Goal: Information Seeking & Learning: Check status

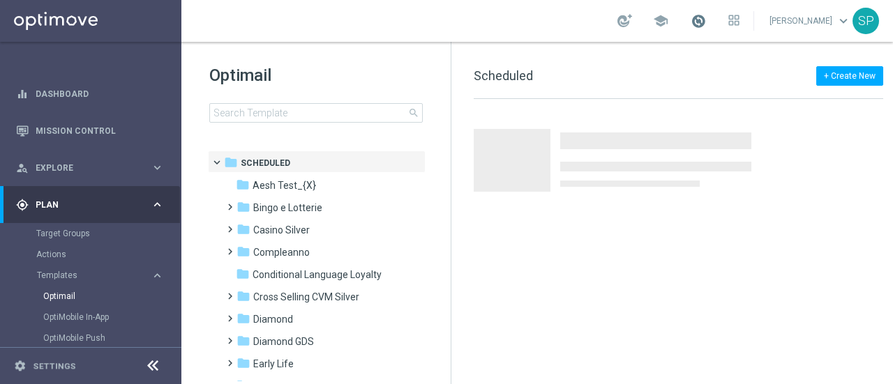
click at [703, 24] on span at bounding box center [698, 20] width 15 height 15
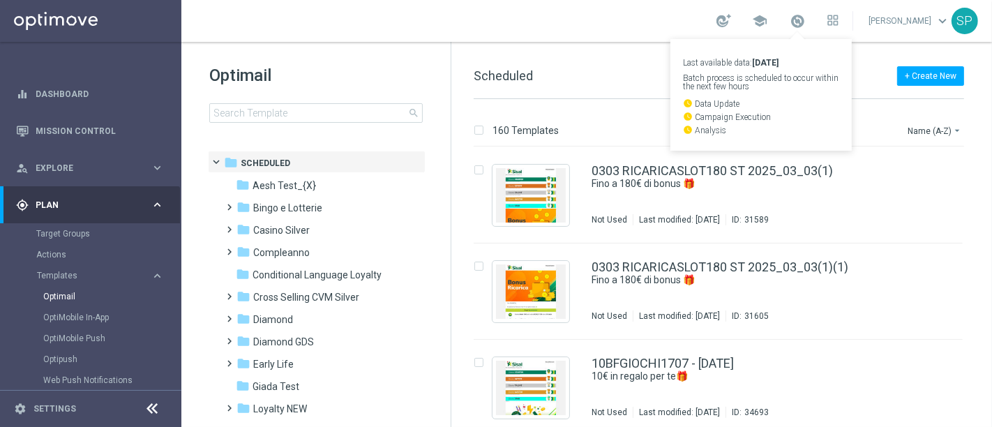
drag, startPoint x: 841, startPoint y: 3, endPoint x: 398, endPoint y: 26, distance: 442.8
click at [398, 26] on div "school Last available data: 26 Aug 2025 Batch process is scheduled to occur wit…" at bounding box center [586, 21] width 811 height 42
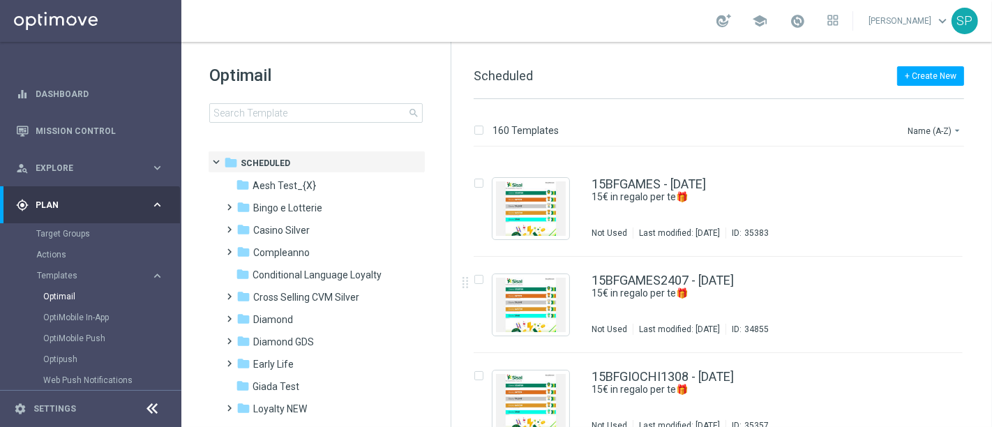
scroll to position [559, 0]
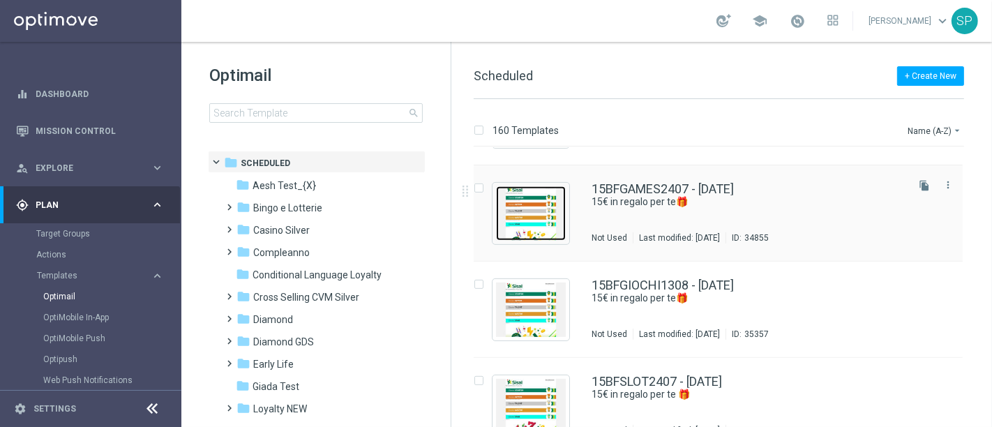
click at [548, 202] on img "Press SPACE to select this row." at bounding box center [531, 213] width 70 height 54
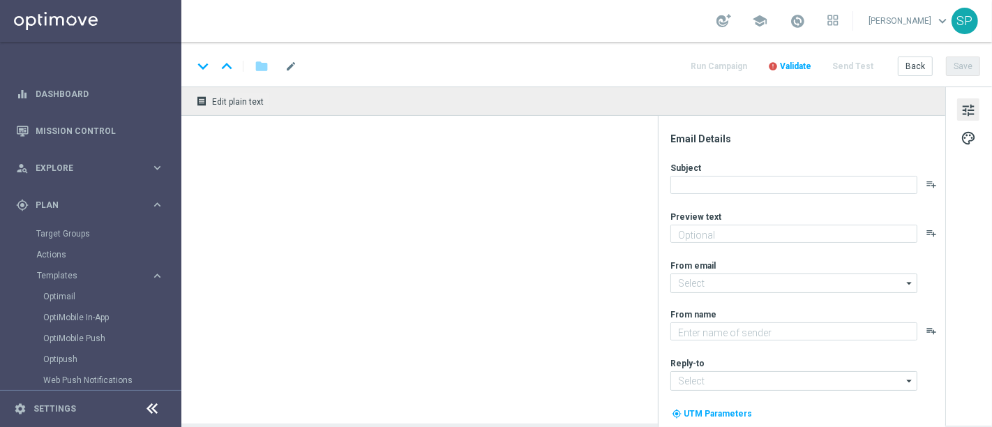
type textarea "da usare su qualsiasi gioco!"
type input "newsletter@comunicazioni.sisal.it"
type textarea "Sisal"
type input "info@sisal.it"
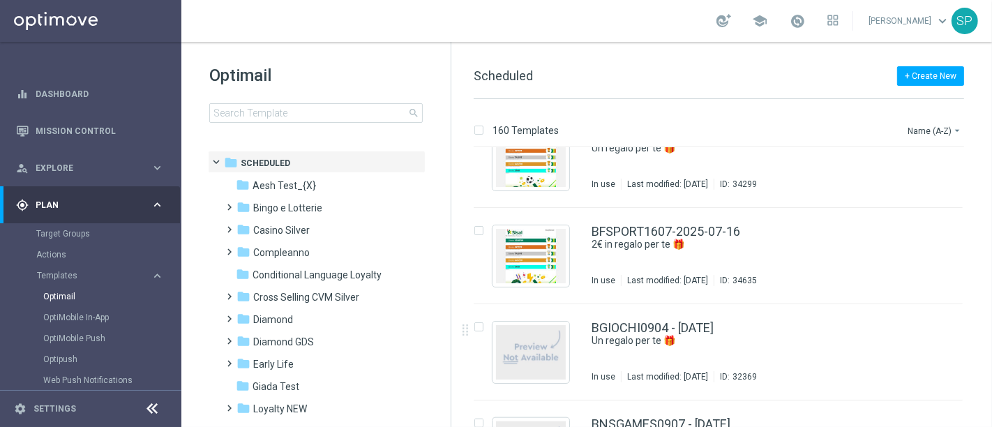
scroll to position [10145, 0]
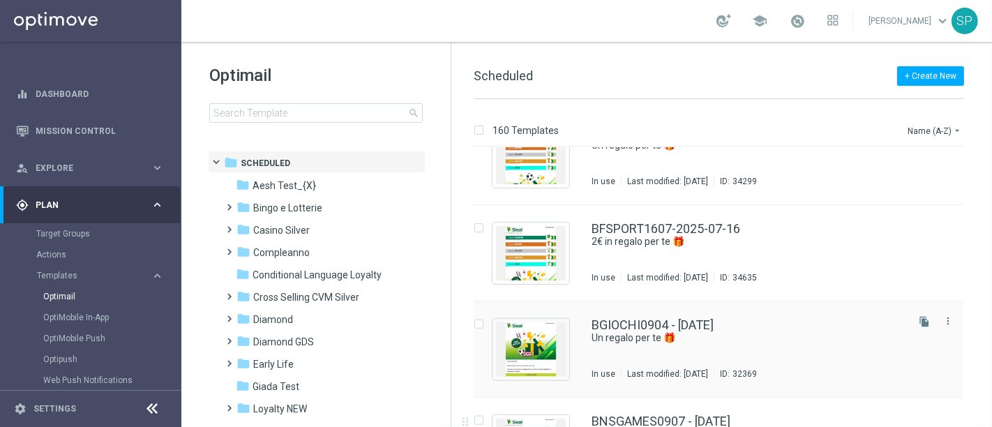
drag, startPoint x: 991, startPoint y: 392, endPoint x: 889, endPoint y: 362, distance: 106.8
click at [889, 362] on div "160 Templates Name (A-Z) arrow_drop_down Drag here to set row groups Drag here …" at bounding box center [721, 263] width 541 height 328
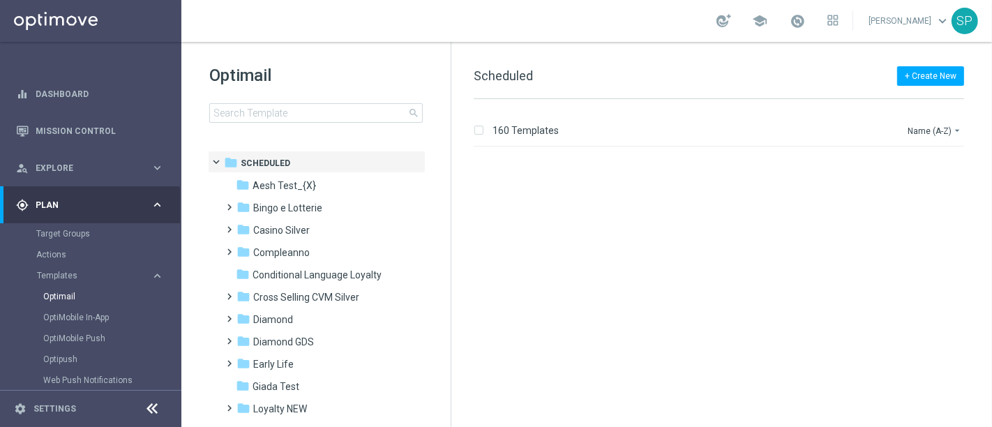
scroll to position [11368, 0]
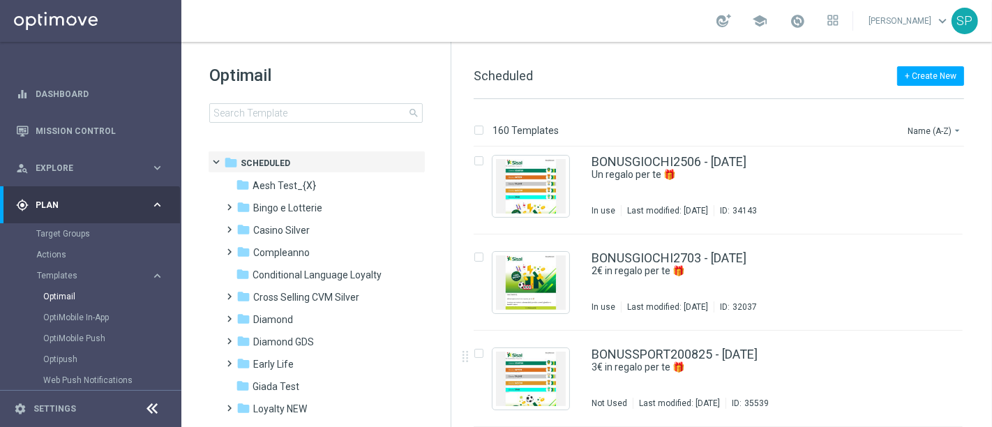
click at [892, 340] on div "insert_drive_file BONUSSPORT200825 - 2025-08-20 3€ in regalo per te 🎁 Not Used …" at bounding box center [724, 379] width 529 height 96
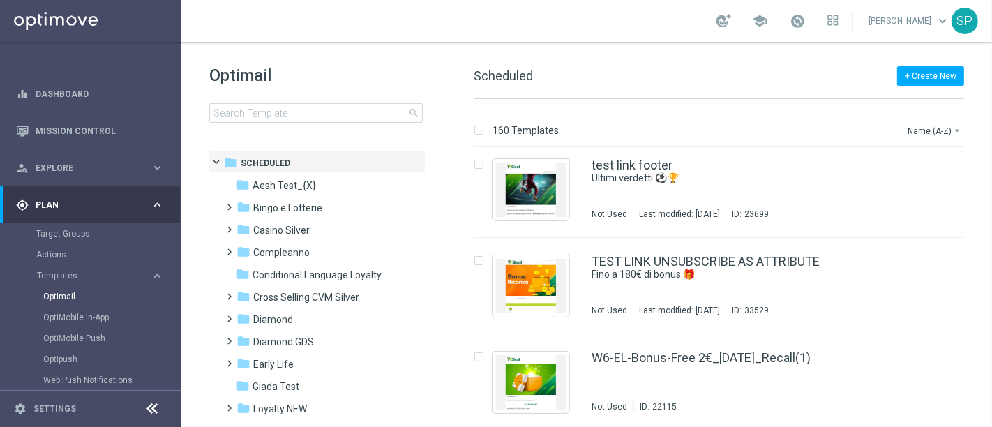
scroll to position [15121, 0]
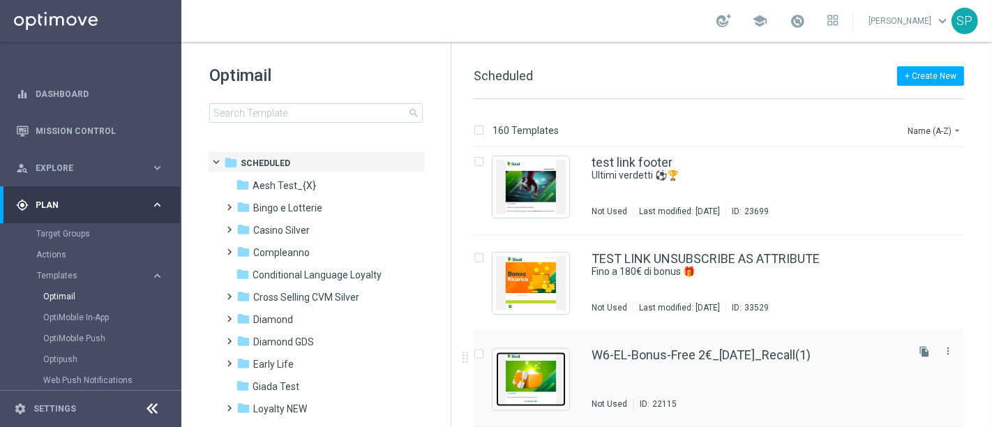
click at [536, 384] on img "Press SPACE to select this row." at bounding box center [531, 379] width 70 height 54
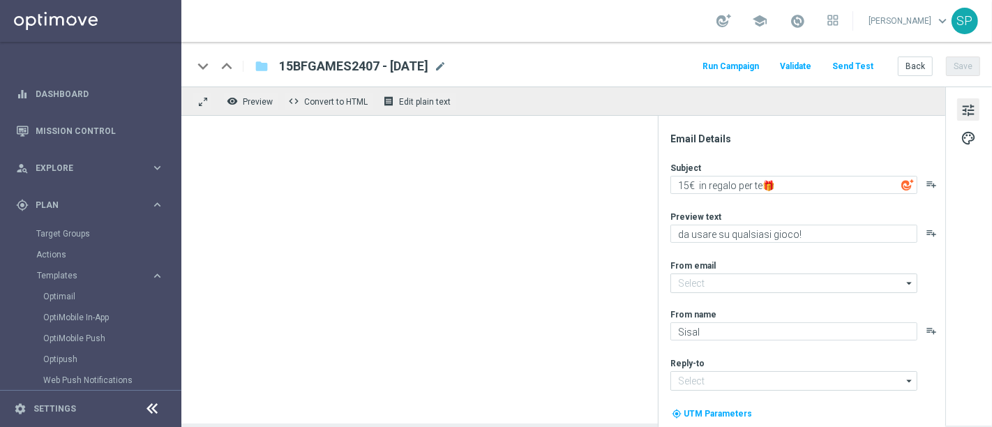
type textarea "⏰ Tic...tac... sorpresa in scadenza!"
type textarea "2€ sui tuoi giochi preferiti"
type input "newsletter@comunicazioni.sisal.it"
type input "info@sisal.it"
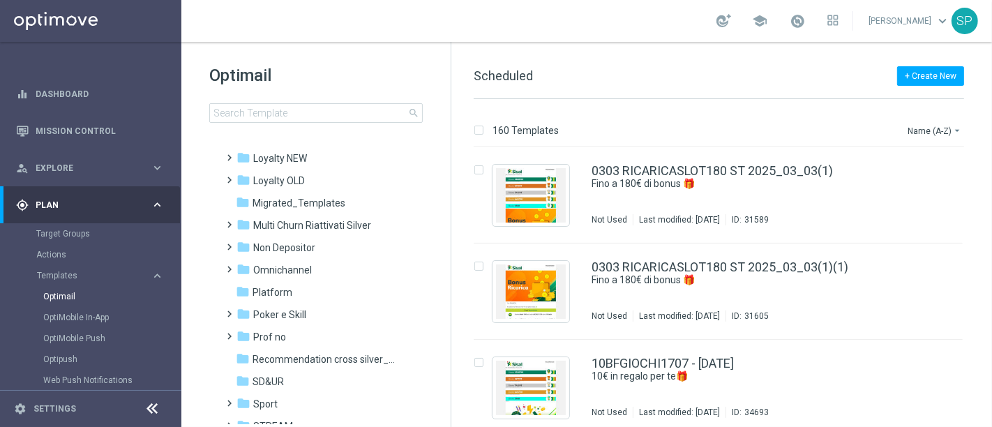
scroll to position [342, 0]
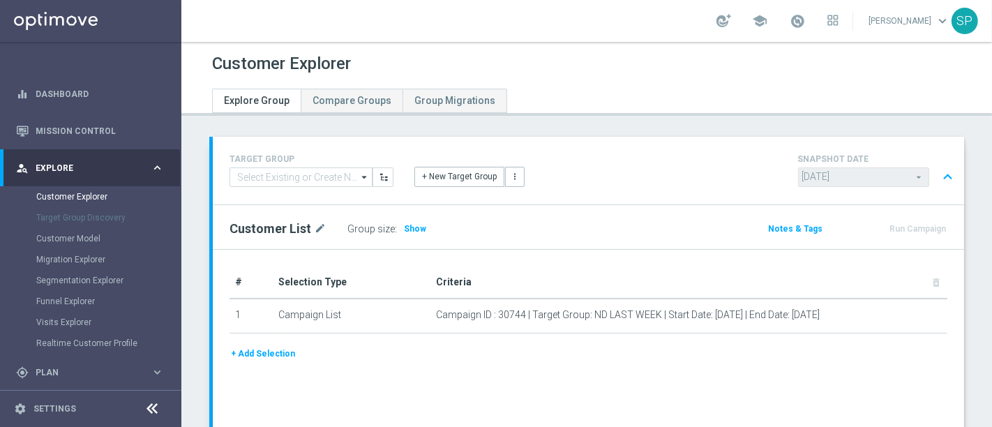
scroll to position [839, 0]
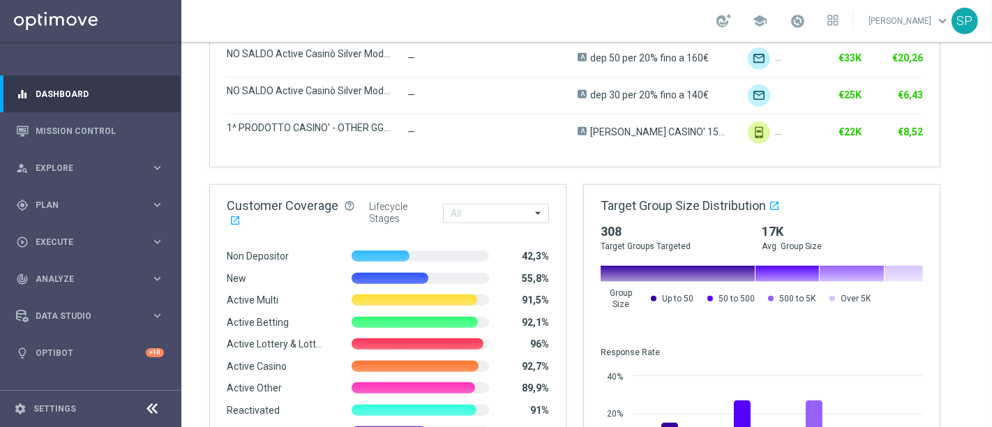
scroll to position [1234, 0]
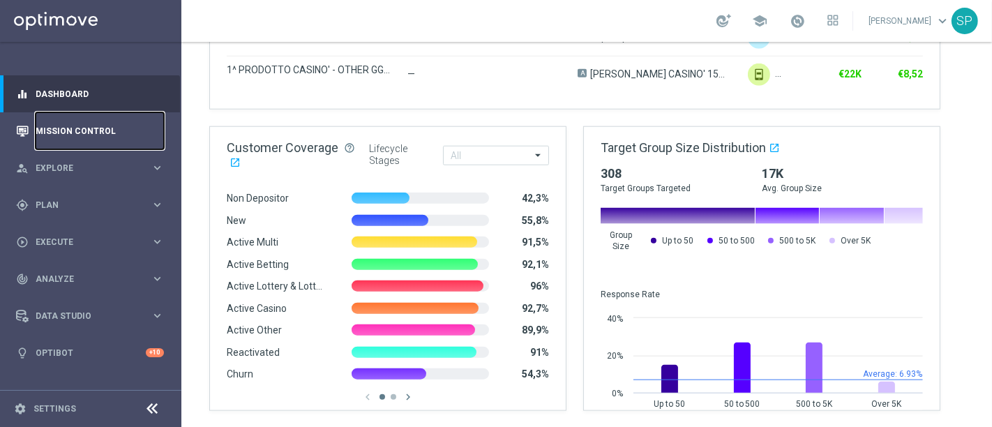
click at [118, 133] on link "Mission Control" at bounding box center [100, 130] width 128 height 37
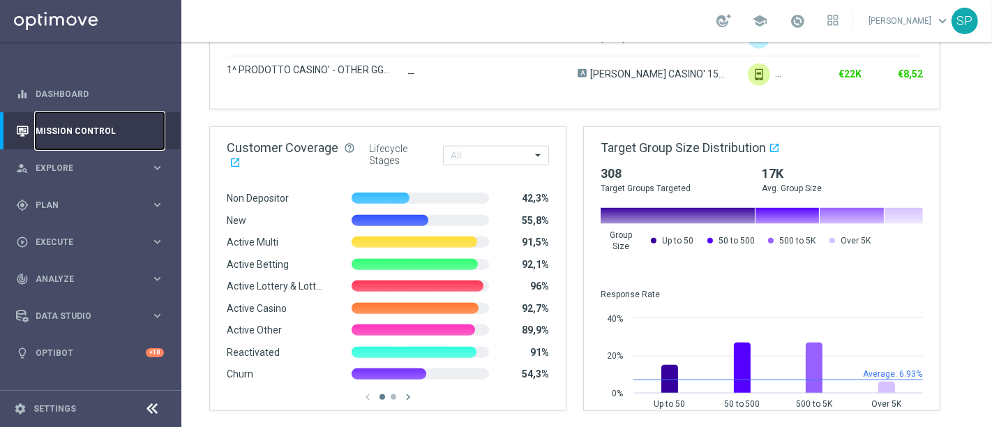
scroll to position [0, 0]
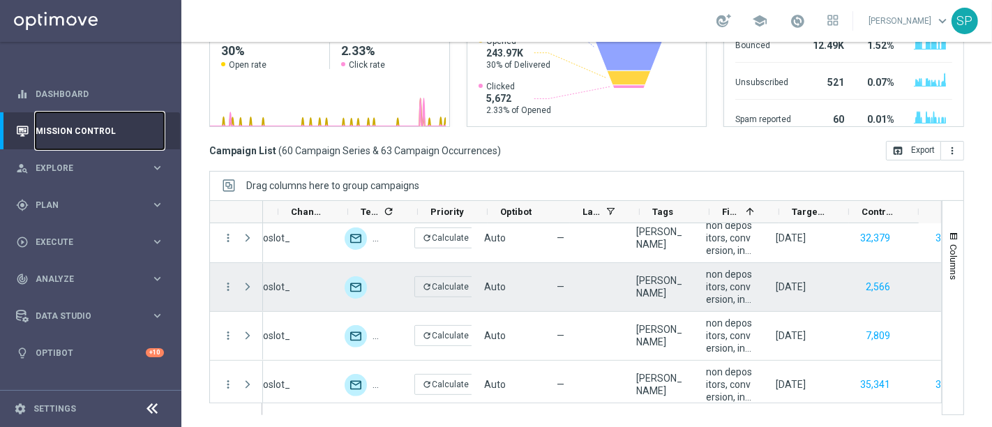
scroll to position [0, 522]
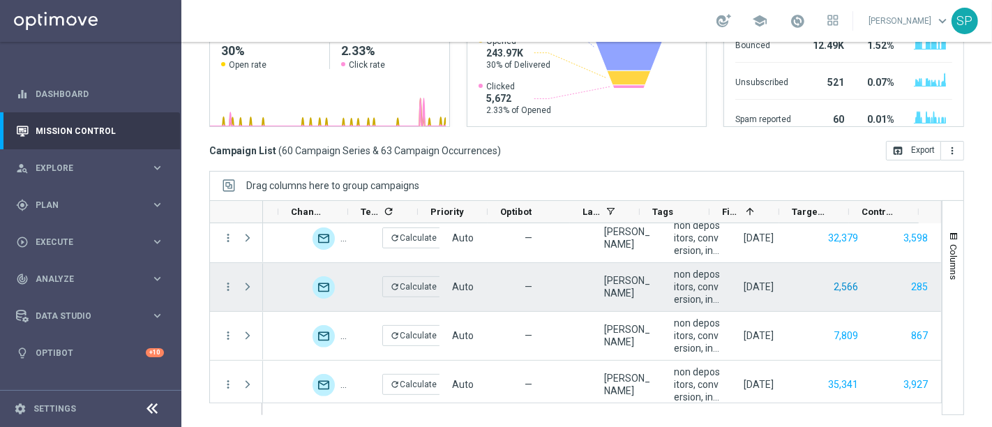
click at [832, 288] on button "2,566" at bounding box center [845, 286] width 27 height 17
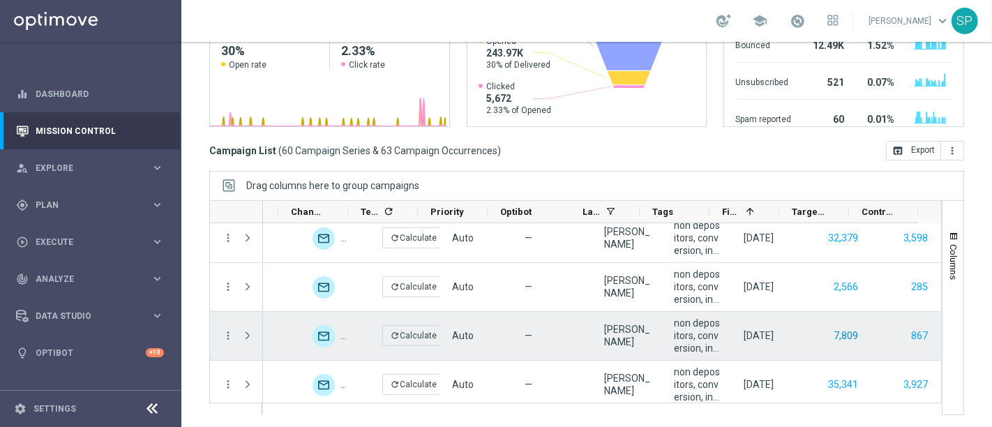
click at [832, 336] on button "7,809" at bounding box center [845, 335] width 27 height 17
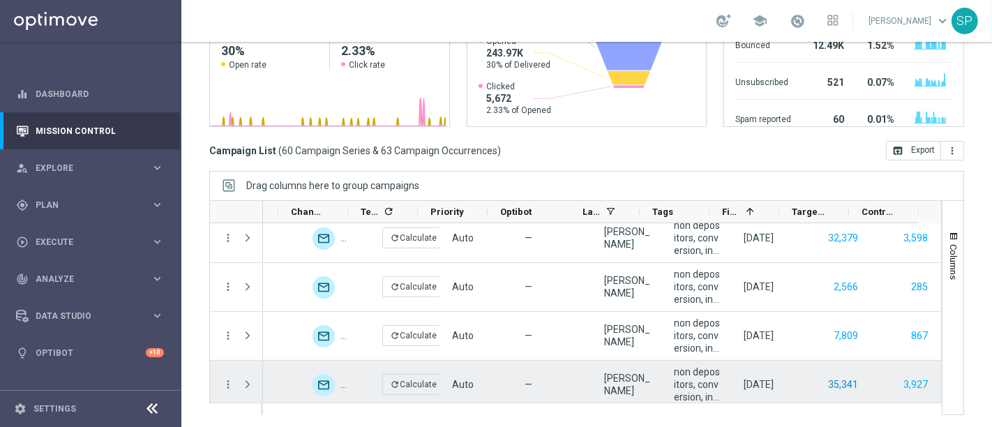
click at [827, 382] on button "35,341" at bounding box center [843, 384] width 33 height 17
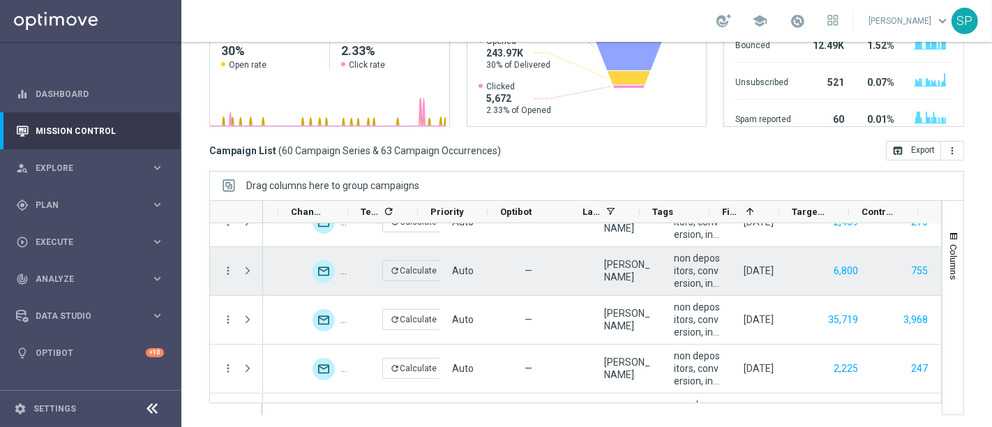
scroll to position [803, 0]
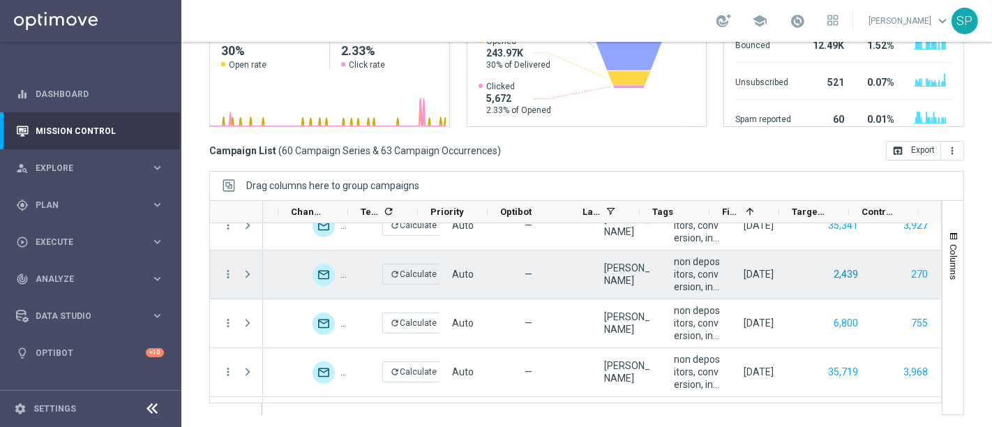
click at [832, 273] on button "2,439" at bounding box center [845, 274] width 27 height 17
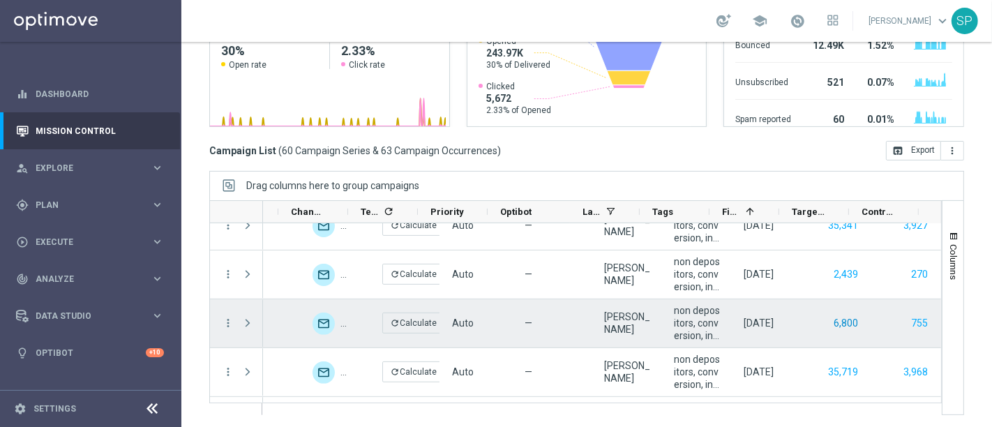
click at [832, 325] on button "6,800" at bounding box center [845, 323] width 27 height 17
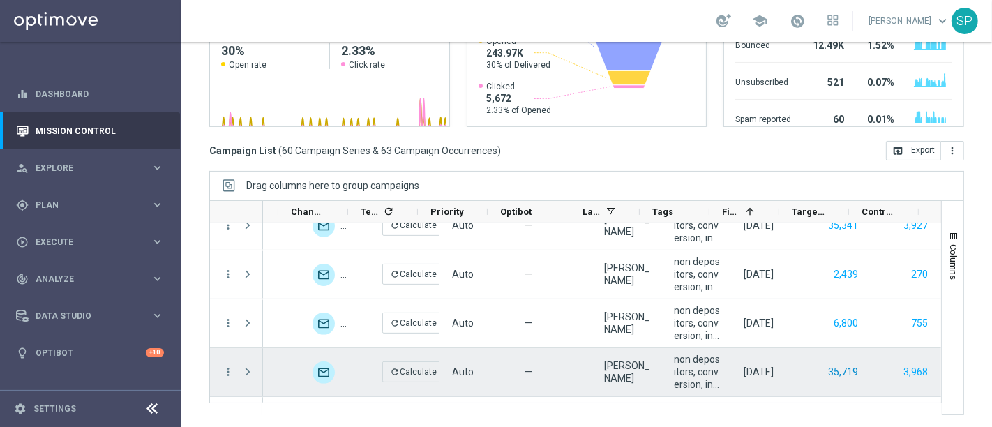
click at [835, 374] on button "35,719" at bounding box center [843, 371] width 33 height 17
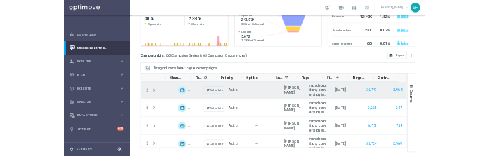
scroll to position [933, 0]
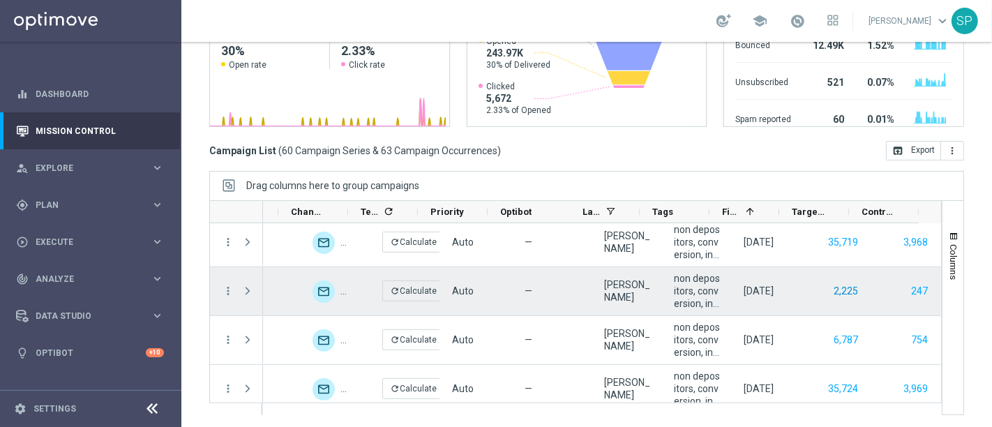
click at [832, 292] on button "2,225" at bounding box center [845, 290] width 27 height 17
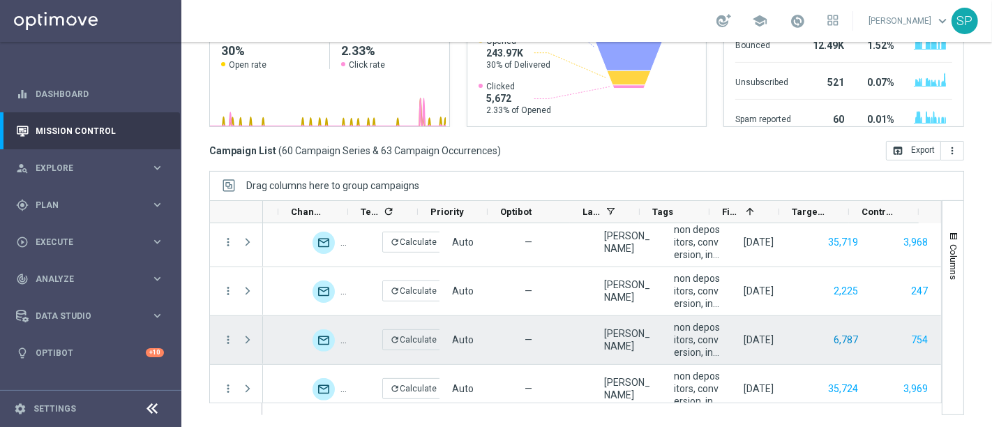
click at [835, 333] on button "6,787" at bounding box center [845, 339] width 27 height 17
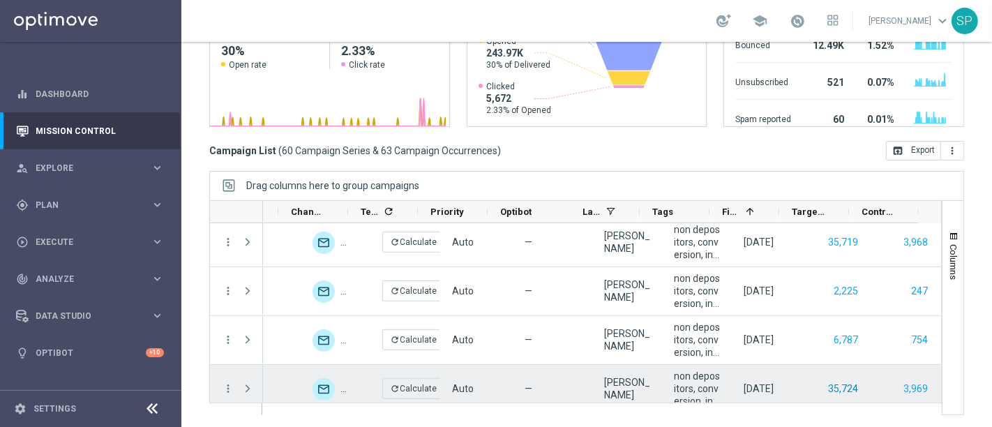
click at [831, 380] on button "35,724" at bounding box center [843, 388] width 33 height 17
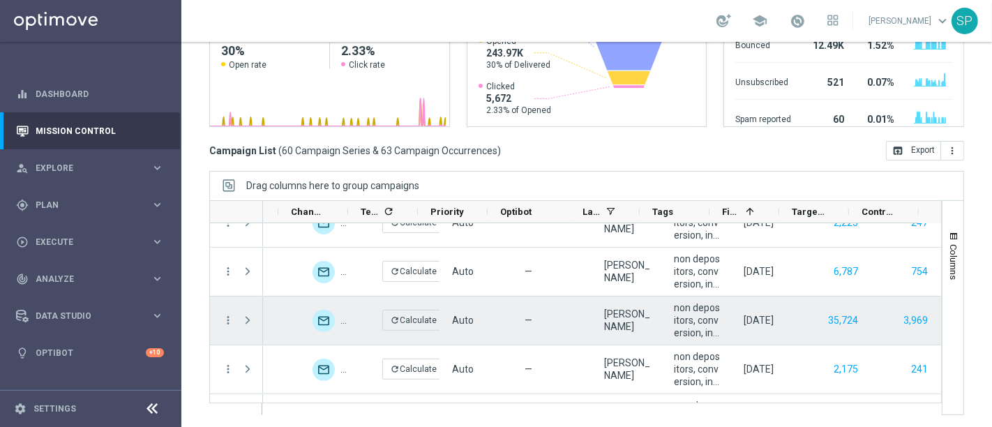
scroll to position [996, 0]
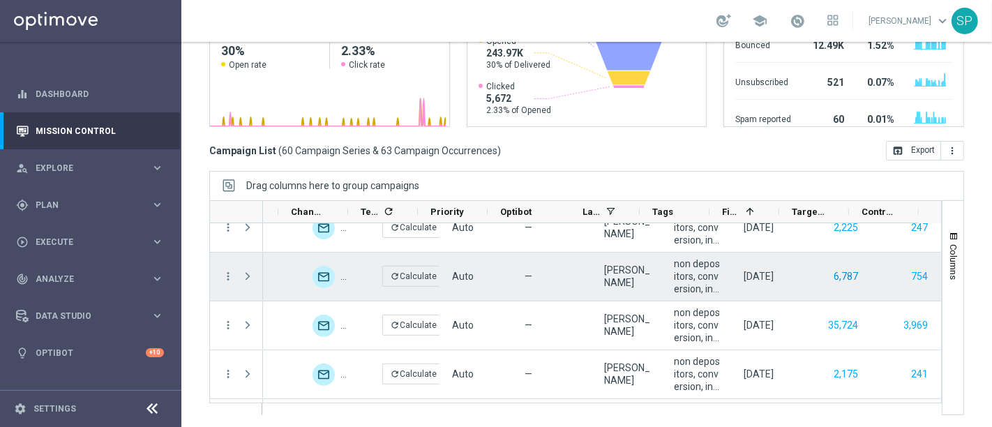
click at [832, 277] on button "6,787" at bounding box center [845, 276] width 27 height 17
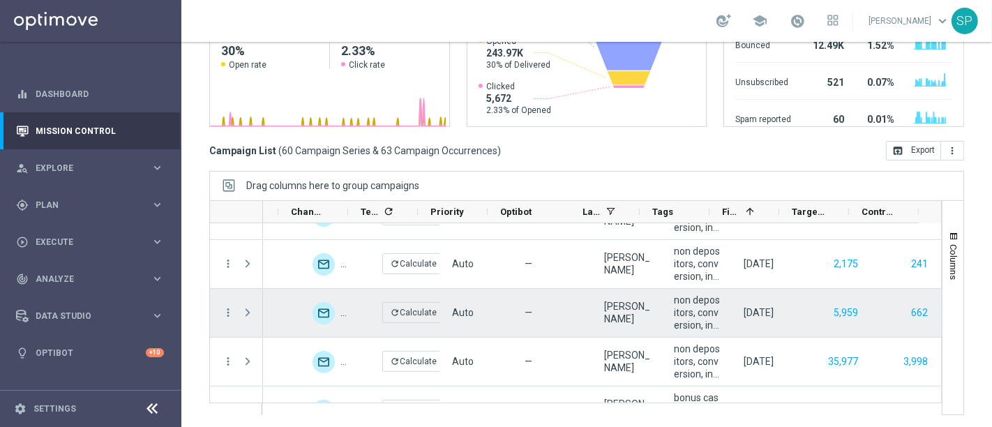
scroll to position [1108, 0]
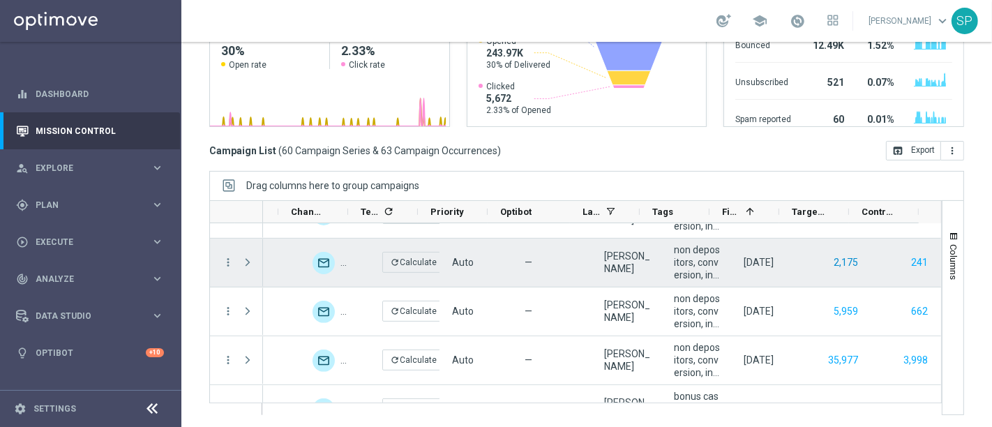
click at [832, 254] on button "2,175" at bounding box center [845, 262] width 27 height 17
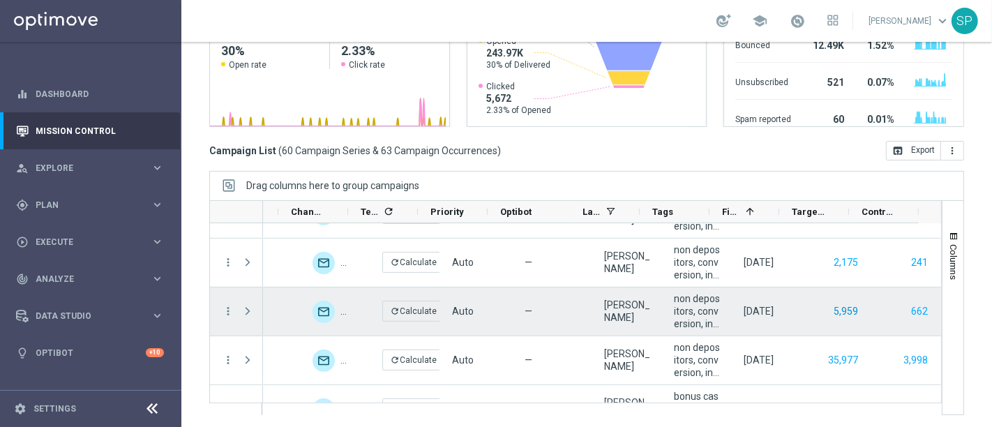
click at [832, 303] on button "5,959" at bounding box center [845, 311] width 27 height 17
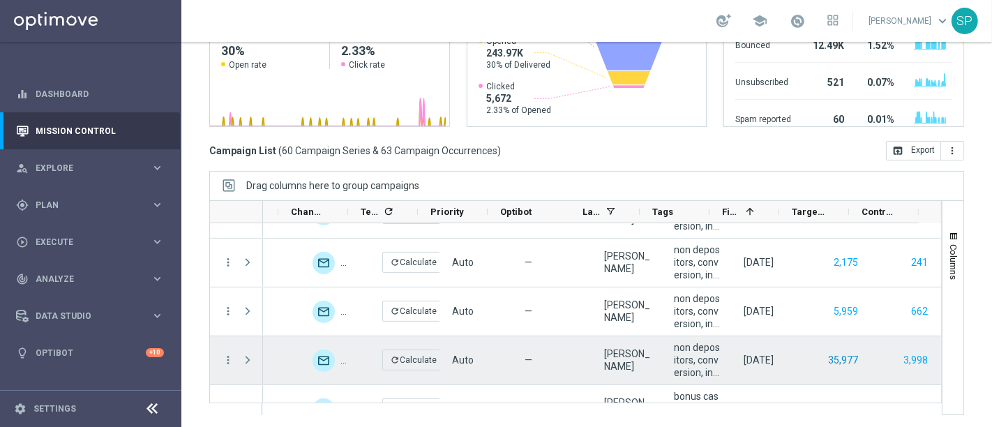
click at [827, 354] on button "35,977" at bounding box center [843, 360] width 33 height 17
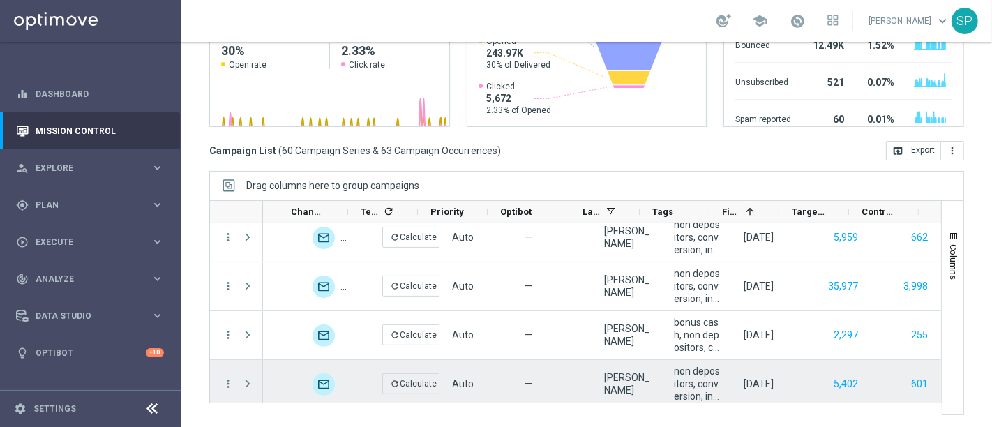
scroll to position [1251, 0]
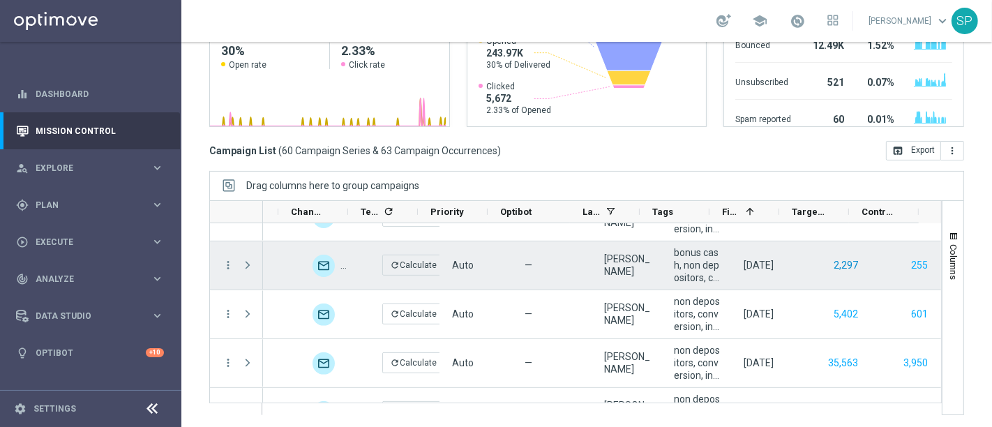
click at [832, 260] on button "2,297" at bounding box center [845, 265] width 27 height 17
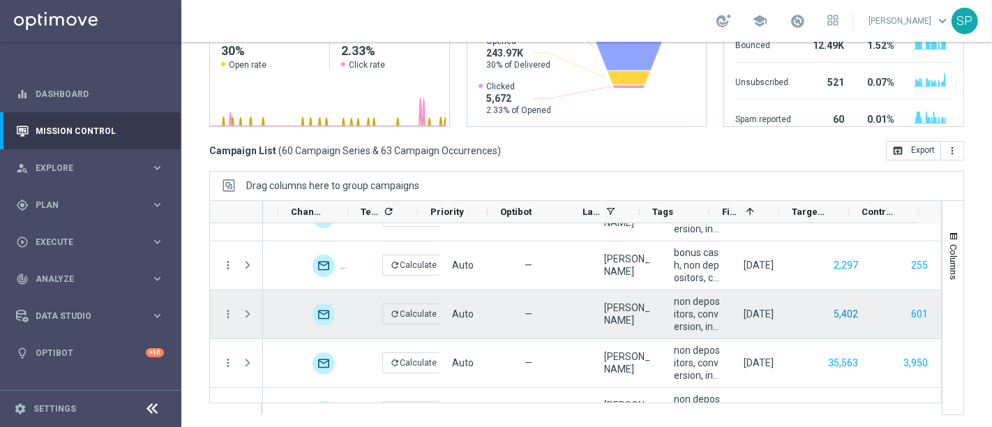
click at [832, 314] on button "5,402" at bounding box center [845, 314] width 27 height 17
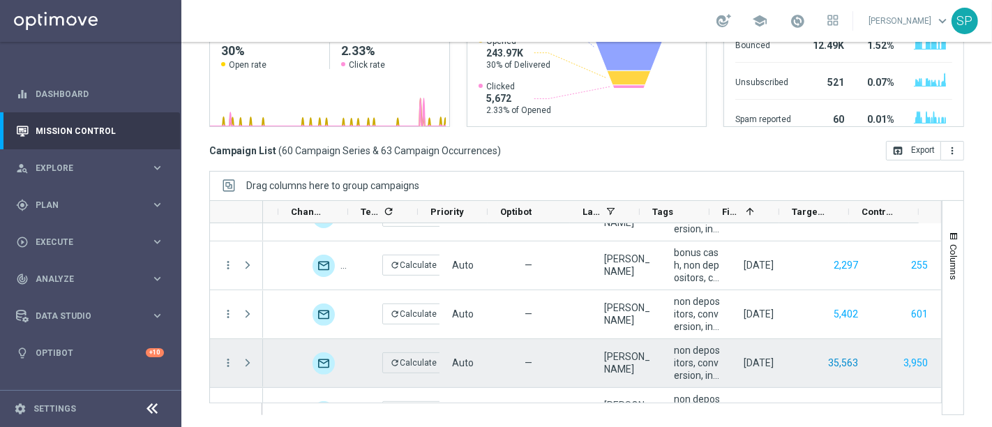
click at [829, 358] on button "35,563" at bounding box center [843, 362] width 33 height 17
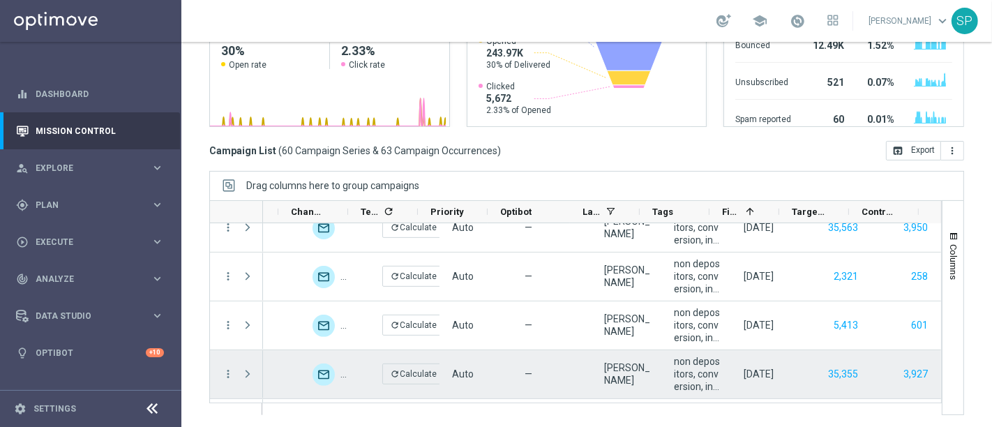
scroll to position [1388, 0]
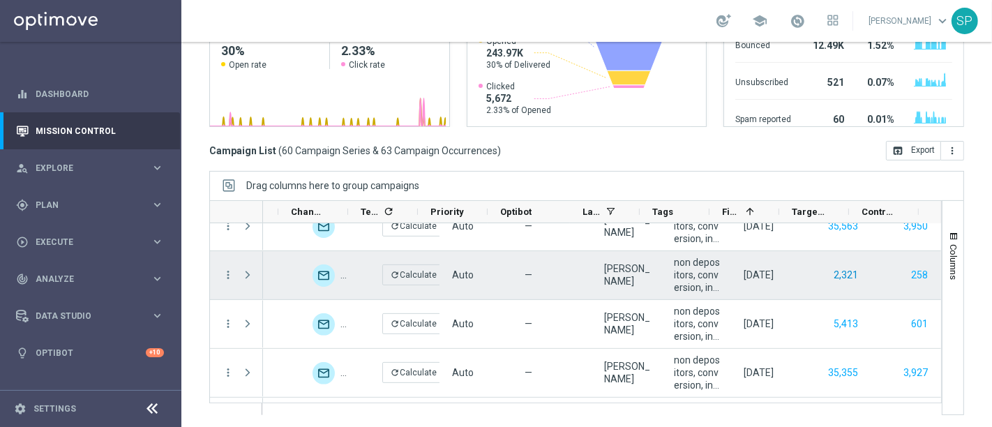
click at [832, 276] on button "2,321" at bounding box center [845, 274] width 27 height 17
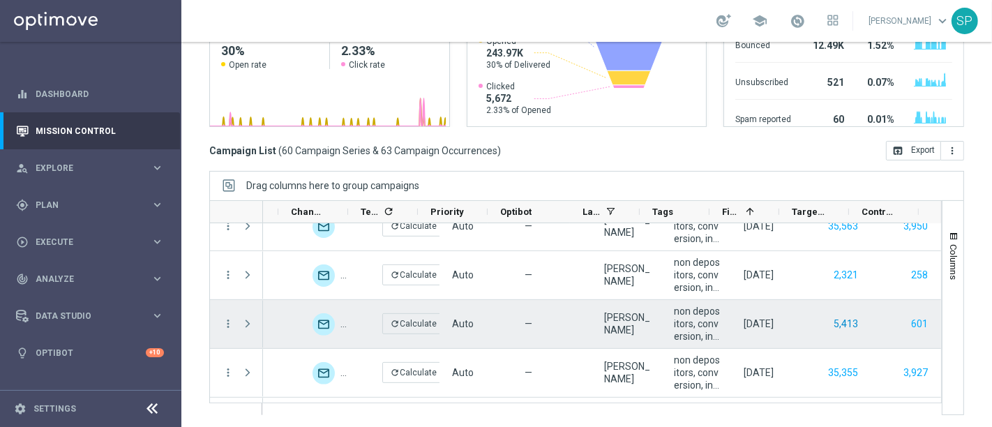
click at [834, 328] on button "5,413" at bounding box center [845, 323] width 27 height 17
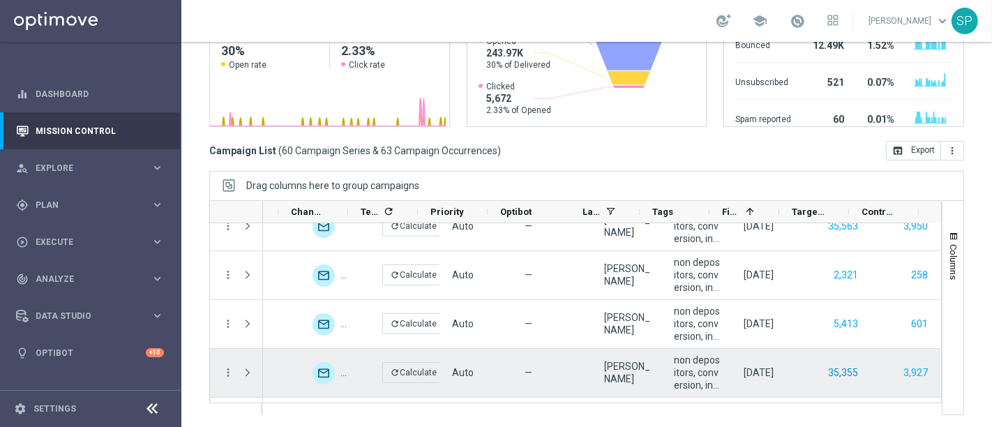
click at [827, 365] on button "35,355" at bounding box center [843, 372] width 33 height 17
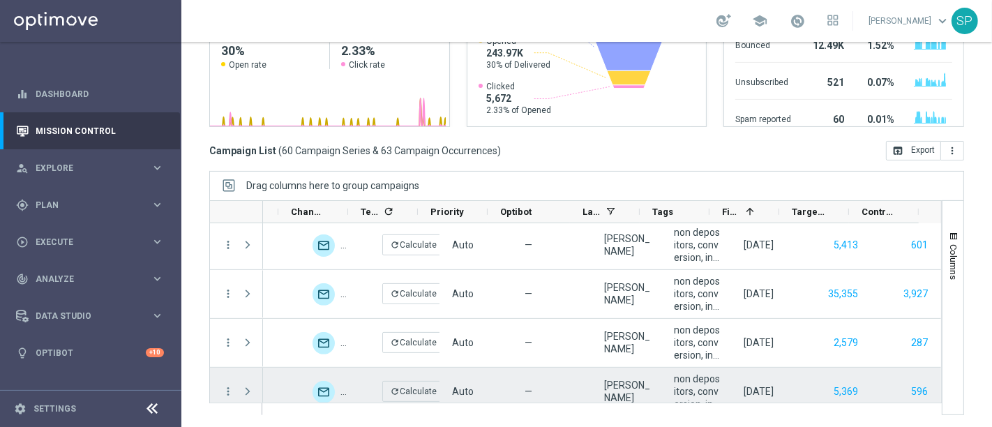
scroll to position [1468, 0]
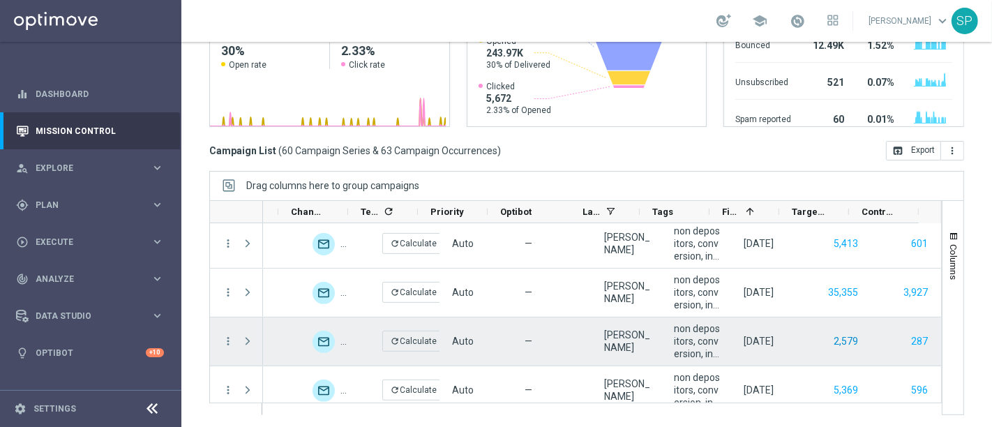
click at [832, 340] on button "2,579" at bounding box center [845, 341] width 27 height 17
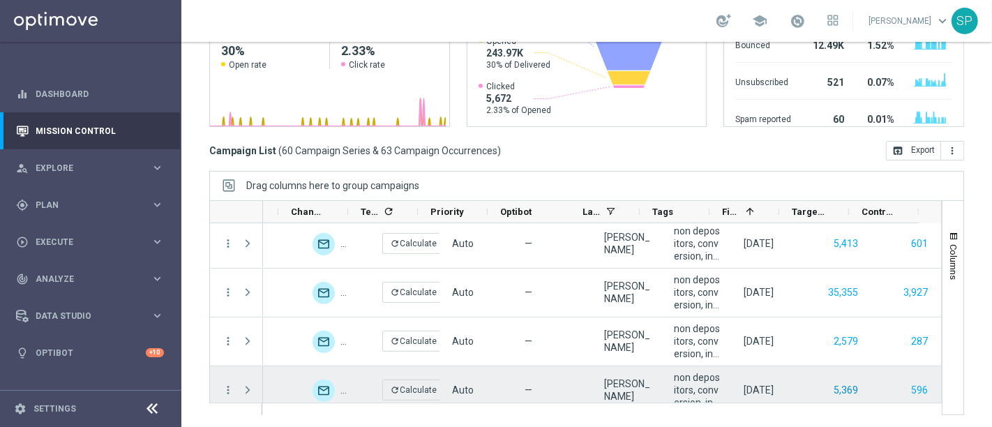
click at [832, 383] on button "5,369" at bounding box center [845, 390] width 27 height 17
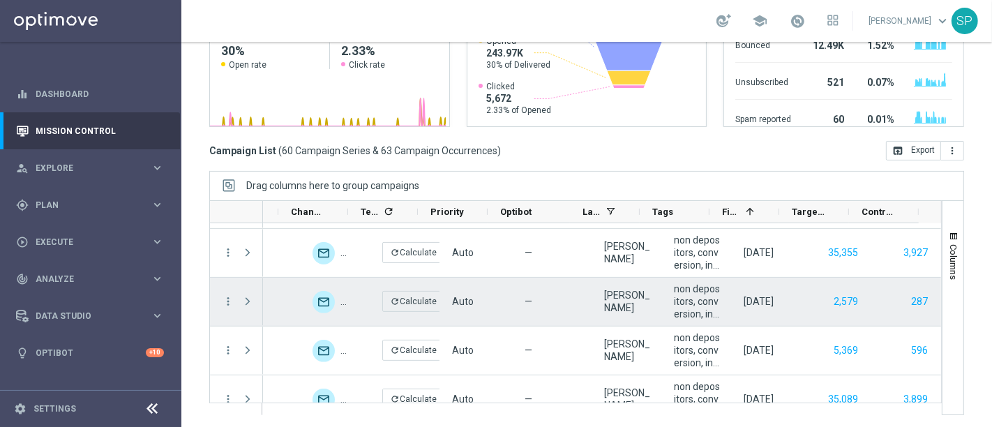
scroll to position [1536, 0]
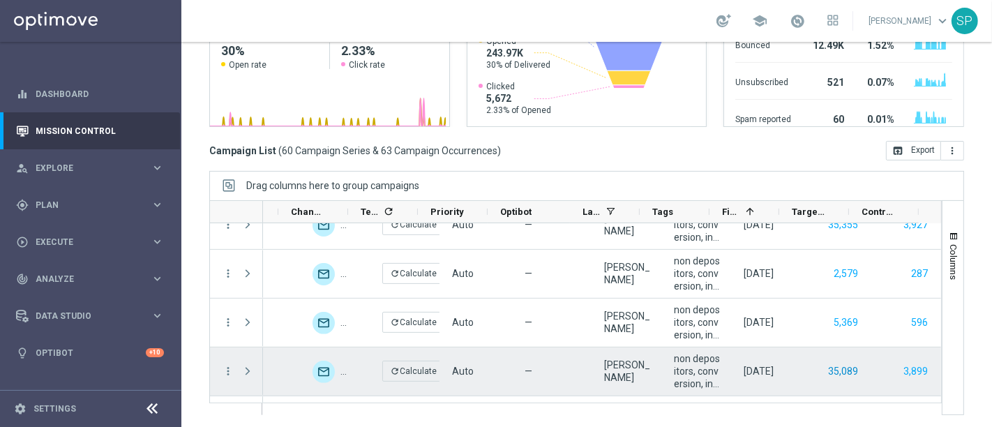
click at [827, 365] on button "35,089" at bounding box center [843, 371] width 33 height 17
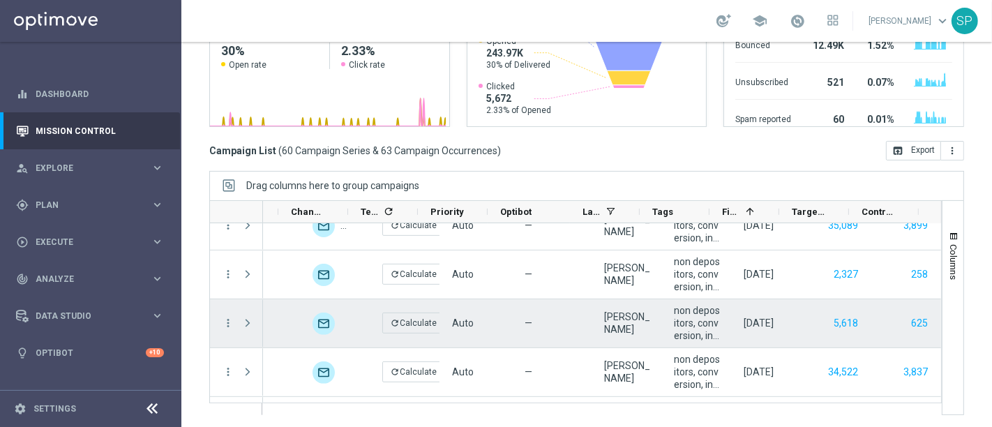
scroll to position [1663, 0]
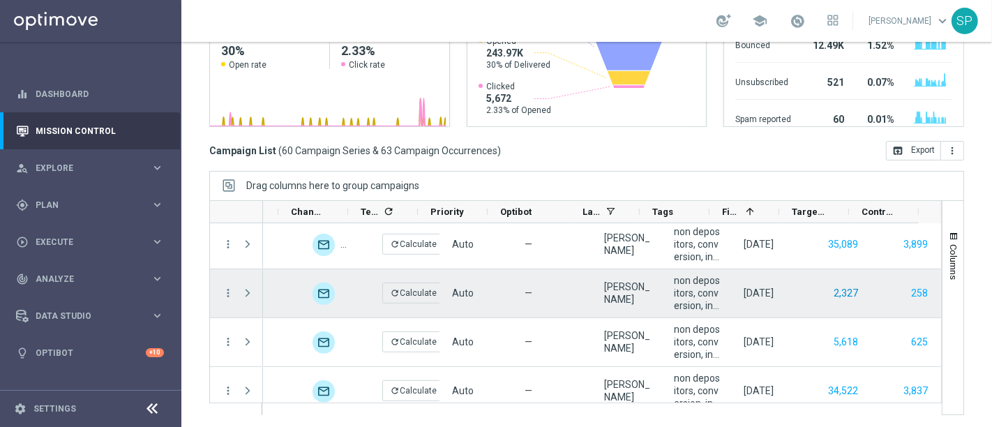
click at [832, 294] on button "2,327" at bounding box center [845, 293] width 27 height 17
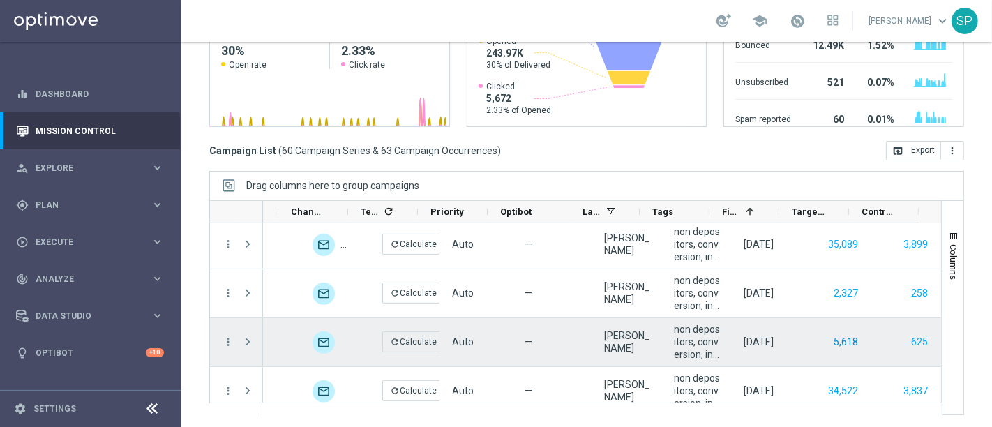
click at [832, 338] on button "5,618" at bounding box center [845, 341] width 27 height 17
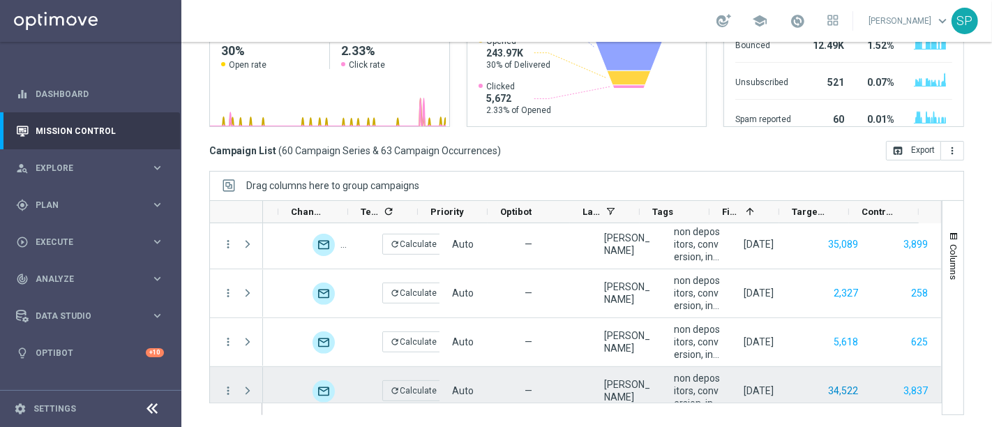
click at [827, 384] on button "34,522" at bounding box center [843, 390] width 33 height 17
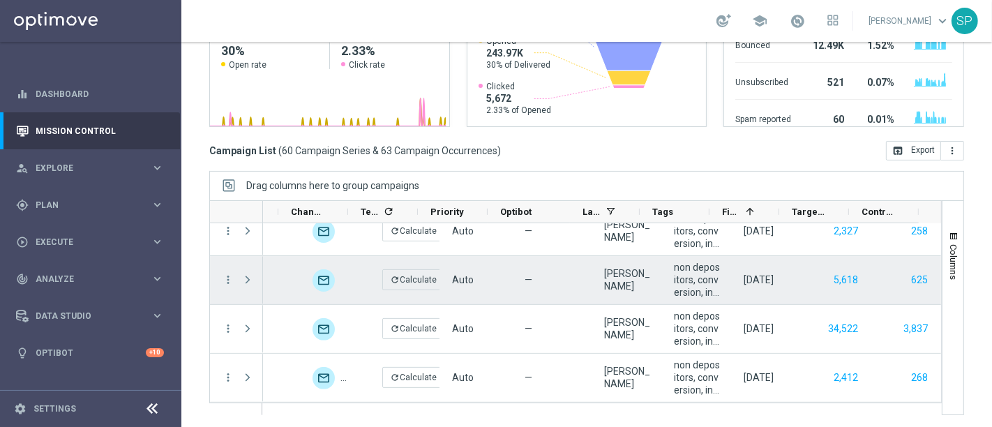
scroll to position [1726, 0]
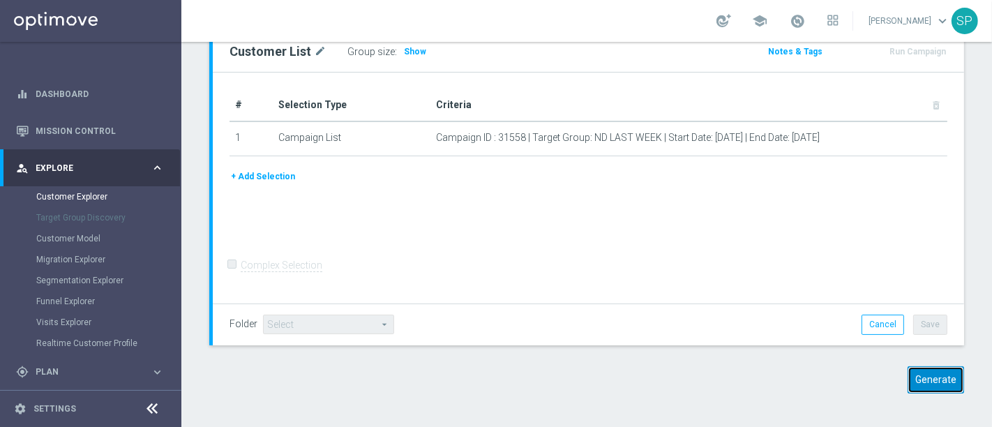
click at [932, 388] on button "Generate" at bounding box center [935, 379] width 56 height 27
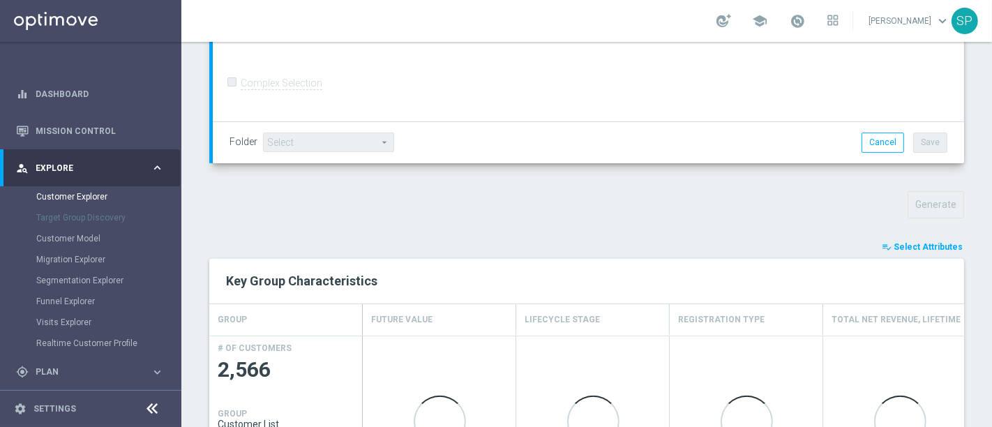
scroll to position [366, 0]
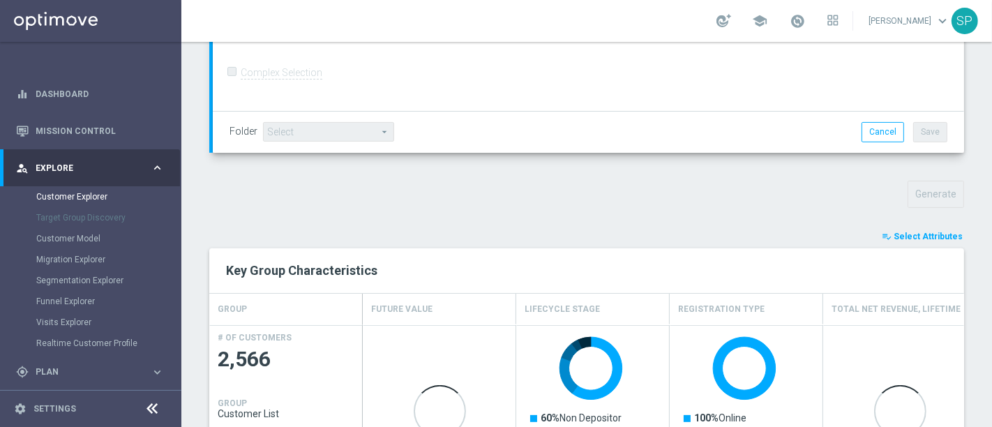
click at [940, 236] on span "Select Attributes" at bounding box center [928, 237] width 69 height 10
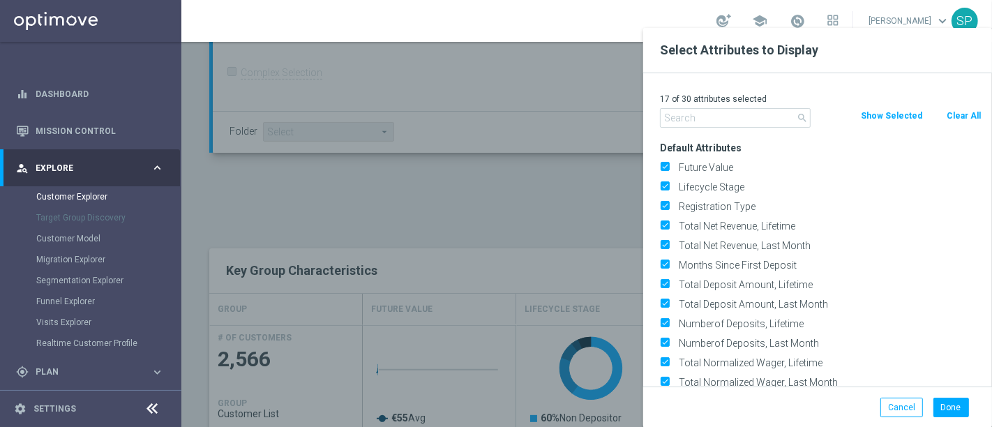
click at [965, 120] on button "Clear All" at bounding box center [963, 115] width 37 height 15
checkbox input "false"
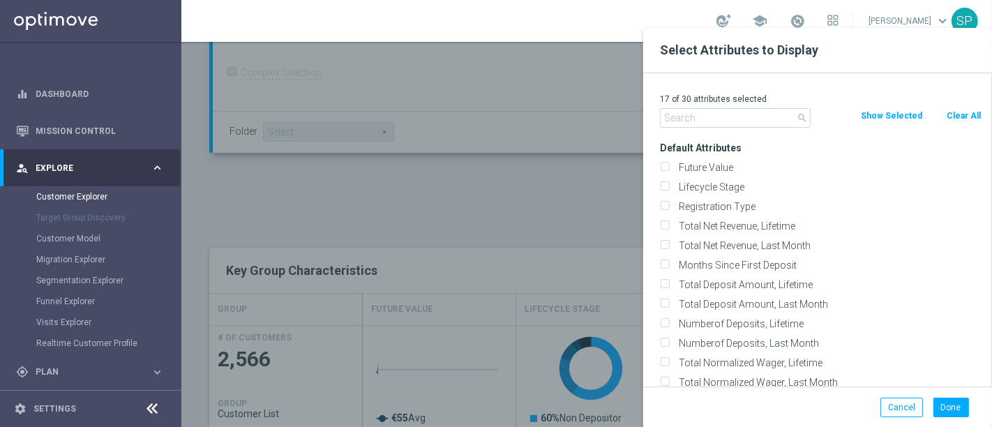
checkbox input "false"
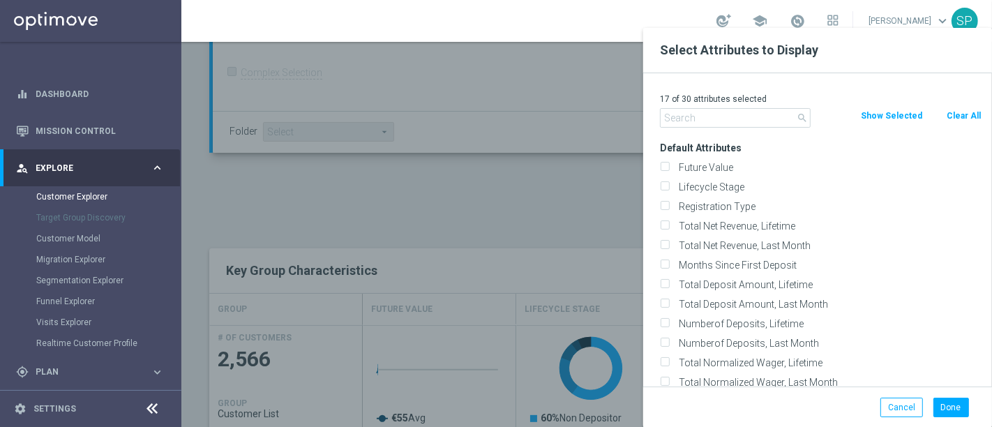
checkbox input "false"
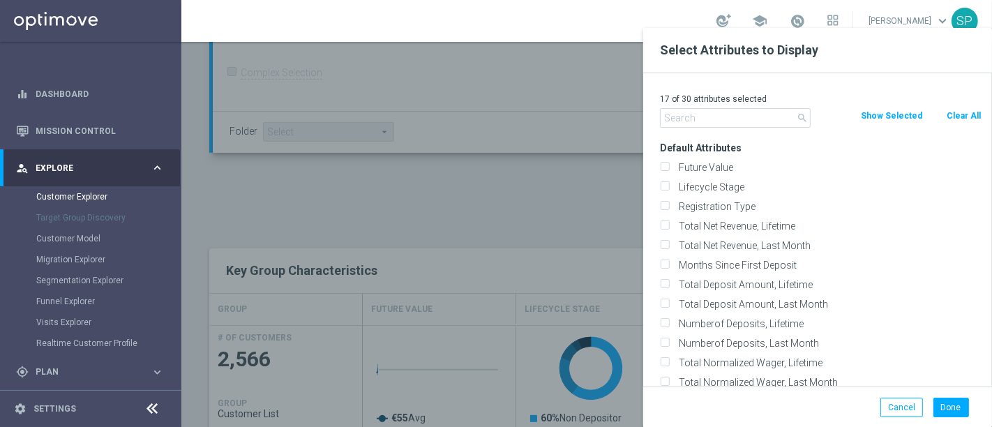
checkbox input "false"
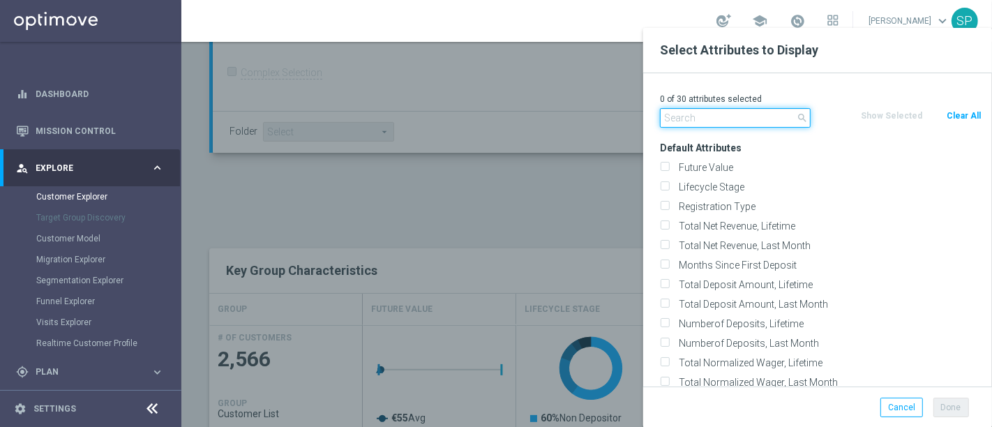
click at [696, 116] on input "text" at bounding box center [735, 118] width 151 height 20
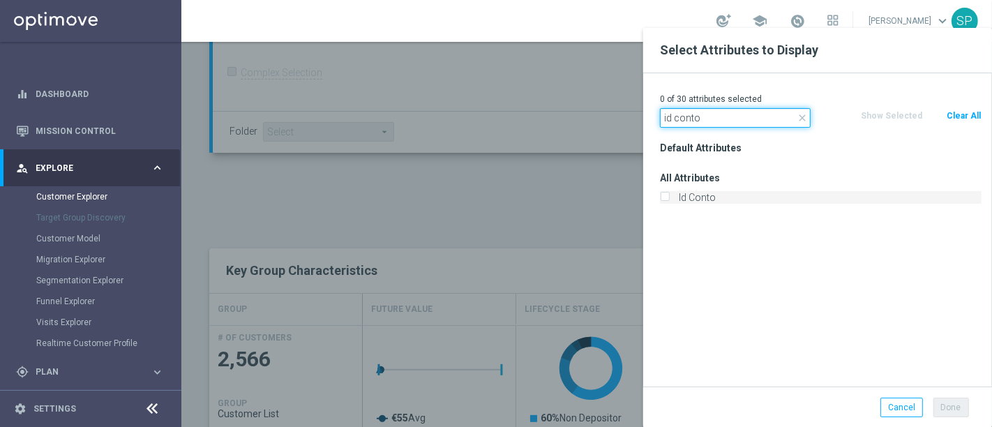
type input "id conto"
click at [675, 198] on label "Id Conto" at bounding box center [828, 197] width 308 height 13
click at [669, 198] on input "Id Conto" at bounding box center [664, 199] width 9 height 9
checkbox input "true"
drag, startPoint x: 719, startPoint y: 120, endPoint x: 608, endPoint y: 122, distance: 111.6
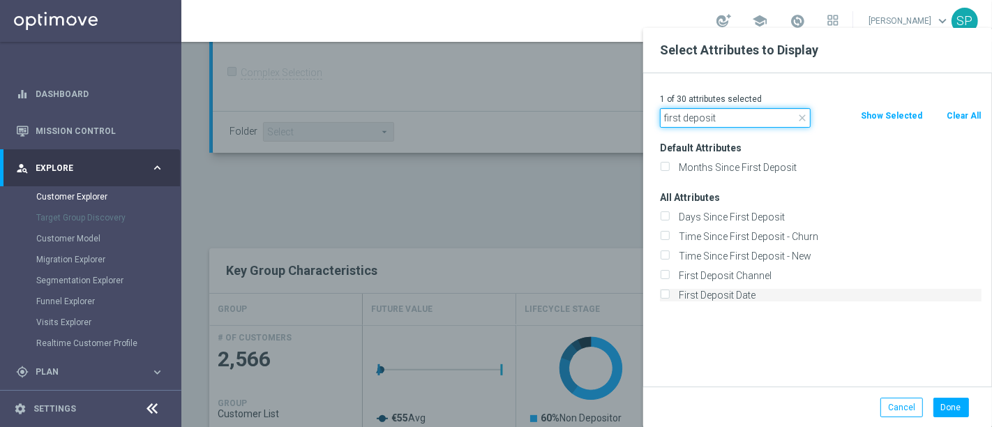
type input "first deposit"
click at [698, 292] on label "First Deposit Date" at bounding box center [828, 295] width 308 height 13
click at [669, 292] on input "First Deposit Date" at bounding box center [664, 296] width 9 height 9
checkbox input "true"
click at [948, 415] on button "Done" at bounding box center [951, 408] width 36 height 20
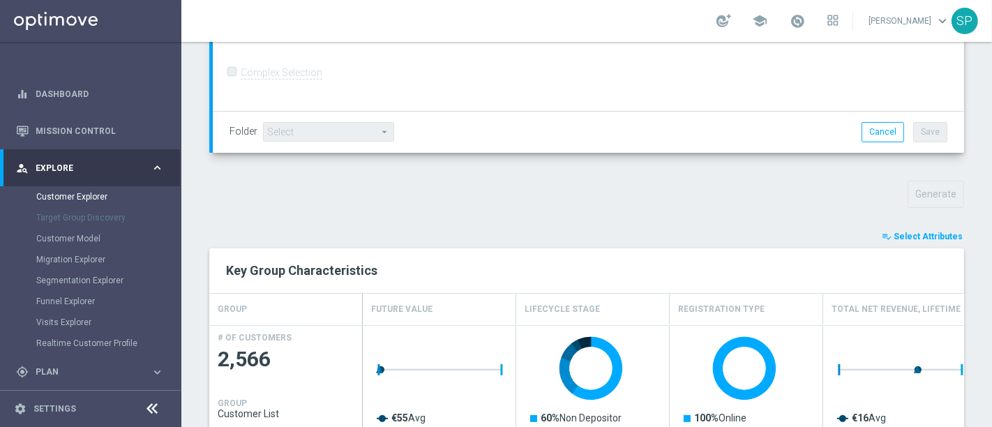
type input "Search"
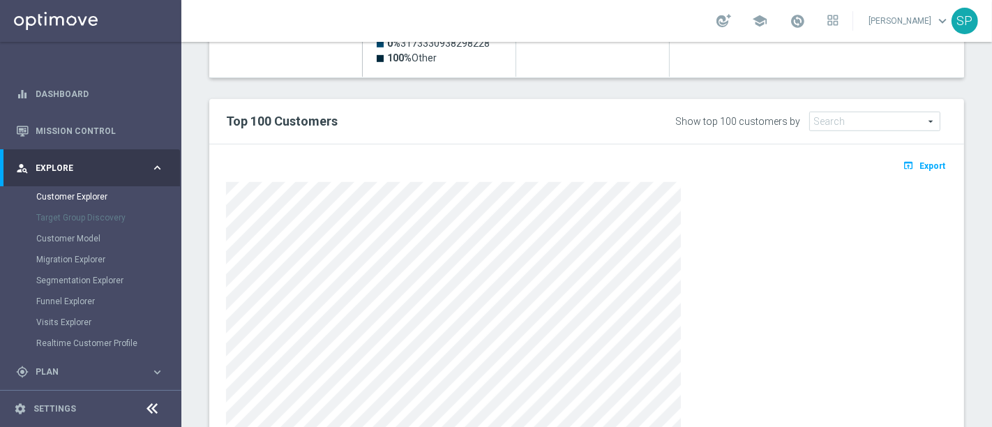
scroll to position [875, 0]
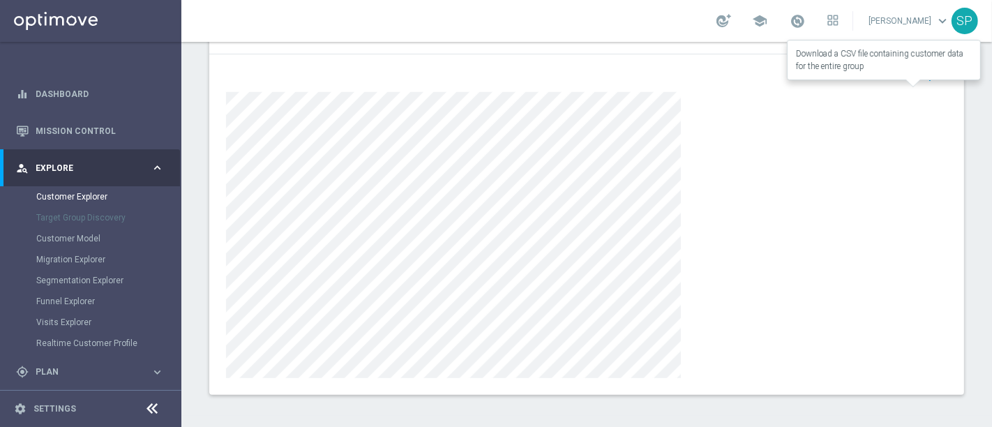
click at [921, 73] on span "Export" at bounding box center [932, 76] width 26 height 10
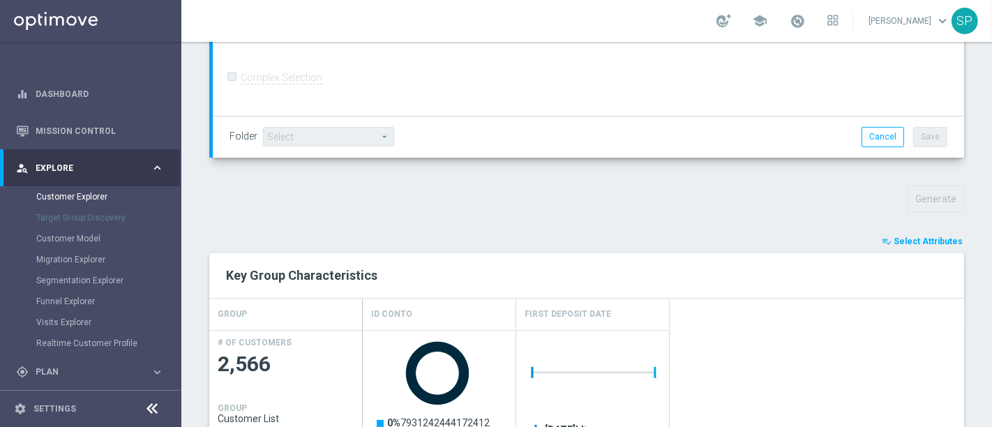
scroll to position [0, 0]
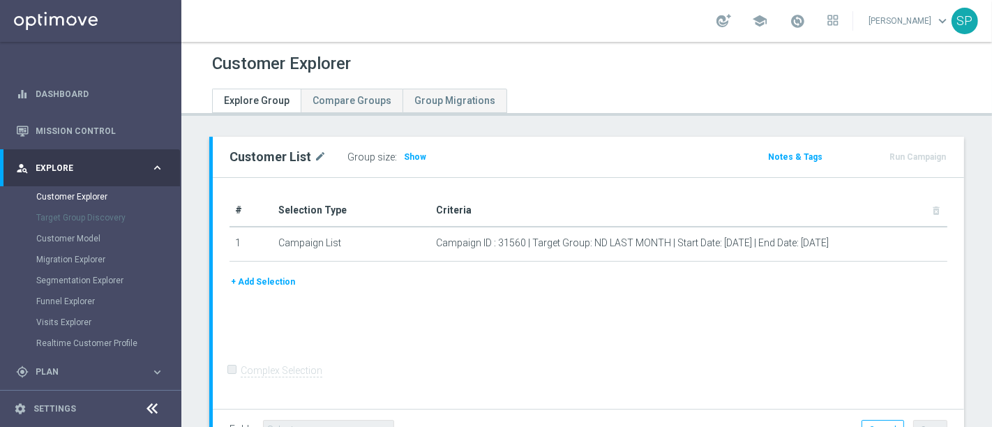
scroll to position [105, 0]
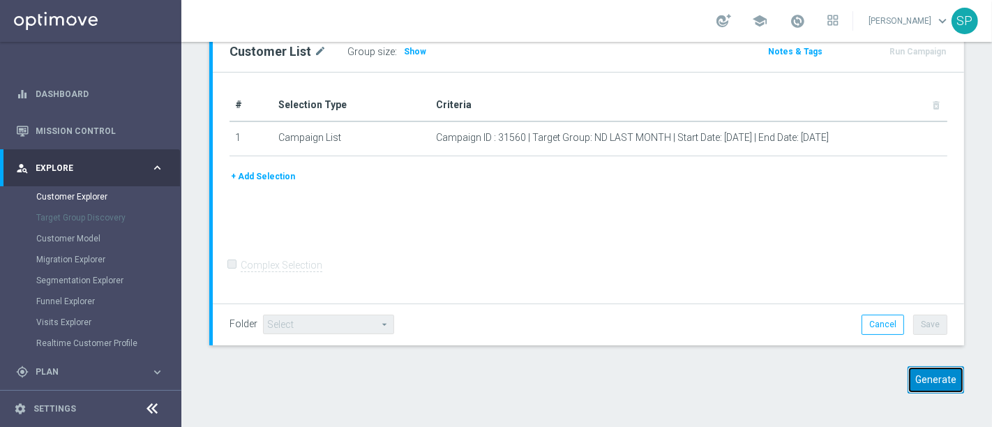
click at [936, 391] on button "Generate" at bounding box center [935, 379] width 56 height 27
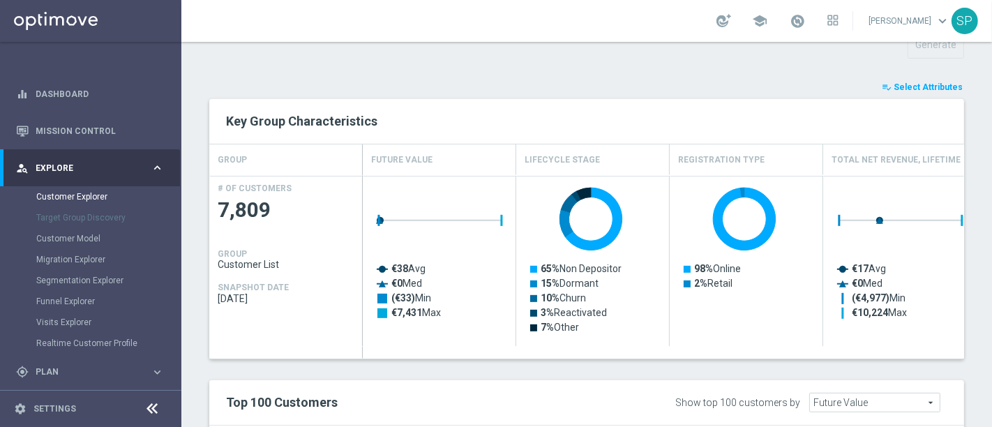
scroll to position [514, 0]
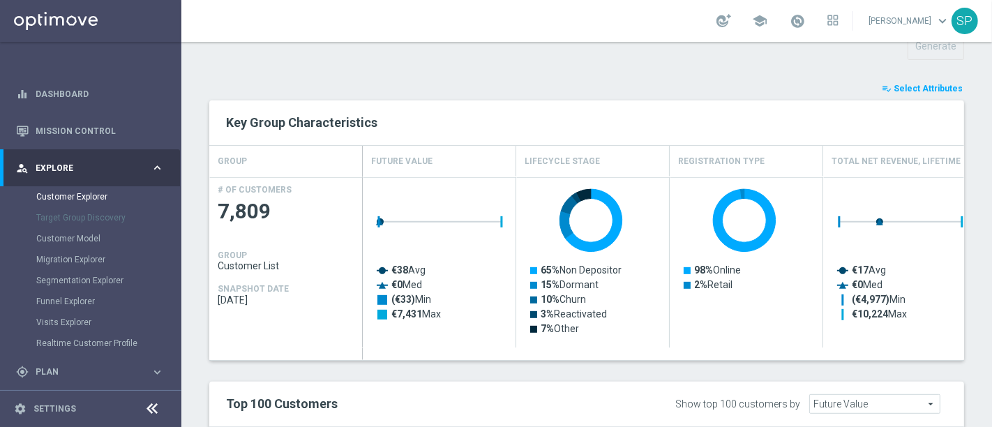
click at [920, 84] on span "Select Attributes" at bounding box center [928, 89] width 69 height 10
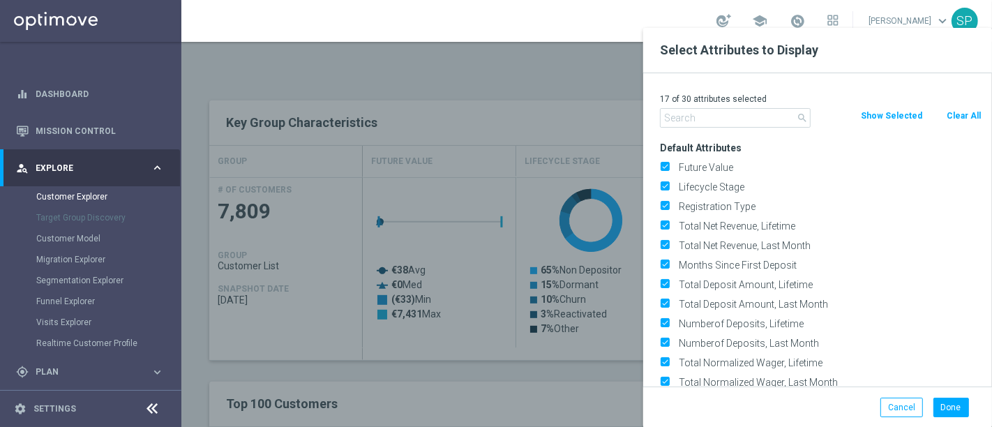
click at [964, 119] on button "Clear All" at bounding box center [963, 115] width 37 height 15
checkbox input "false"
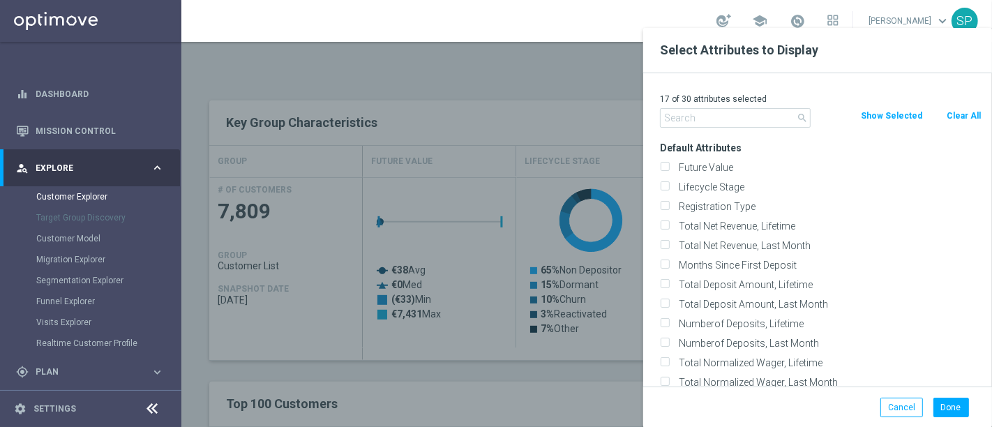
checkbox input "false"
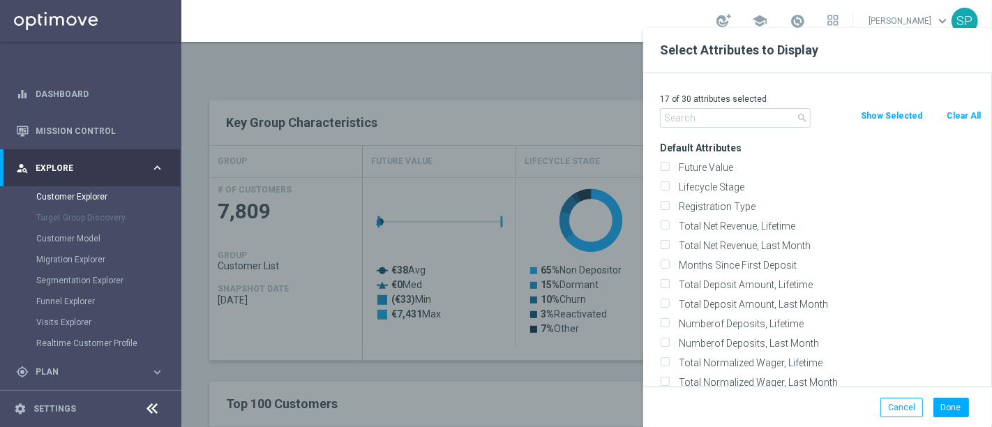
checkbox input "false"
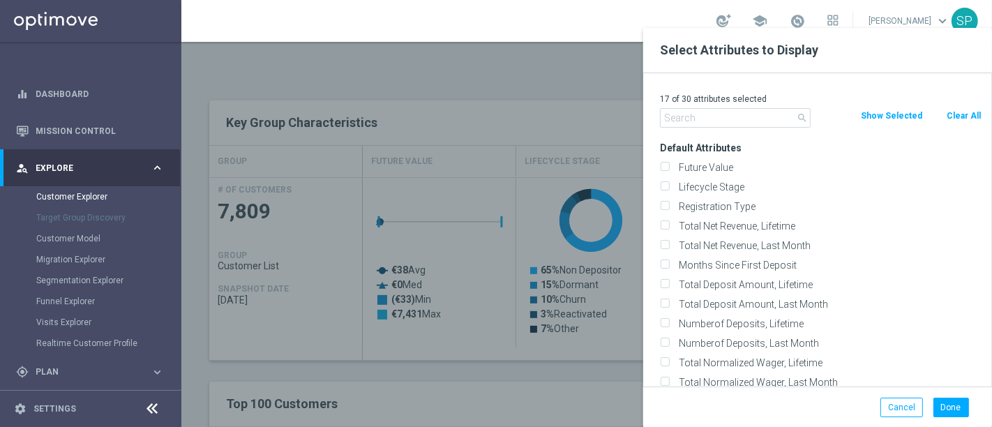
checkbox input "false"
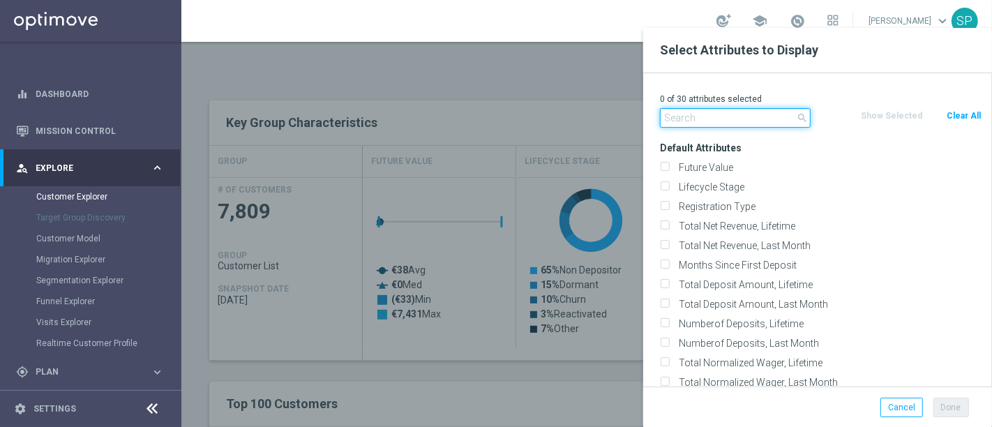
click at [749, 121] on input "text" at bounding box center [735, 118] width 151 height 20
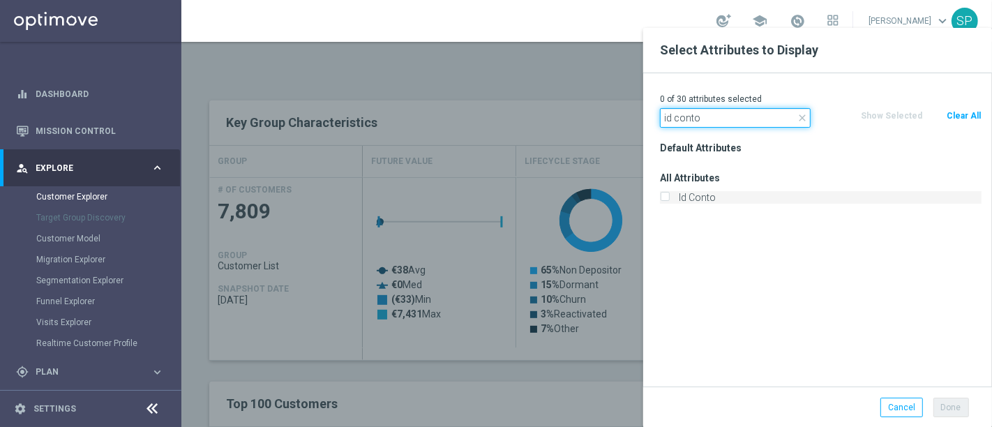
type input "id conto"
click at [707, 195] on label "Id Conto" at bounding box center [828, 197] width 308 height 13
click at [669, 195] on input "Id Conto" at bounding box center [664, 199] width 9 height 9
checkbox input "true"
drag, startPoint x: 724, startPoint y: 112, endPoint x: 596, endPoint y: 103, distance: 128.7
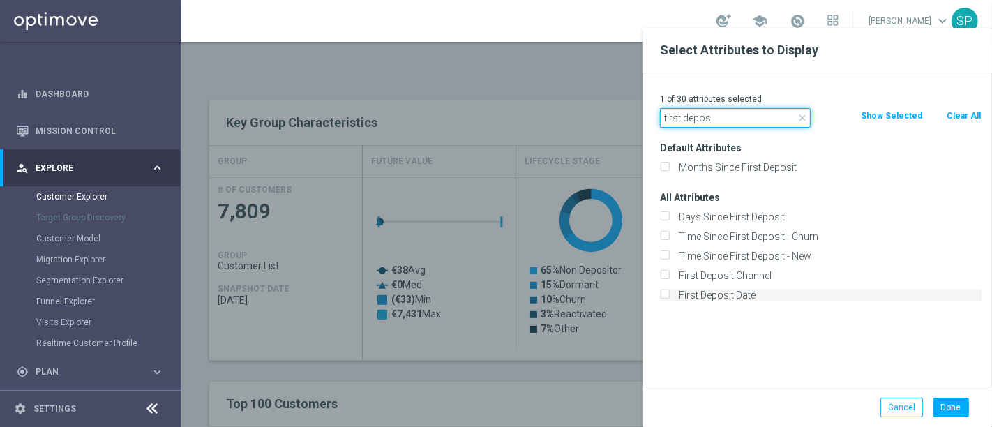
type input "first depos"
click at [701, 295] on label "First Deposit Date" at bounding box center [828, 295] width 308 height 13
click at [669, 295] on input "First Deposit Date" at bounding box center [664, 296] width 9 height 9
checkbox input "true"
click at [944, 407] on button "Done" at bounding box center [951, 408] width 36 height 20
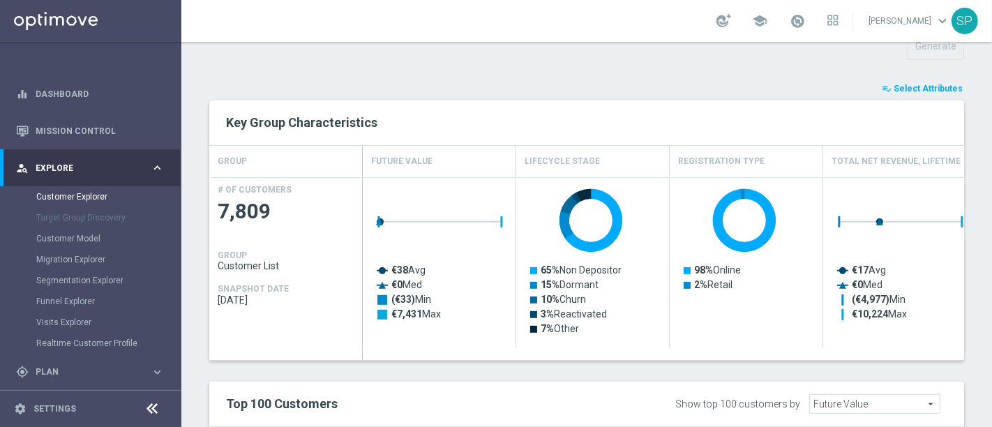
type input "Search"
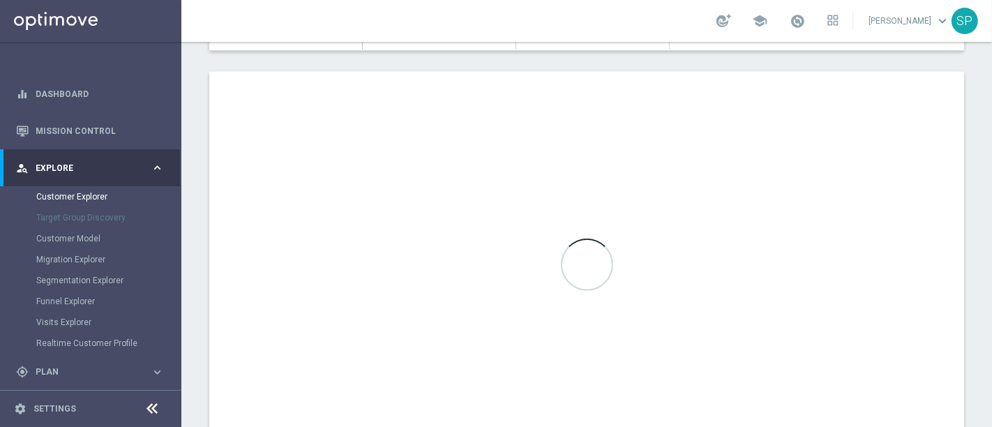
scroll to position [815, 0]
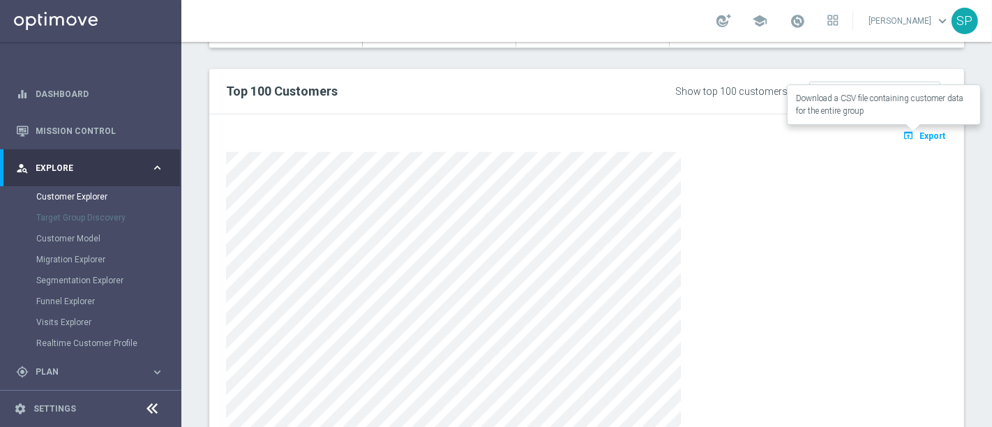
click at [928, 126] on button "open_in_browser Export" at bounding box center [924, 135] width 47 height 18
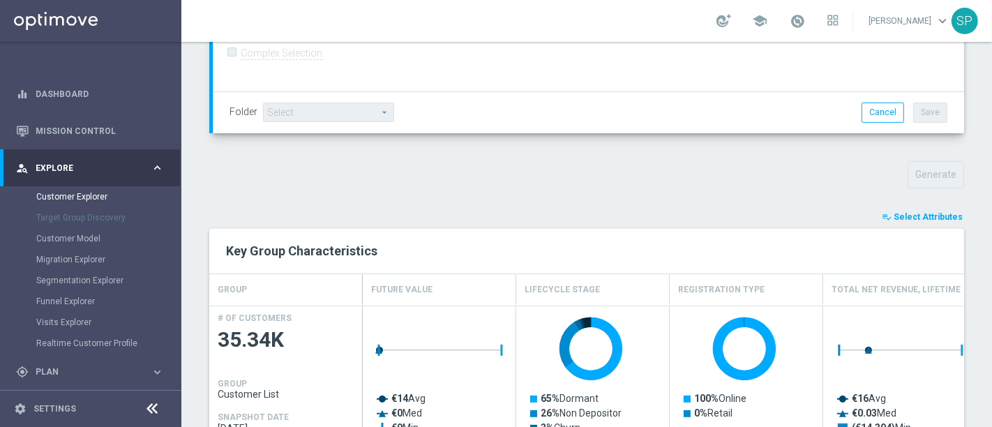
scroll to position [387, 0]
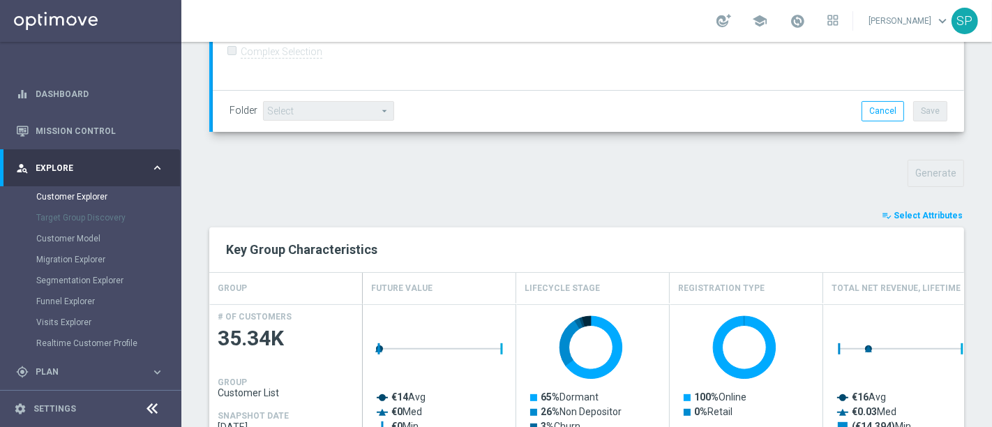
click at [923, 211] on span "Select Attributes" at bounding box center [928, 216] width 69 height 10
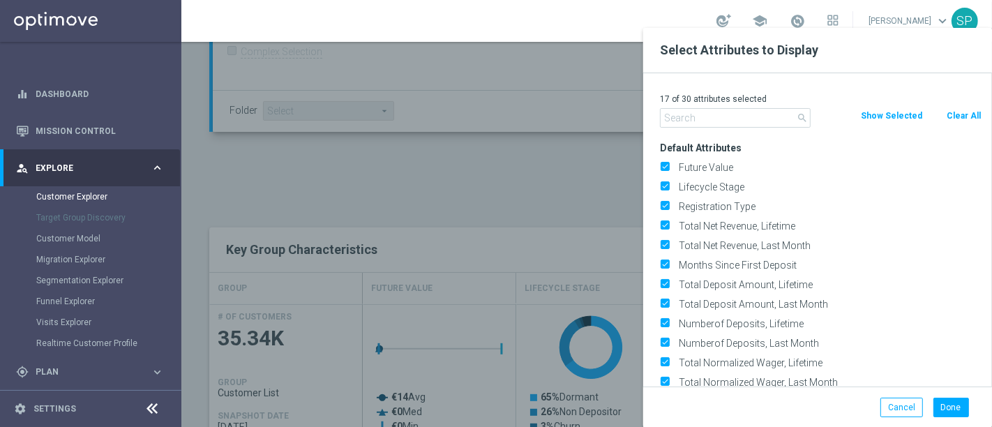
click at [956, 119] on button "Clear All" at bounding box center [963, 115] width 37 height 15
checkbox input "false"
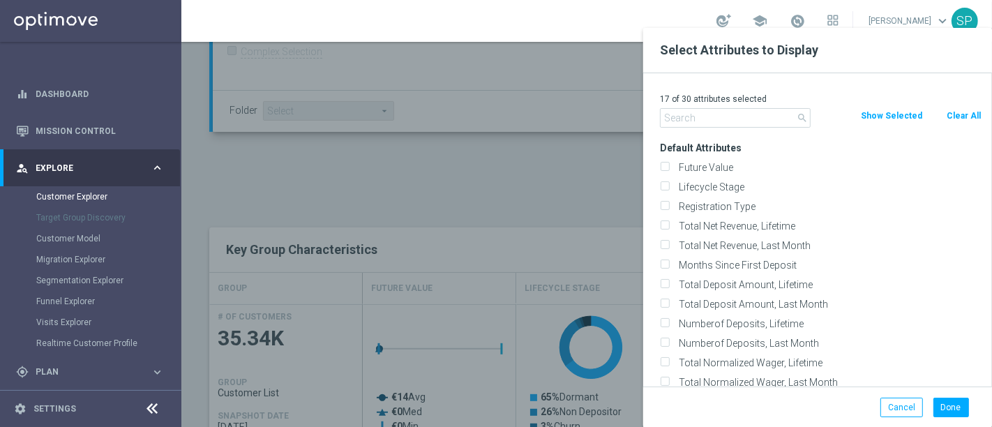
checkbox input "false"
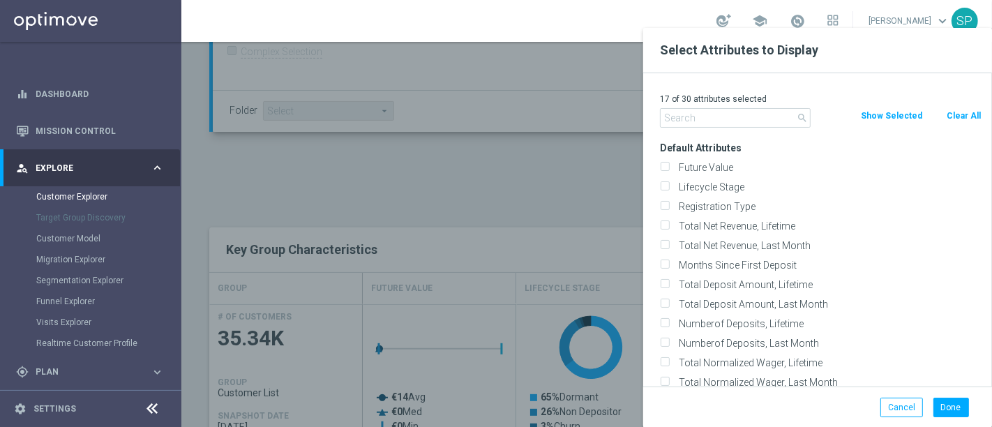
checkbox input "false"
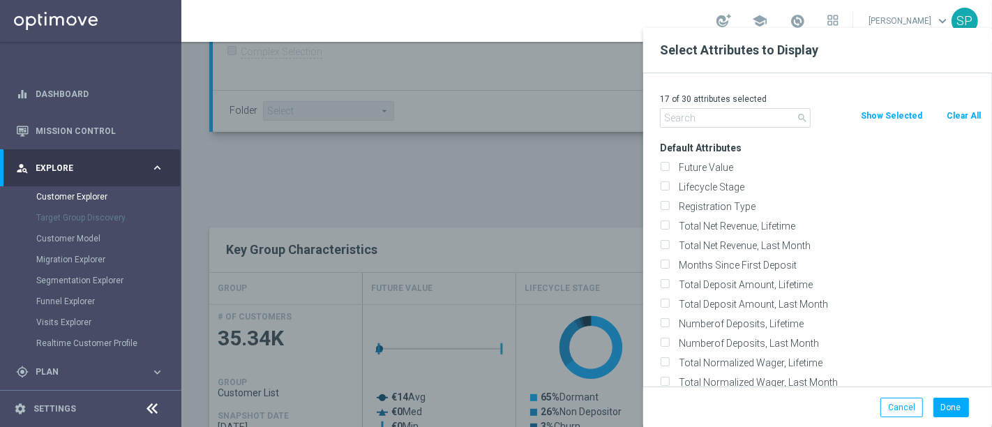
checkbox input "false"
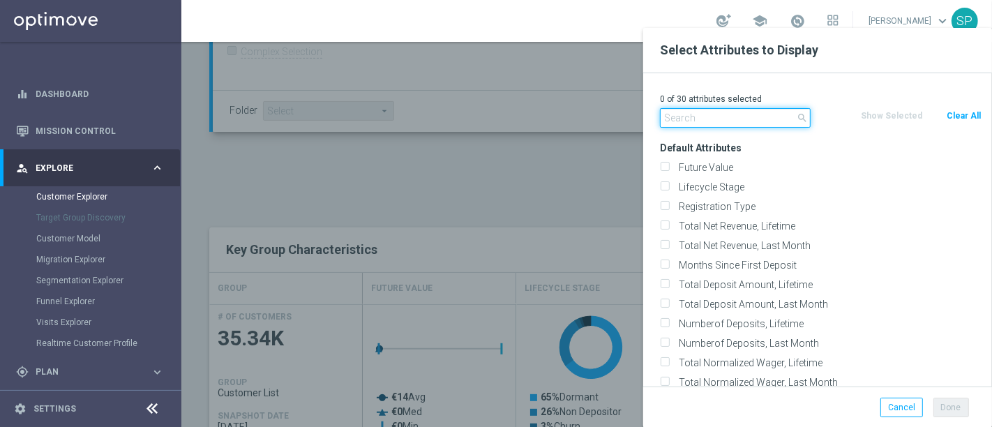
click at [764, 119] on input "text" at bounding box center [735, 118] width 151 height 20
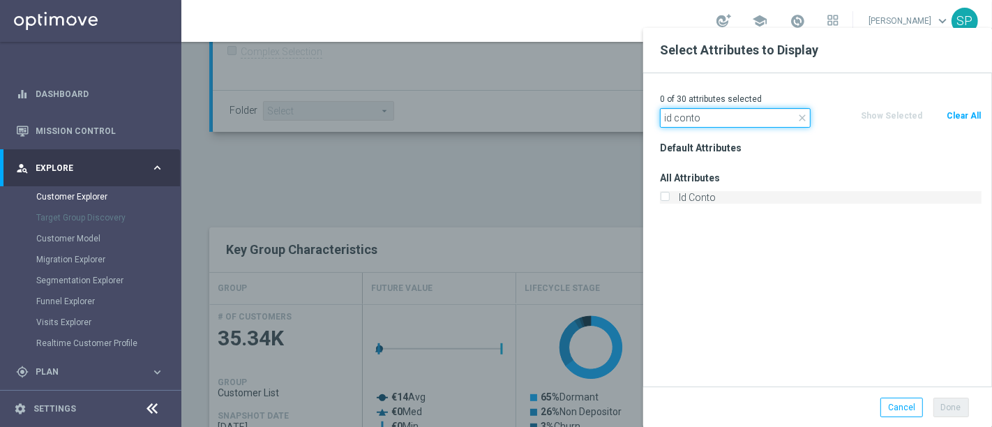
type input "id conto"
click at [711, 196] on label "Id Conto" at bounding box center [828, 197] width 308 height 13
click at [669, 196] on input "Id Conto" at bounding box center [664, 199] width 9 height 9
checkbox input "true"
drag, startPoint x: 723, startPoint y: 115, endPoint x: 529, endPoint y: 166, distance: 200.5
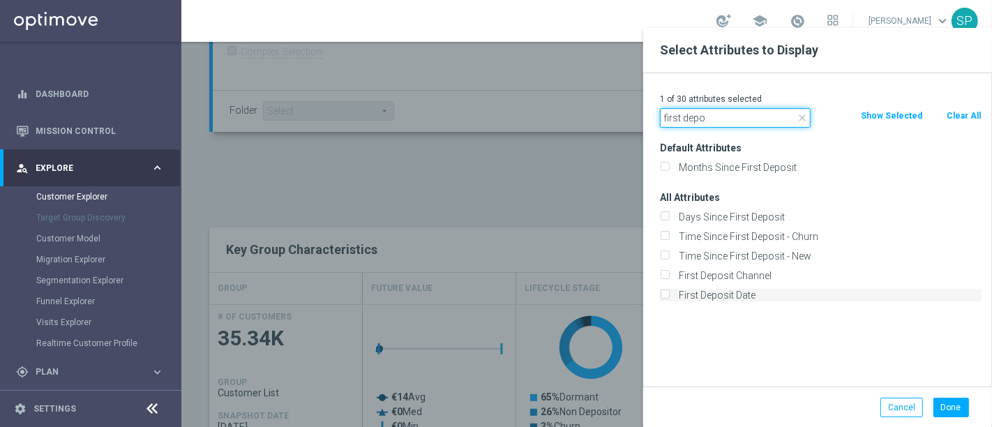
type input "first depo"
click at [674, 289] on label "First Deposit Date" at bounding box center [828, 295] width 308 height 13
click at [668, 292] on input "First Deposit Date" at bounding box center [664, 296] width 9 height 9
checkbox input "true"
click at [960, 405] on button "Done" at bounding box center [951, 408] width 36 height 20
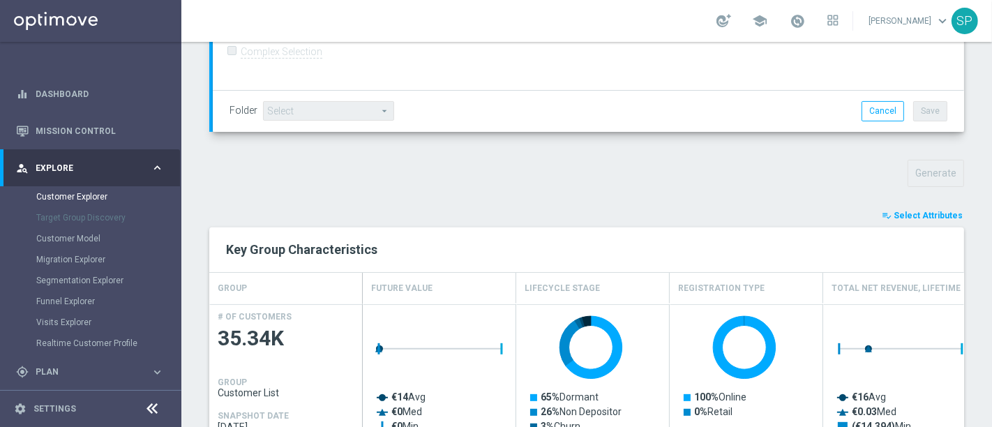
type input "Search"
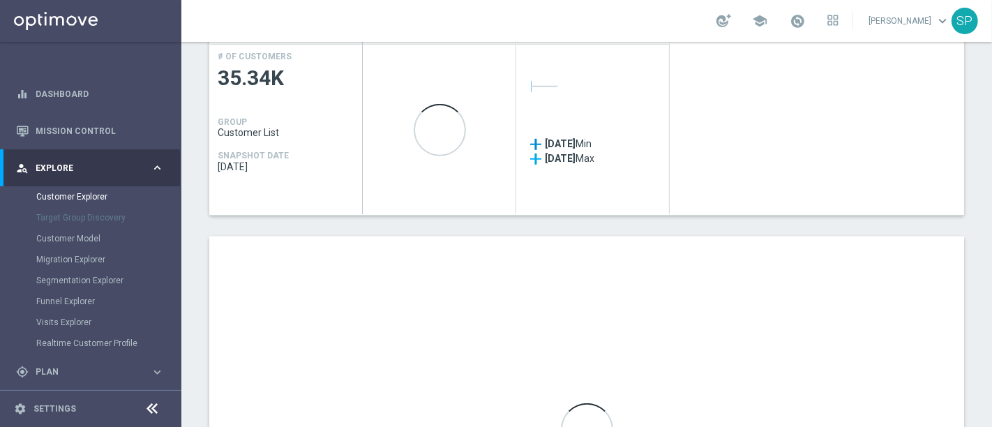
scroll to position [649, 0]
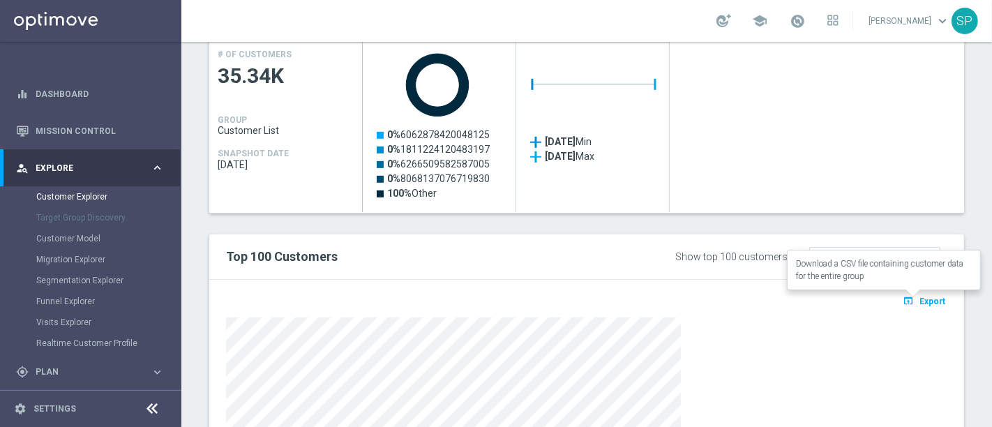
click at [912, 306] on button "open_in_browser Export" at bounding box center [924, 301] width 47 height 18
click at [912, 306] on div "open_in_browser Export Loading" at bounding box center [587, 304] width 742 height 17
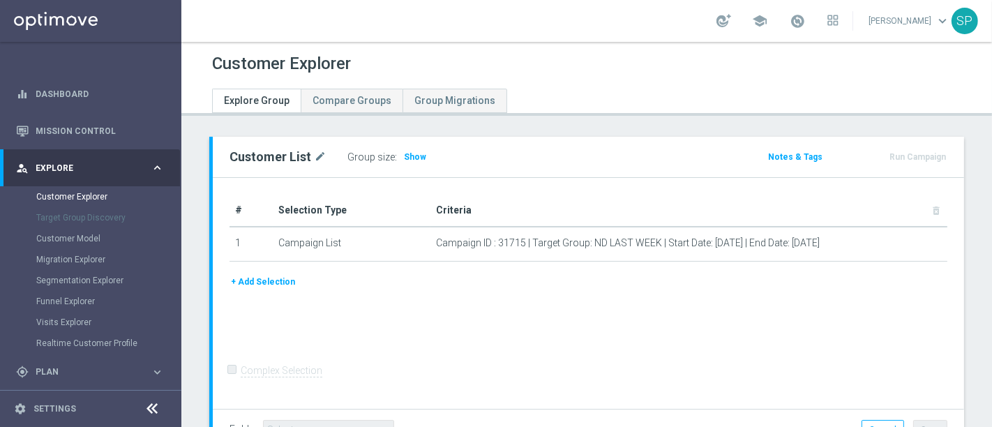
scroll to position [105, 0]
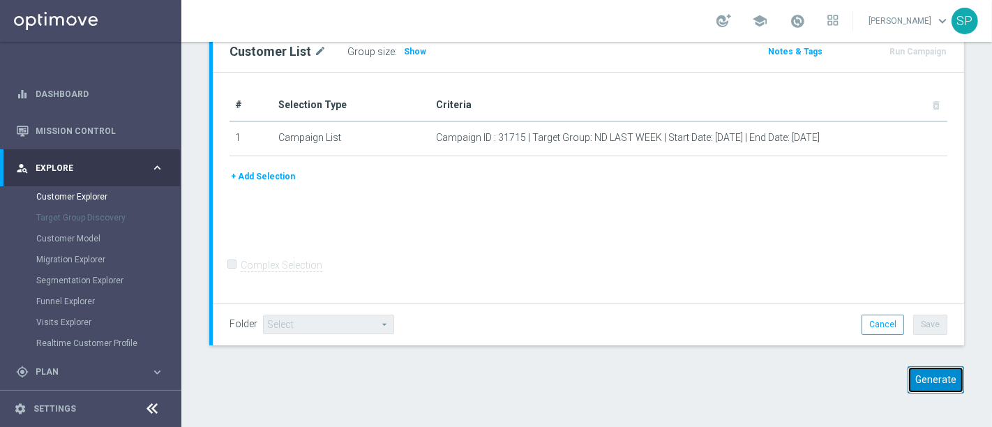
click at [917, 386] on button "Generate" at bounding box center [935, 379] width 56 height 27
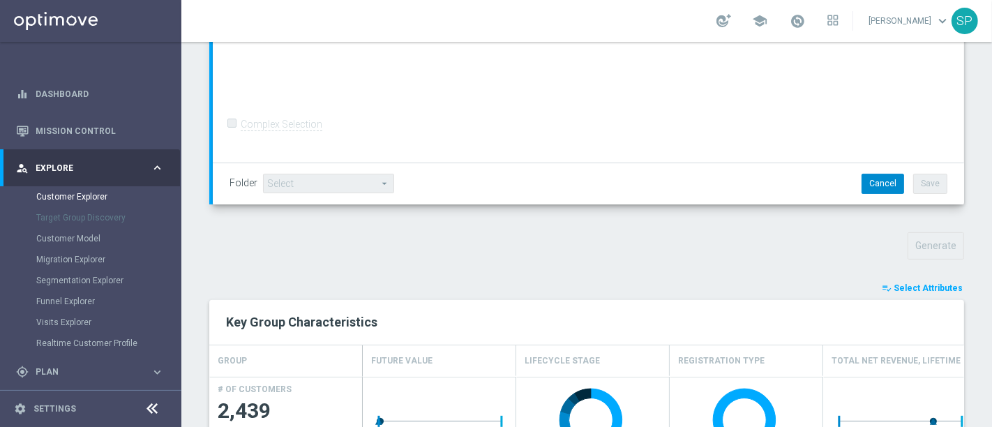
scroll to position [377, 0]
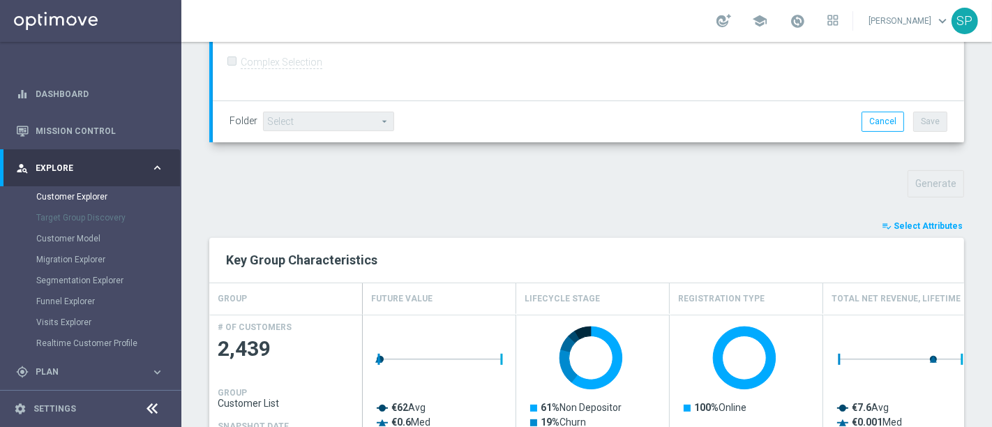
click at [912, 221] on span "Select Attributes" at bounding box center [928, 226] width 69 height 10
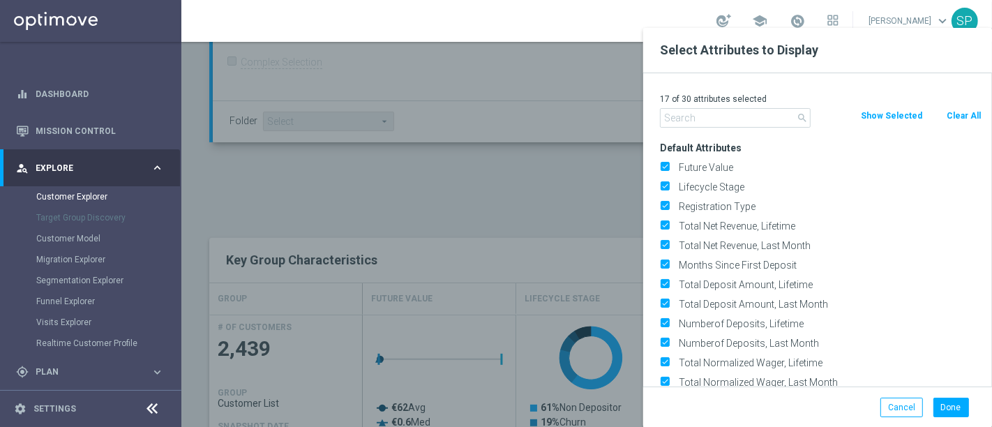
click at [959, 118] on button "Clear All" at bounding box center [963, 115] width 37 height 15
checkbox input "false"
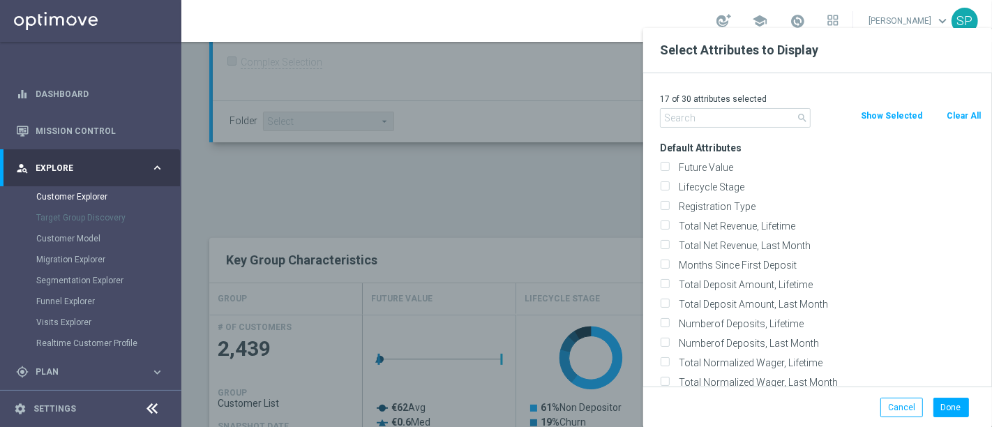
checkbox input "false"
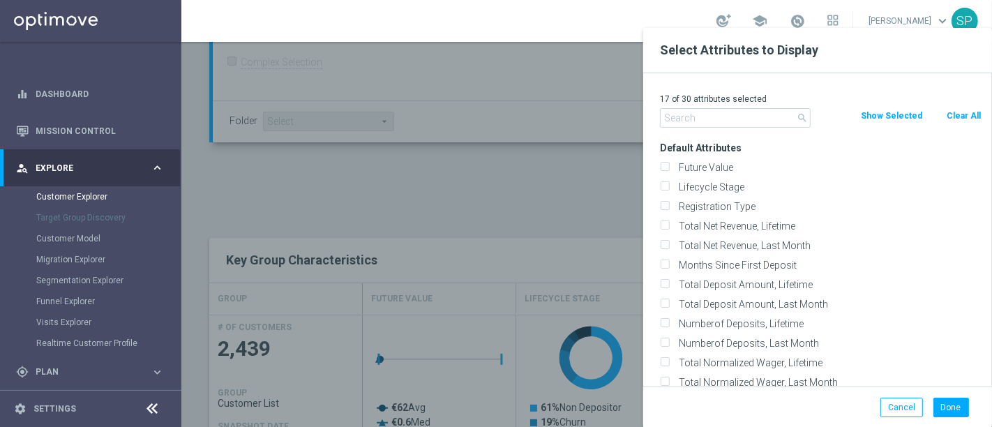
checkbox input "false"
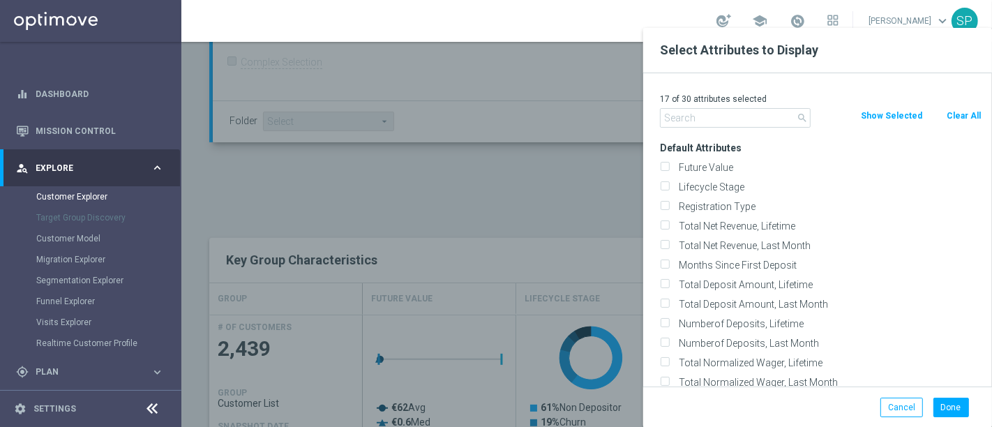
checkbox input "false"
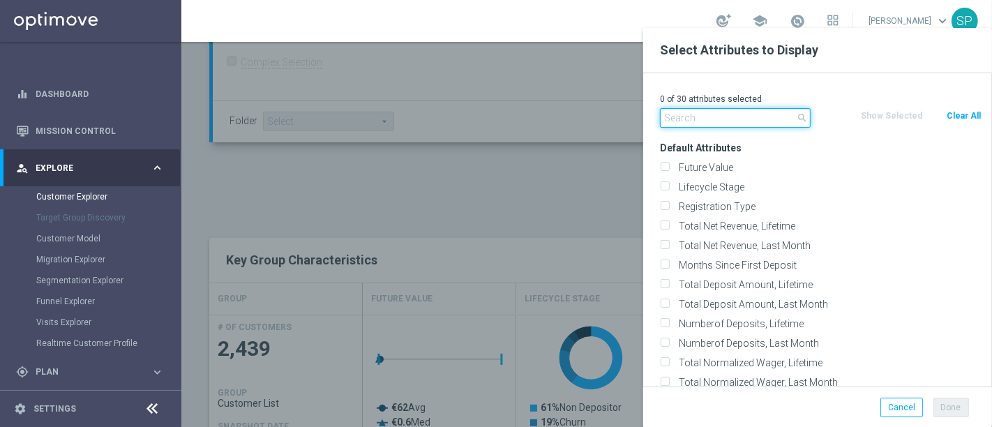
click at [675, 114] on input "text" at bounding box center [735, 118] width 151 height 20
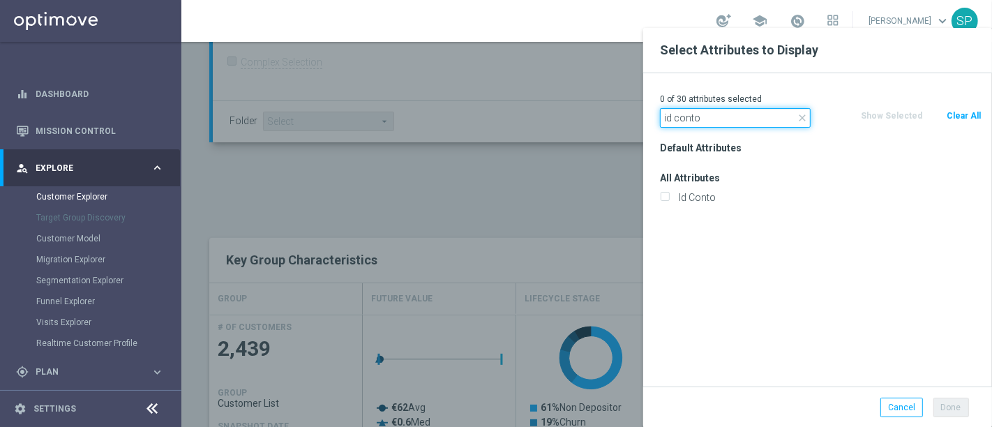
type input "id conto"
drag, startPoint x: 659, startPoint y: 188, endPoint x: 672, endPoint y: 203, distance: 19.8
click at [672, 203] on div "Id Conto" at bounding box center [820, 198] width 342 height 20
click at [672, 203] on div "Id Conto" at bounding box center [821, 197] width 322 height 13
click at [668, 195] on input "Id Conto" at bounding box center [664, 199] width 9 height 9
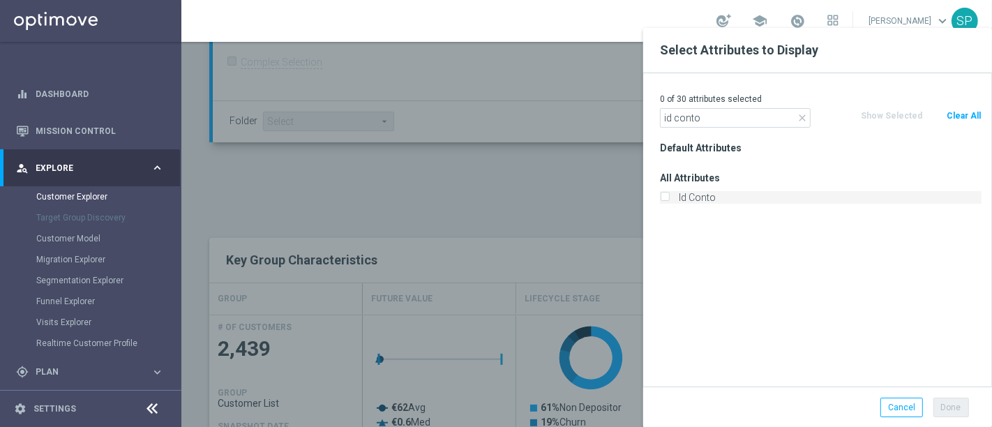
checkbox input "true"
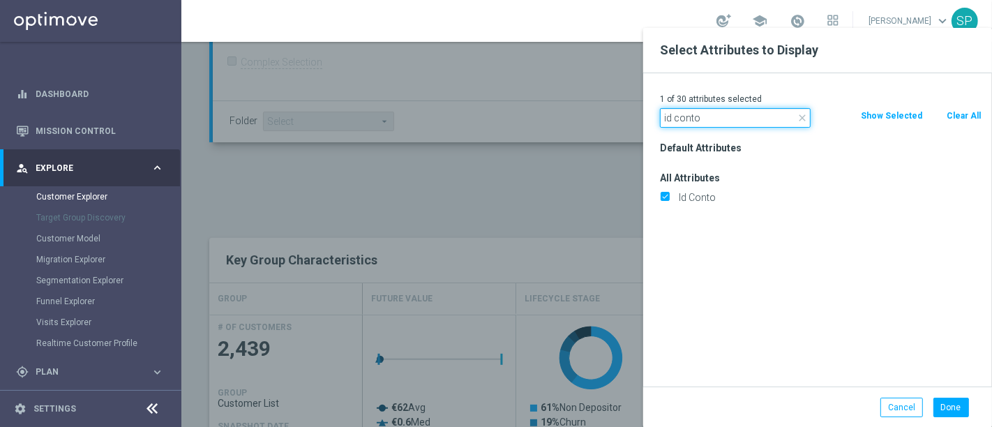
drag, startPoint x: 717, startPoint y: 114, endPoint x: 557, endPoint y: 112, distance: 160.4
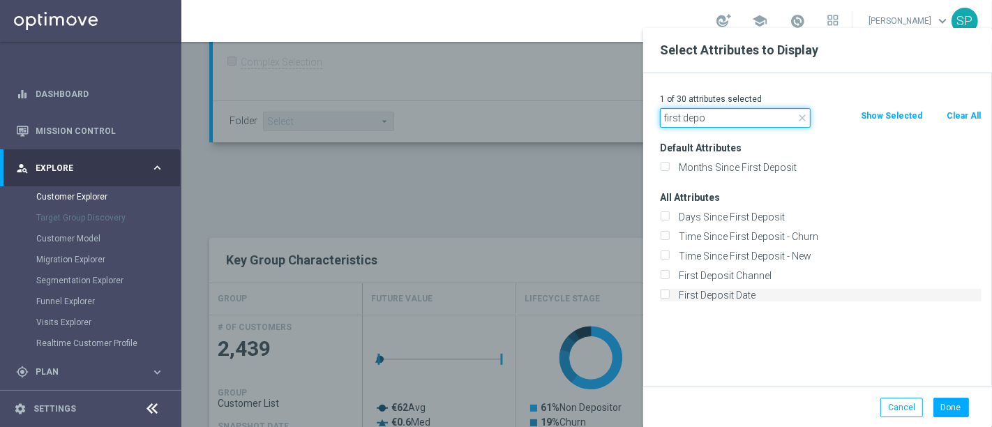
type input "first depo"
click at [690, 299] on label "First Deposit Date" at bounding box center [828, 295] width 308 height 13
click at [669, 299] on input "First Deposit Date" at bounding box center [664, 296] width 9 height 9
checkbox input "true"
click at [841, 352] on div "Default Attributes Months Since First Deposit All Attributes Days Since First D…" at bounding box center [820, 262] width 342 height 248
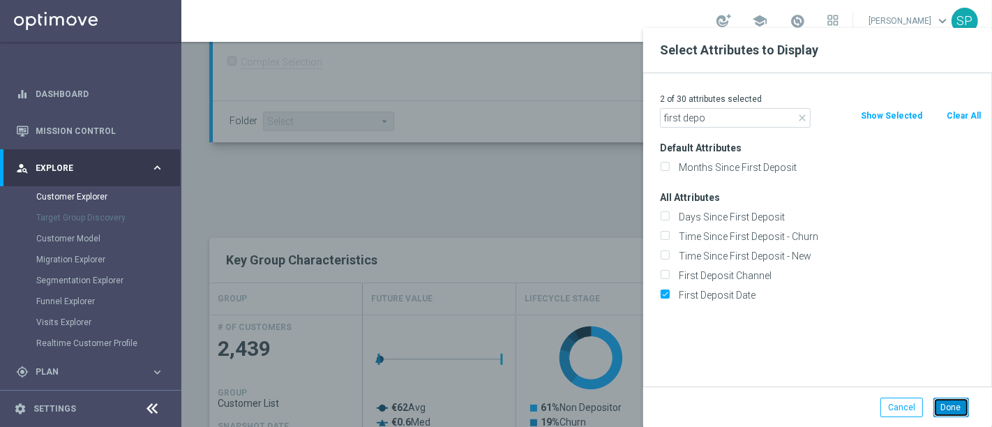
click at [946, 412] on button "Done" at bounding box center [951, 408] width 36 height 20
type input "Search"
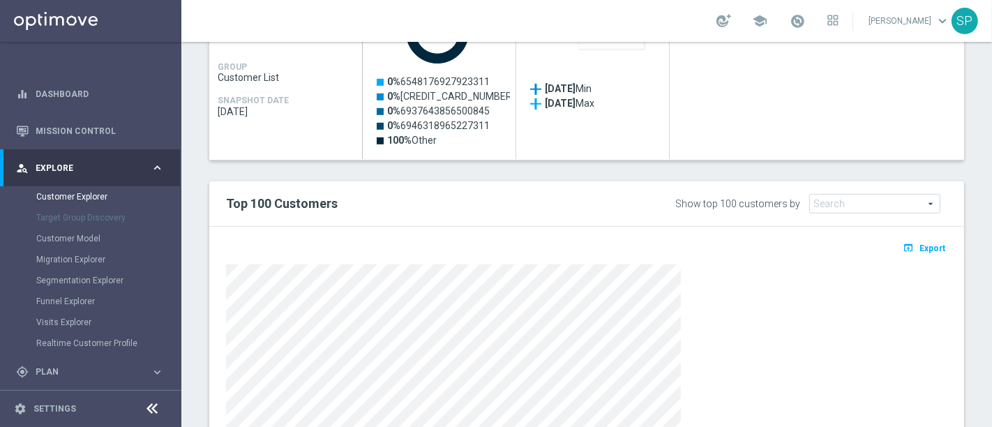
scroll to position [875, 0]
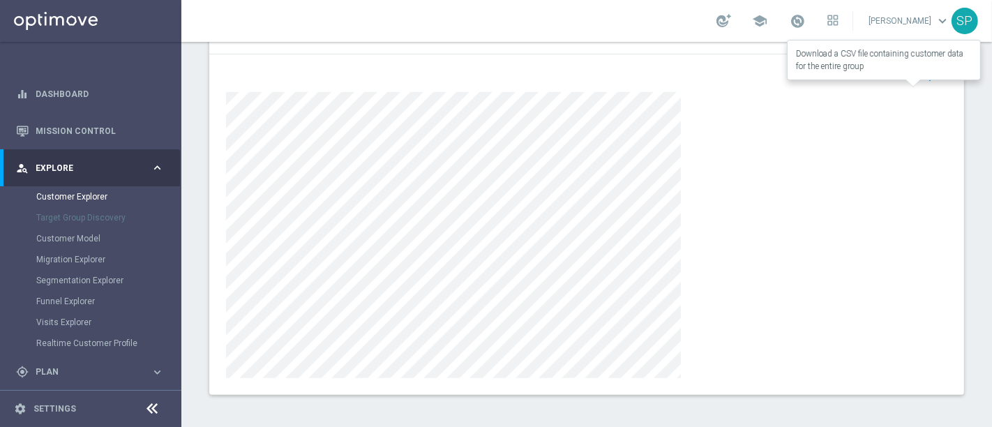
click at [919, 75] on span "Export" at bounding box center [932, 76] width 26 height 10
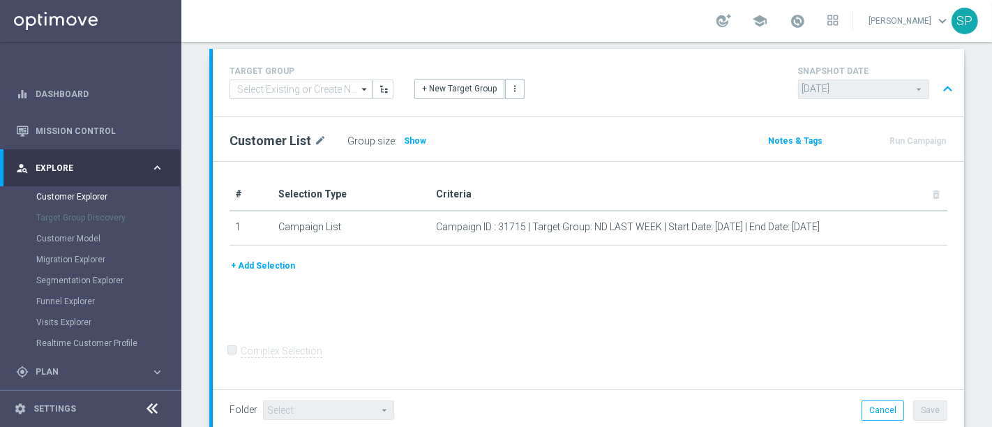
scroll to position [0, 0]
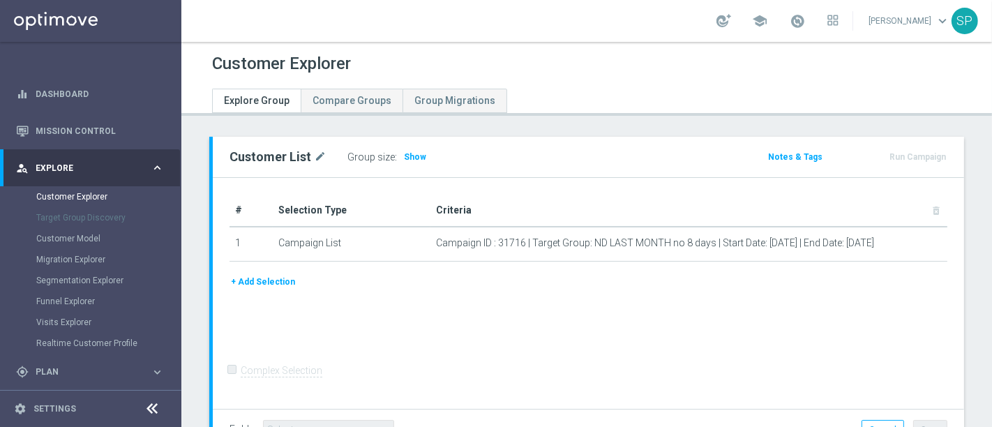
scroll to position [105, 0]
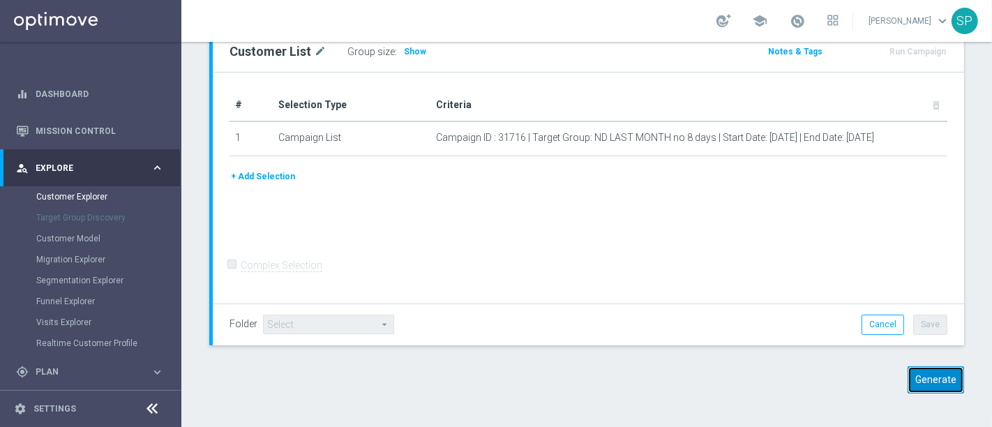
click at [936, 383] on button "Generate" at bounding box center [935, 379] width 56 height 27
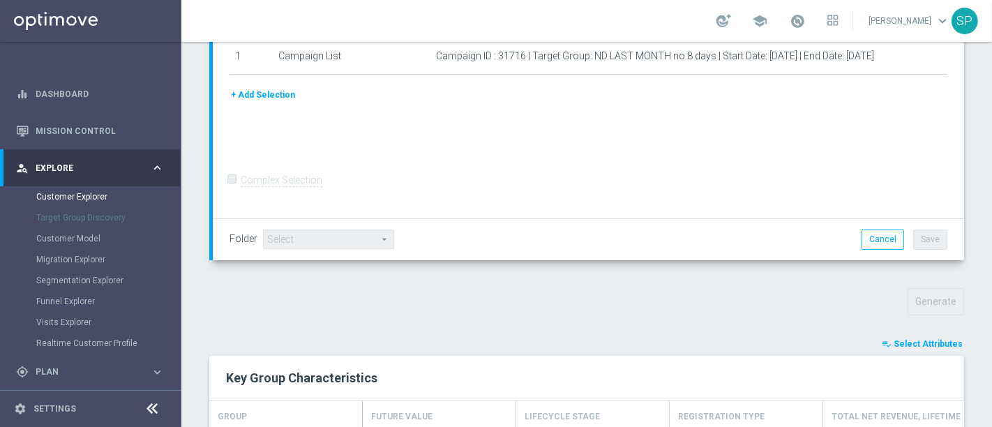
scroll to position [259, 0]
click at [928, 342] on span "Select Attributes" at bounding box center [928, 344] width 69 height 10
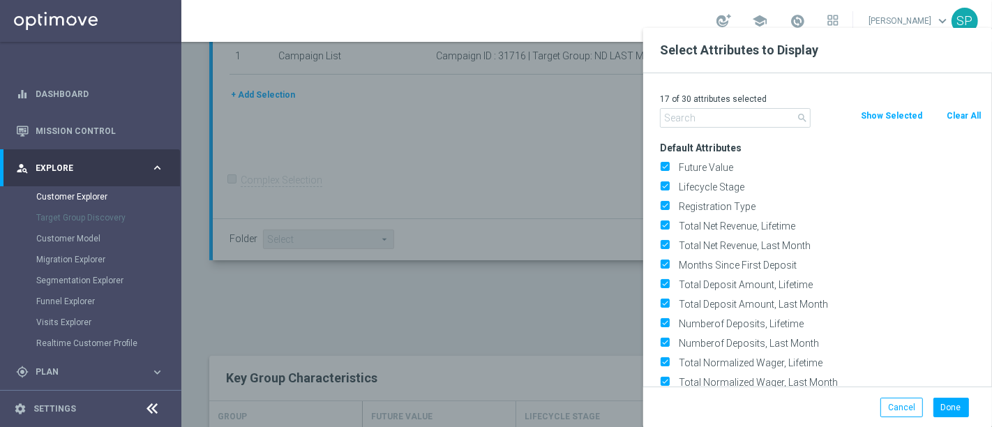
click at [959, 120] on button "Clear All" at bounding box center [963, 115] width 37 height 15
checkbox input "false"
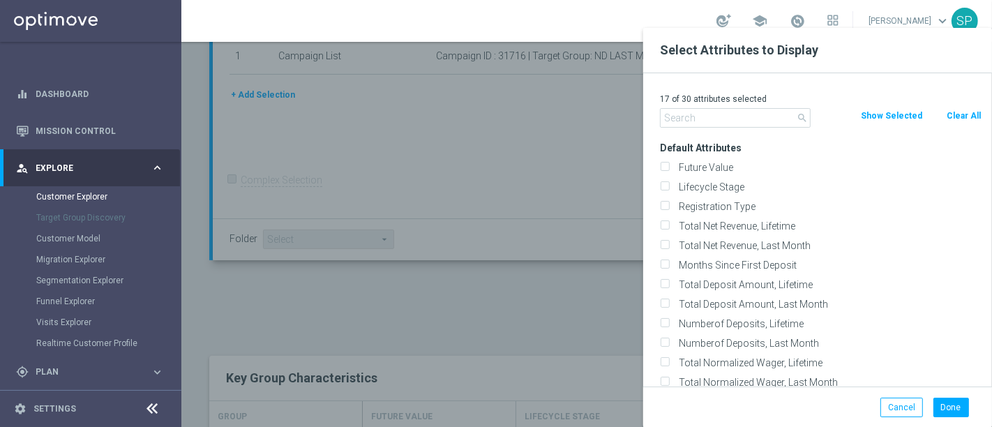
checkbox input "false"
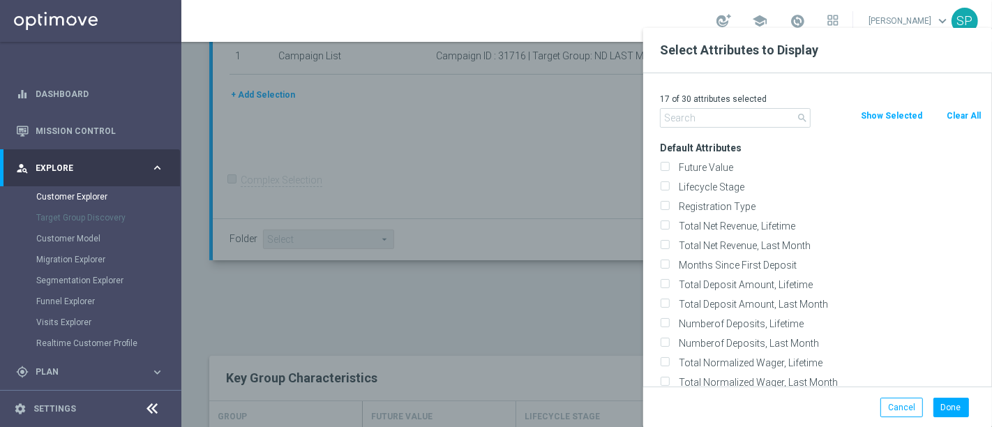
checkbox input "false"
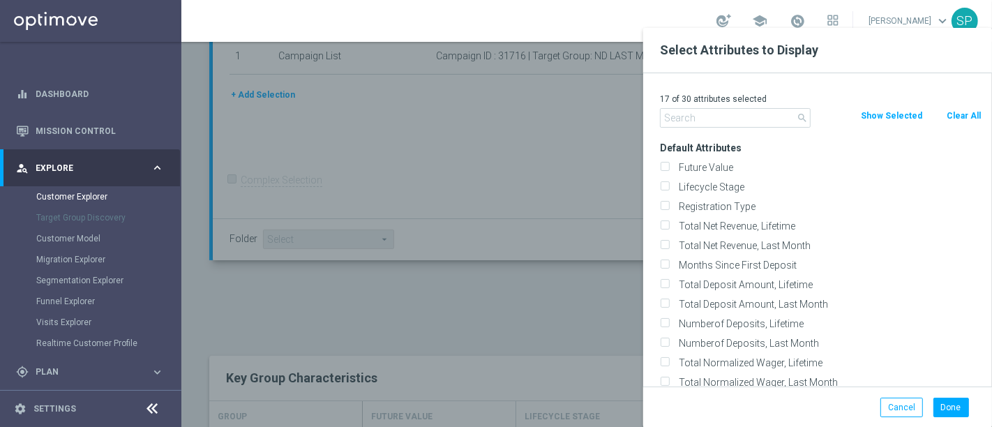
checkbox input "false"
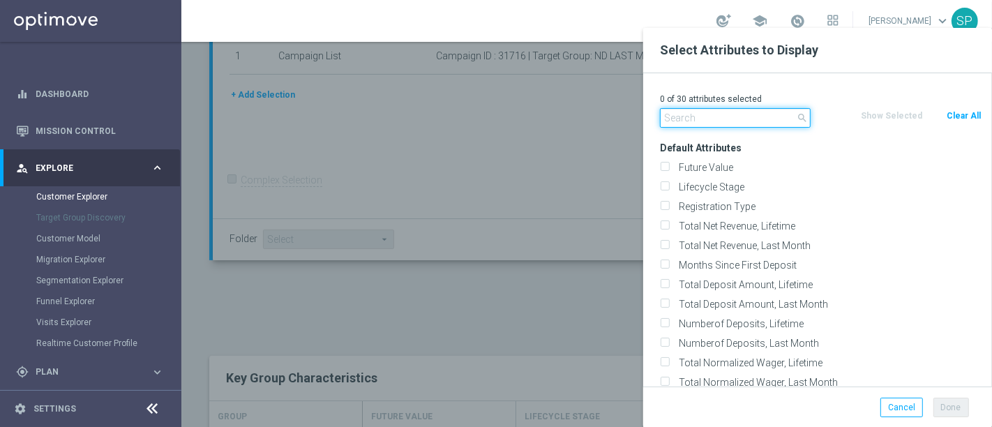
click at [709, 111] on input "text" at bounding box center [735, 118] width 151 height 20
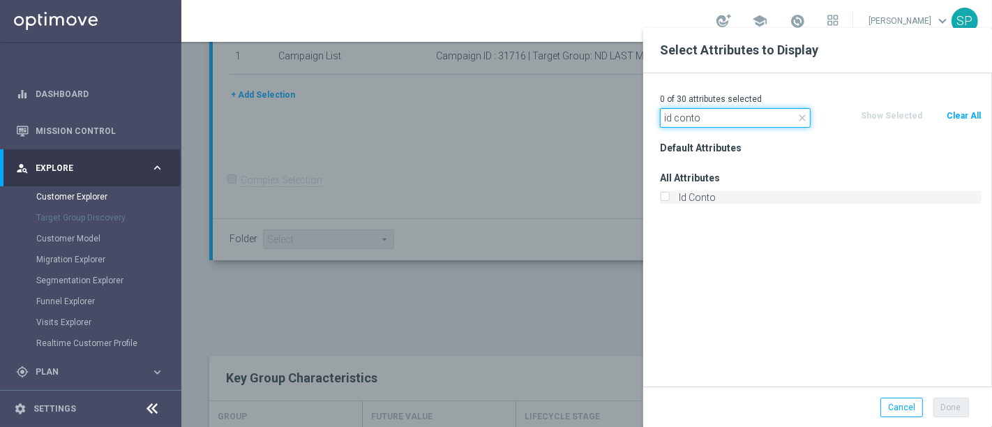
type input "id conto"
click at [695, 193] on label "Id Conto" at bounding box center [828, 197] width 308 height 13
click at [669, 195] on input "Id Conto" at bounding box center [664, 199] width 9 height 9
checkbox input "true"
drag, startPoint x: 723, startPoint y: 108, endPoint x: 405, endPoint y: 156, distance: 322.4
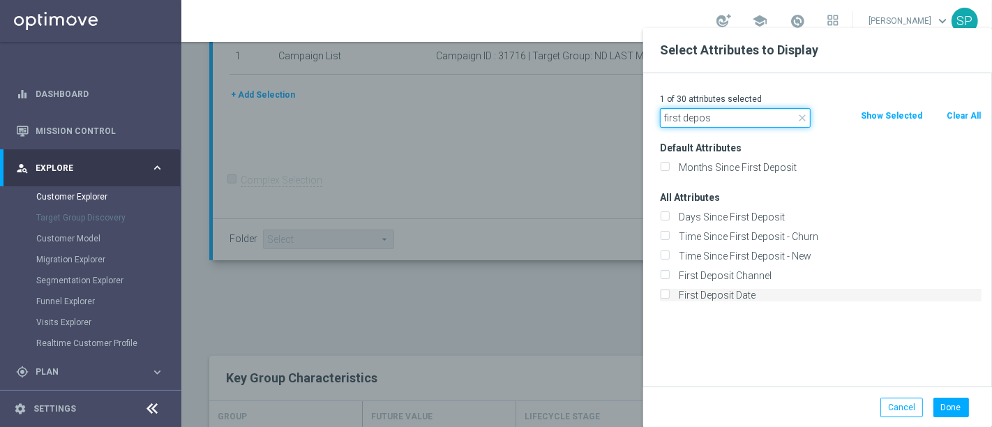
type input "first depos"
click at [686, 291] on label "First Deposit Date" at bounding box center [828, 295] width 308 height 13
click at [669, 292] on input "First Deposit Date" at bounding box center [664, 296] width 9 height 9
checkbox input "true"
click at [963, 405] on button "Done" at bounding box center [951, 408] width 36 height 20
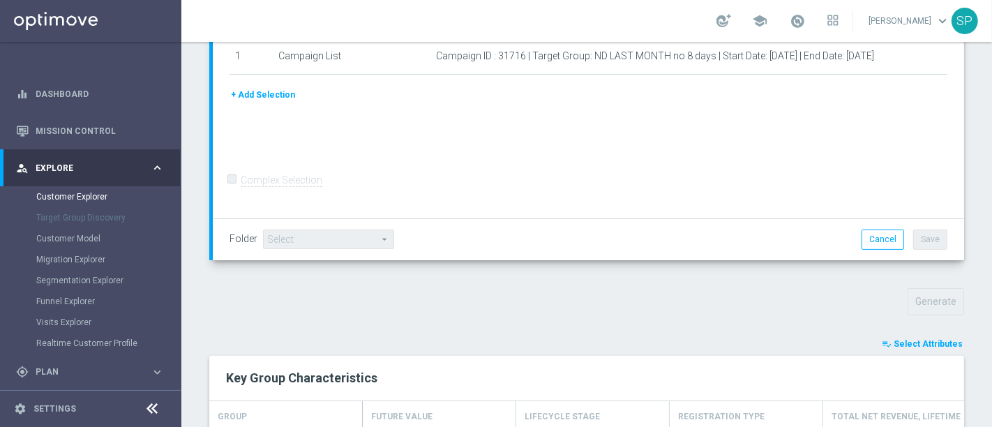
type input "Search"
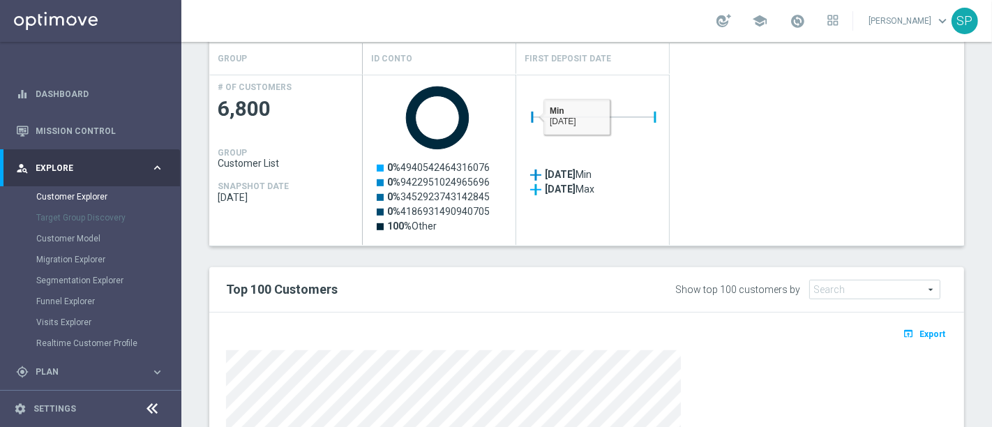
scroll to position [875, 0]
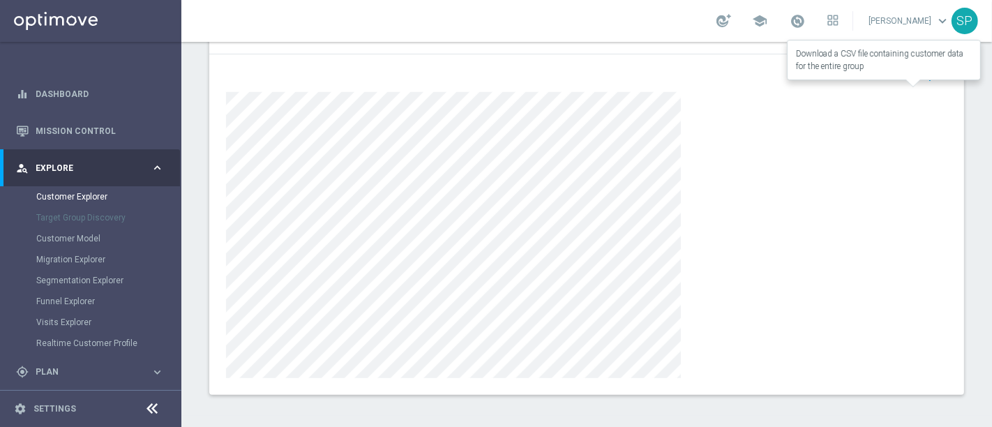
click at [903, 77] on icon "open_in_browser" at bounding box center [910, 75] width 15 height 11
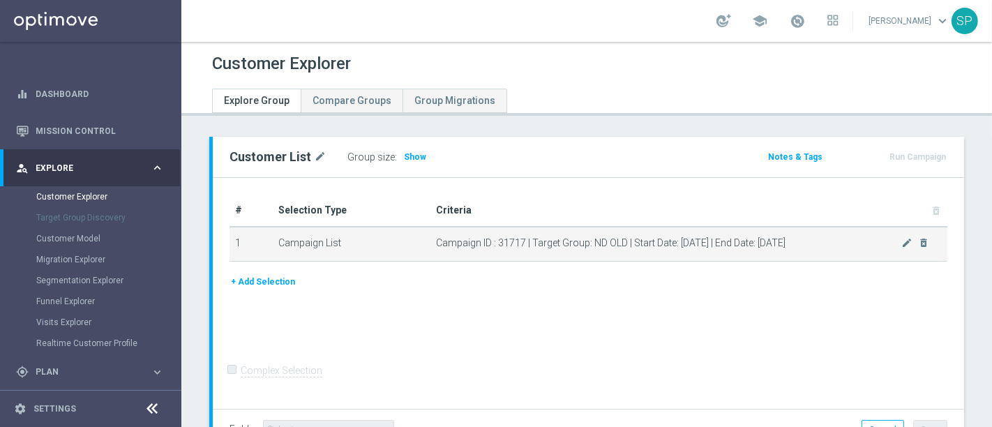
scroll to position [105, 0]
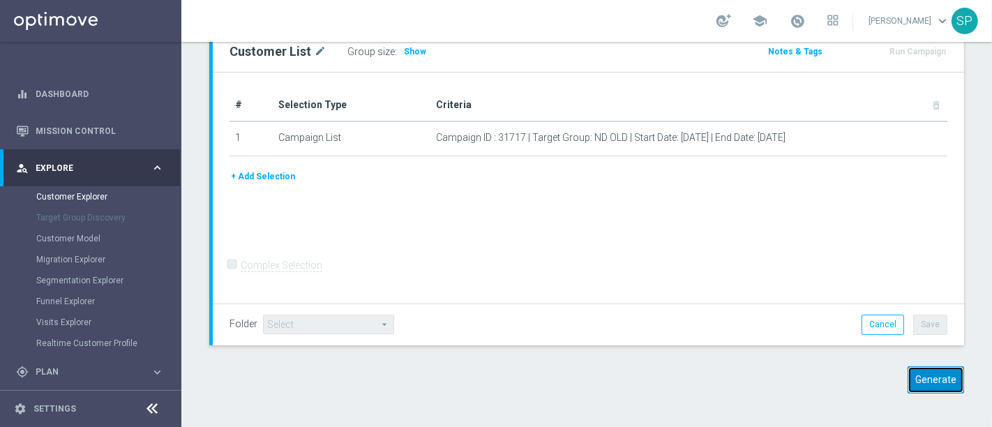
click at [946, 384] on button "Generate" at bounding box center [935, 379] width 56 height 27
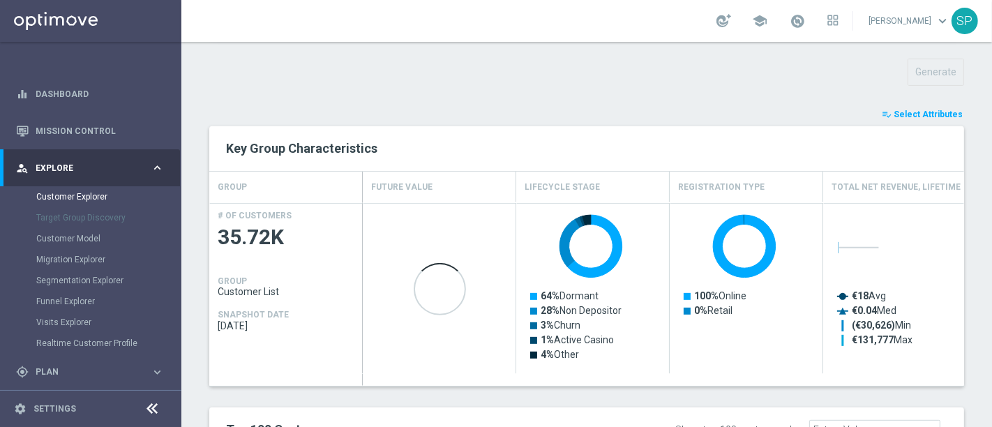
scroll to position [487, 0]
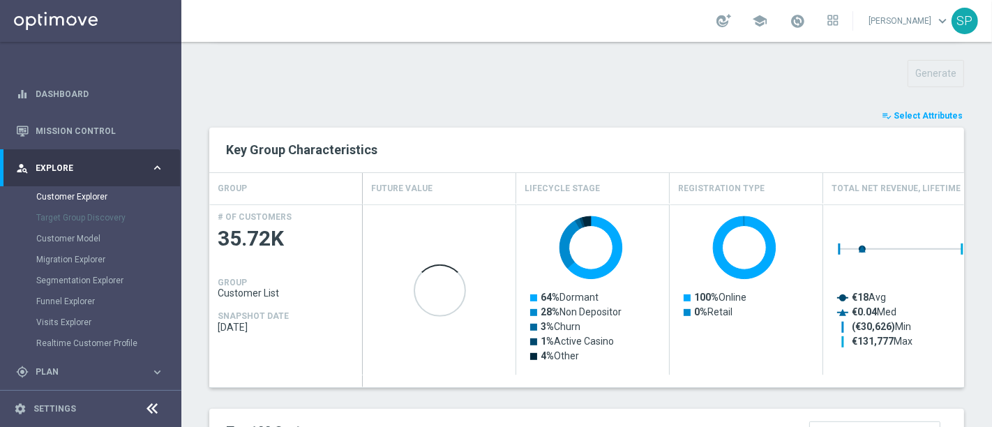
click at [925, 111] on span "Select Attributes" at bounding box center [928, 116] width 69 height 10
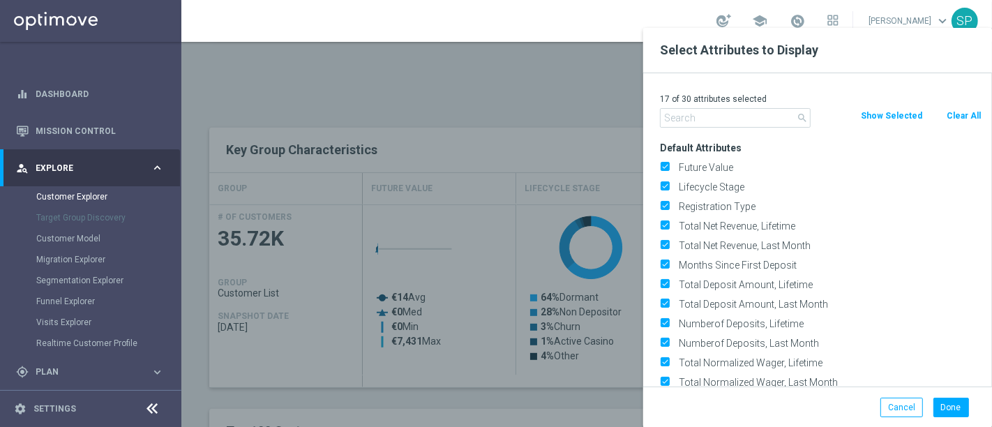
click at [965, 114] on button "Clear All" at bounding box center [963, 115] width 37 height 15
checkbox input "false"
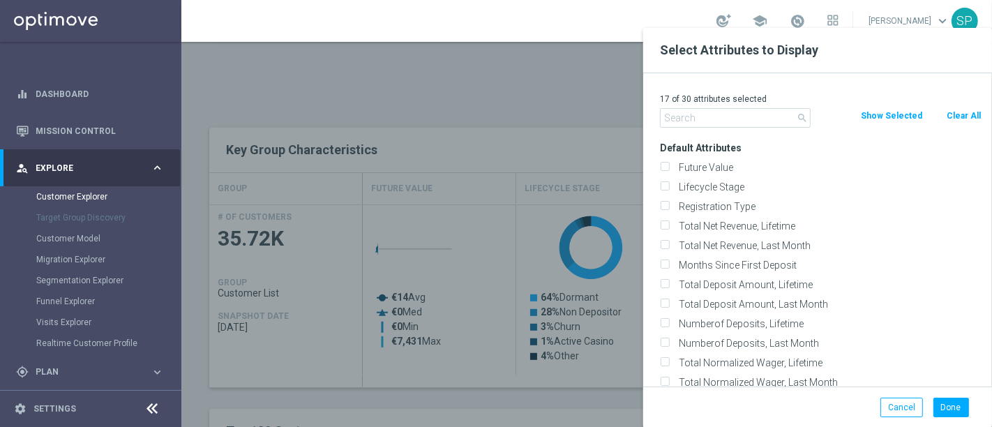
checkbox input "false"
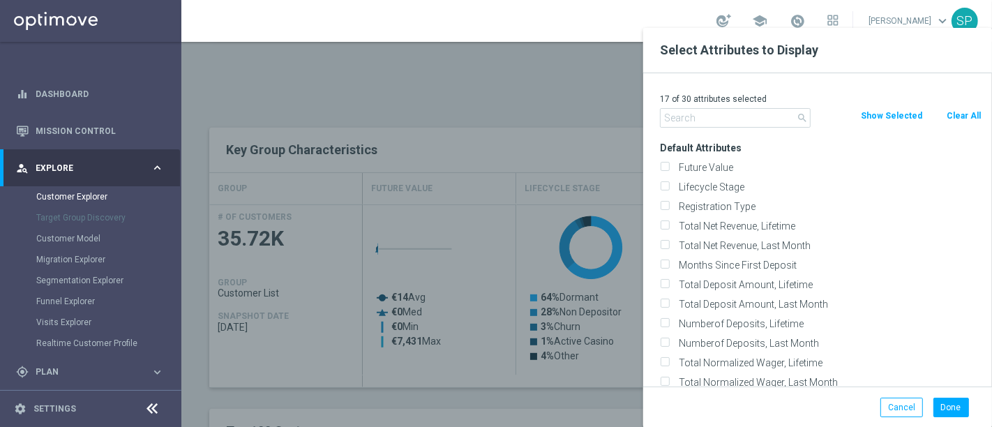
checkbox input "false"
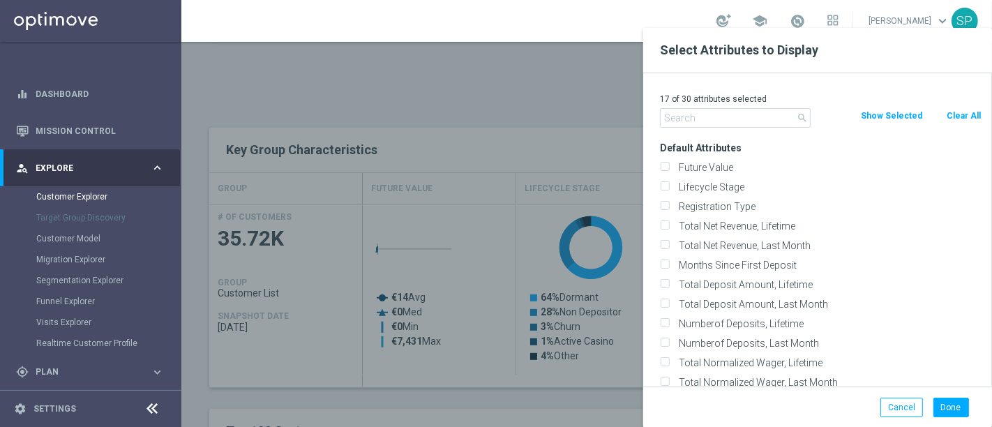
checkbox input "false"
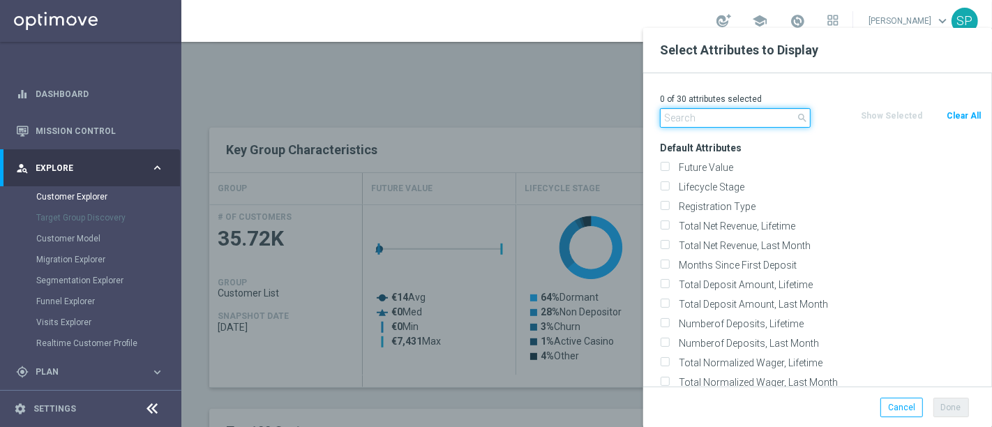
click at [679, 121] on input "text" at bounding box center [735, 118] width 151 height 20
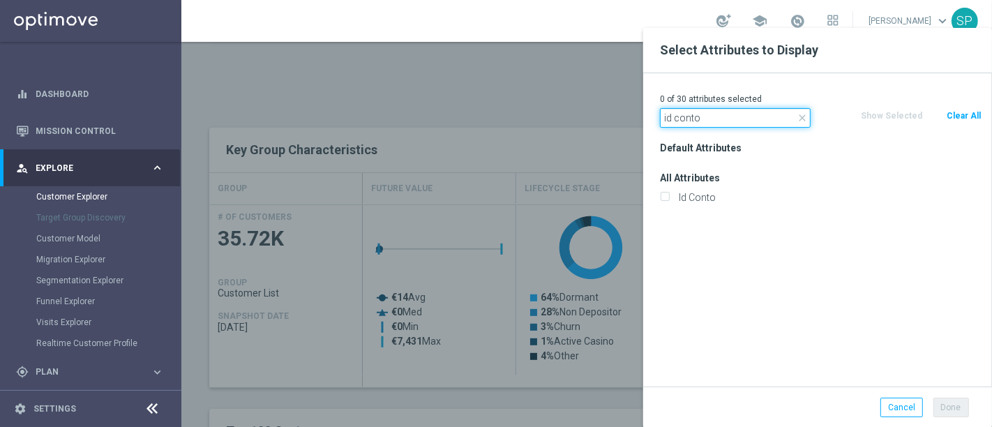
type input "id conto"
click at [680, 188] on div "Id Conto" at bounding box center [820, 198] width 342 height 20
click at [681, 190] on div "Id Conto" at bounding box center [820, 198] width 342 height 20
click at [681, 191] on label "Id Conto" at bounding box center [828, 197] width 308 height 13
click at [669, 195] on input "Id Conto" at bounding box center [664, 199] width 9 height 9
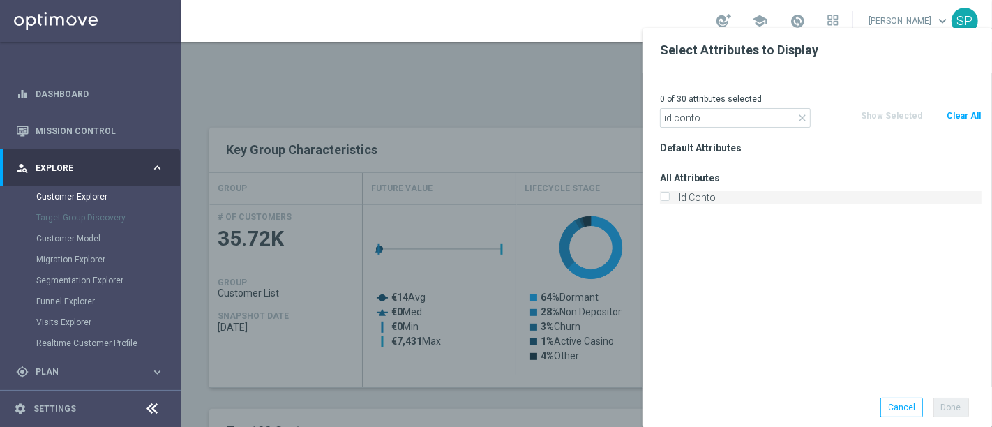
checkbox input "true"
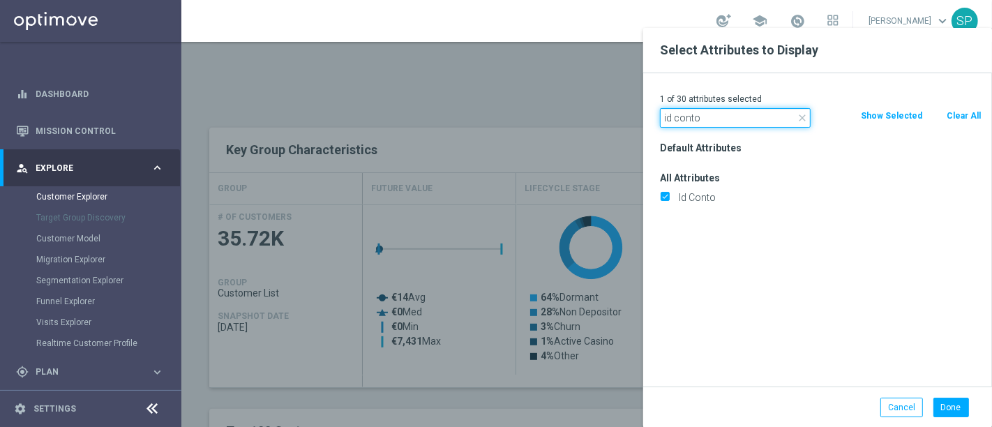
drag, startPoint x: 708, startPoint y: 121, endPoint x: 601, endPoint y: 112, distance: 107.8
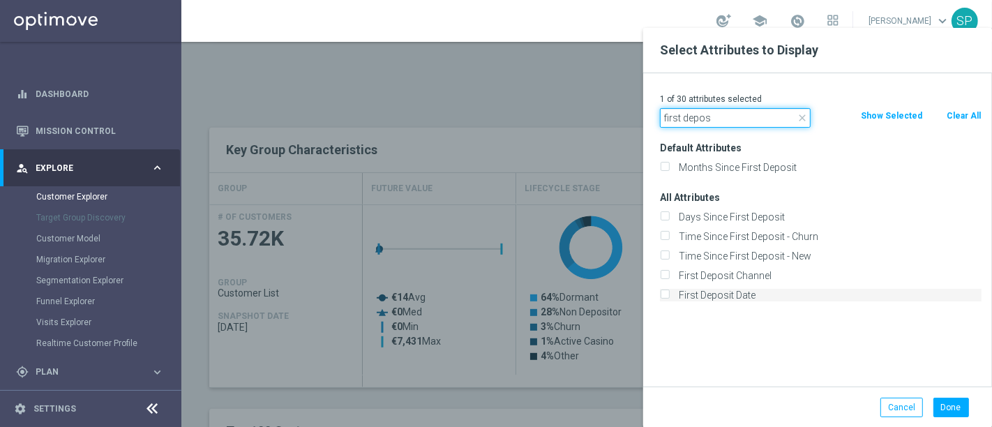
type input "first depos"
click at [686, 300] on label "First Deposit Date" at bounding box center [828, 295] width 308 height 13
click at [669, 300] on input "First Deposit Date" at bounding box center [664, 296] width 9 height 9
checkbox input "true"
click at [956, 405] on button "Done" at bounding box center [951, 408] width 36 height 20
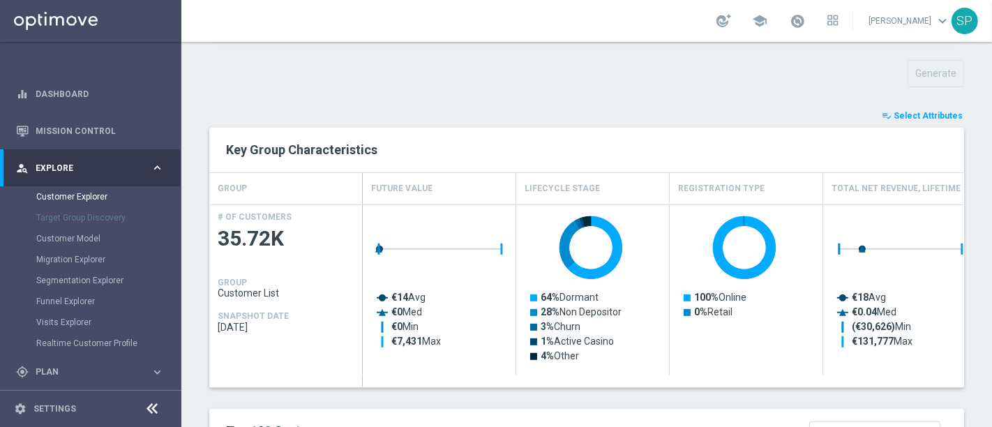
type input "Search"
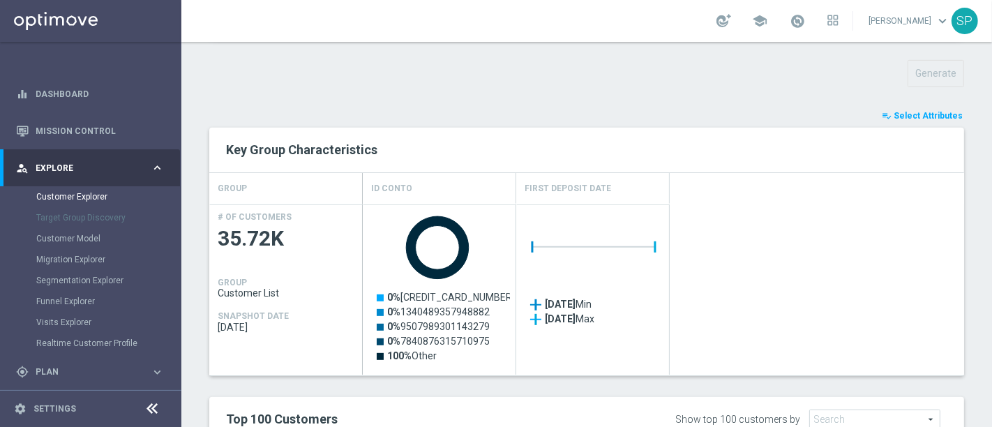
scroll to position [875, 0]
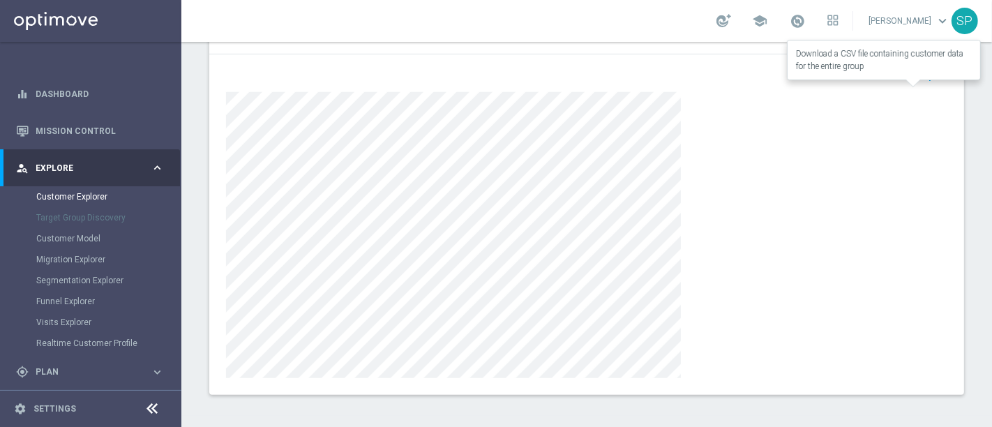
click at [905, 66] on button "open_in_browser Export" at bounding box center [924, 75] width 47 height 18
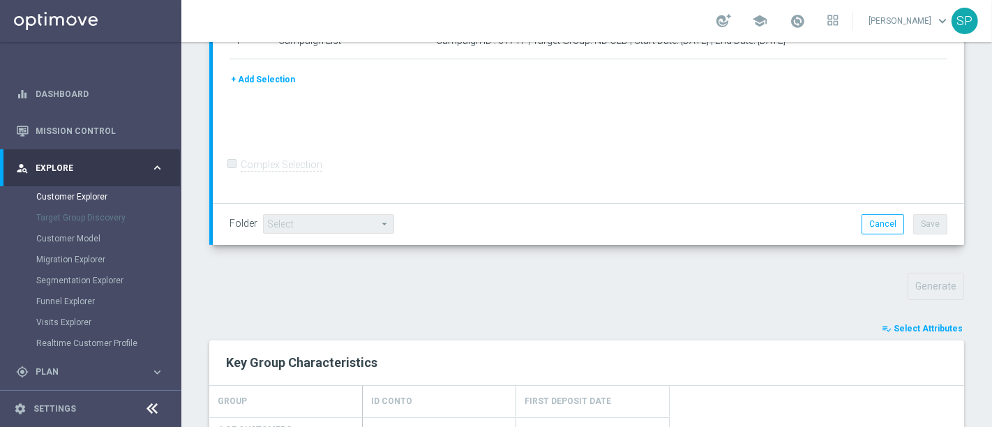
scroll to position [213, 0]
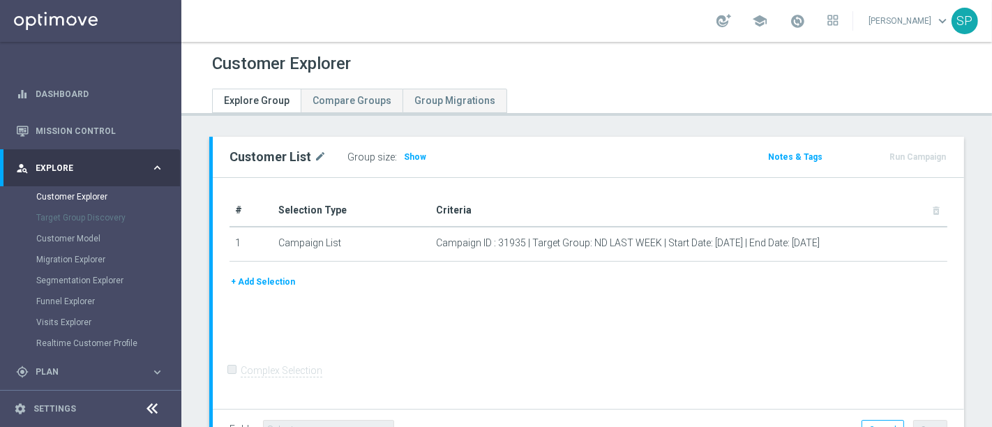
scroll to position [105, 0]
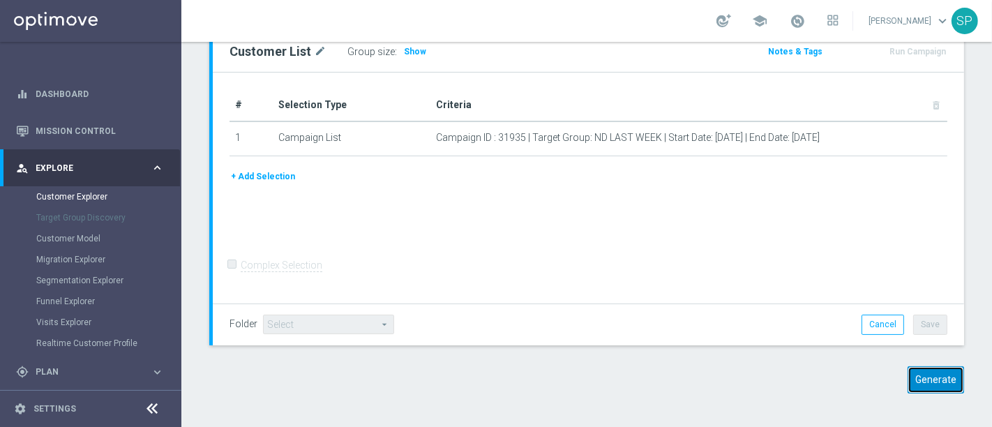
click at [926, 385] on button "Generate" at bounding box center [935, 379] width 56 height 27
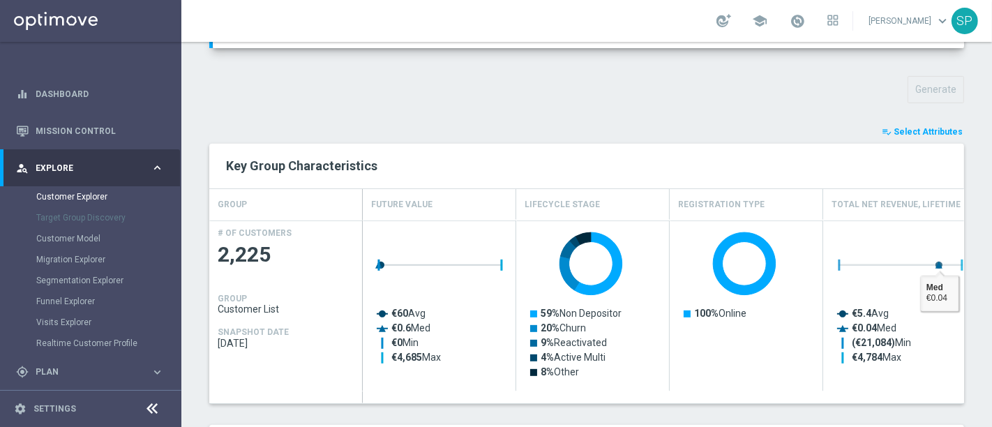
scroll to position [452, 0]
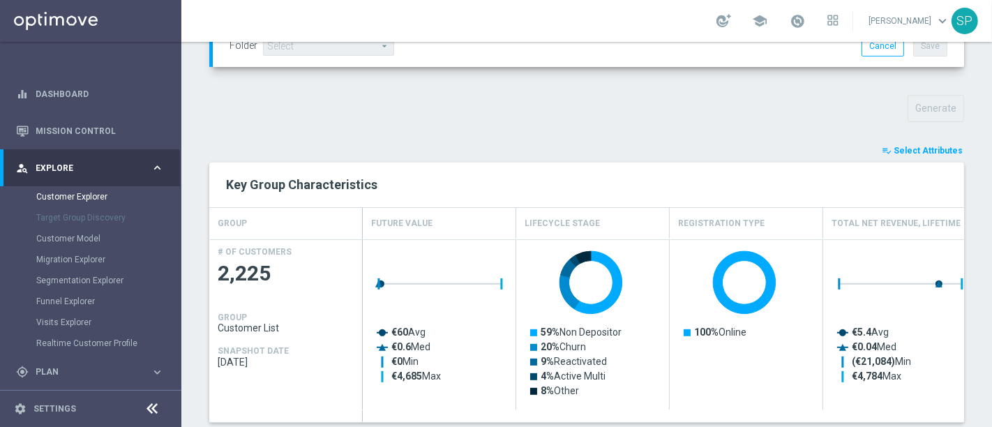
click at [929, 146] on span "Select Attributes" at bounding box center [928, 151] width 69 height 10
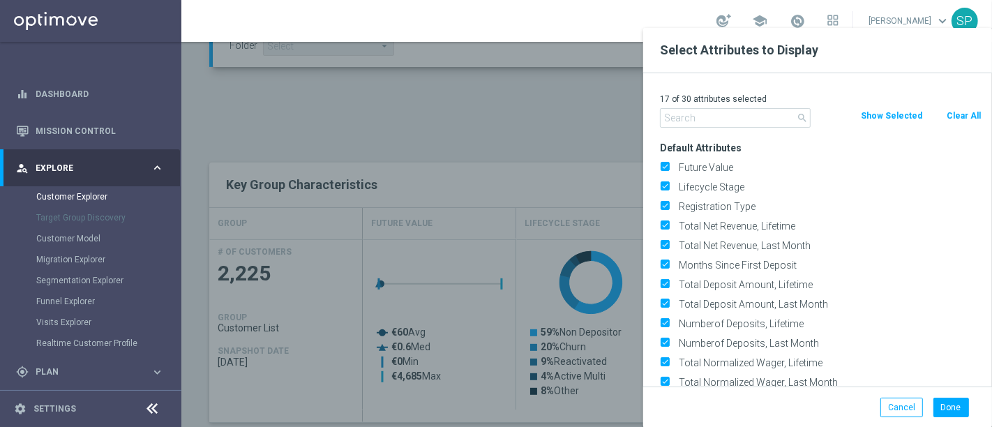
click at [974, 116] on button "Clear All" at bounding box center [963, 115] width 37 height 15
checkbox input "false"
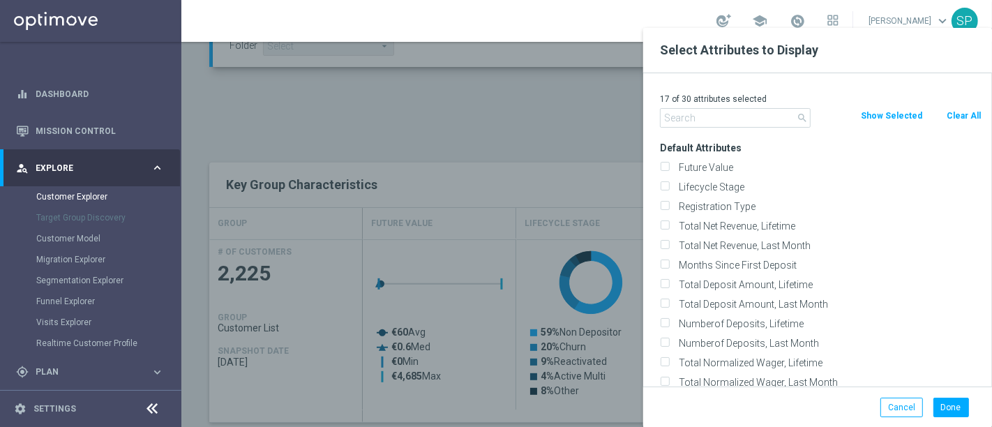
checkbox input "false"
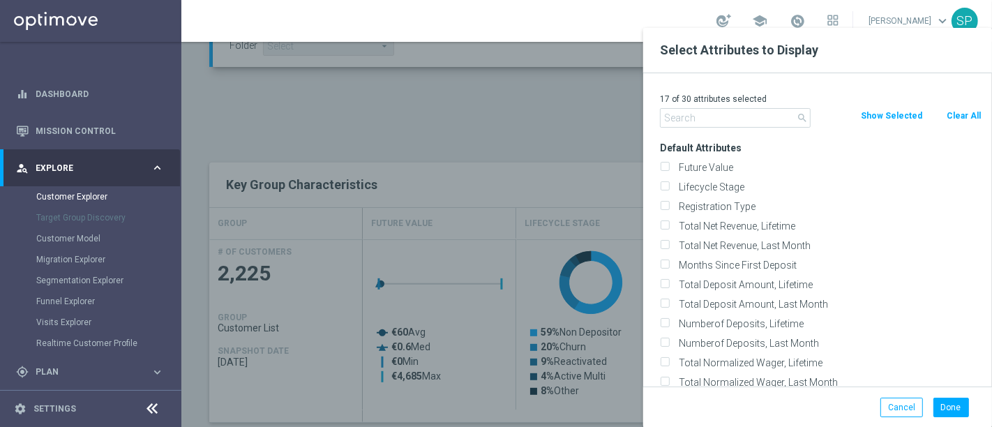
checkbox input "false"
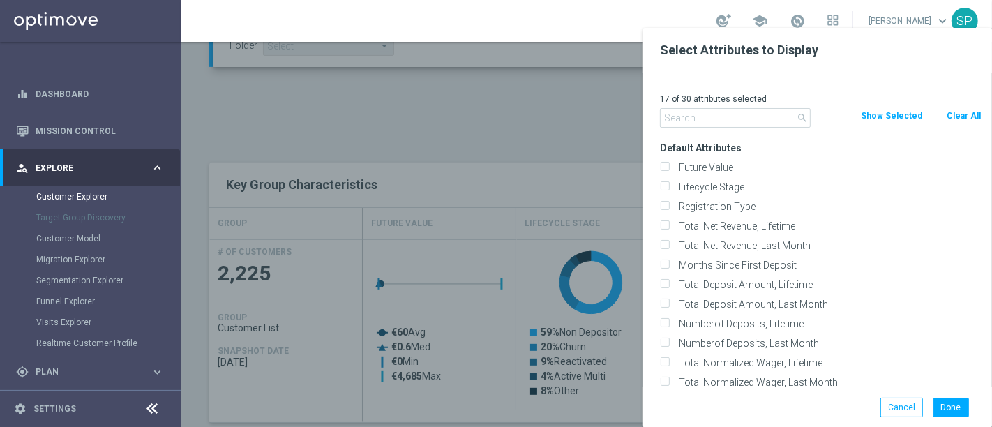
checkbox input "false"
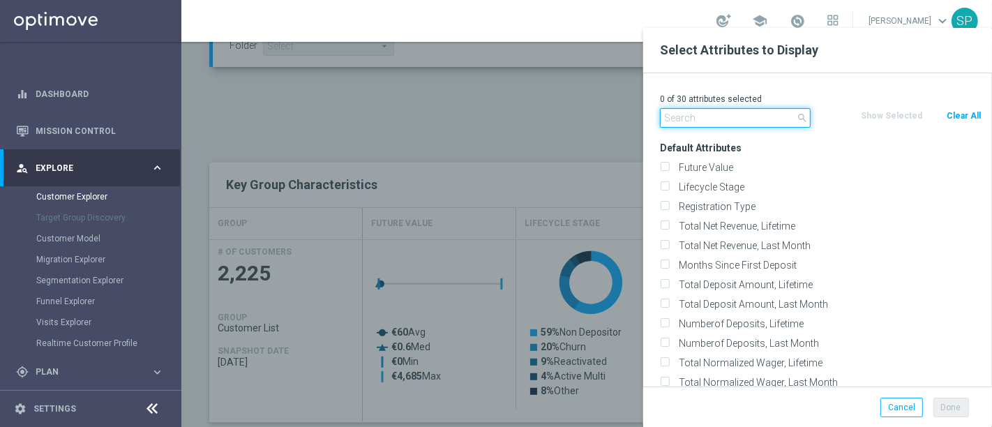
click at [736, 108] on input "text" at bounding box center [735, 118] width 151 height 20
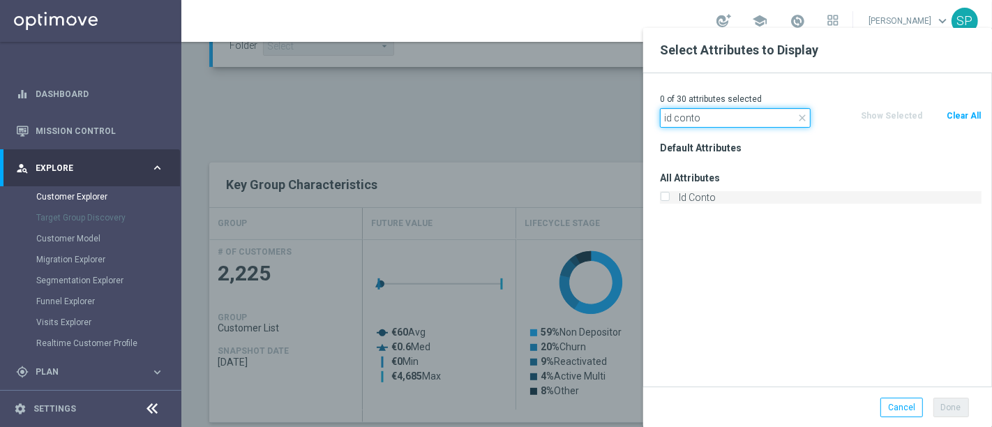
type input "id conto"
click at [712, 195] on label "Id Conto" at bounding box center [828, 197] width 308 height 13
click at [669, 195] on input "Id Conto" at bounding box center [664, 199] width 9 height 9
checkbox input "true"
drag, startPoint x: 729, startPoint y: 114, endPoint x: 604, endPoint y: 124, distance: 125.2
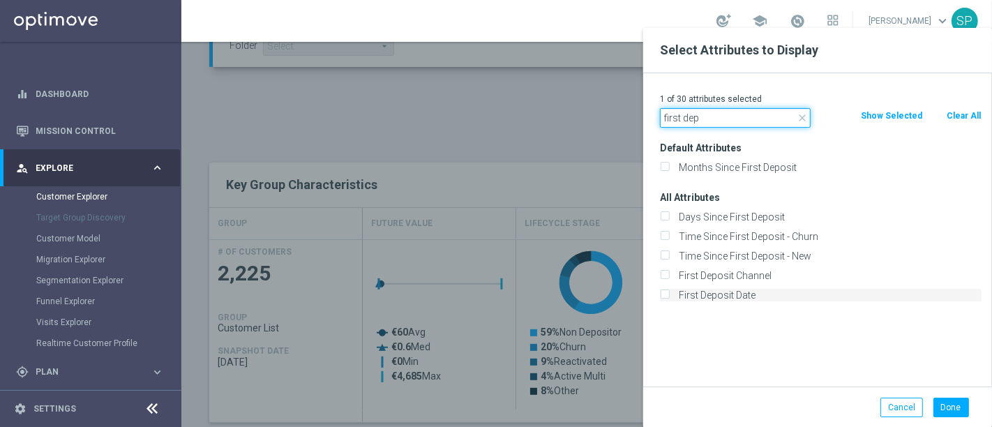
type input "first dep"
click at [725, 299] on label "First Deposit Date" at bounding box center [828, 295] width 308 height 13
click at [669, 299] on input "First Deposit Date" at bounding box center [664, 296] width 9 height 9
checkbox input "true"
click at [948, 413] on button "Done" at bounding box center [951, 408] width 36 height 20
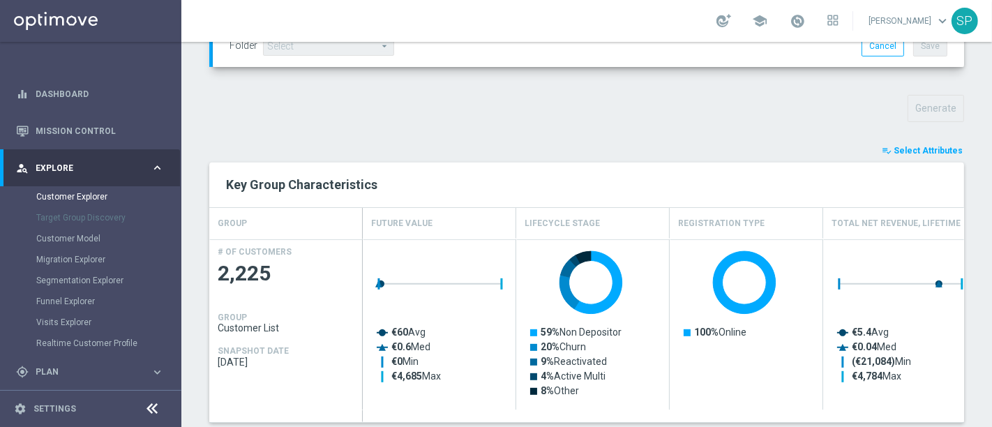
type input "Search"
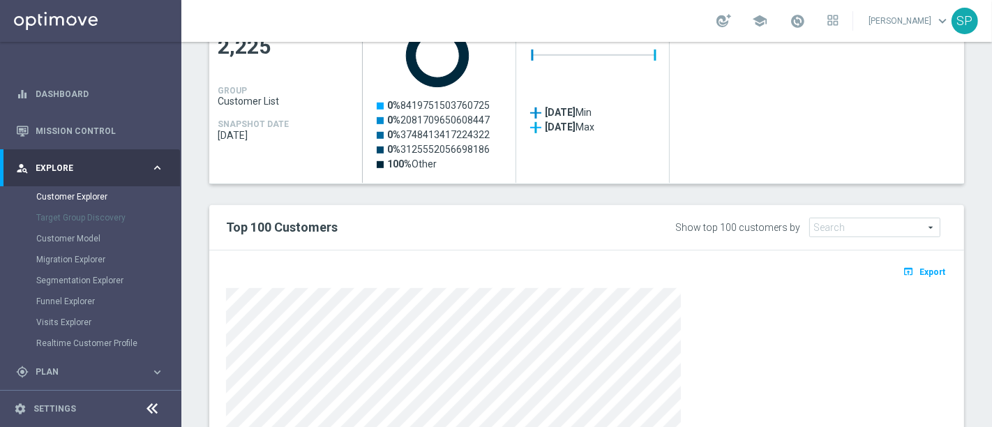
scroll to position [770, 0]
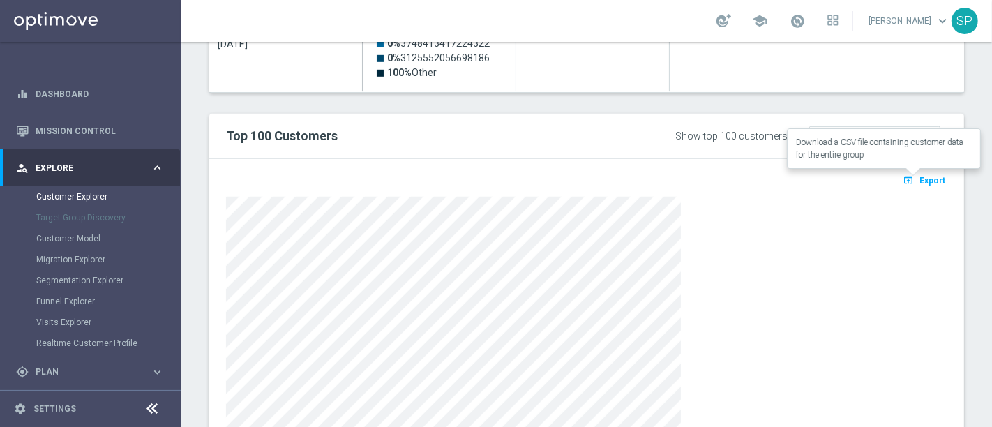
click at [919, 176] on span "Export" at bounding box center [932, 181] width 26 height 10
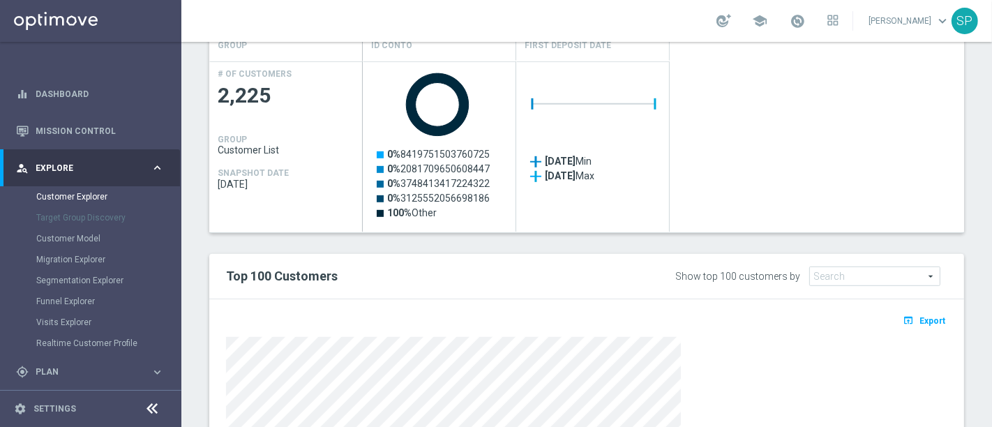
scroll to position [875, 0]
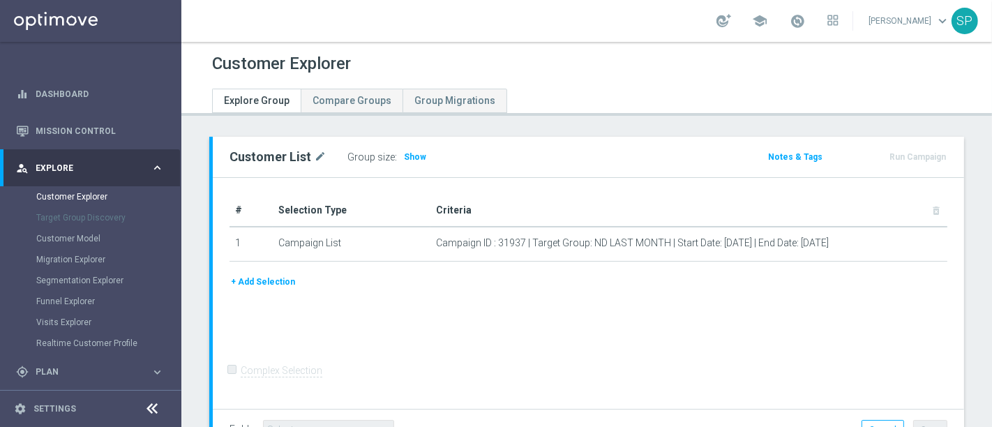
scroll to position [105, 0]
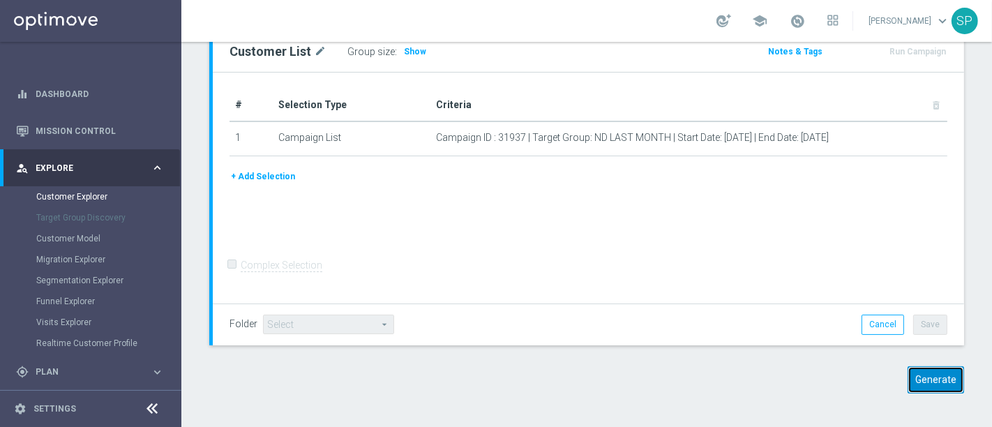
click at [928, 382] on button "Generate" at bounding box center [935, 379] width 56 height 27
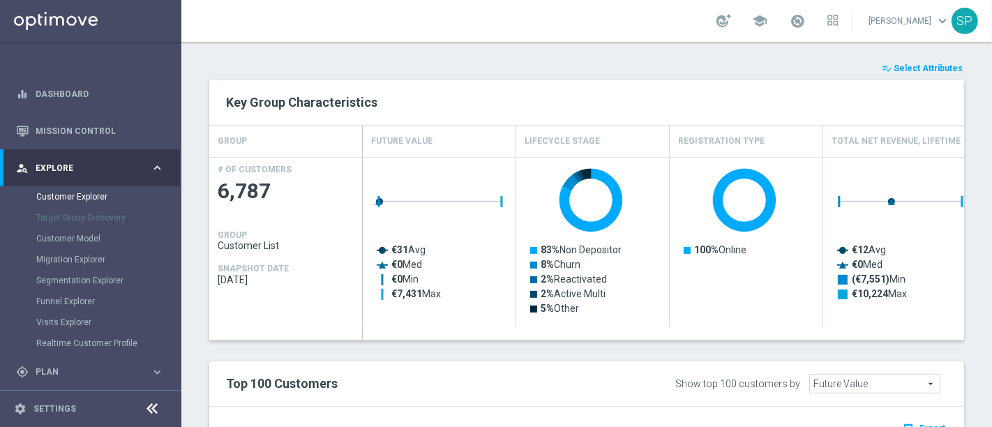
scroll to position [746, 0]
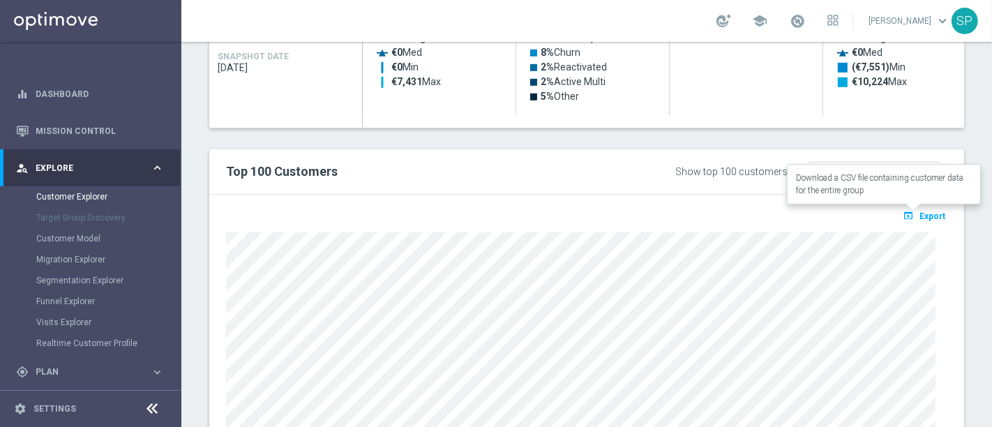
click at [919, 215] on span "Export" at bounding box center [932, 216] width 26 height 10
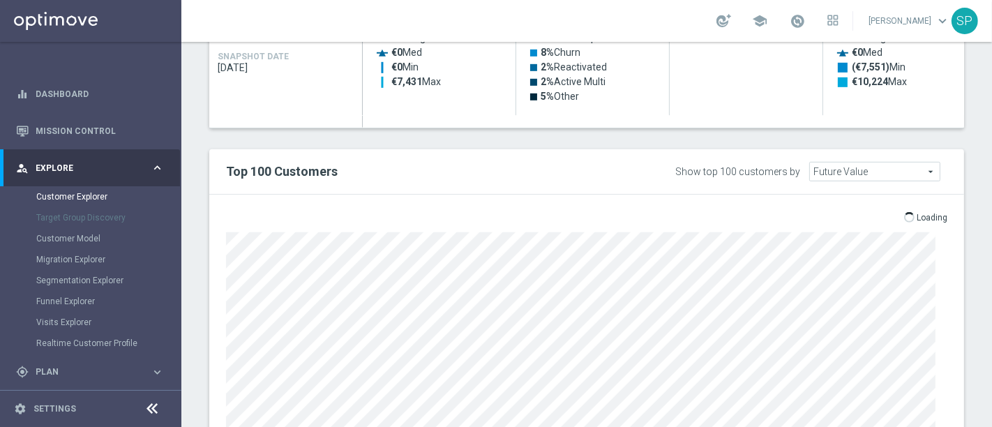
click at [917, 218] on p "Loading" at bounding box center [932, 217] width 31 height 11
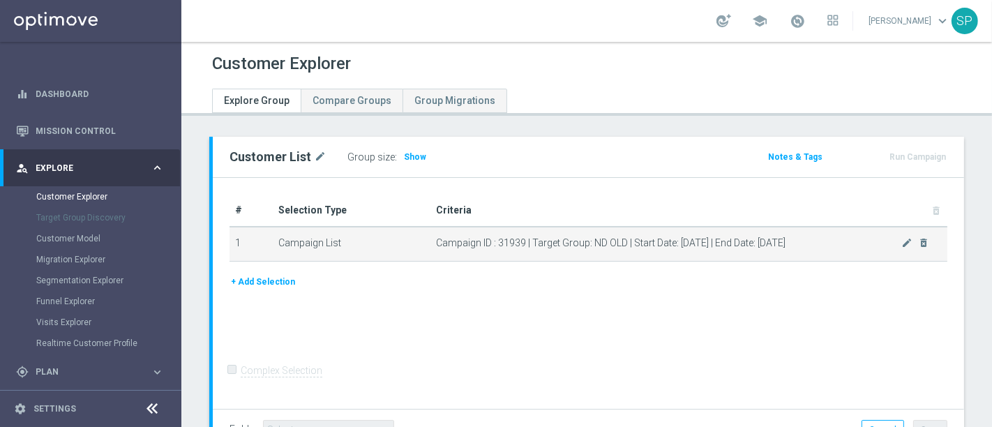
scroll to position [105, 0]
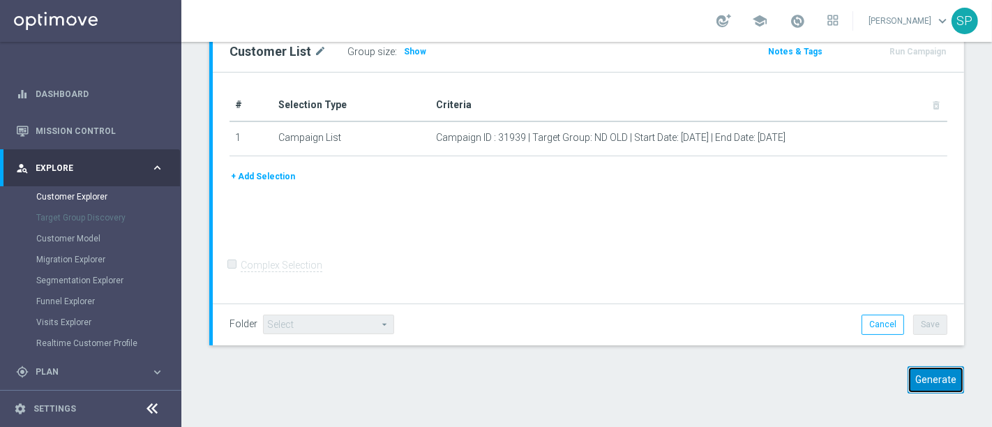
click at [942, 379] on button "Generate" at bounding box center [935, 379] width 56 height 27
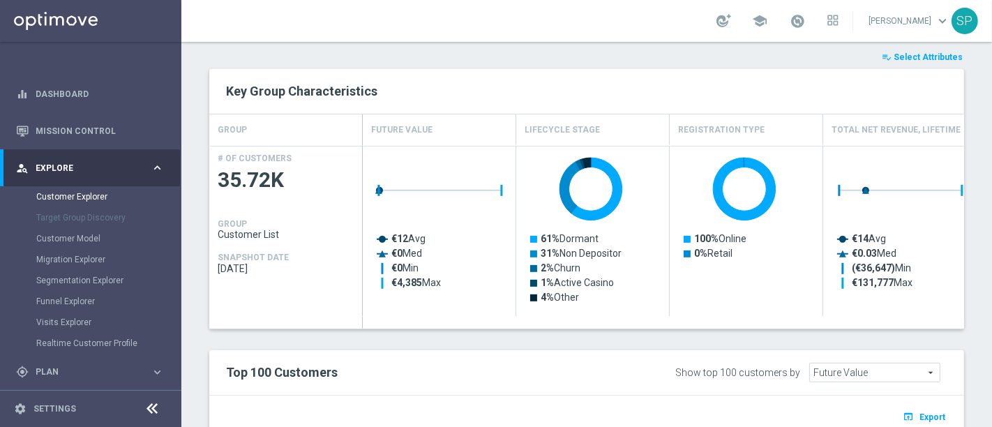
scroll to position [502, 0]
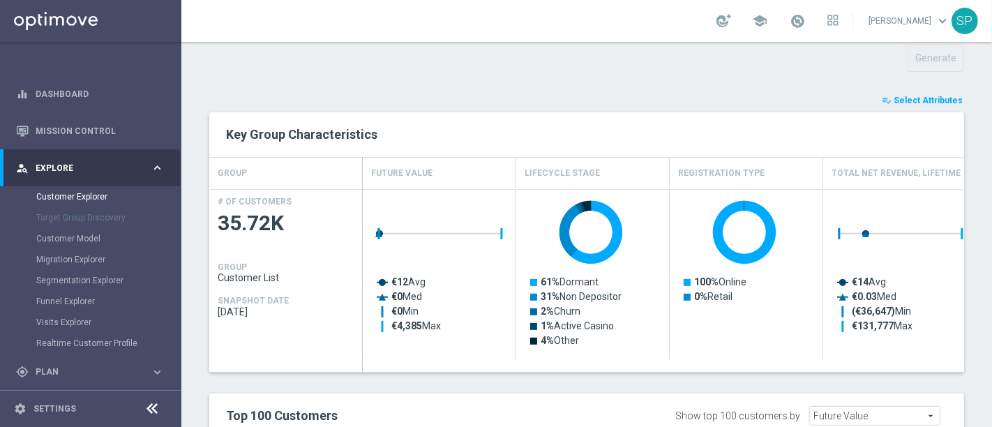
click at [941, 96] on span "Select Attributes" at bounding box center [928, 101] width 69 height 10
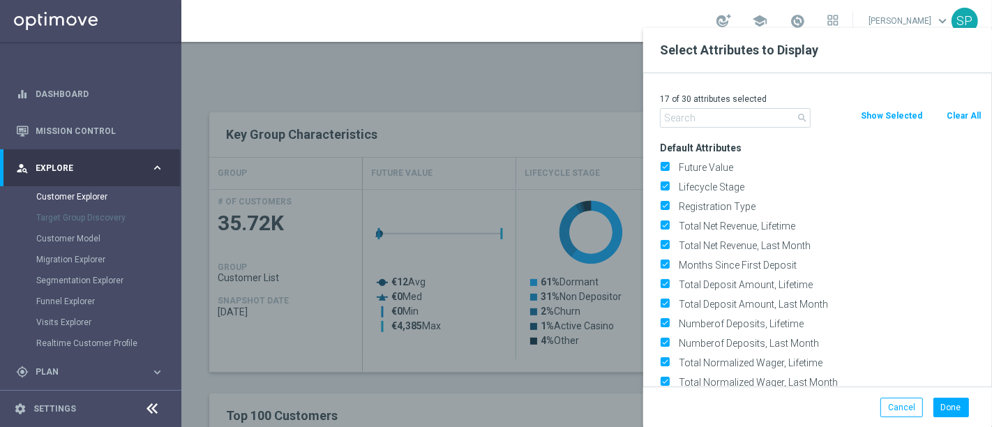
click at [945, 110] on button "Clear All" at bounding box center [963, 115] width 37 height 15
checkbox input "false"
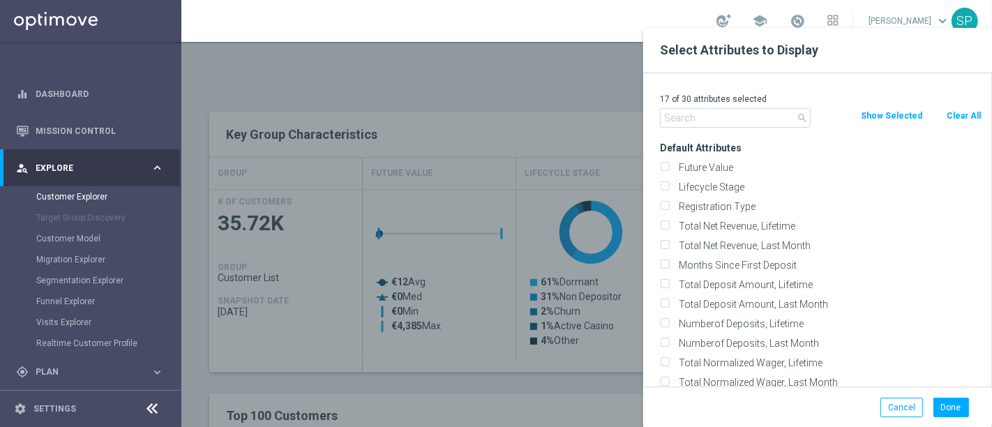
checkbox input "false"
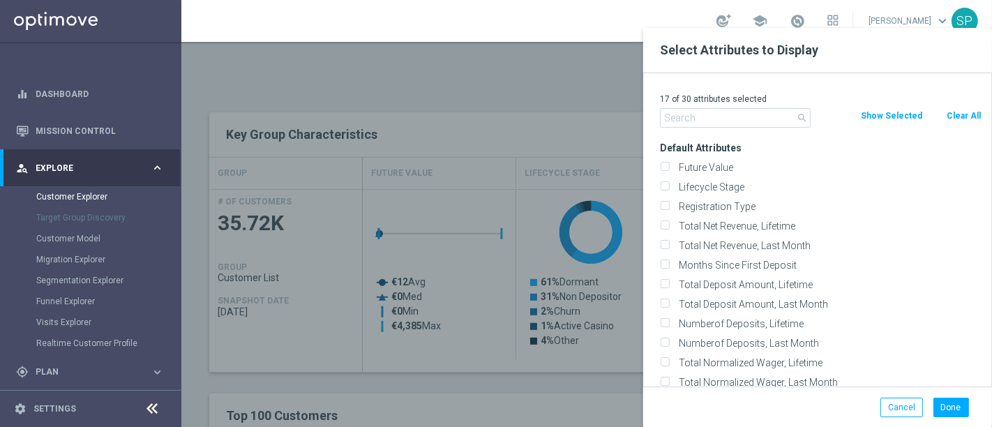
checkbox input "false"
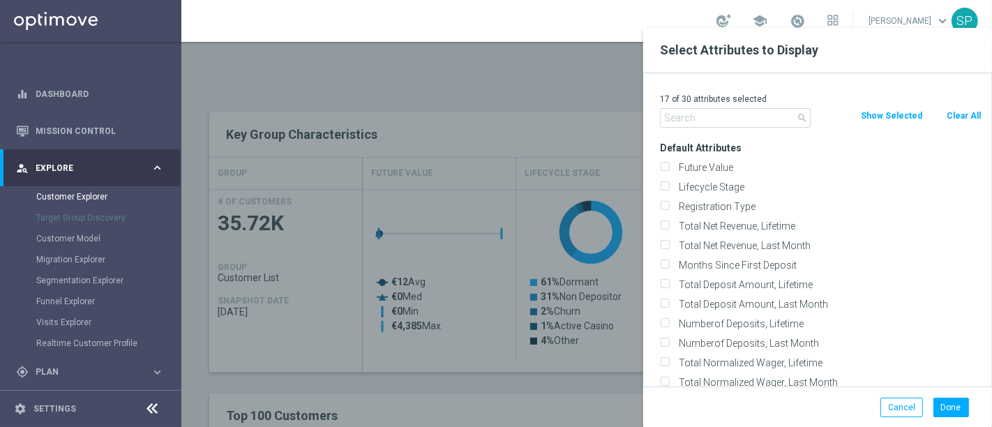
checkbox input "false"
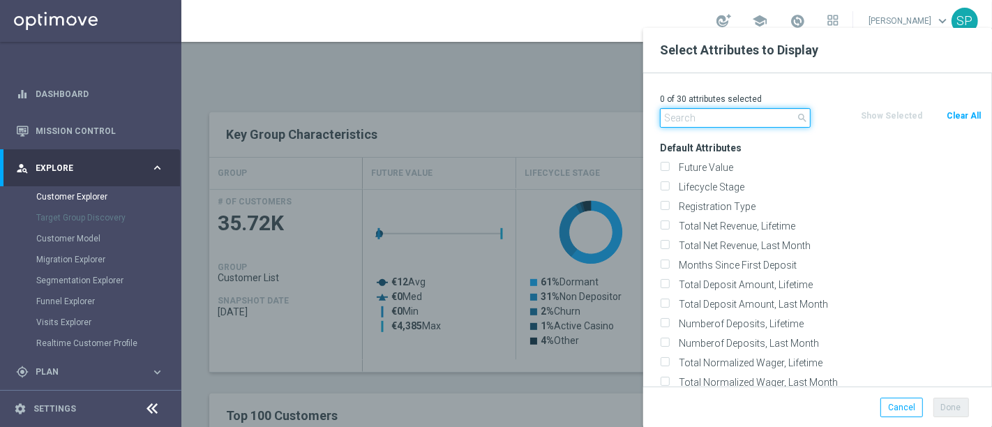
click at [730, 118] on input "text" at bounding box center [735, 118] width 151 height 20
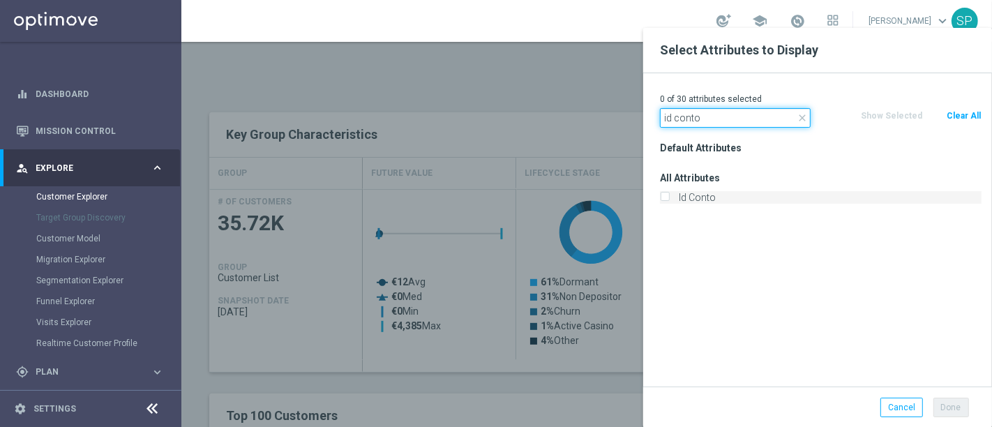
type input "id conto"
click at [711, 200] on label "Id Conto" at bounding box center [828, 197] width 308 height 13
click at [669, 200] on input "Id Conto" at bounding box center [664, 199] width 9 height 9
checkbox input "true"
drag, startPoint x: 718, startPoint y: 121, endPoint x: 508, endPoint y: 162, distance: 213.9
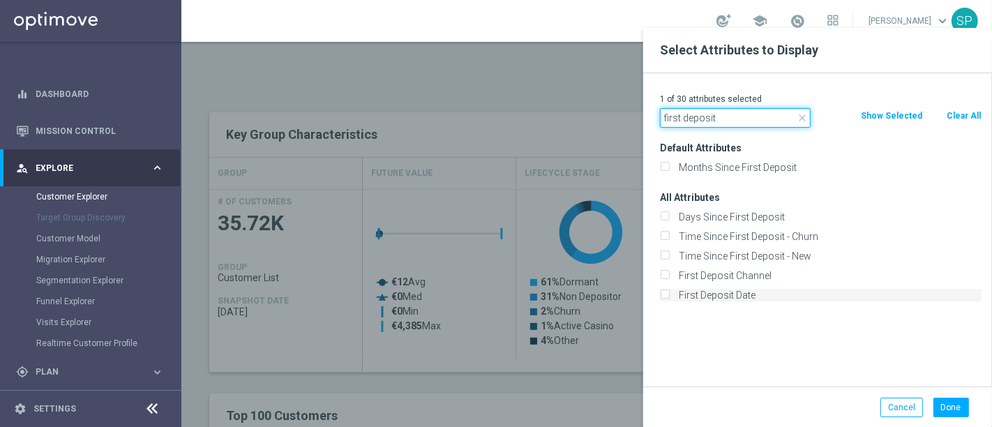
type input "first deposit"
click at [668, 295] on input "First Deposit Date" at bounding box center [664, 296] width 9 height 9
checkbox input "true"
click at [956, 403] on button "Done" at bounding box center [951, 408] width 36 height 20
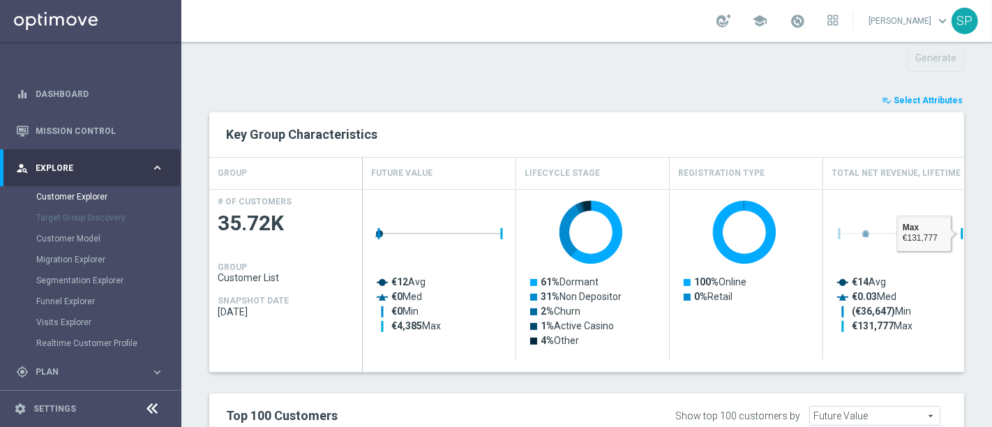
type input "Search"
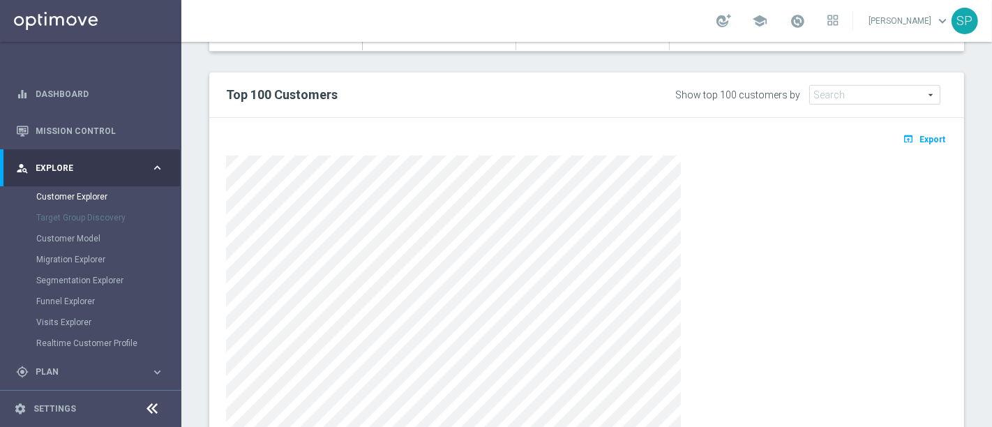
scroll to position [813, 0]
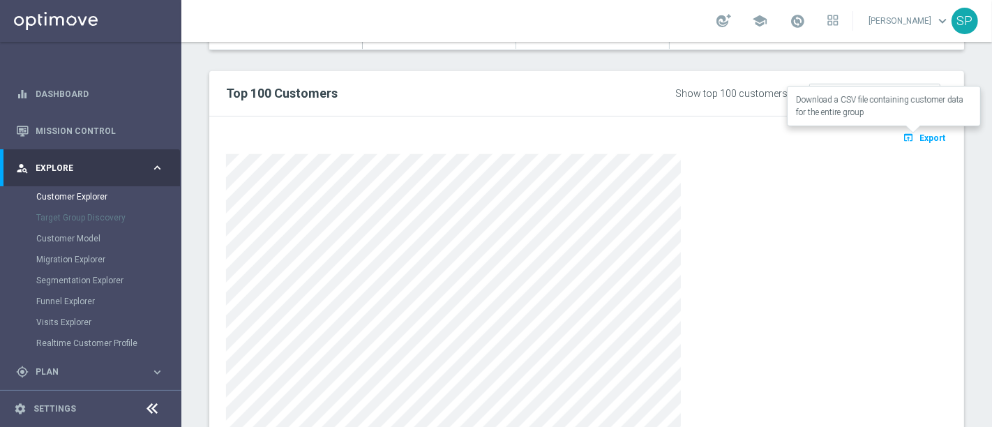
click at [907, 140] on button "open_in_browser Export" at bounding box center [924, 137] width 47 height 18
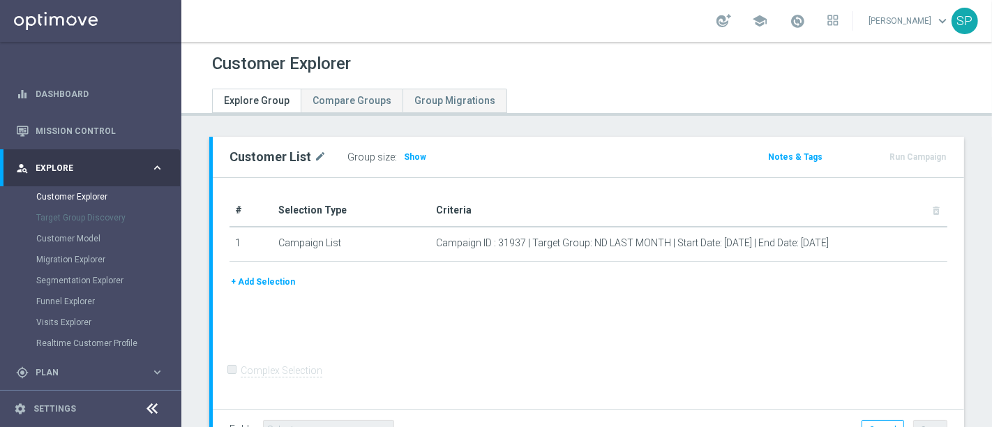
scroll to position [105, 0]
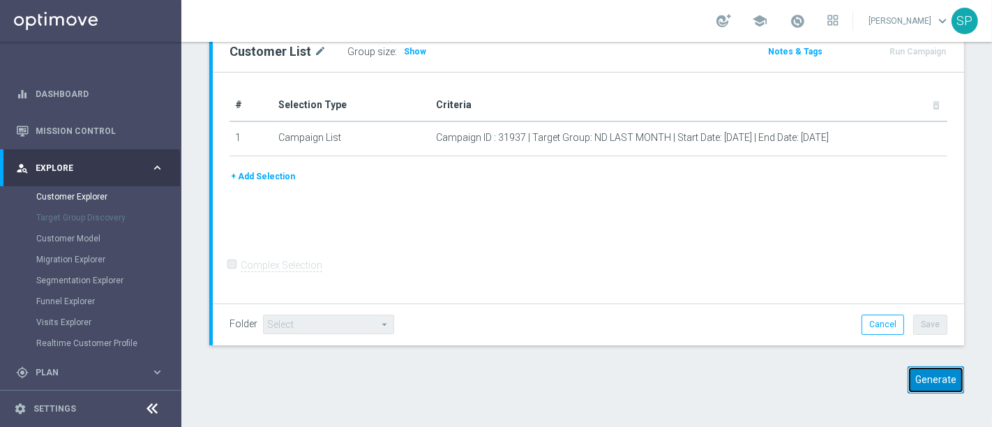
click at [924, 387] on button "Generate" at bounding box center [935, 379] width 56 height 27
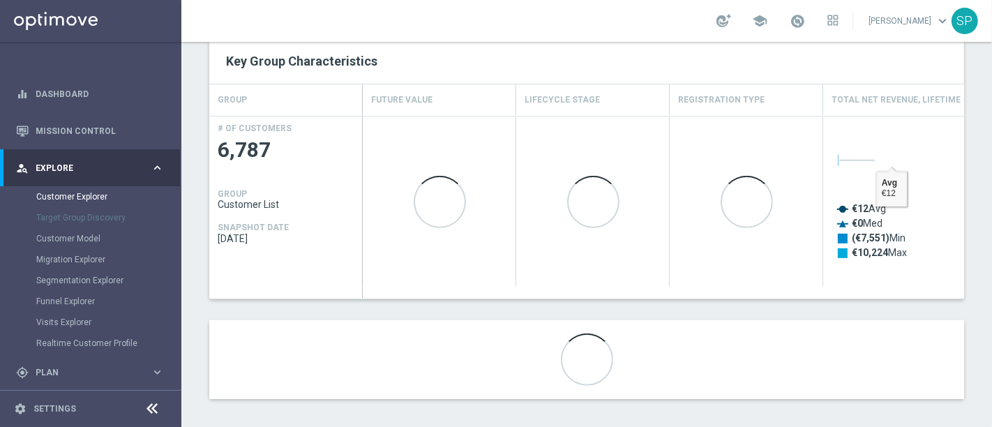
scroll to position [486, 0]
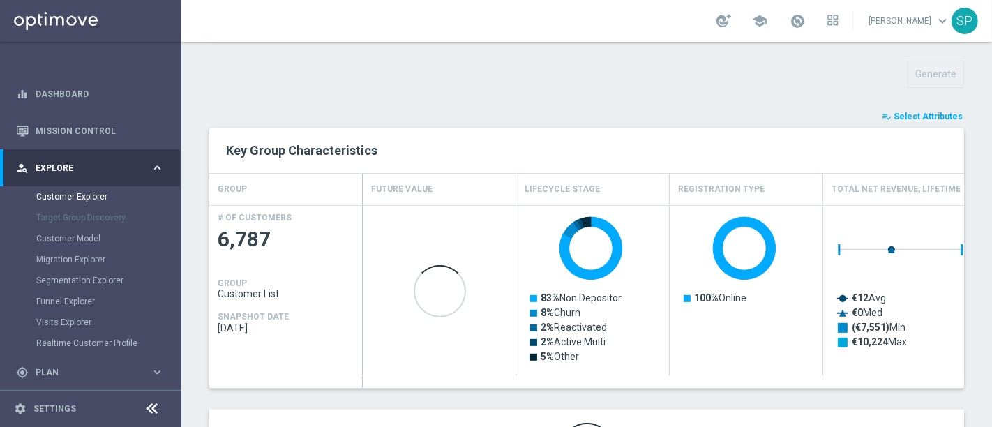
click at [927, 117] on span "Select Attributes" at bounding box center [928, 117] width 69 height 10
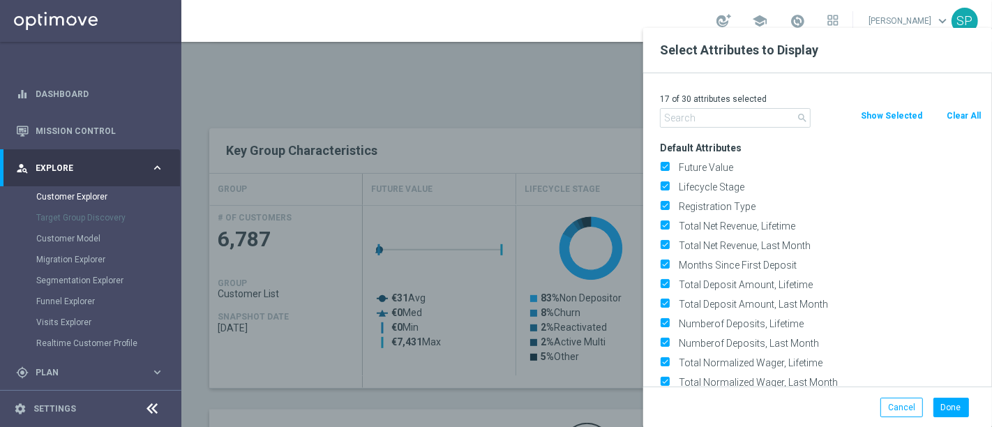
click at [971, 116] on button "Clear All" at bounding box center [963, 115] width 37 height 15
checkbox input "false"
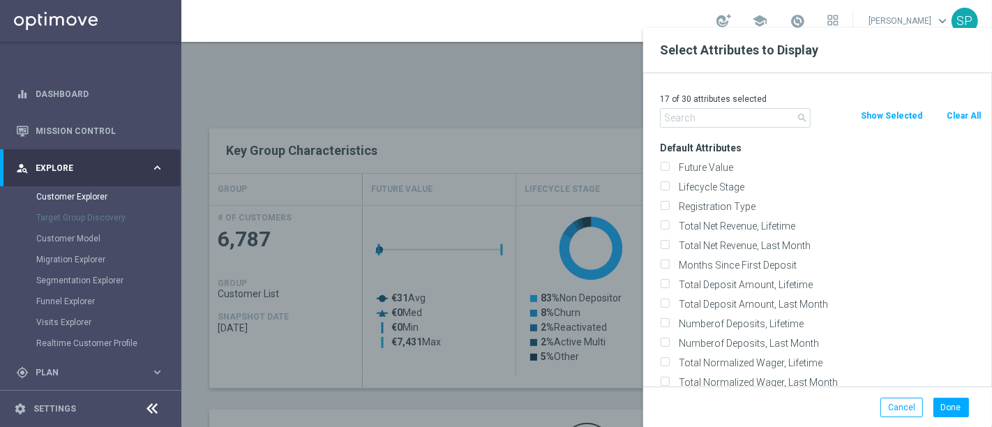
checkbox input "false"
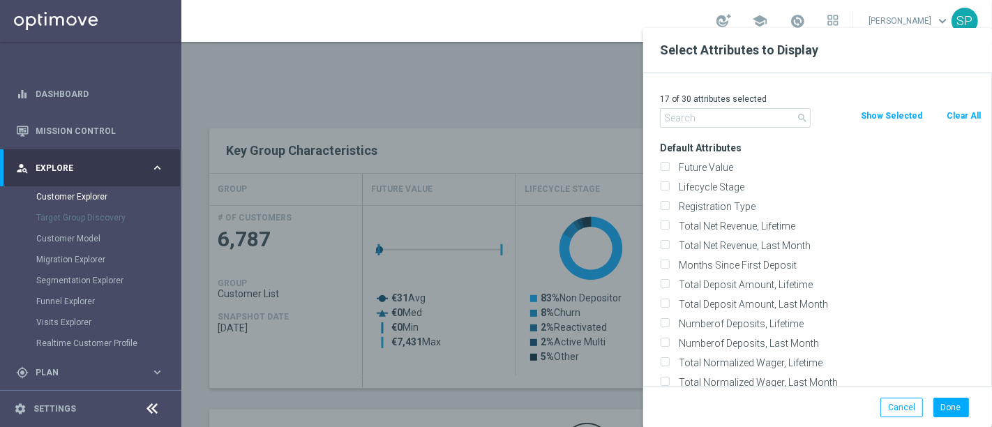
checkbox input "false"
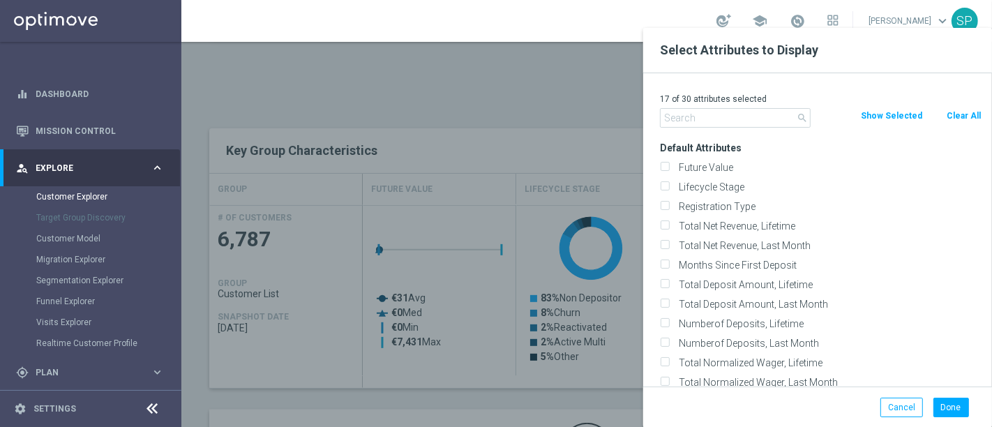
checkbox input "false"
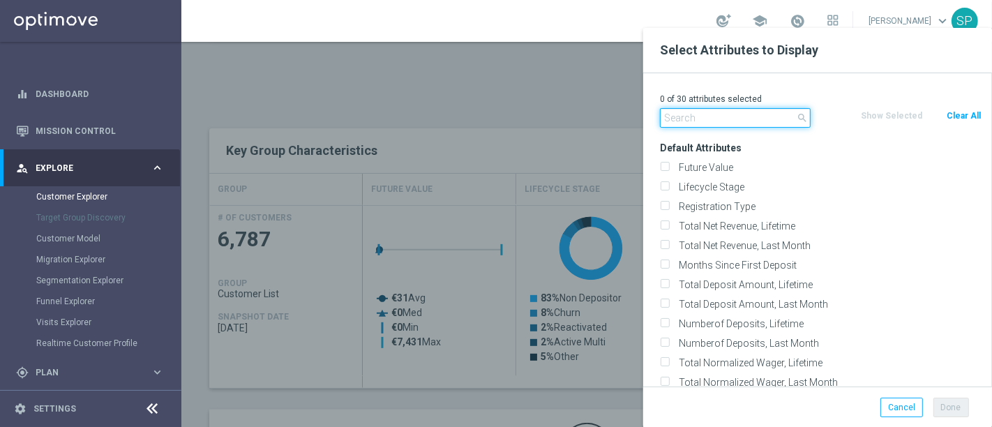
click at [756, 120] on input "text" at bounding box center [735, 118] width 151 height 20
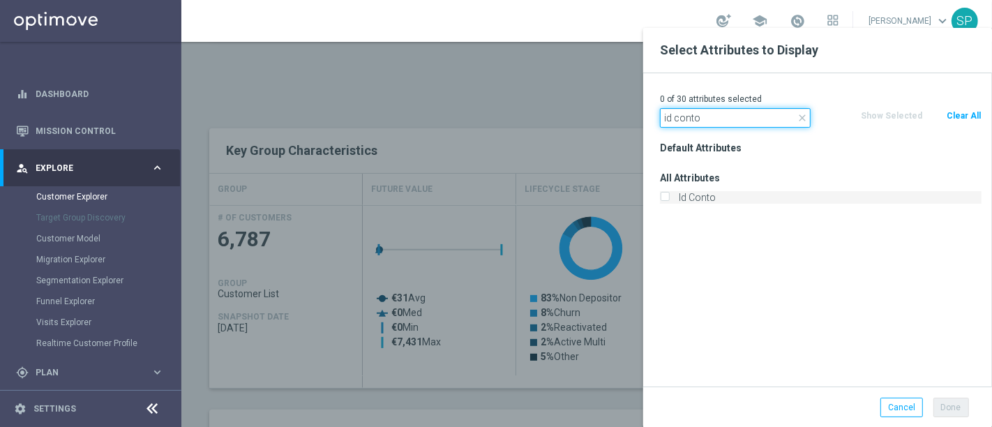
type input "id conto"
click at [729, 196] on label "Id Conto" at bounding box center [828, 197] width 308 height 13
click at [669, 196] on input "Id Conto" at bounding box center [664, 199] width 9 height 9
checkbox input "true"
drag, startPoint x: 721, startPoint y: 112, endPoint x: 488, endPoint y: 127, distance: 233.4
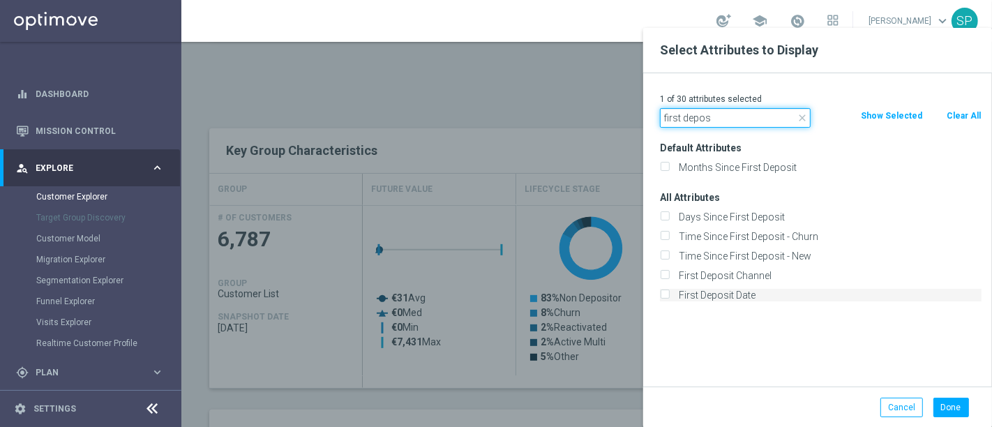
type input "first depos"
click at [685, 298] on label "First Deposit Date" at bounding box center [828, 295] width 308 height 13
click at [669, 298] on input "First Deposit Date" at bounding box center [664, 296] width 9 height 9
checkbox input "true"
click at [934, 401] on button "Done" at bounding box center [951, 408] width 36 height 20
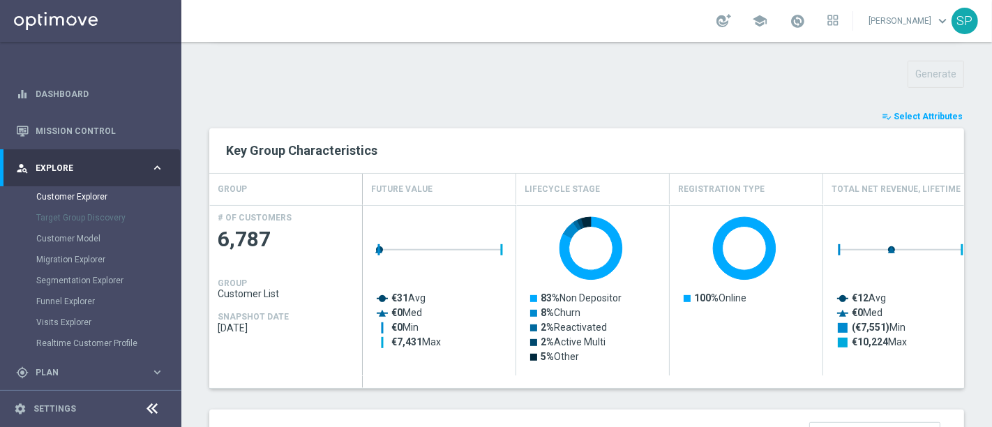
type input "Search"
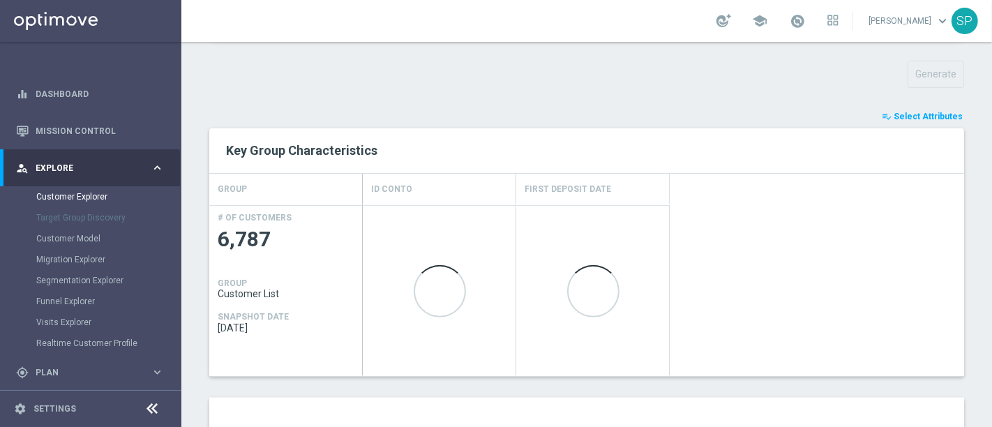
scroll to position [875, 0]
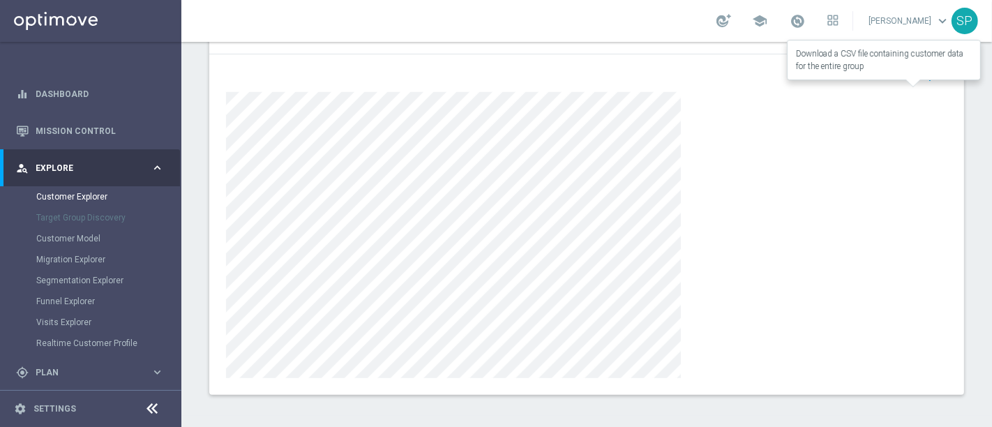
click at [918, 67] on button "open_in_browser Export" at bounding box center [924, 75] width 47 height 18
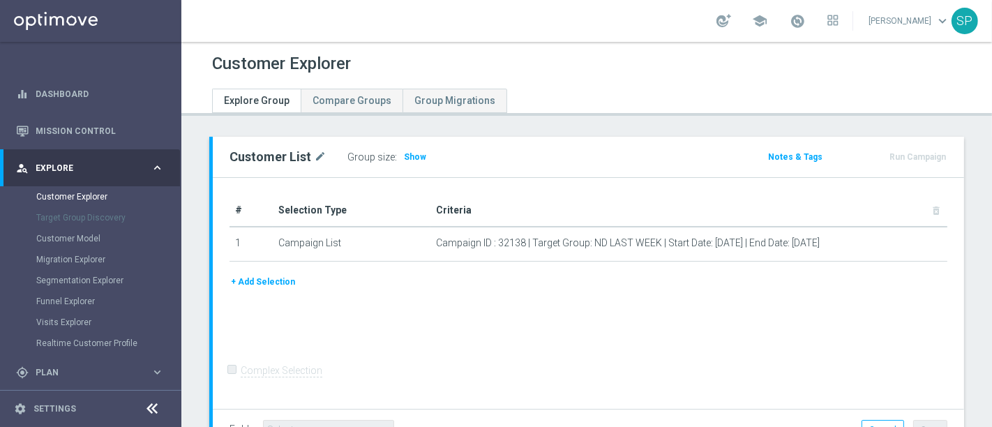
scroll to position [105, 0]
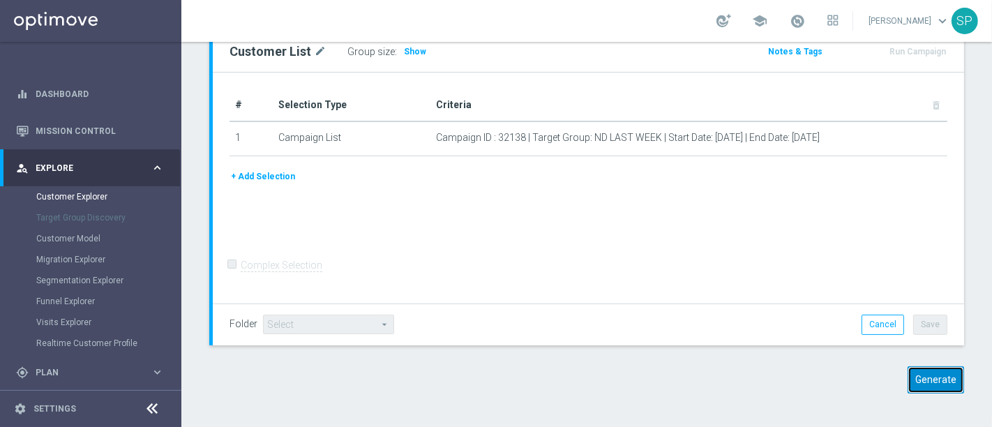
click at [907, 375] on button "Generate" at bounding box center [935, 379] width 56 height 27
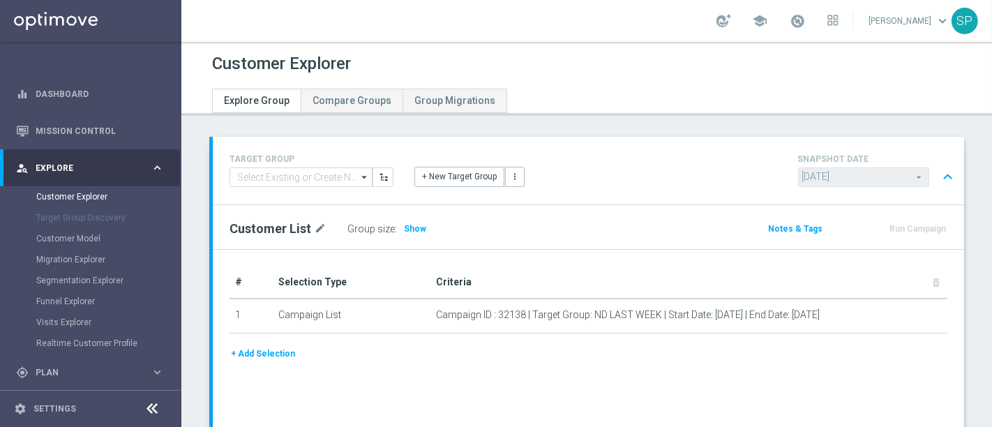
scroll to position [179, 0]
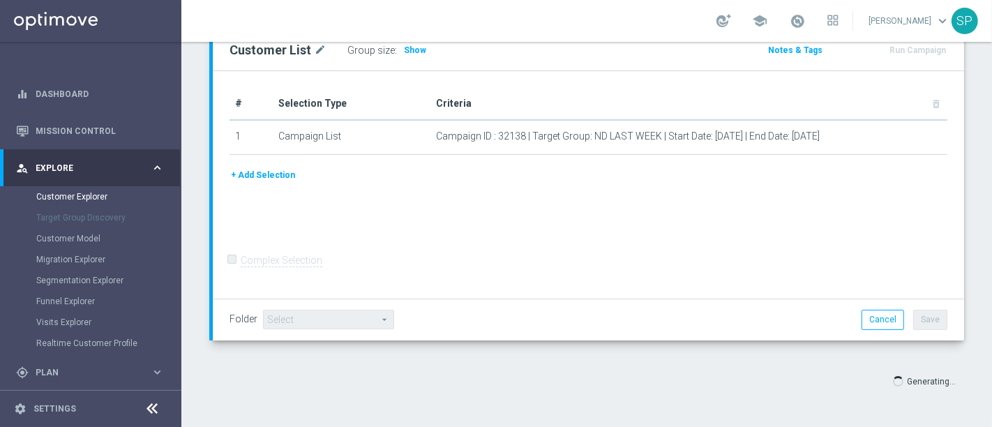
click at [865, 254] on div "# Selection Type Criteria delete_forever 1 Campaign List Campaign ID : 32138 | …" at bounding box center [588, 185] width 751 height 228
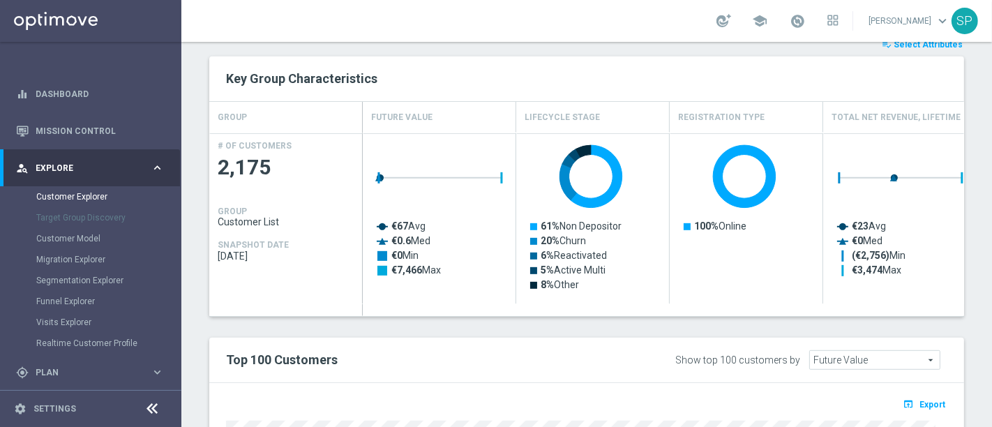
scroll to position [458, 0]
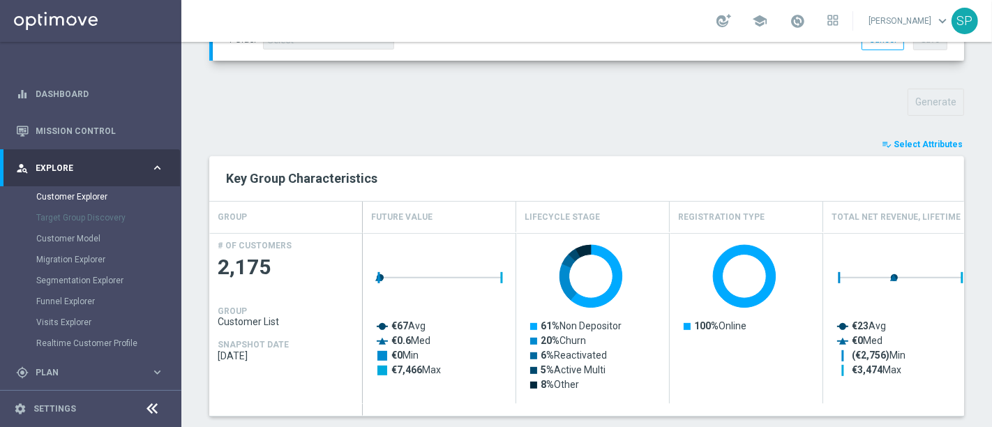
click at [913, 146] on span "Select Attributes" at bounding box center [928, 145] width 69 height 10
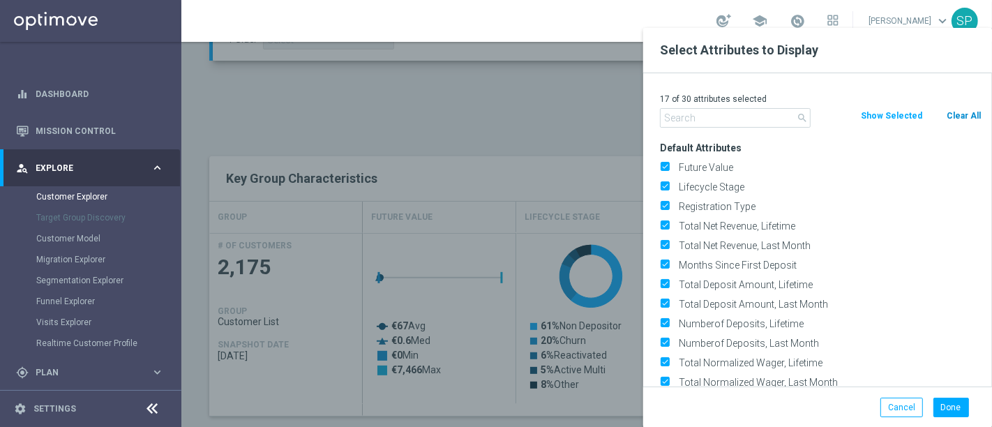
click at [954, 107] on div "17 of 30 attributes selected search Clear All Show Selected Default Attributes …" at bounding box center [817, 229] width 349 height 313
click at [954, 108] on button "Clear All" at bounding box center [963, 115] width 37 height 15
checkbox input "false"
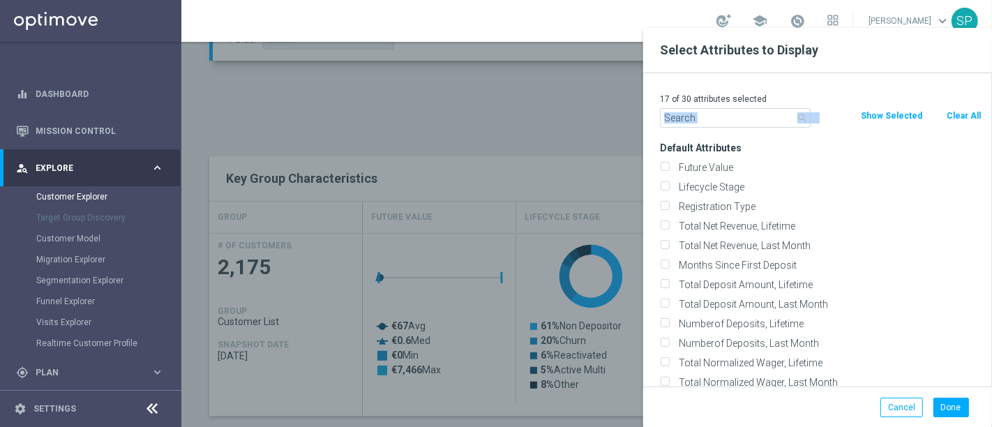
checkbox input "false"
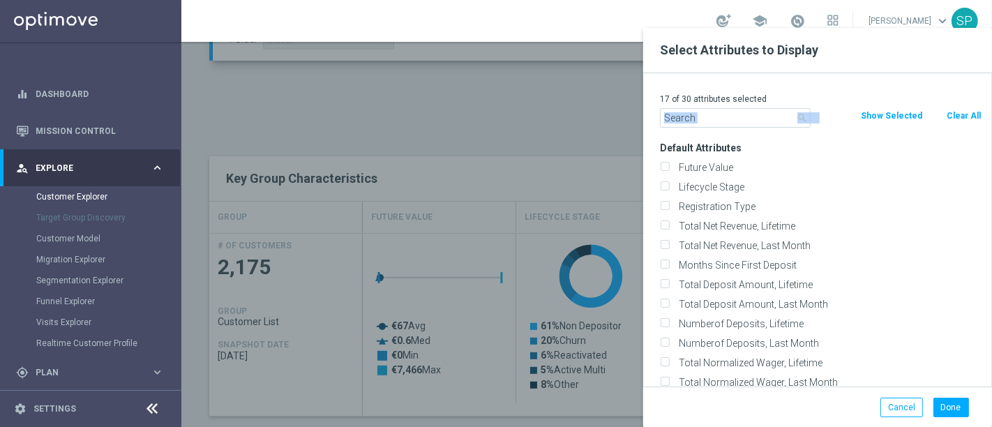
checkbox input "false"
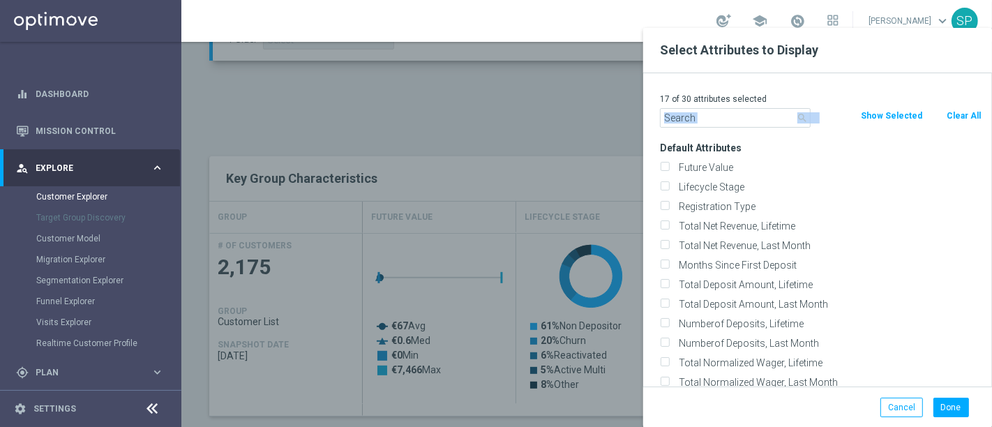
checkbox input "false"
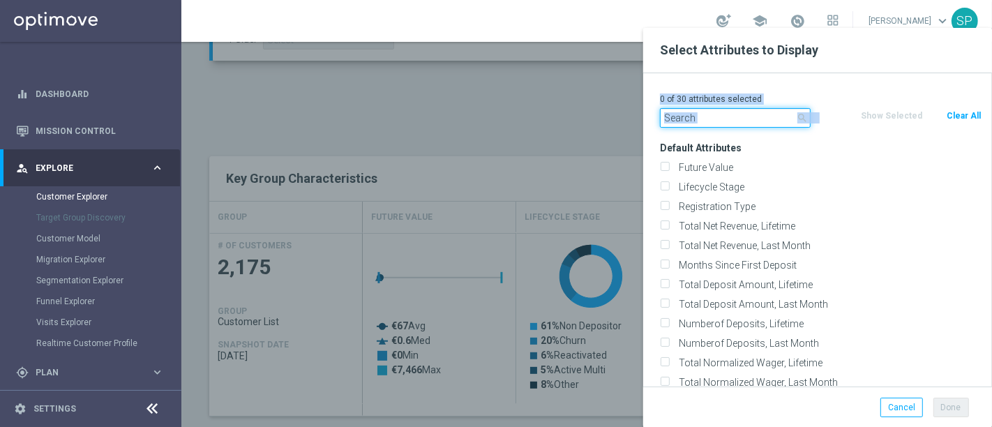
click at [741, 116] on input "text" at bounding box center [735, 118] width 151 height 20
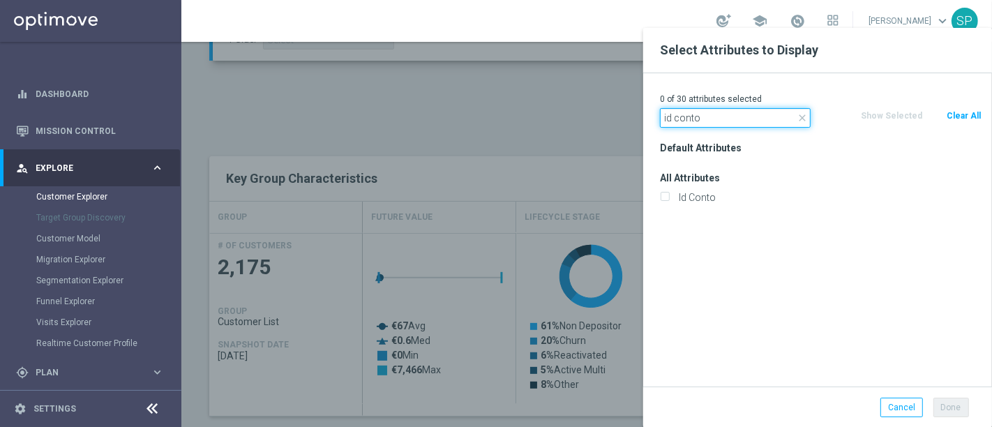
type input "id conto"
drag, startPoint x: 701, startPoint y: 208, endPoint x: 717, endPoint y: 188, distance: 25.3
click at [717, 188] on div "Default Attributes All Attributes Id Conto" at bounding box center [820, 262] width 342 height 248
click at [717, 188] on div "Id Conto" at bounding box center [820, 198] width 342 height 20
click at [710, 194] on label "Id Conto" at bounding box center [828, 197] width 308 height 13
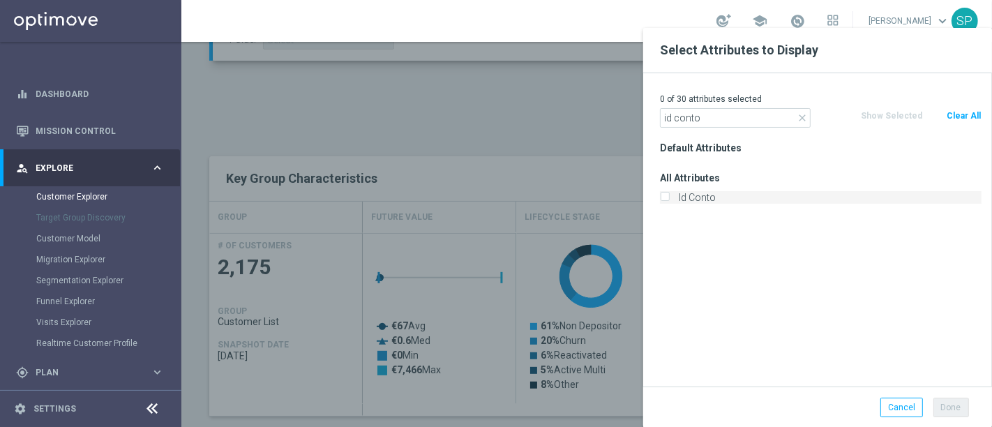
click at [669, 195] on input "Id Conto" at bounding box center [664, 199] width 9 height 9
checkbox input "true"
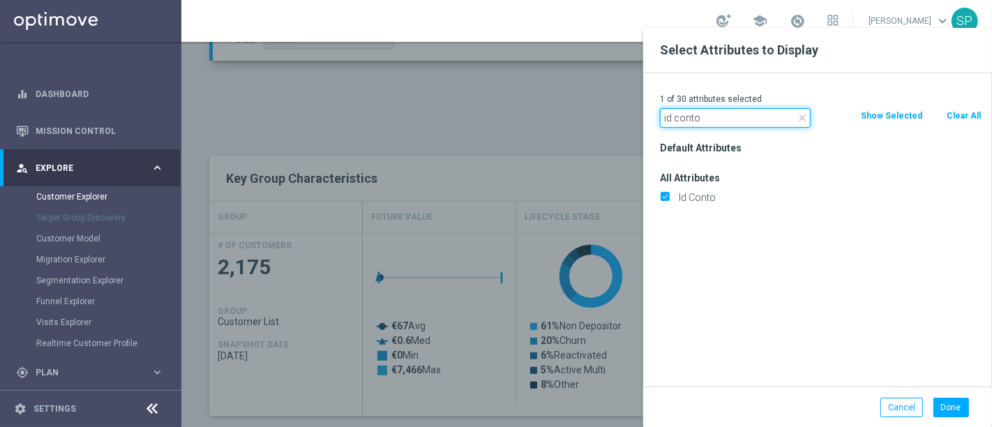
click at [722, 120] on input "id conto" at bounding box center [735, 118] width 151 height 20
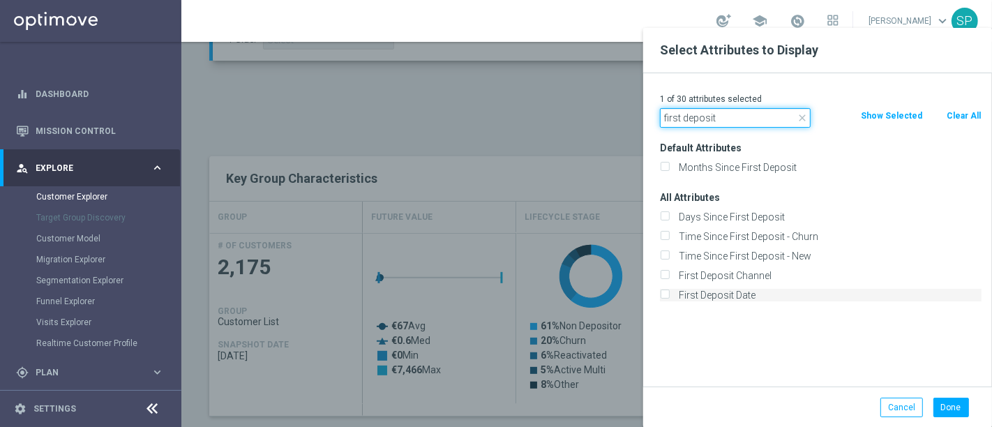
type input "first deposit"
click at [709, 294] on label "First Deposit Date" at bounding box center [828, 295] width 308 height 13
click at [669, 294] on input "First Deposit Date" at bounding box center [664, 296] width 9 height 9
checkbox input "true"
click at [951, 401] on button "Done" at bounding box center [951, 408] width 36 height 20
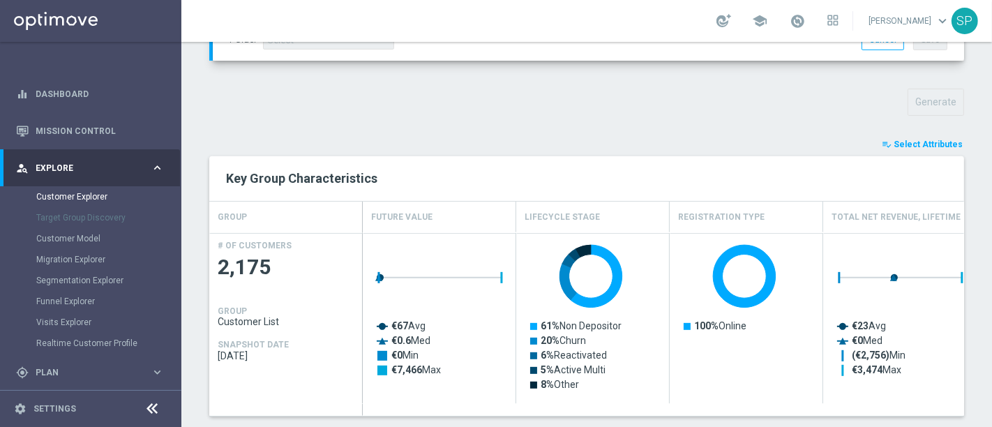
type input "Search"
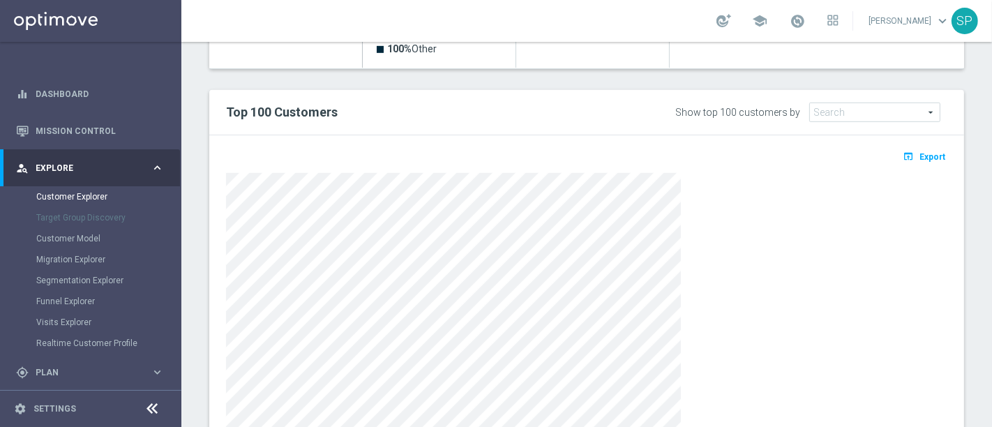
scroll to position [795, 0]
click at [920, 157] on span "Export" at bounding box center [932, 156] width 26 height 10
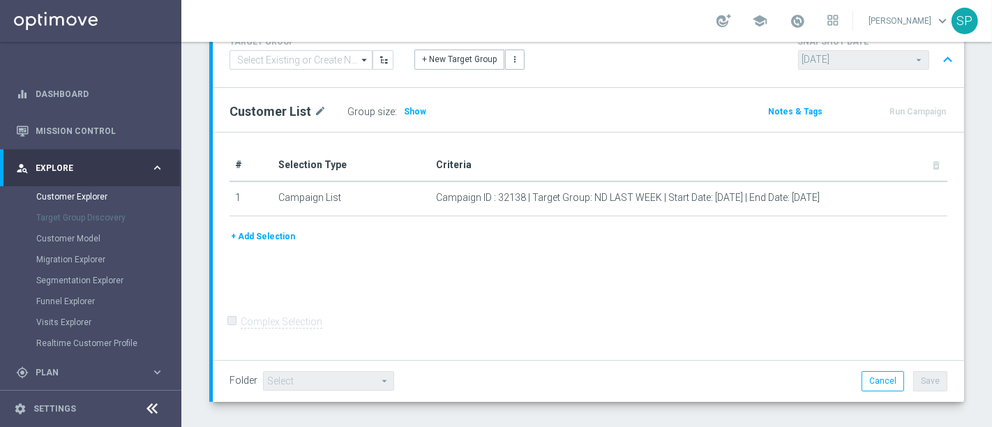
scroll to position [98, 0]
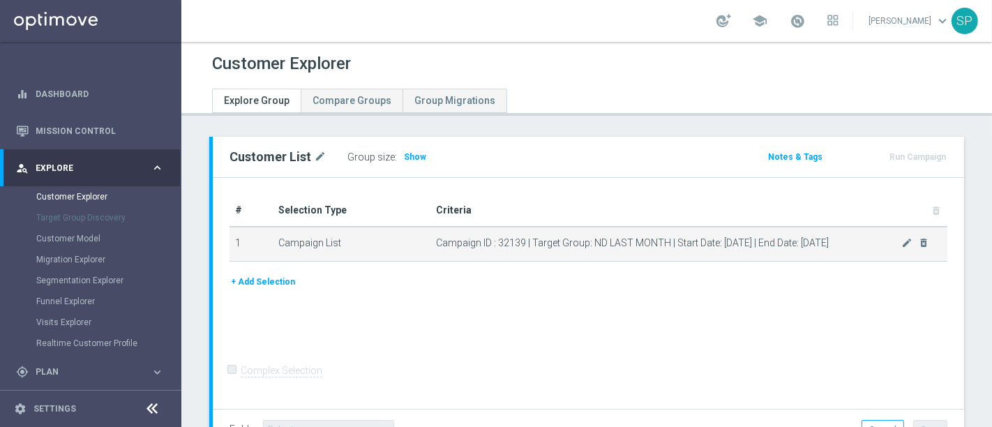
scroll to position [105, 0]
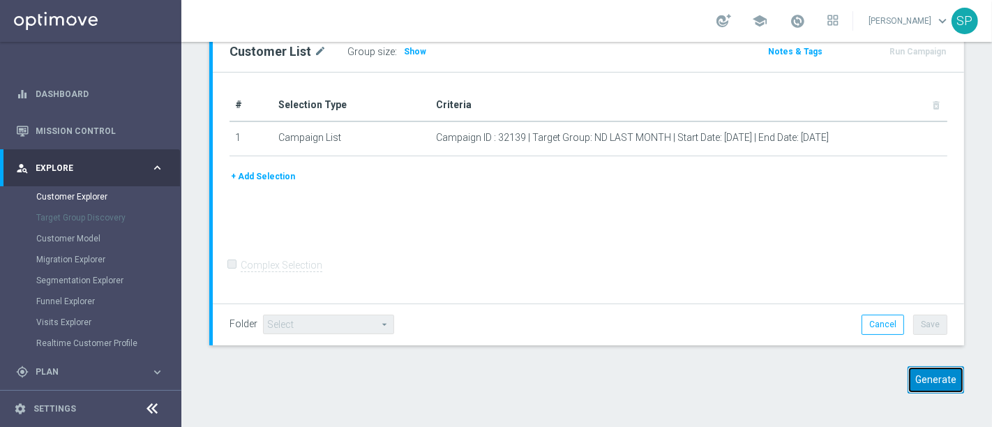
click at [928, 379] on button "Generate" at bounding box center [935, 379] width 56 height 27
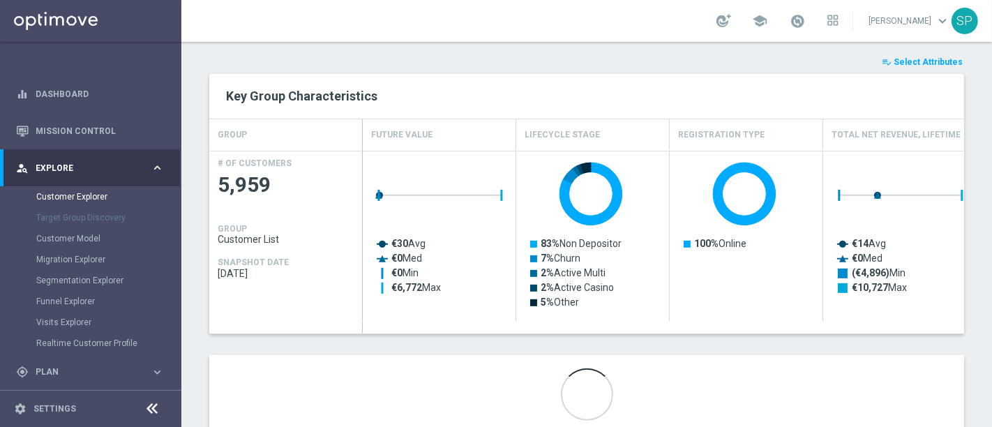
scroll to position [550, 0]
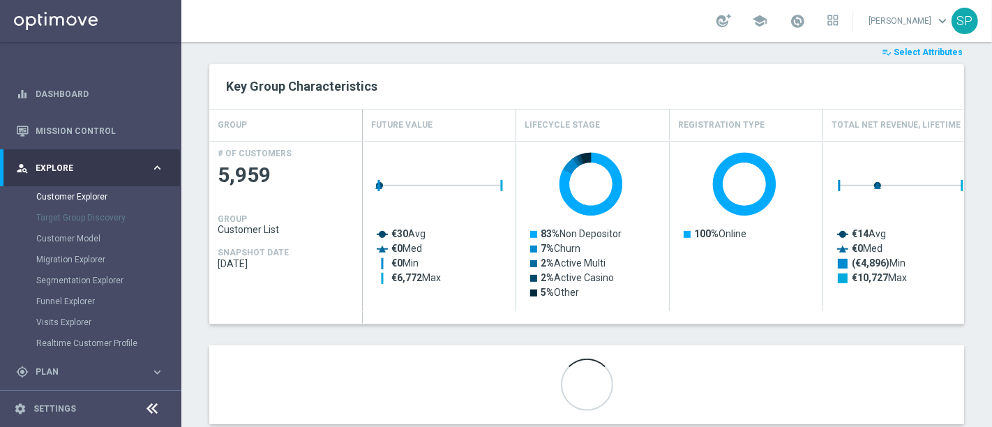
click at [939, 47] on span "Select Attributes" at bounding box center [928, 52] width 69 height 10
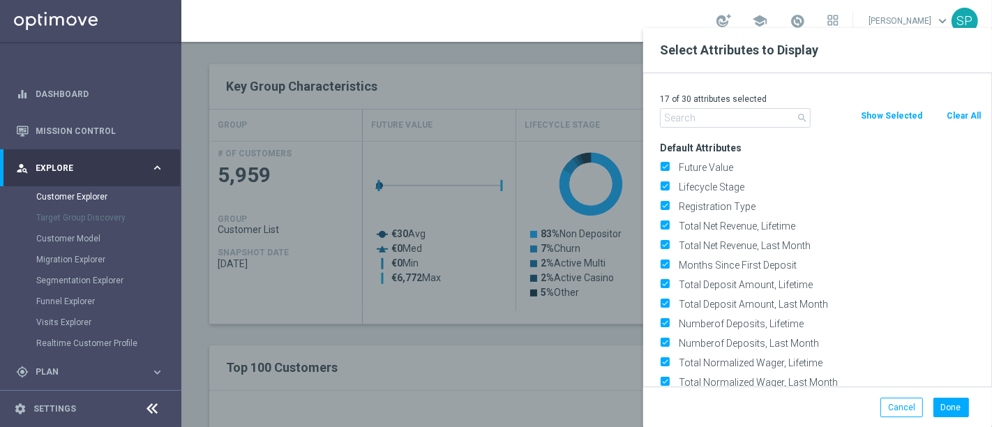
drag, startPoint x: 963, startPoint y: 114, endPoint x: 966, endPoint y: 123, distance: 9.1
click at [966, 123] on div "search Clear All Show Selected" at bounding box center [820, 118] width 342 height 20
click at [965, 112] on button "Clear All" at bounding box center [963, 115] width 37 height 15
checkbox input "false"
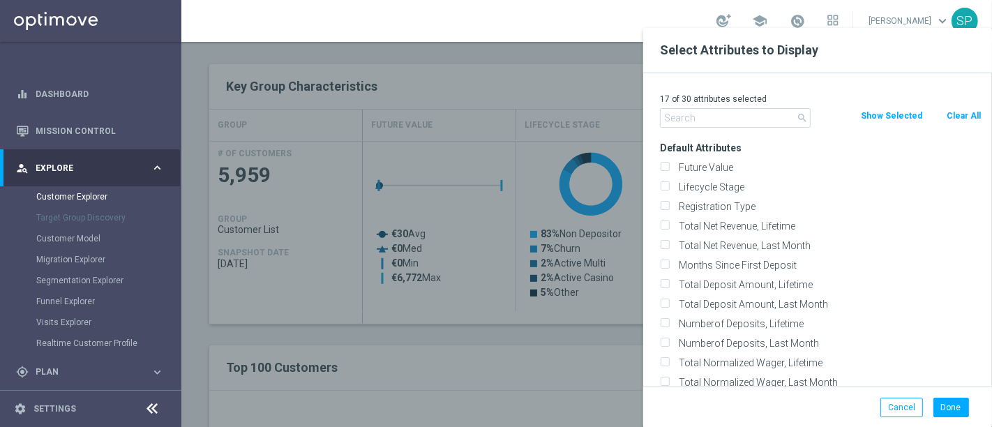
checkbox input "false"
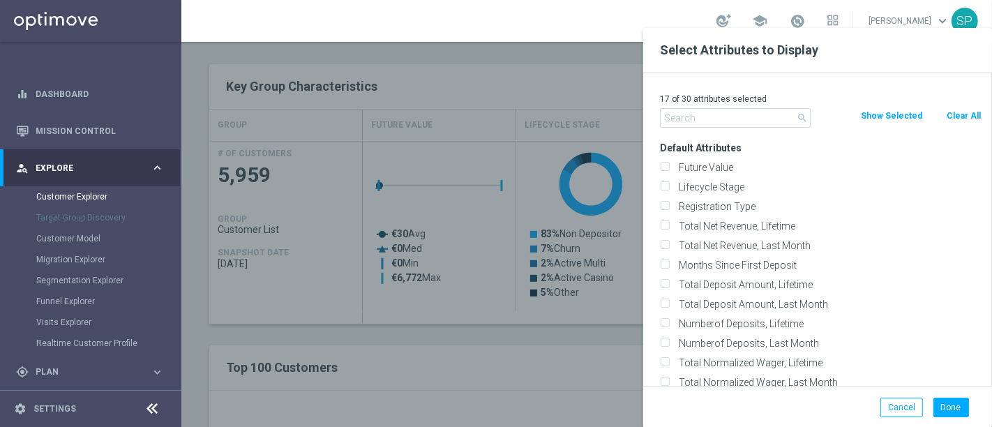
checkbox input "false"
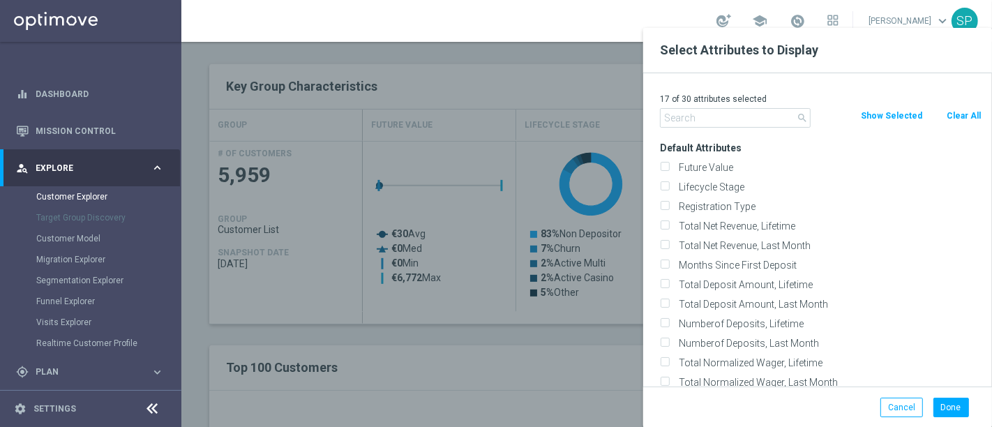
checkbox input "false"
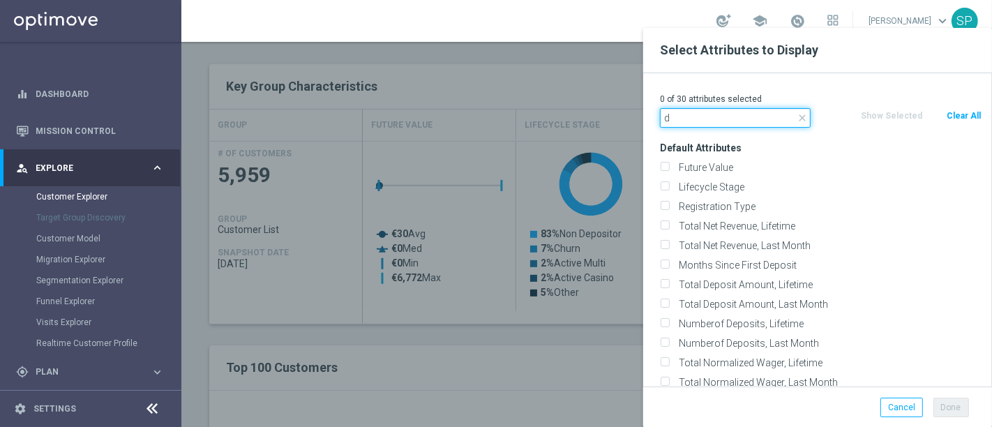
click at [745, 122] on input "d" at bounding box center [735, 118] width 151 height 20
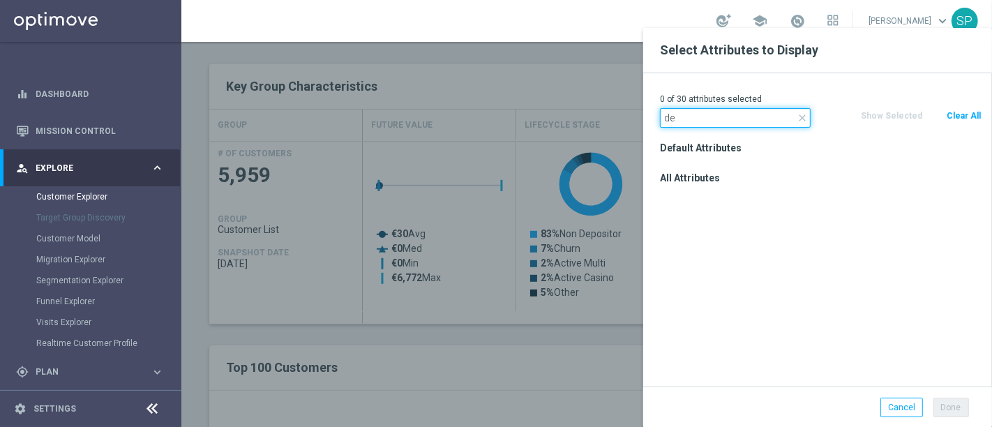
type input "d"
type input "id conto"
drag, startPoint x: 713, startPoint y: 185, endPoint x: 707, endPoint y: 195, distance: 11.9
click at [707, 195] on div "All Attributes Id Conto" at bounding box center [820, 187] width 342 height 39
click at [707, 195] on label "Id Conto" at bounding box center [828, 197] width 308 height 13
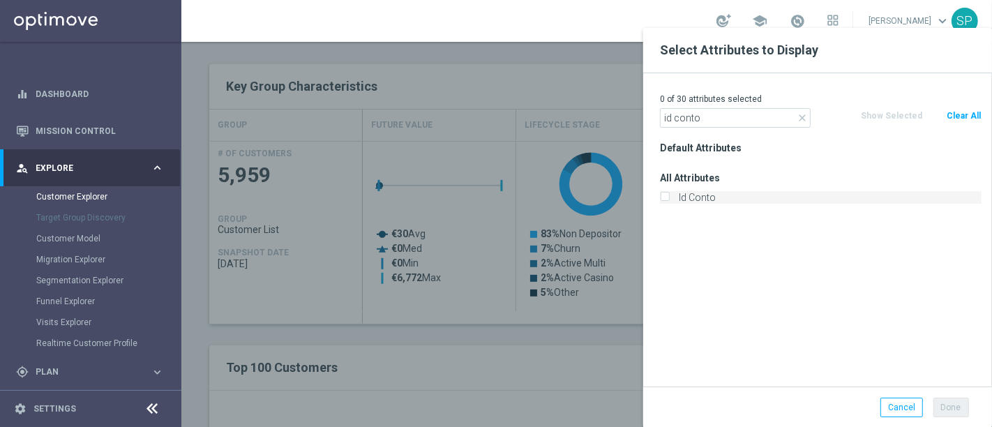
click at [669, 195] on input "Id Conto" at bounding box center [664, 199] width 9 height 9
checkbox input "true"
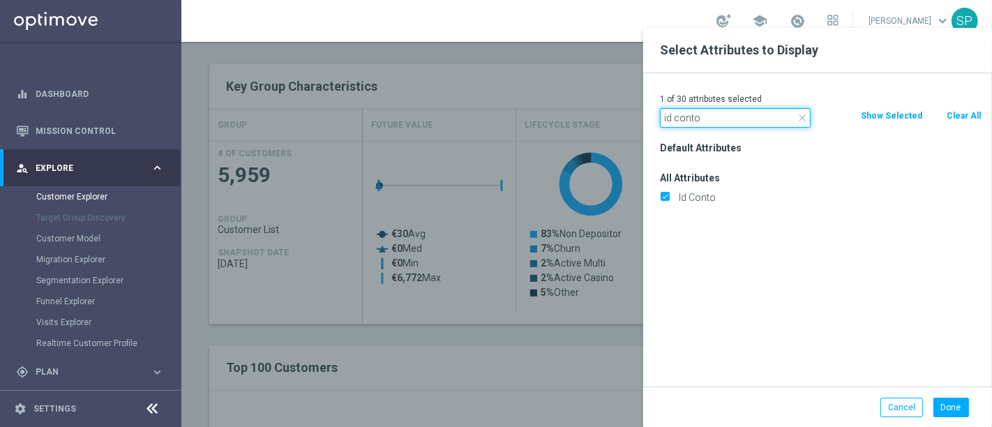
drag, startPoint x: 724, startPoint y: 112, endPoint x: 509, endPoint y: 133, distance: 215.9
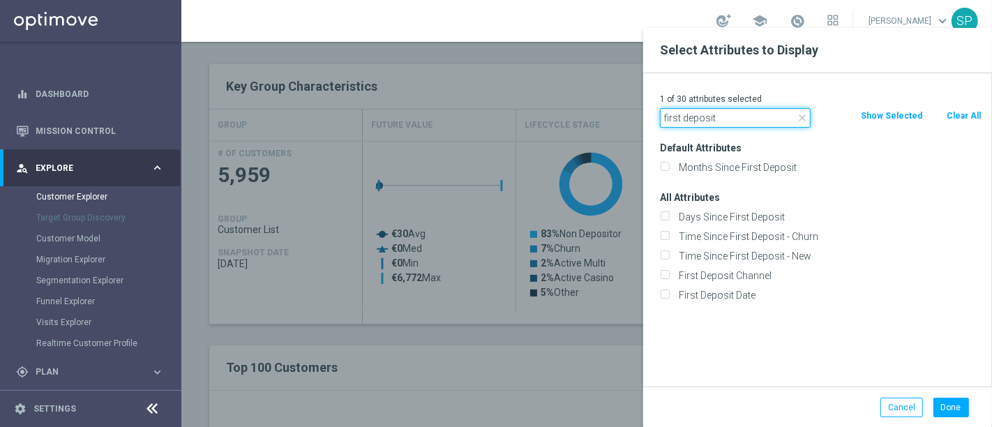
type input "first deposit"
click at [705, 302] on div "First Deposit Date" at bounding box center [820, 295] width 342 height 20
click at [730, 289] on label "First Deposit Date" at bounding box center [828, 295] width 308 height 13
click at [669, 292] on input "First Deposit Date" at bounding box center [664, 296] width 9 height 9
checkbox input "true"
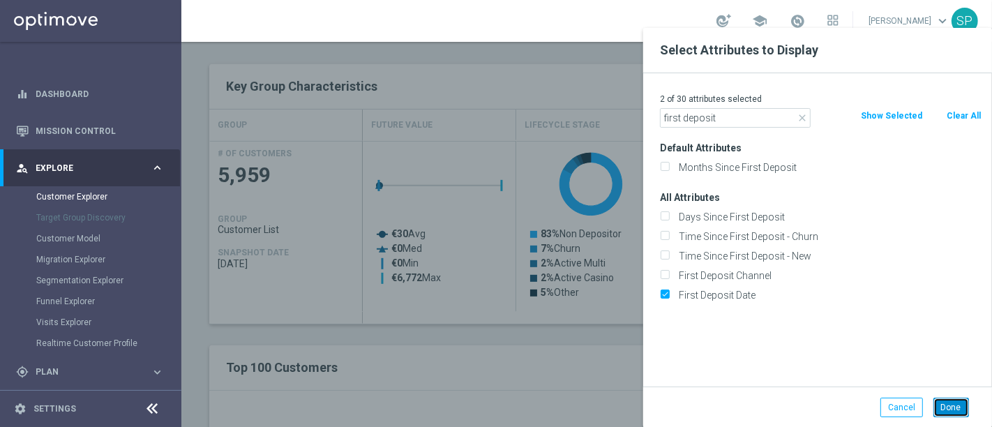
click at [954, 405] on button "Done" at bounding box center [951, 408] width 36 height 20
type input "Search"
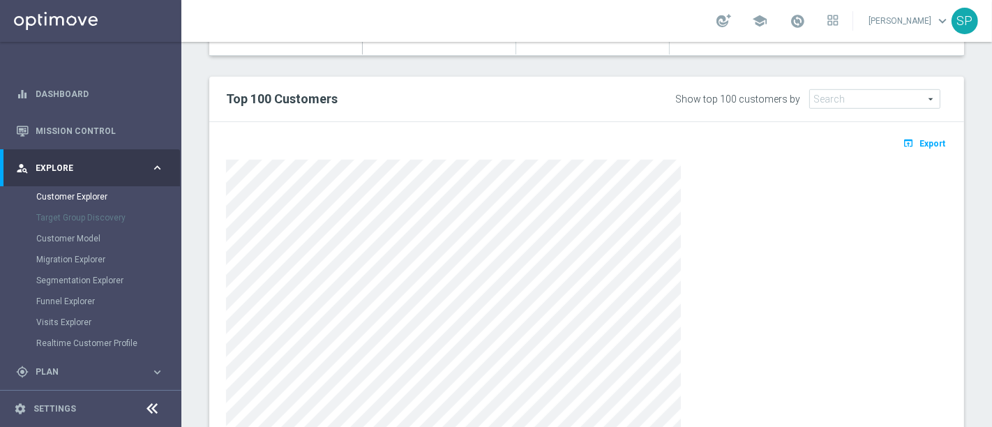
scroll to position [875, 0]
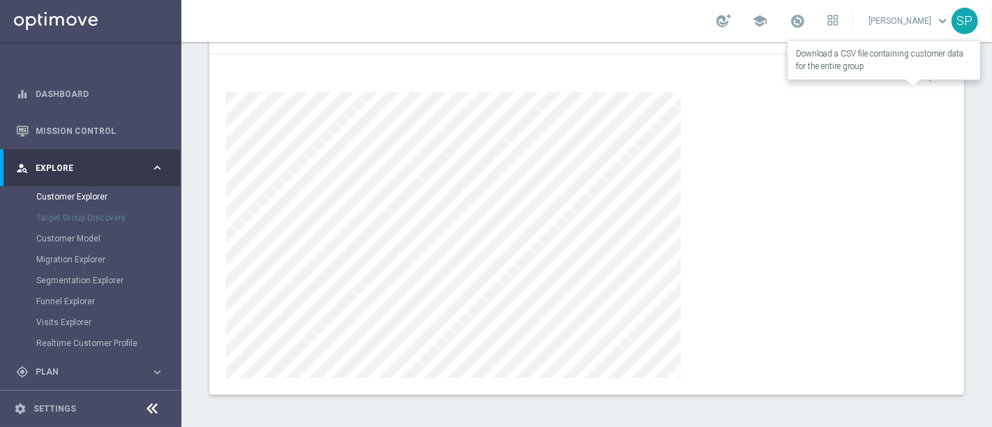
click at [919, 71] on span "Export" at bounding box center [932, 76] width 26 height 10
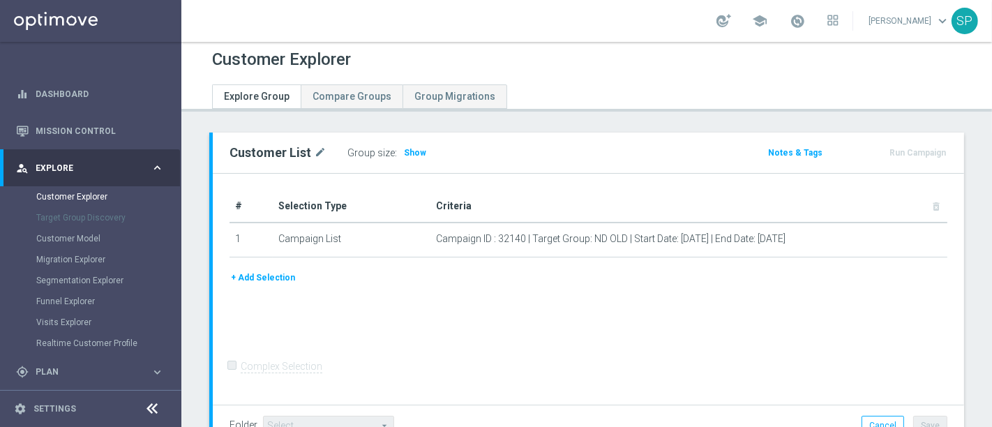
scroll to position [105, 0]
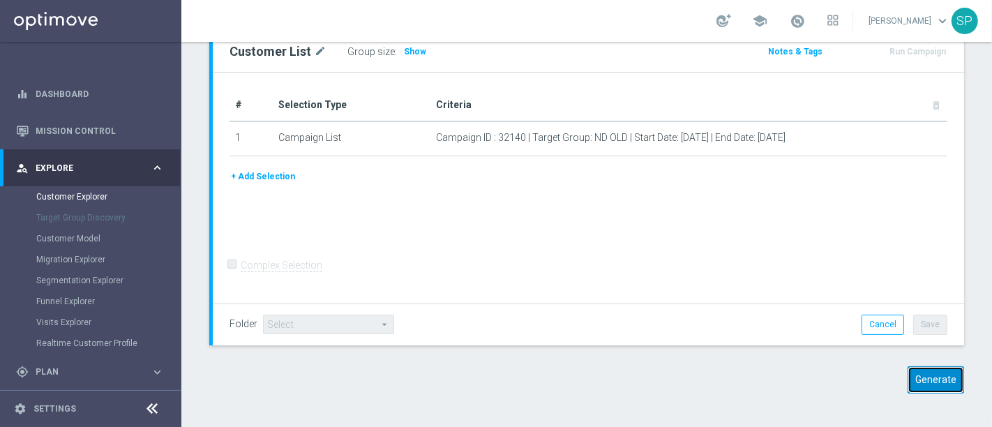
click at [928, 388] on button "Generate" at bounding box center [935, 379] width 56 height 27
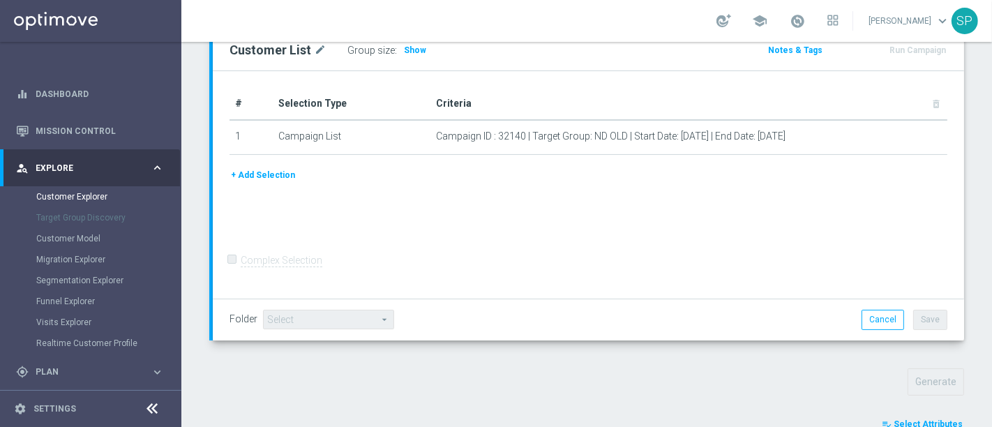
scroll to position [187, 0]
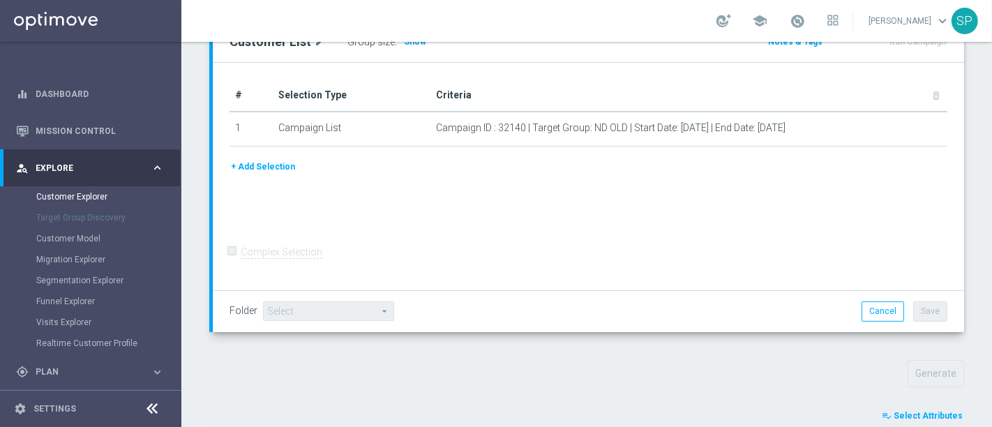
drag, startPoint x: 896, startPoint y: 416, endPoint x: 936, endPoint y: 407, distance: 40.8
click at [936, 408] on button "playlist_add_check Select Attributes" at bounding box center [922, 415] width 84 height 15
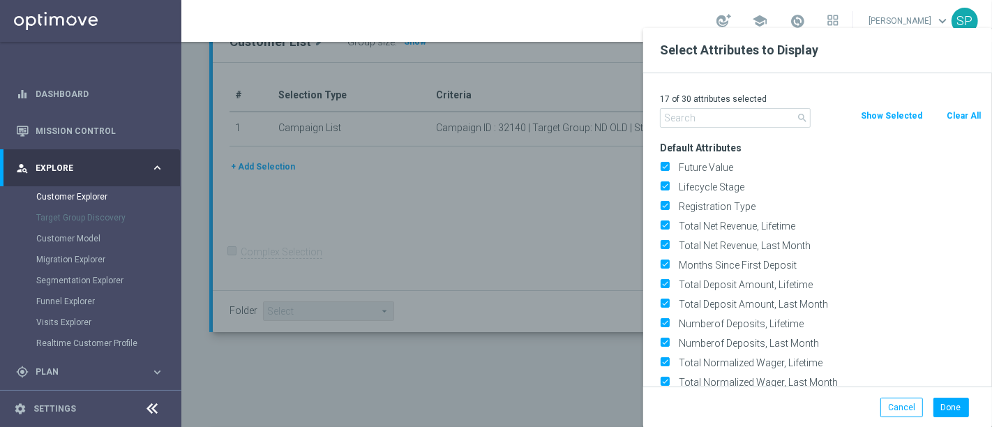
click at [936, 407] on div "Done Cancel" at bounding box center [817, 408] width 336 height 20
click at [951, 108] on button "Clear All" at bounding box center [963, 115] width 37 height 15
checkbox input "false"
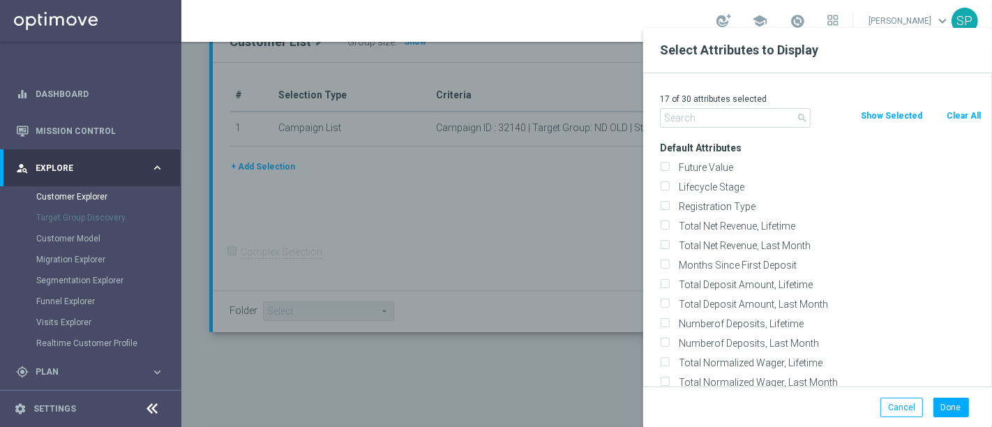
checkbox input "false"
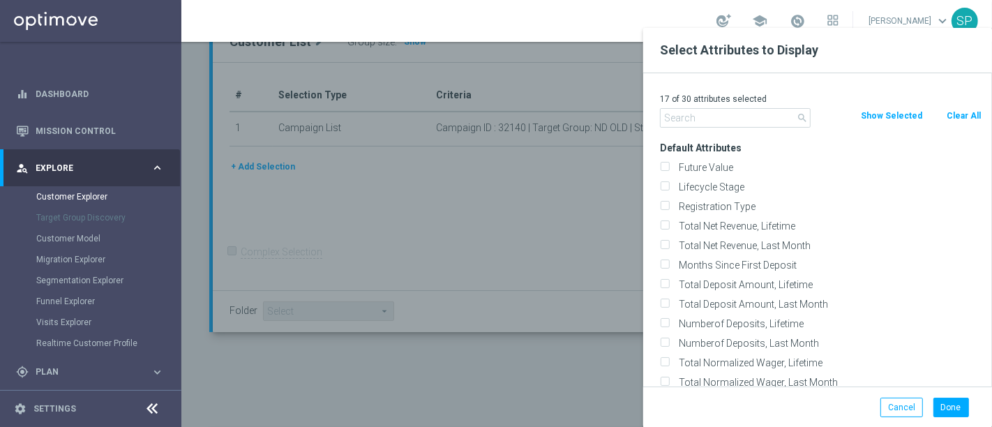
checkbox input "false"
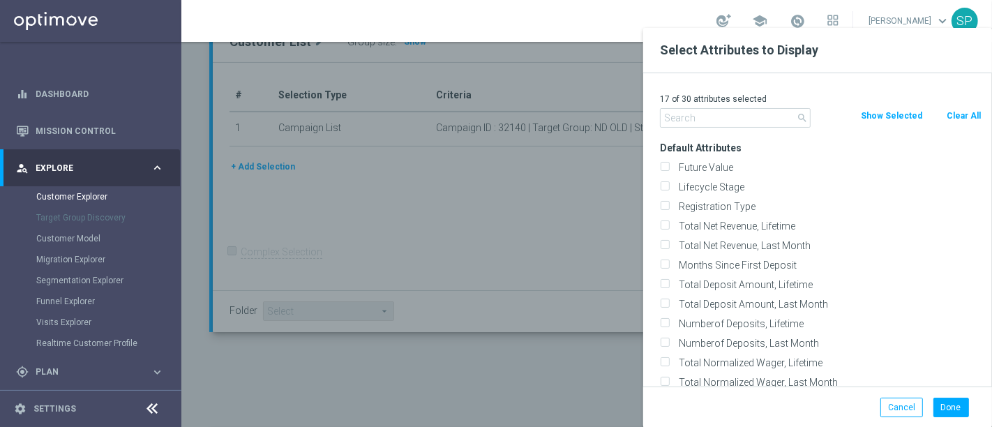
checkbox input "false"
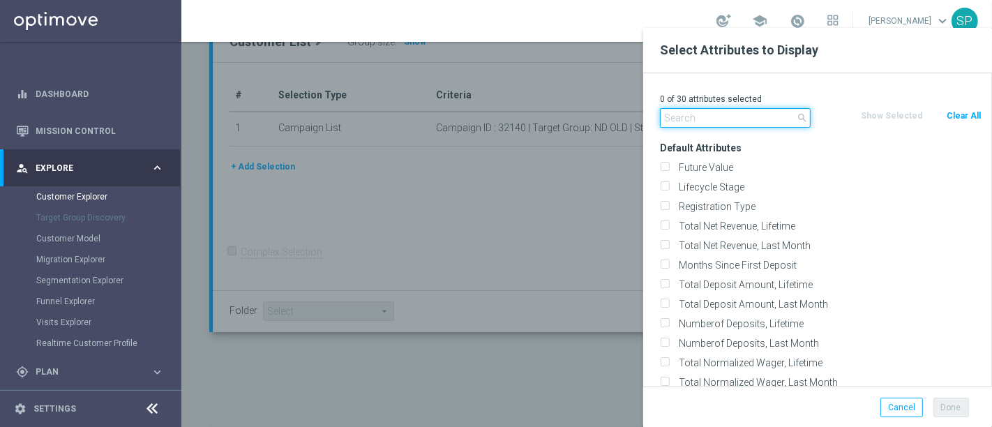
click at [723, 121] on input "text" at bounding box center [735, 118] width 151 height 20
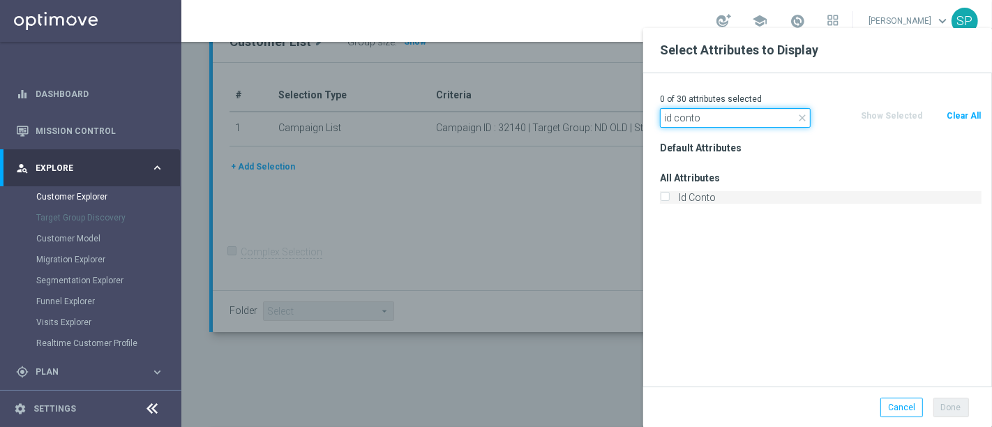
type input "id conto"
click at [718, 200] on label "Id Conto" at bounding box center [828, 197] width 308 height 13
click at [669, 200] on input "Id Conto" at bounding box center [664, 199] width 9 height 9
checkbox input "true"
drag, startPoint x: 725, startPoint y: 108, endPoint x: 456, endPoint y: 147, distance: 271.4
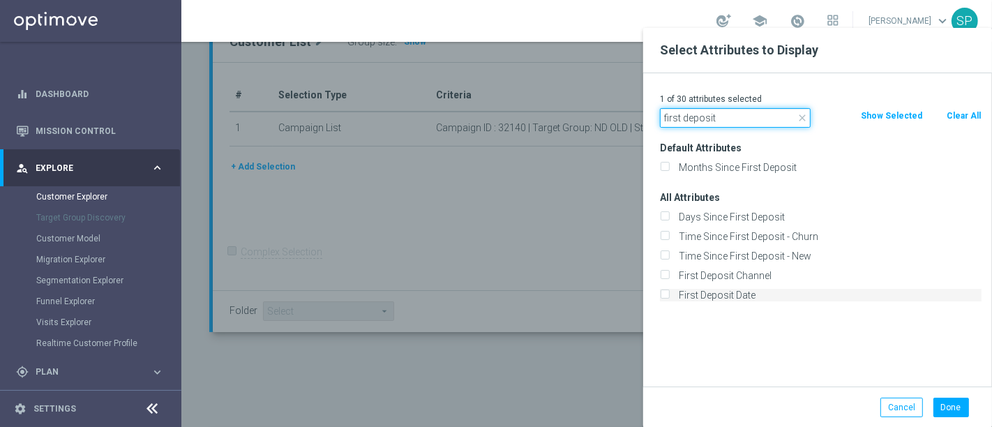
type input "first deposit"
click at [702, 294] on label "First Deposit Date" at bounding box center [828, 295] width 308 height 13
click at [669, 294] on input "First Deposit Date" at bounding box center [664, 296] width 9 height 9
checkbox input "true"
click at [950, 415] on button "Done" at bounding box center [951, 408] width 36 height 20
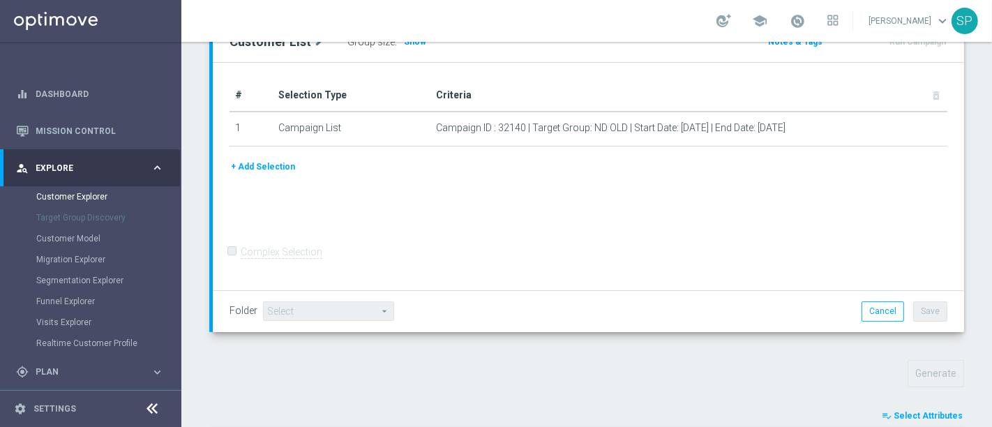
type input "Search"
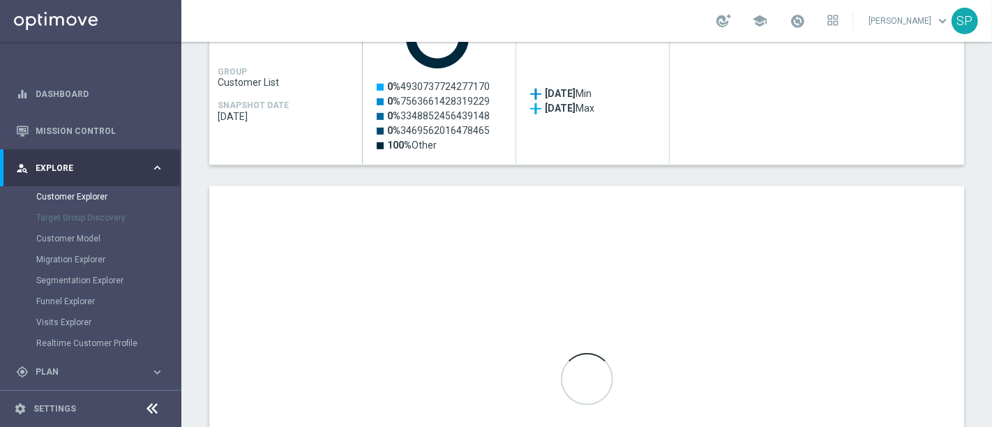
scroll to position [699, 0]
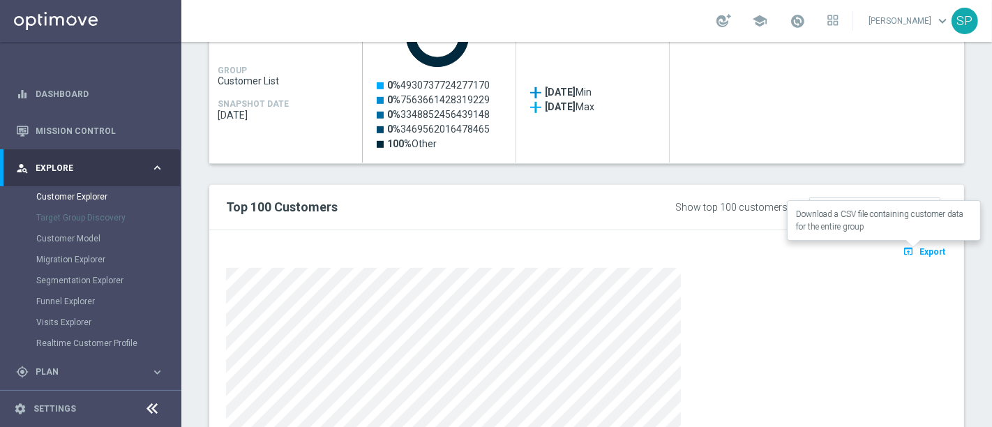
click at [924, 247] on span "Export" at bounding box center [932, 252] width 26 height 10
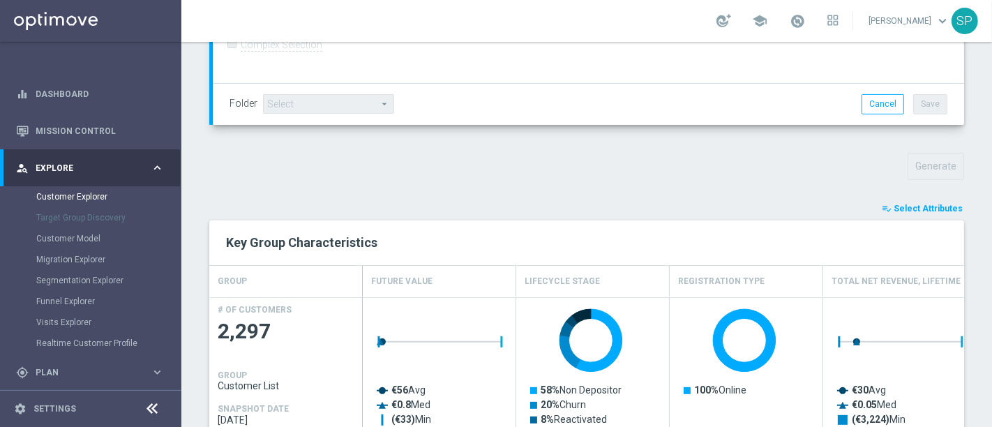
scroll to position [379, 0]
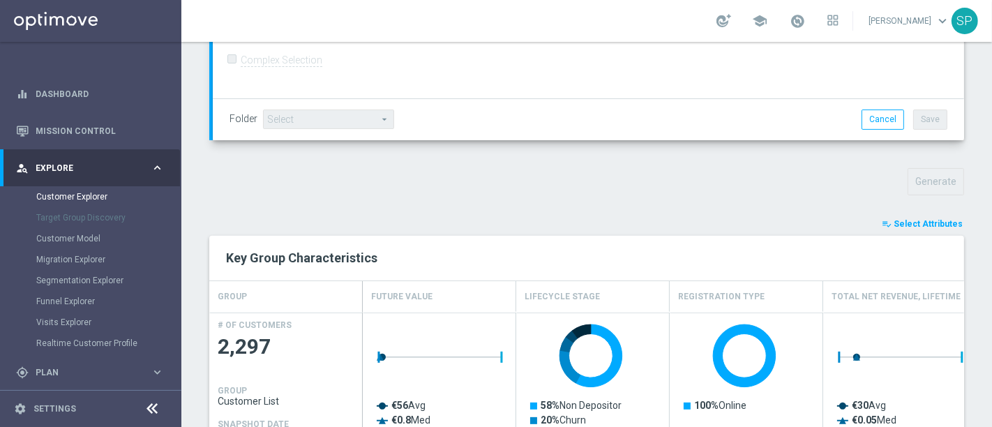
click at [926, 224] on span "Select Attributes" at bounding box center [928, 224] width 69 height 10
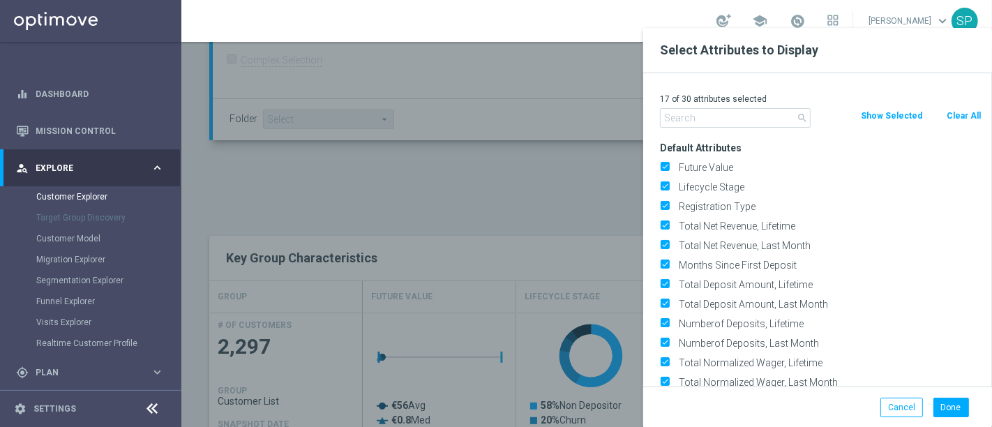
click at [968, 116] on button "Clear All" at bounding box center [963, 115] width 37 height 15
checkbox input "false"
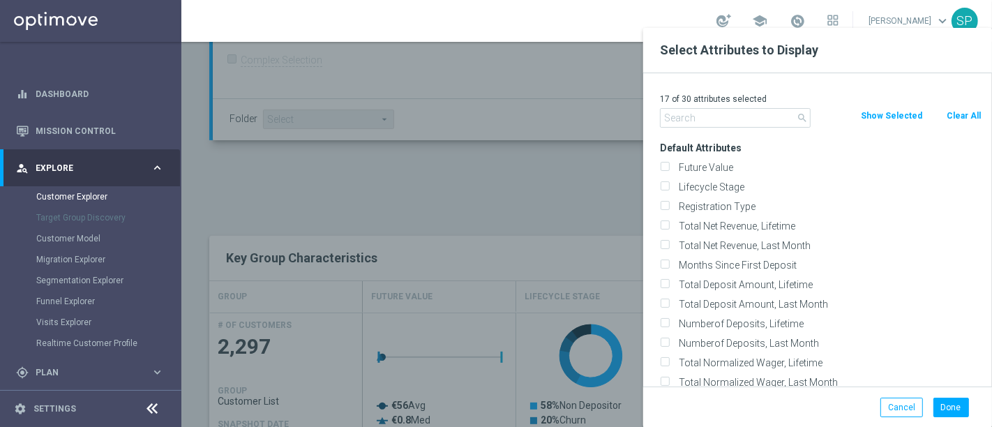
checkbox input "false"
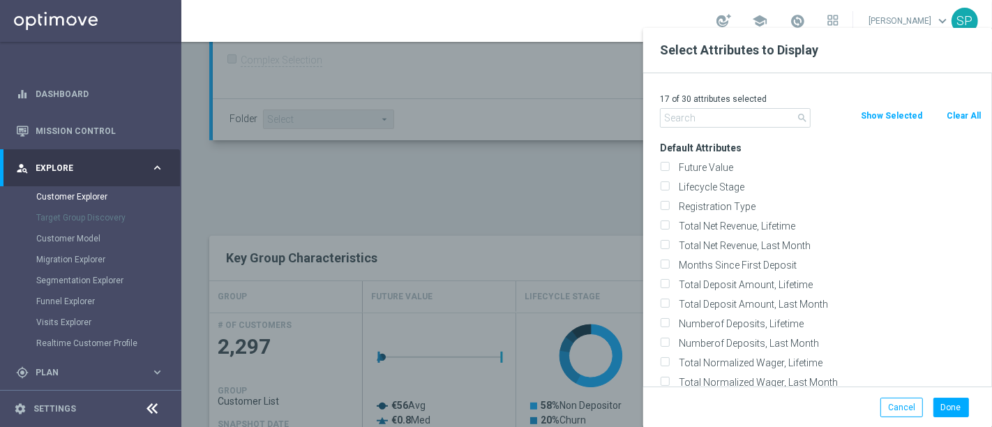
checkbox input "false"
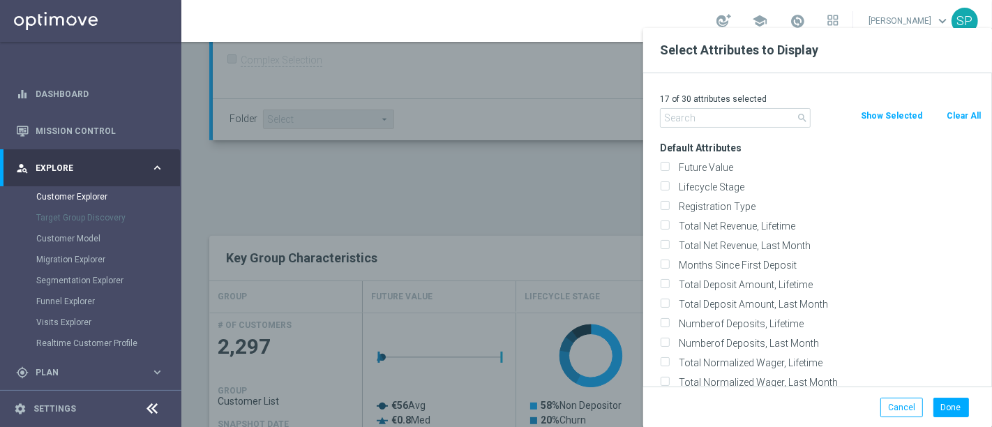
checkbox input "false"
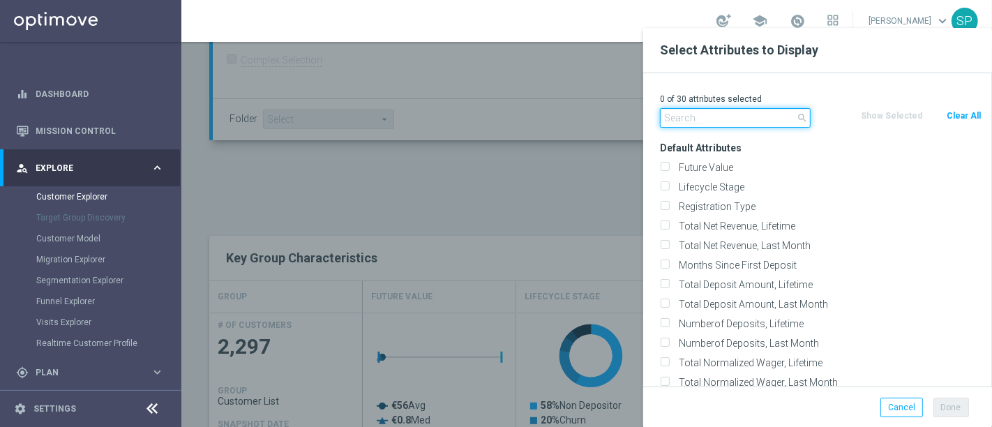
click at [745, 113] on input "text" at bounding box center [735, 118] width 151 height 20
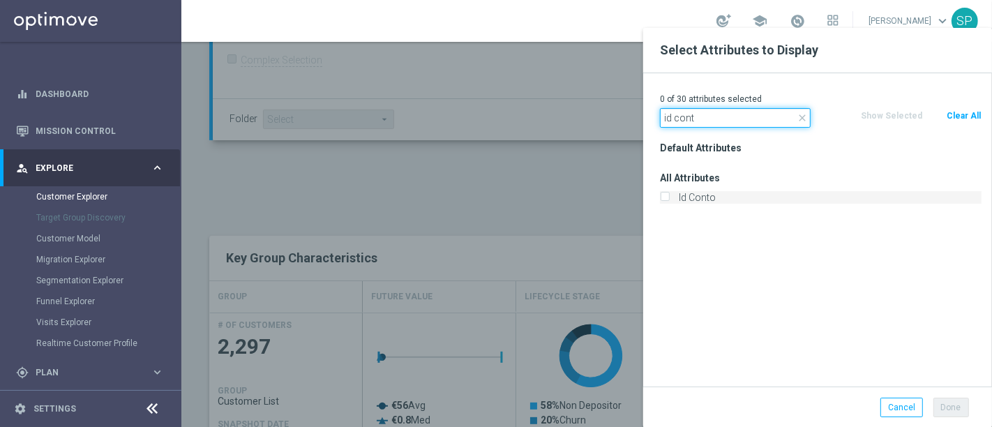
type input "id cont"
click at [701, 196] on label "Id Conto" at bounding box center [828, 197] width 308 height 13
click at [669, 196] on input "Id Conto" at bounding box center [664, 199] width 9 height 9
checkbox input "true"
click at [733, 126] on input "id cont" at bounding box center [735, 118] width 151 height 20
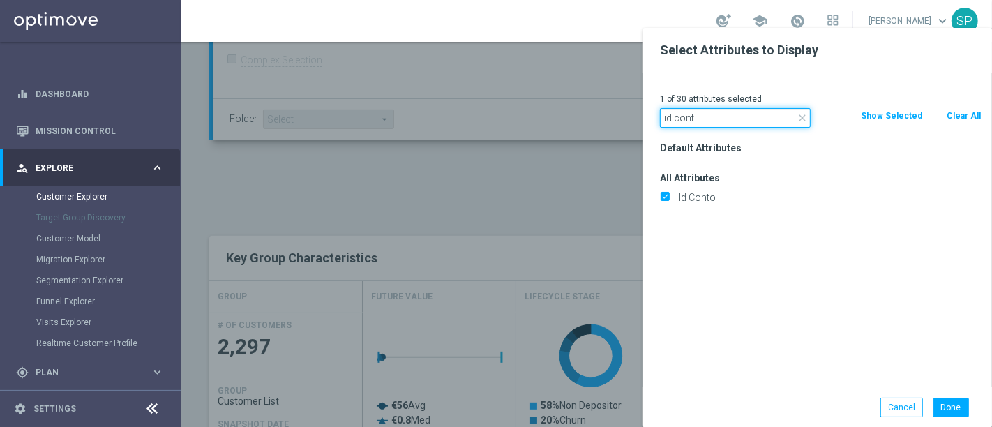
click at [733, 126] on input "id cont" at bounding box center [735, 118] width 151 height 20
type input "i"
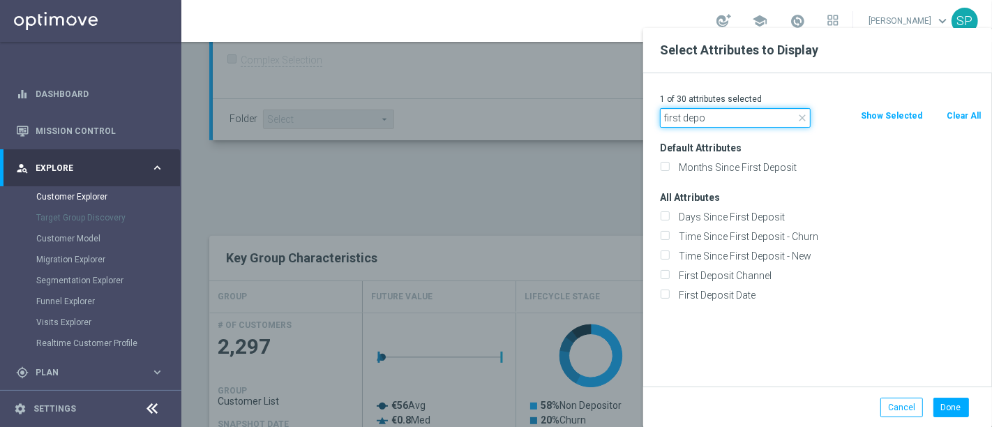
type input "first depo"
click at [764, 286] on div "First Deposit Date" at bounding box center [820, 295] width 342 height 20
click at [759, 294] on label "First Deposit Date" at bounding box center [828, 295] width 308 height 13
click at [669, 294] on input "First Deposit Date" at bounding box center [664, 296] width 9 height 9
checkbox input "true"
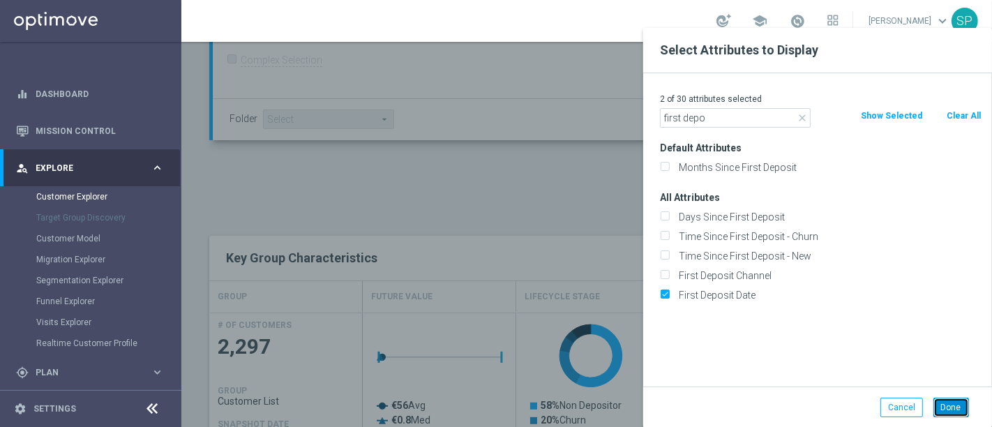
click at [964, 407] on button "Done" at bounding box center [951, 408] width 36 height 20
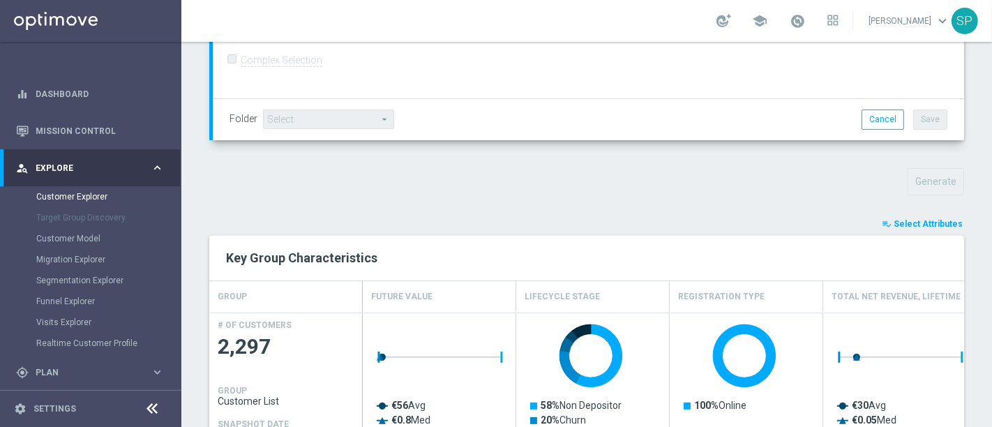
type input "Search"
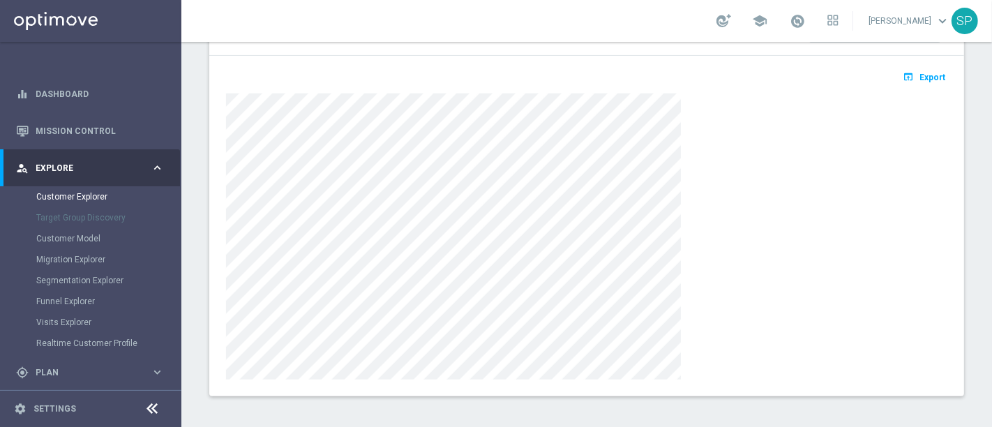
scroll to position [875, 0]
click at [919, 77] on span "Export" at bounding box center [932, 76] width 26 height 10
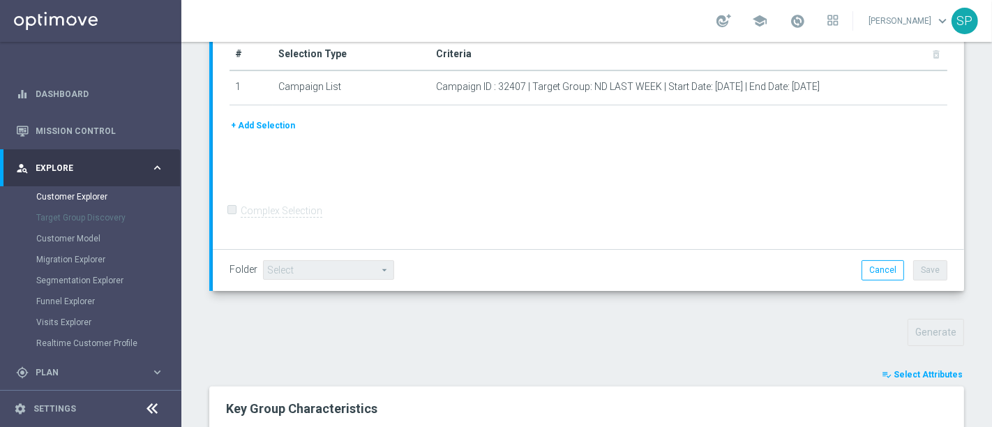
scroll to position [0, 0]
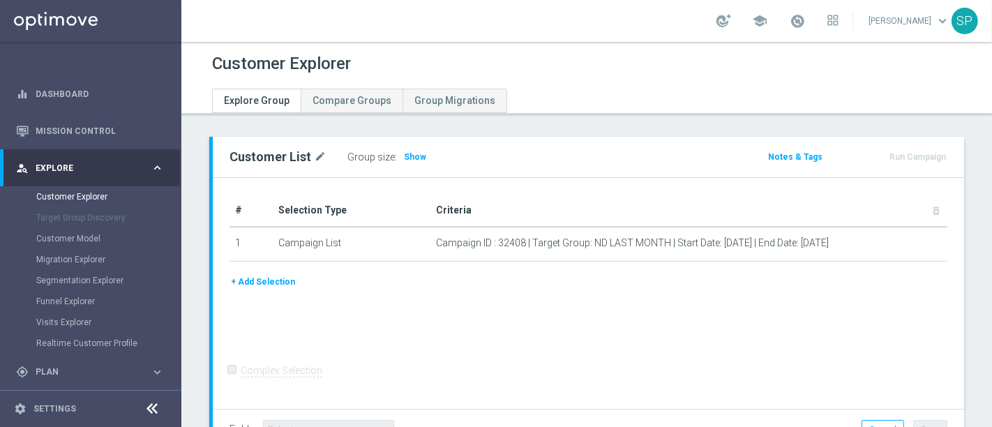
scroll to position [105, 0]
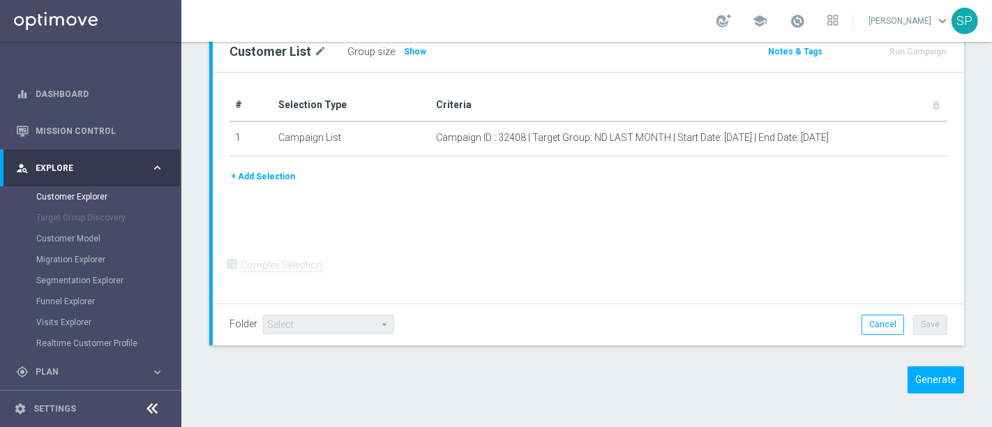
click at [942, 362] on div "Customer List mode_edit Group size : Show Notes & Tags Run Campaign" at bounding box center [586, 222] width 811 height 383
click at [940, 375] on button "Generate" at bounding box center [935, 379] width 56 height 27
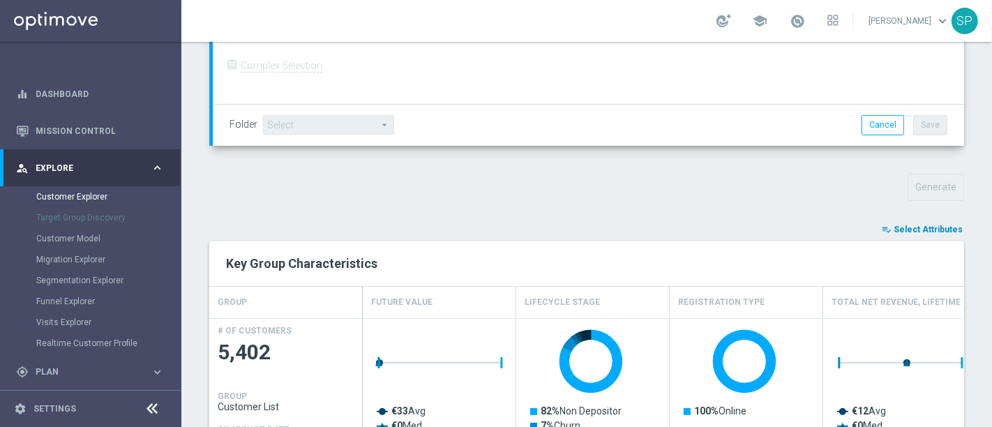
scroll to position [374, 0]
click at [921, 221] on button "playlist_add_check Select Attributes" at bounding box center [922, 228] width 84 height 15
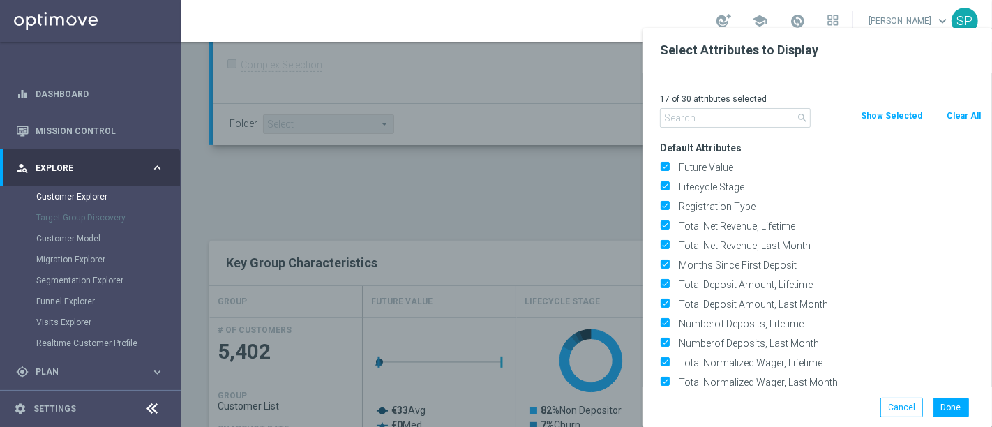
click at [949, 109] on button "Clear All" at bounding box center [963, 115] width 37 height 15
checkbox input "false"
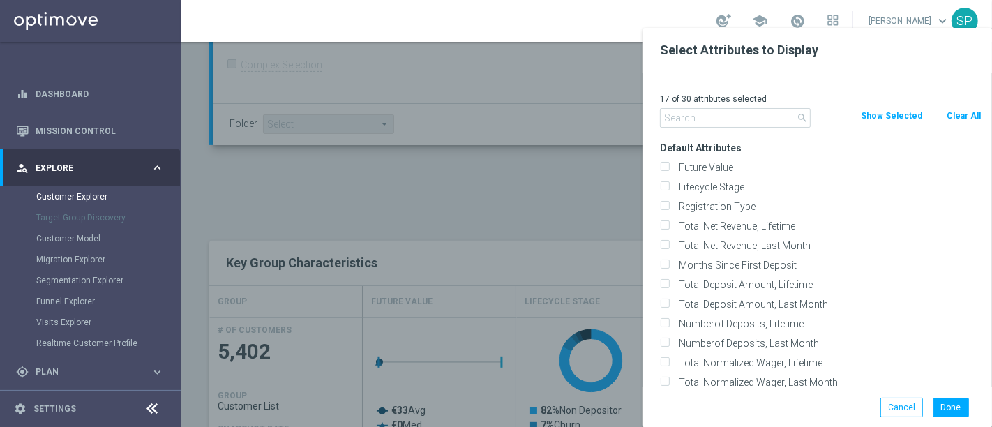
checkbox input "false"
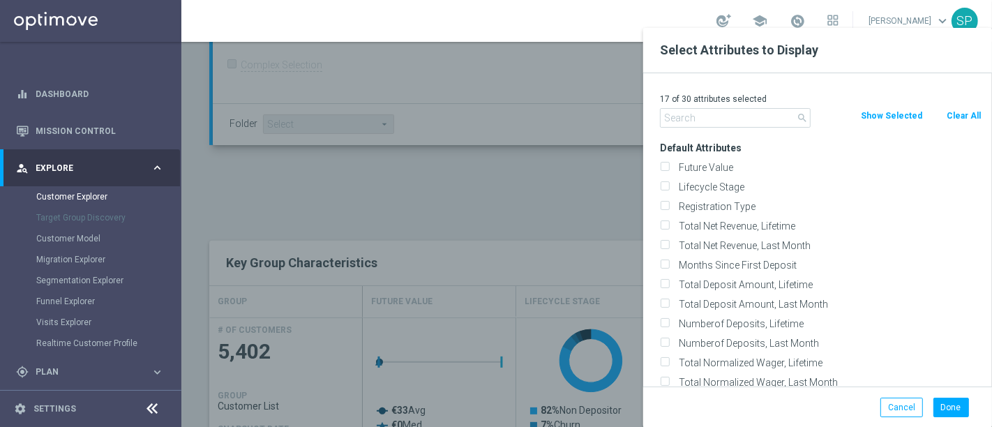
checkbox input "false"
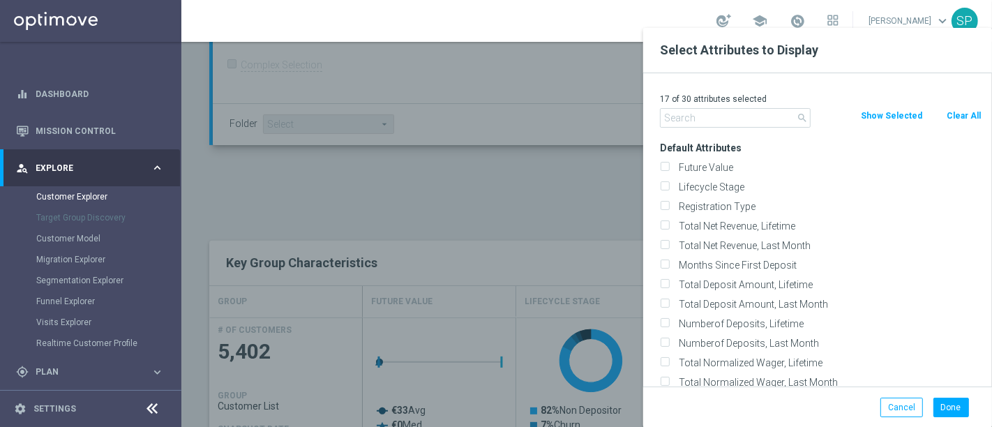
checkbox input "false"
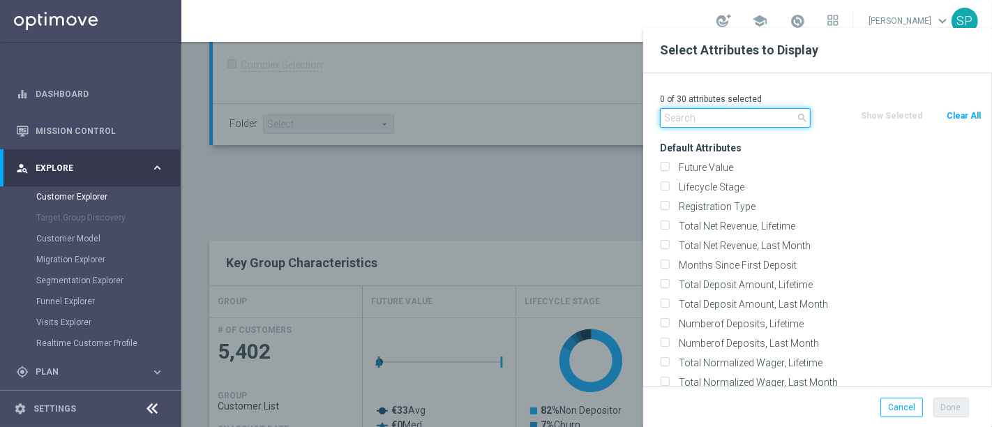
click at [785, 117] on input "text" at bounding box center [735, 118] width 151 height 20
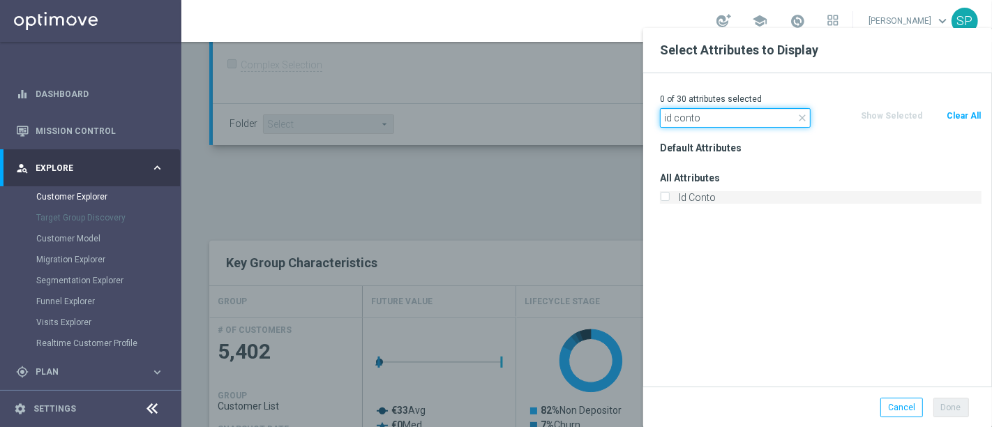
type input "id conto"
click at [723, 202] on label "Id Conto" at bounding box center [828, 197] width 308 height 13
click at [669, 202] on input "Id Conto" at bounding box center [664, 199] width 9 height 9
checkbox input "true"
drag, startPoint x: 721, startPoint y: 112, endPoint x: 628, endPoint y: 113, distance: 92.8
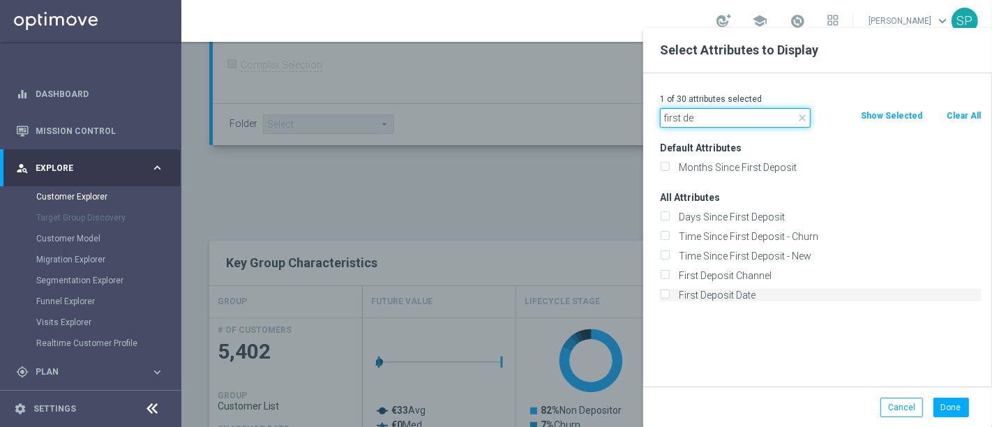
type input "first de"
click at [760, 289] on label "First Deposit Date" at bounding box center [828, 295] width 308 height 13
click at [669, 292] on input "First Deposit Date" at bounding box center [664, 296] width 9 height 9
checkbox input "true"
click at [956, 412] on button "Done" at bounding box center [951, 408] width 36 height 20
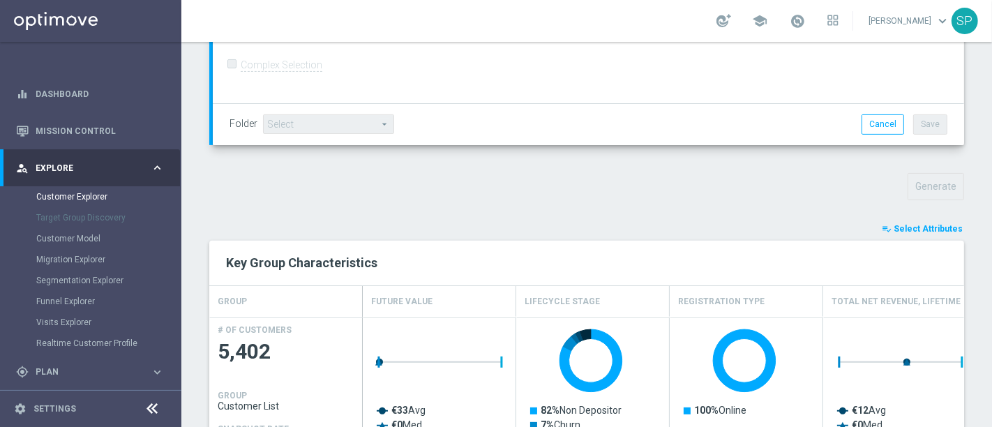
type input "Search"
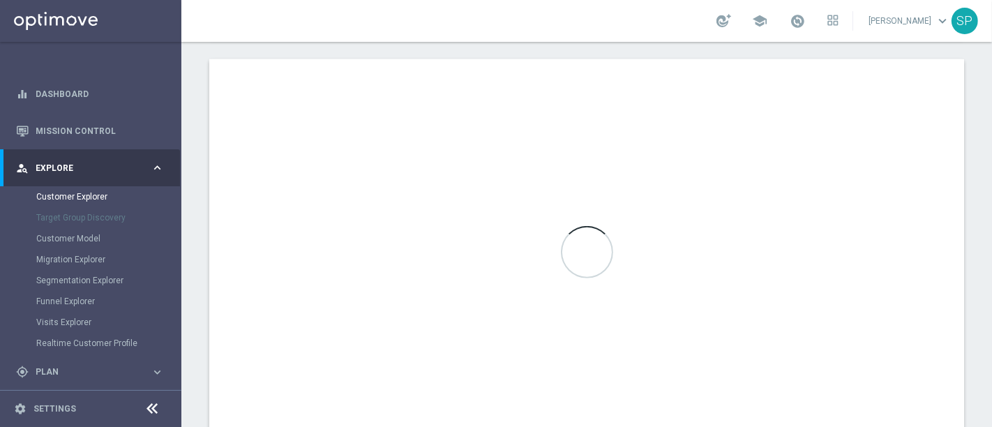
scroll to position [824, 0]
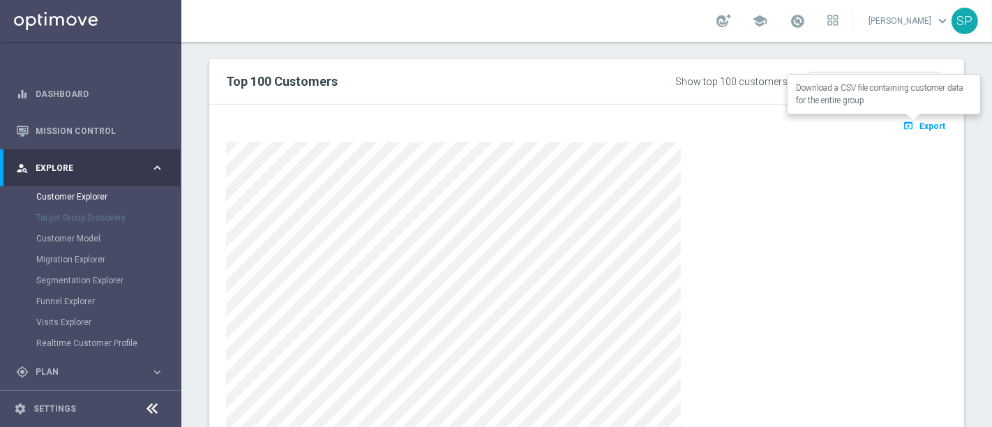
click at [906, 125] on icon "open_in_browser" at bounding box center [910, 125] width 15 height 11
click at [905, 120] on icon "open_in_browser" at bounding box center [910, 125] width 15 height 11
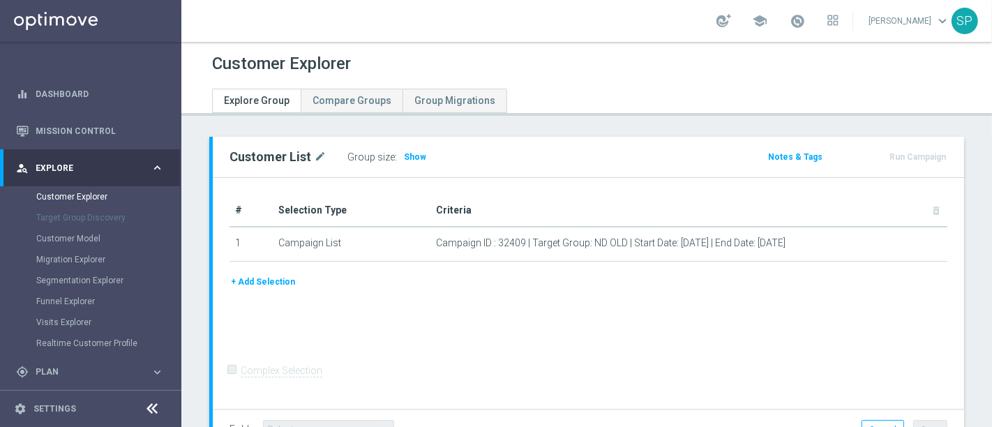
scroll to position [105, 0]
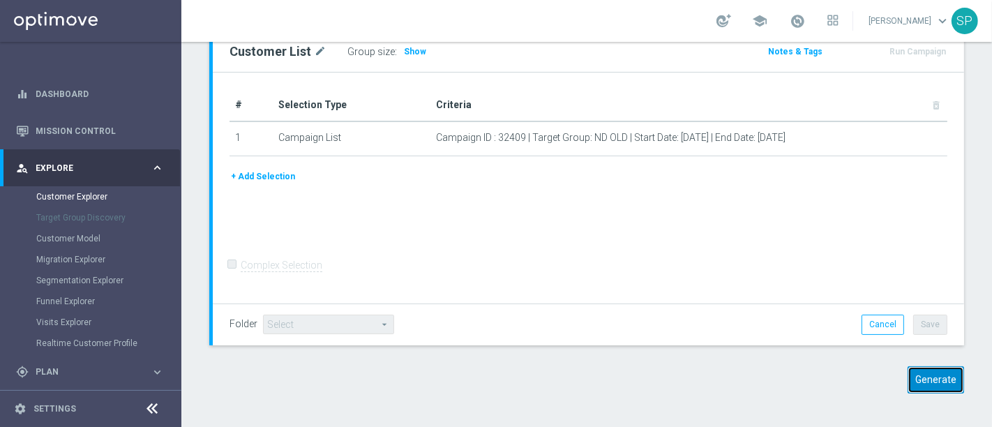
click at [917, 379] on button "Generate" at bounding box center [935, 379] width 56 height 27
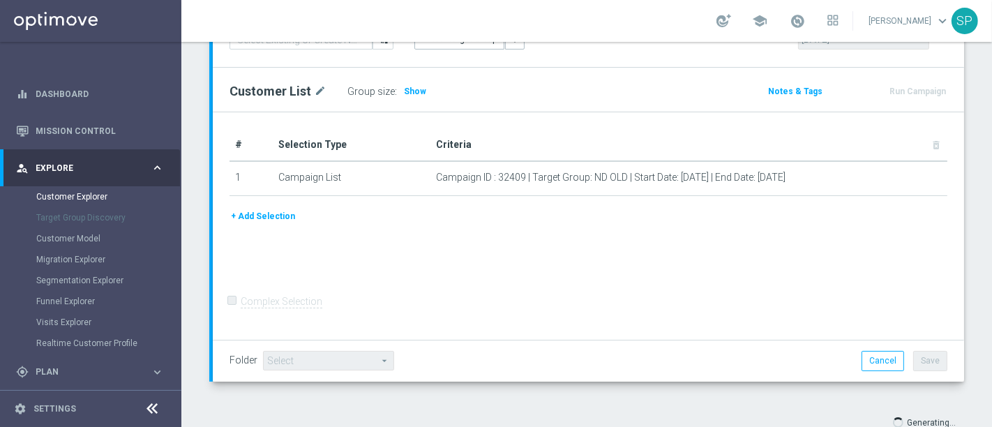
scroll to position [179, 0]
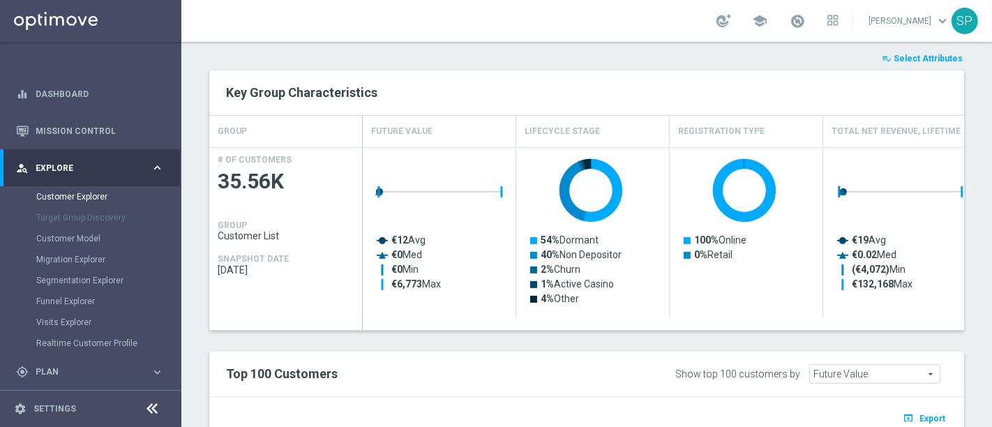
scroll to position [548, 0]
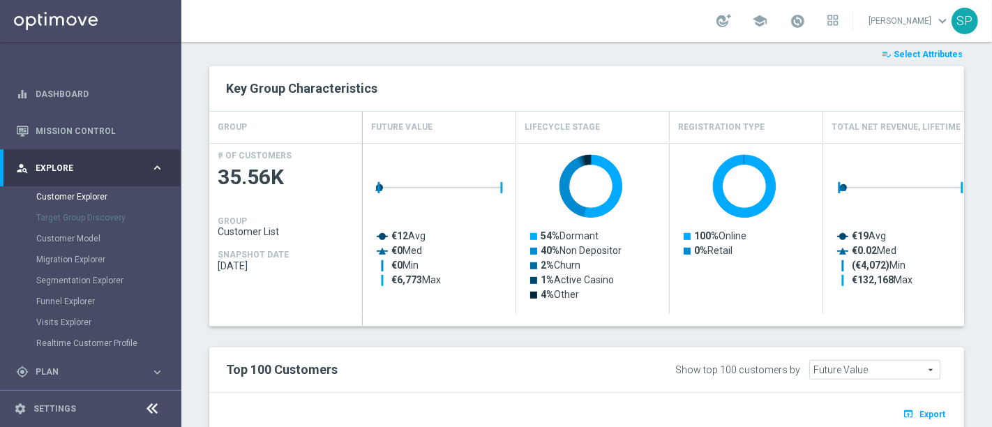
click at [920, 50] on span "Select Attributes" at bounding box center [928, 55] width 69 height 10
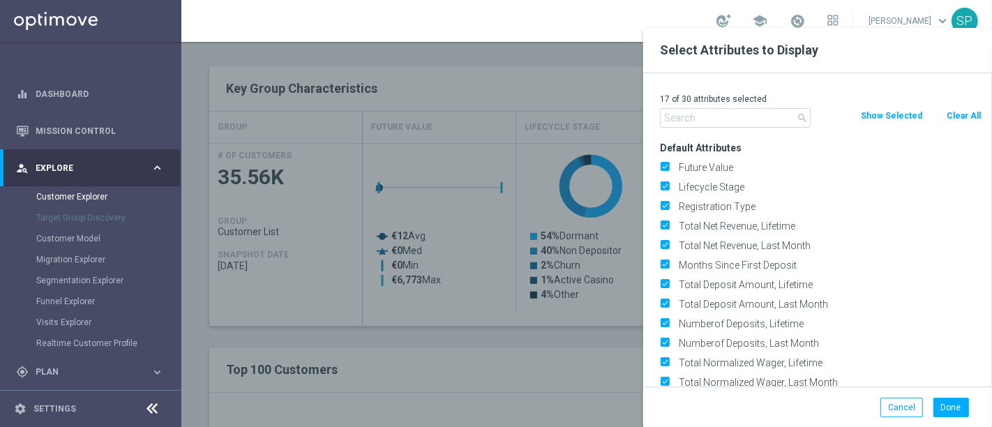
click at [950, 121] on button "Clear All" at bounding box center [963, 115] width 37 height 15
checkbox input "false"
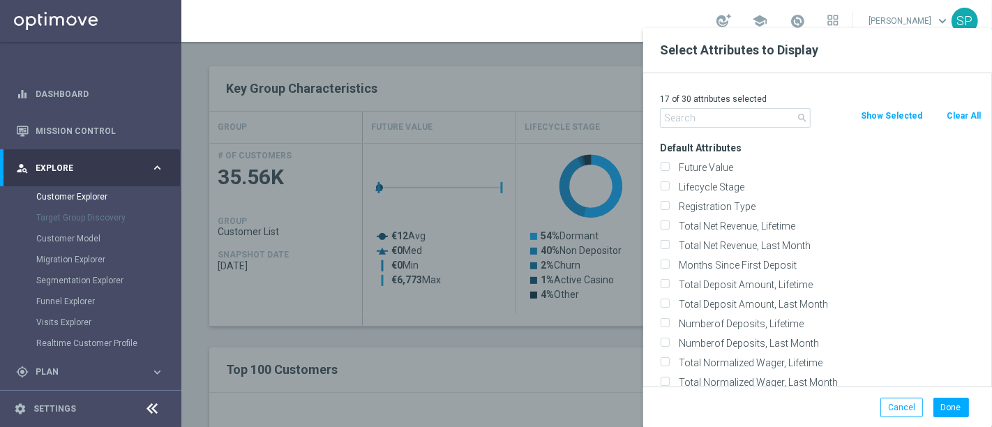
checkbox input "false"
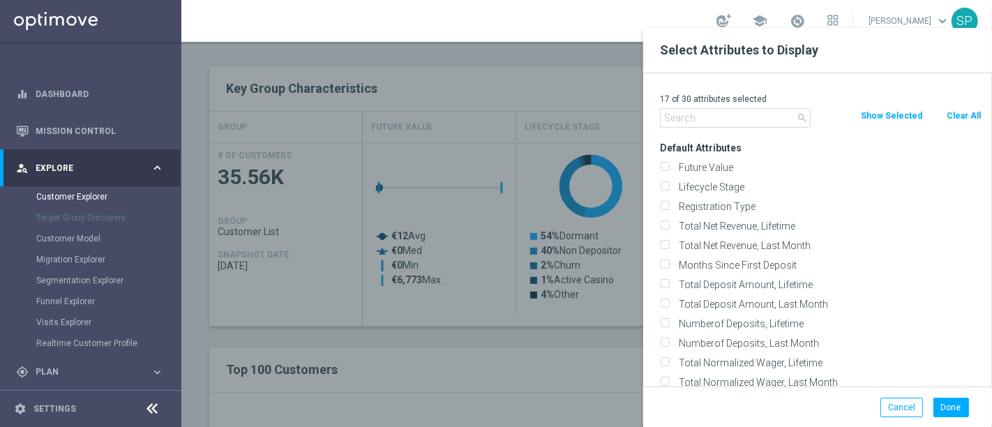
checkbox input "false"
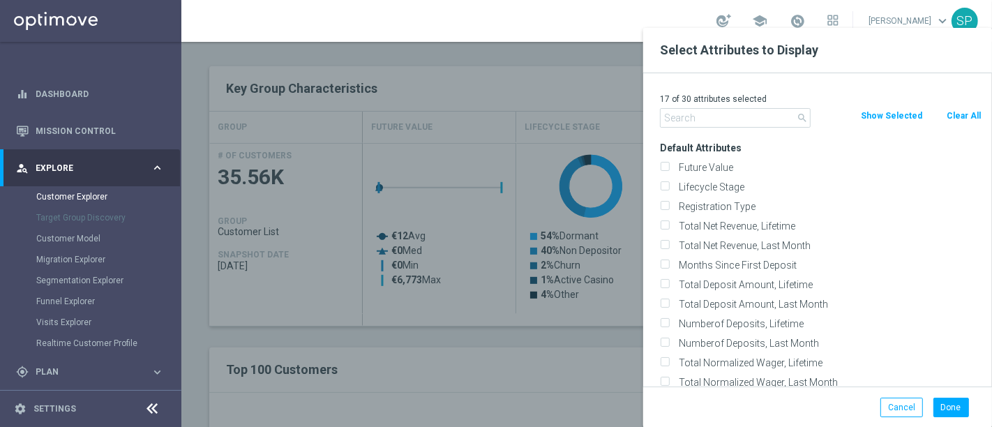
checkbox input "false"
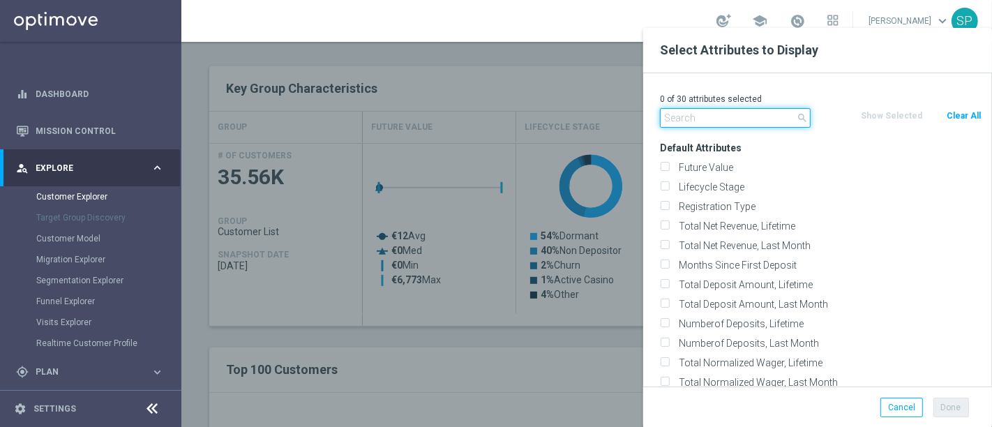
click at [749, 116] on input "text" at bounding box center [735, 118] width 151 height 20
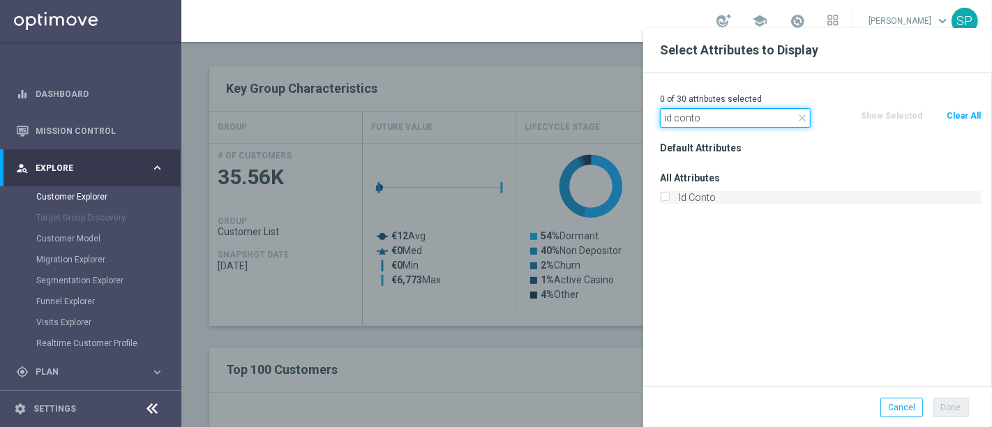
type input "id conto"
click at [721, 191] on label "Id Conto" at bounding box center [828, 197] width 308 height 13
click at [669, 195] on input "Id Conto" at bounding box center [664, 199] width 9 height 9
checkbox input "true"
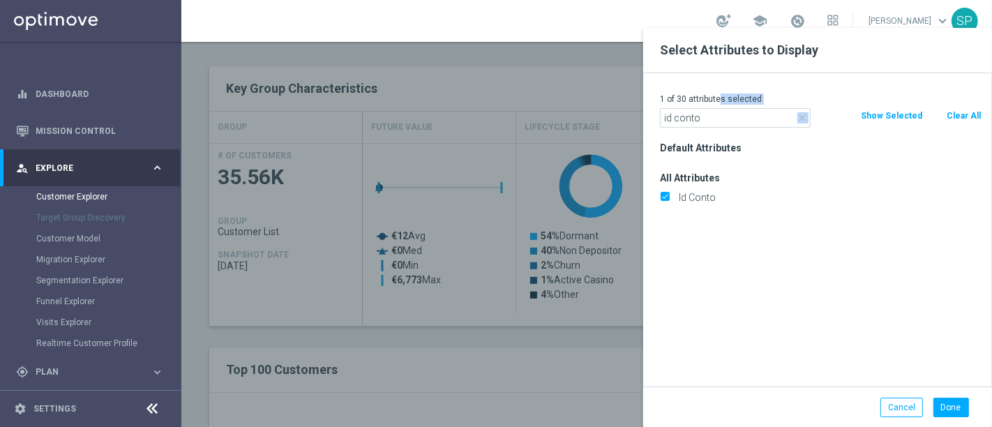
drag, startPoint x: 718, startPoint y: 105, endPoint x: 719, endPoint y: 114, distance: 9.2
click at [719, 114] on div "1 of 30 attributes selected close id conto Clear All Show Selected Default Attr…" at bounding box center [817, 229] width 349 height 313
drag, startPoint x: 719, startPoint y: 114, endPoint x: 589, endPoint y: 123, distance: 130.0
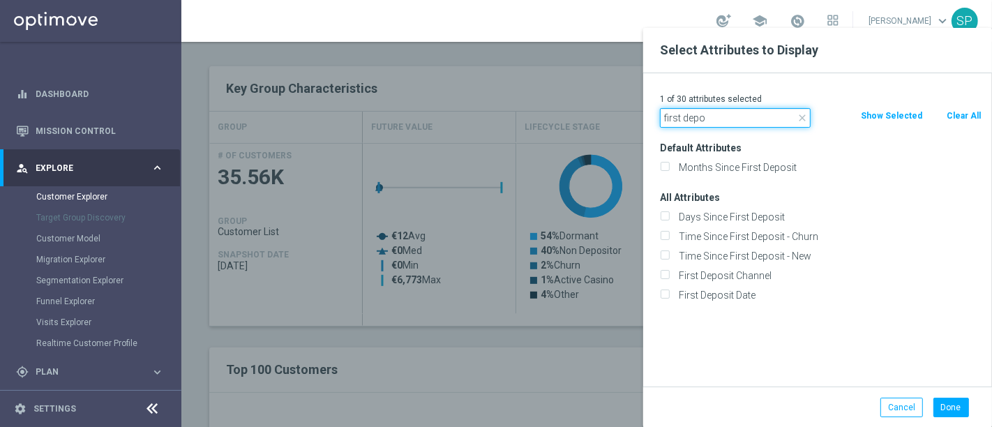
type input "first depo"
click at [725, 286] on div "First Deposit Date" at bounding box center [820, 295] width 342 height 20
click at [733, 301] on div "First Deposit Date" at bounding box center [820, 295] width 342 height 20
click at [739, 296] on label "First Deposit Date" at bounding box center [828, 295] width 308 height 13
click at [669, 296] on input "First Deposit Date" at bounding box center [664, 296] width 9 height 9
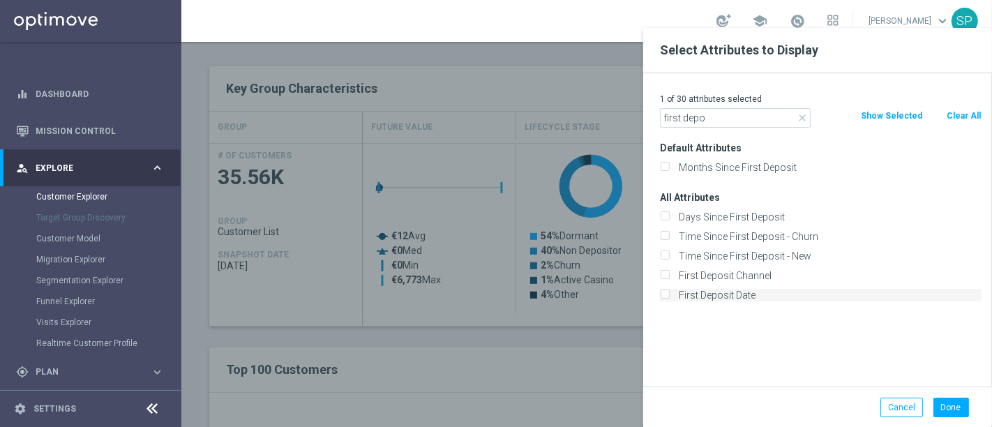
checkbox input "true"
click at [949, 407] on button "Done" at bounding box center [951, 408] width 36 height 20
type input "Search"
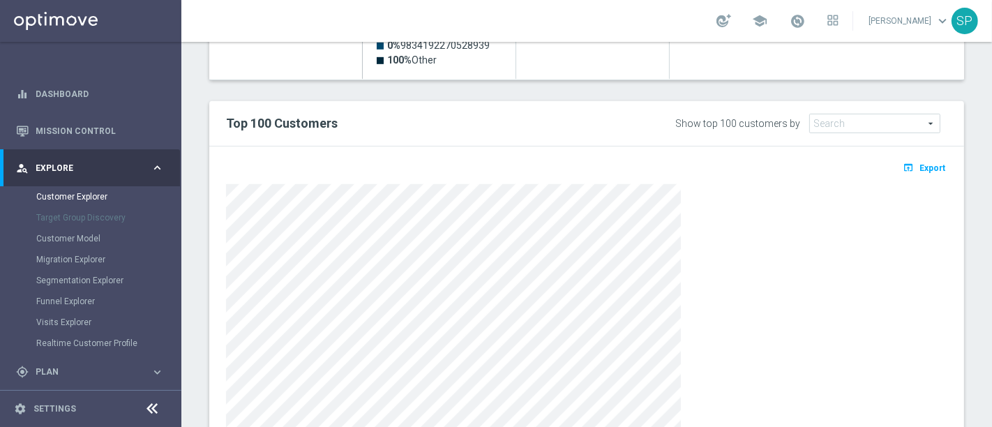
scroll to position [779, 0]
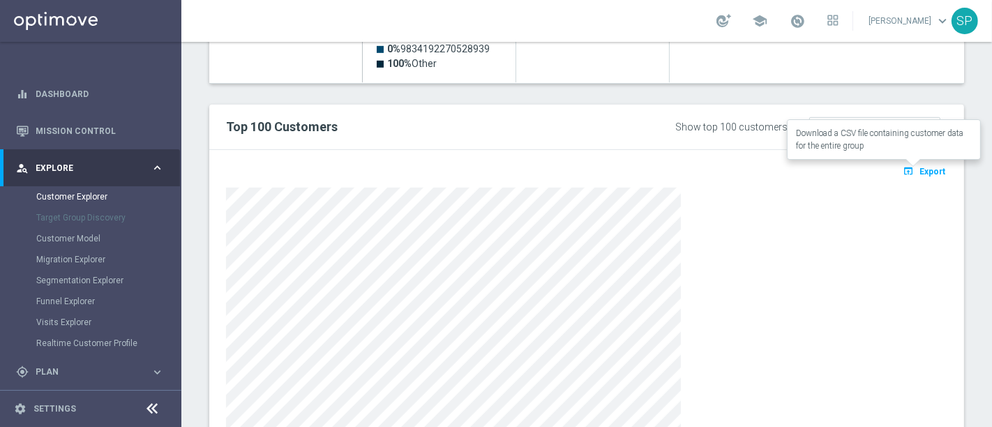
click at [926, 169] on span "Export" at bounding box center [932, 172] width 26 height 10
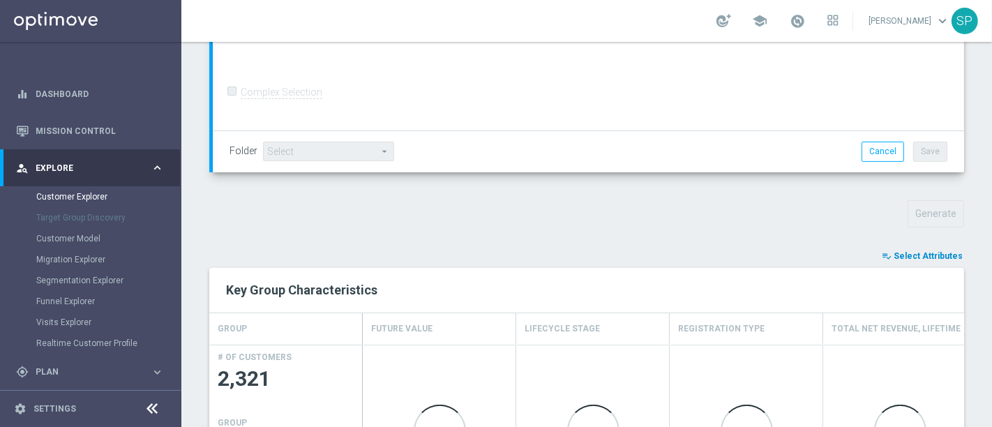
scroll to position [350, 0]
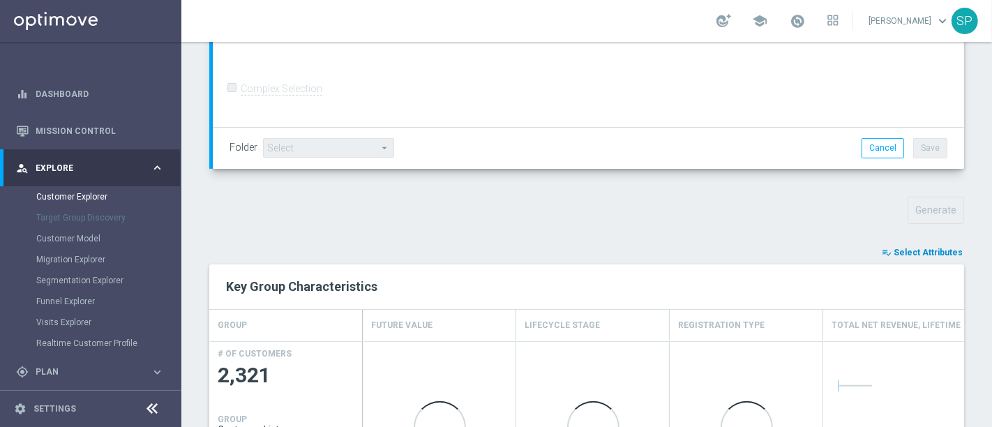
drag, startPoint x: 912, startPoint y: 239, endPoint x: 918, endPoint y: 253, distance: 14.7
click at [918, 253] on div "TARGET GROUP arrow_drop_down Show Selected 0 of NaN 01.02 reminder 2701 BIANCOL…" at bounding box center [586, 216] width 811 height 859
click at [918, 253] on span "Select Attributes" at bounding box center [928, 253] width 69 height 10
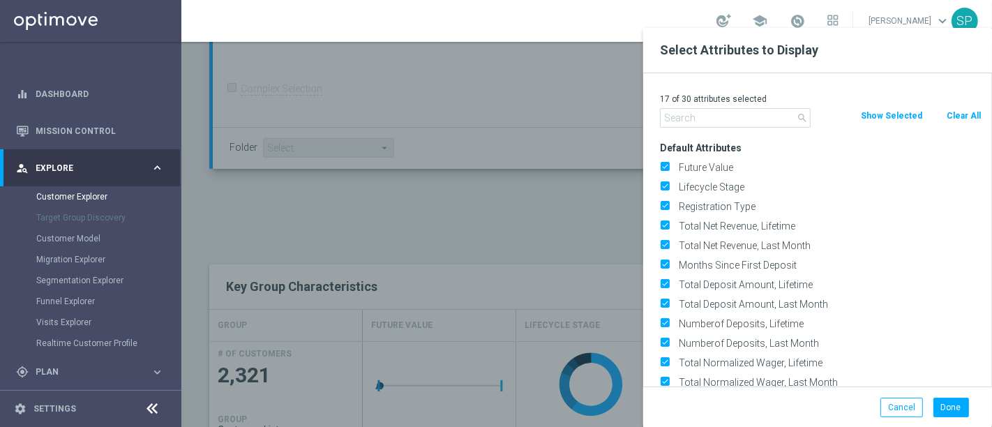
click at [951, 109] on button "Clear All" at bounding box center [963, 115] width 37 height 15
checkbox input "false"
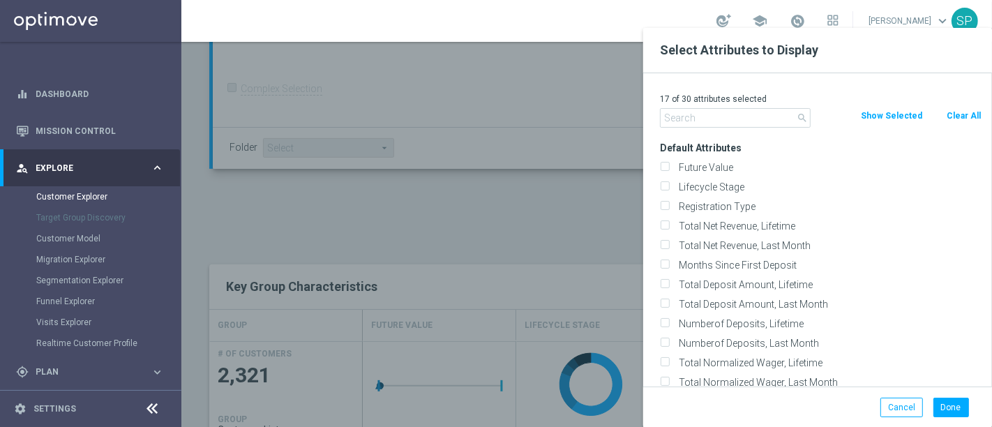
checkbox input "false"
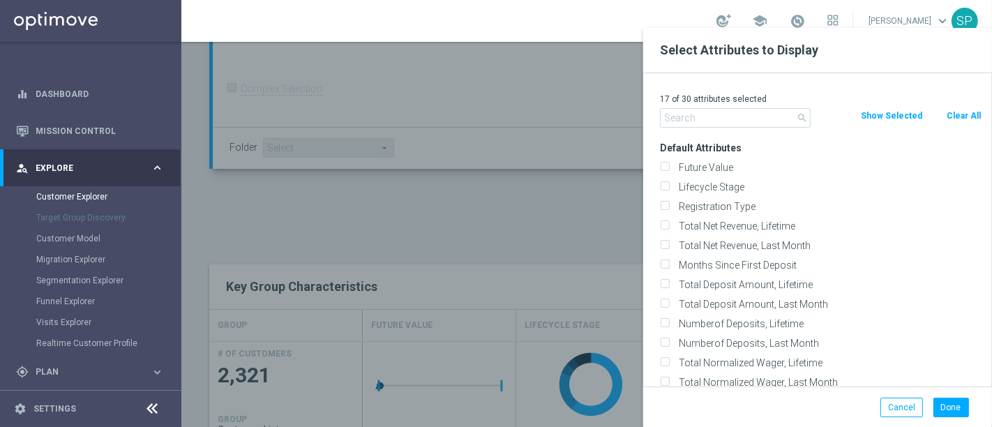
checkbox input "false"
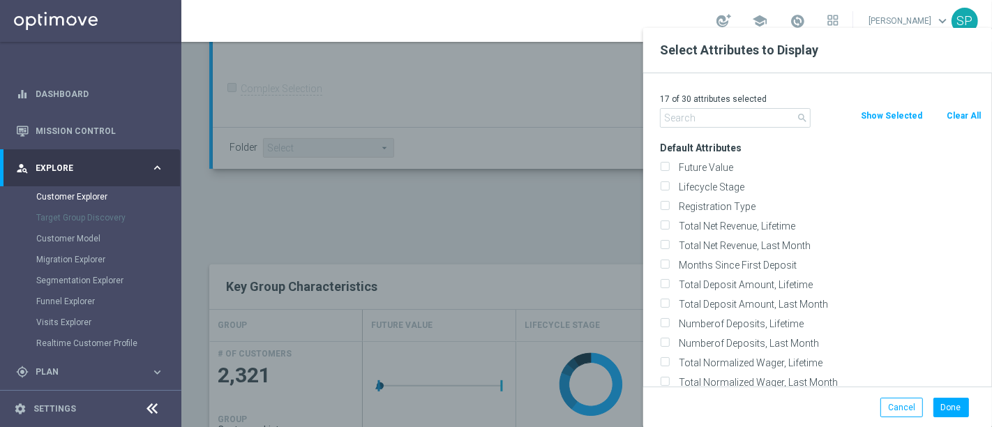
checkbox input "false"
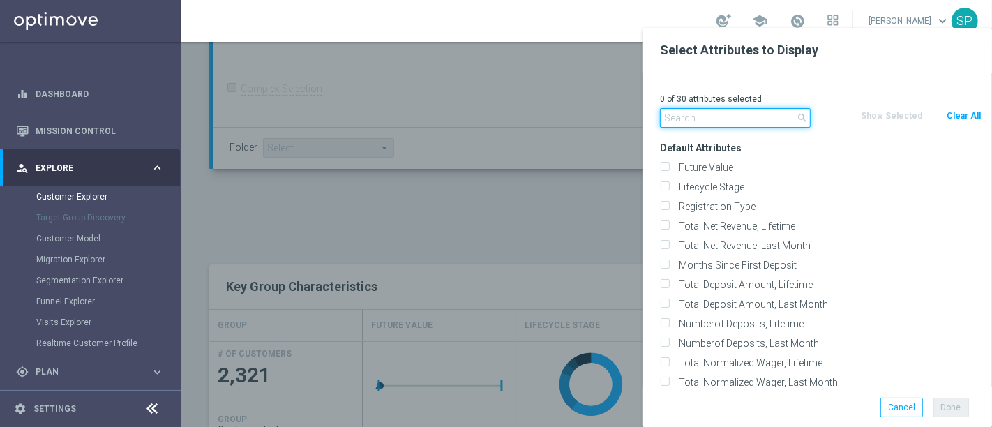
click at [771, 115] on input "text" at bounding box center [735, 118] width 151 height 20
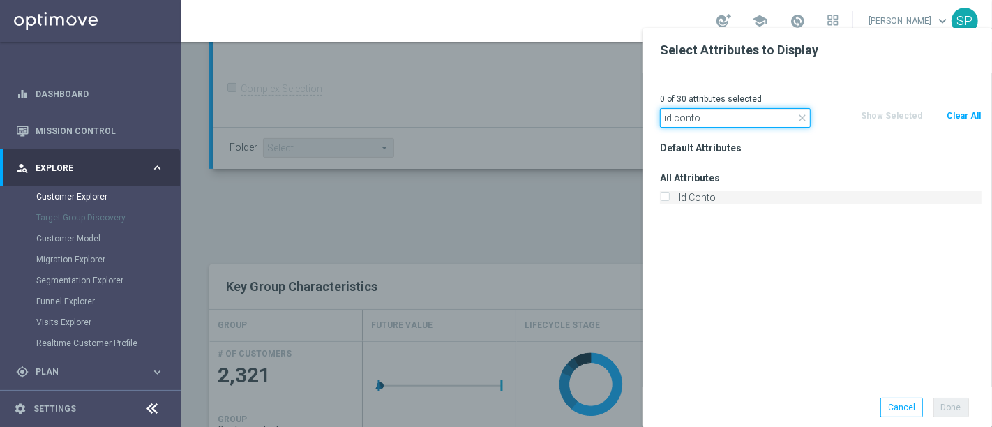
type input "id conto"
click at [707, 193] on label "Id Conto" at bounding box center [828, 197] width 308 height 13
click at [669, 195] on input "Id Conto" at bounding box center [664, 199] width 9 height 9
checkbox input "true"
drag, startPoint x: 709, startPoint y: 110, endPoint x: 419, endPoint y: 122, distance: 289.7
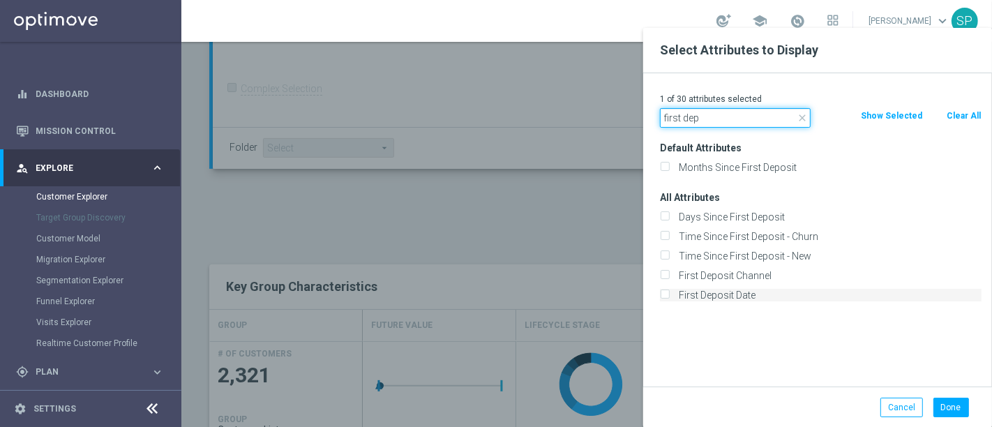
type input "first dep"
click at [704, 292] on label "First Deposit Date" at bounding box center [828, 295] width 308 height 13
click at [669, 292] on input "First Deposit Date" at bounding box center [664, 296] width 9 height 9
checkbox input "true"
click at [954, 409] on button "Done" at bounding box center [951, 408] width 36 height 20
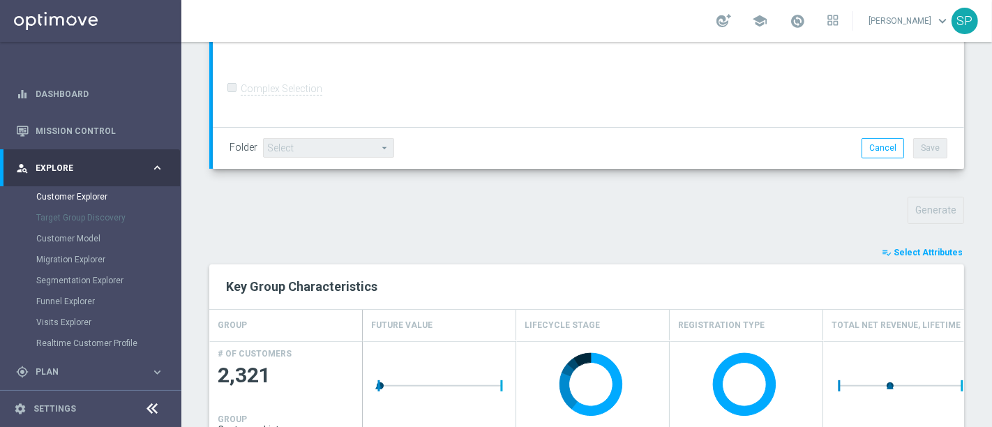
type input "Search"
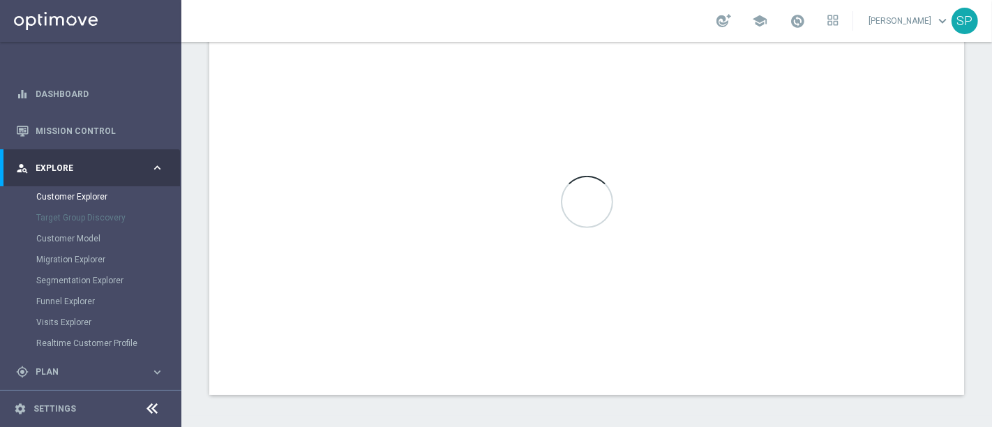
scroll to position [821, 0]
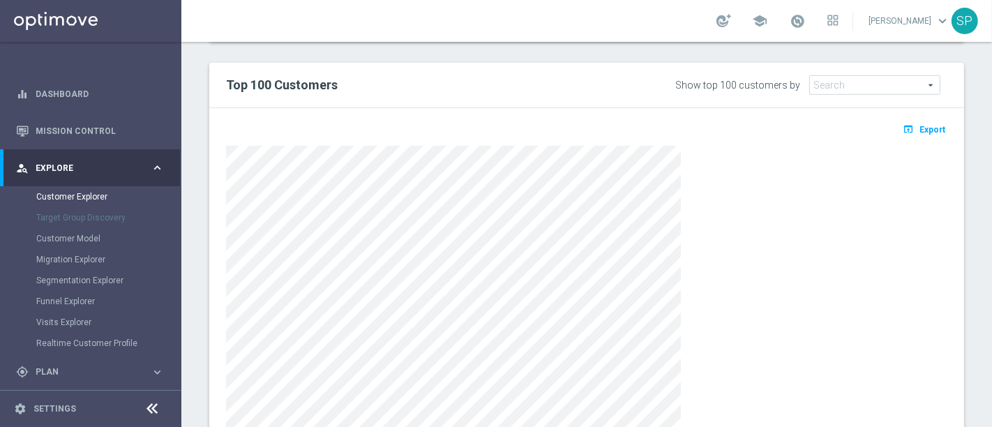
click at [903, 123] on icon "open_in_browser" at bounding box center [910, 128] width 15 height 11
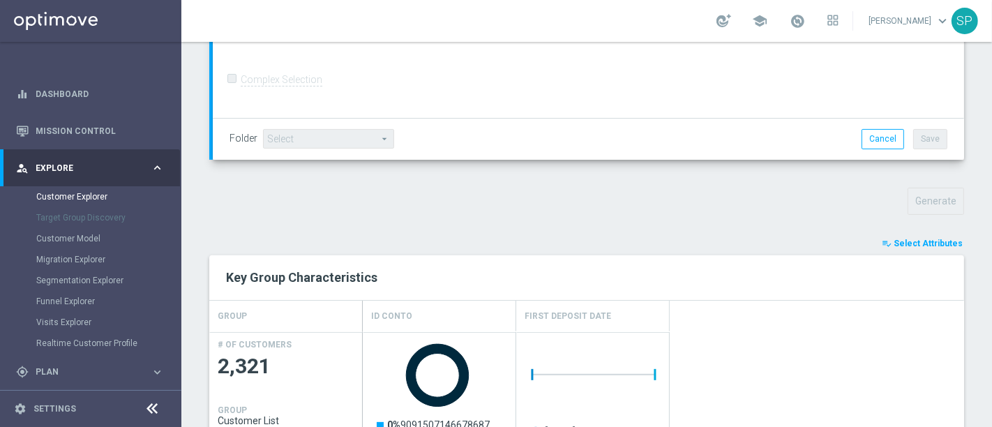
scroll to position [0, 0]
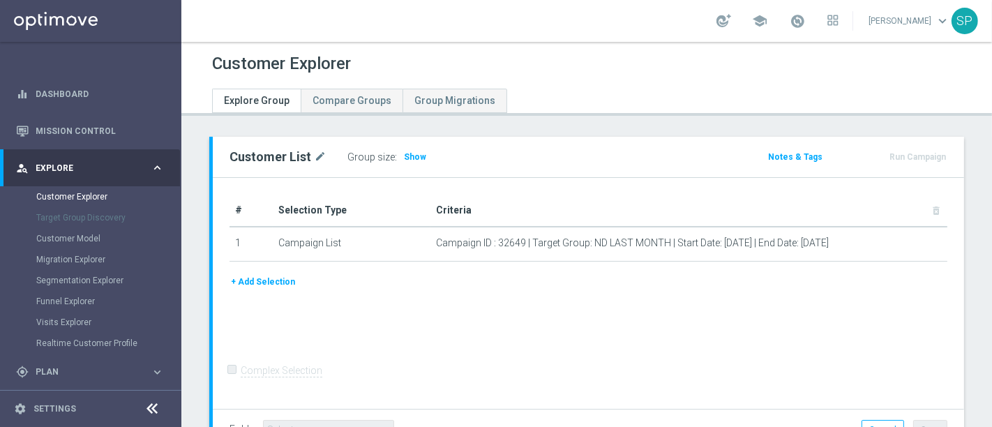
scroll to position [105, 0]
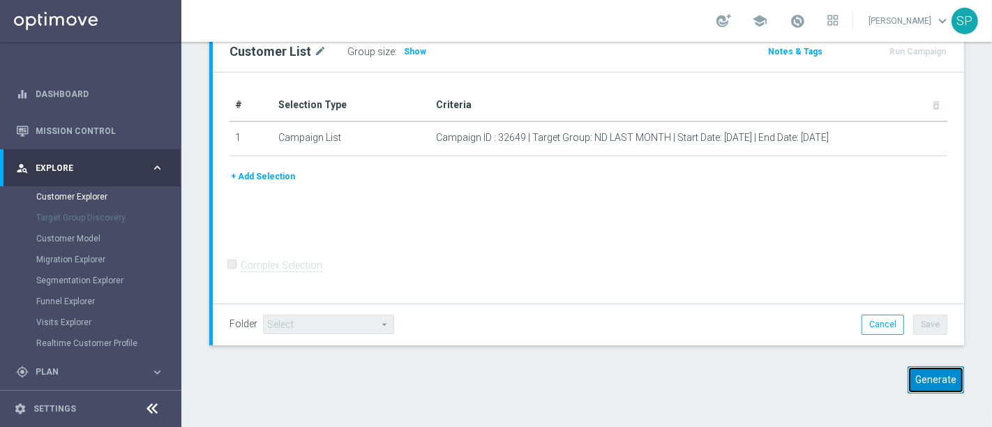
click at [912, 382] on button "Generate" at bounding box center [935, 379] width 56 height 27
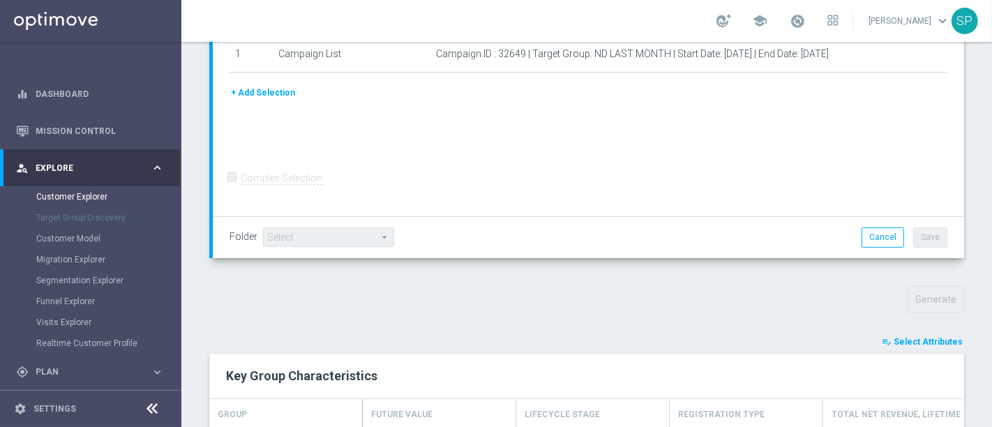
scroll to position [262, 0]
click at [921, 340] on span "Select Attributes" at bounding box center [928, 341] width 69 height 10
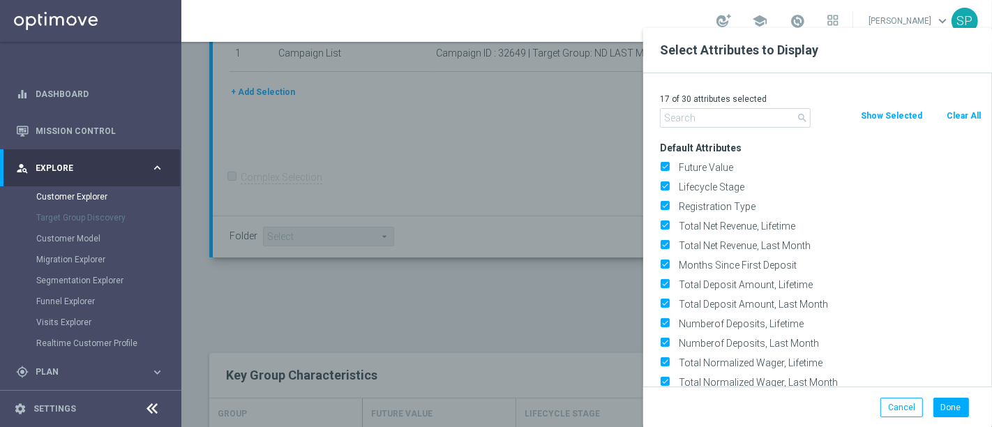
click at [974, 112] on button "Clear All" at bounding box center [963, 115] width 37 height 15
checkbox input "false"
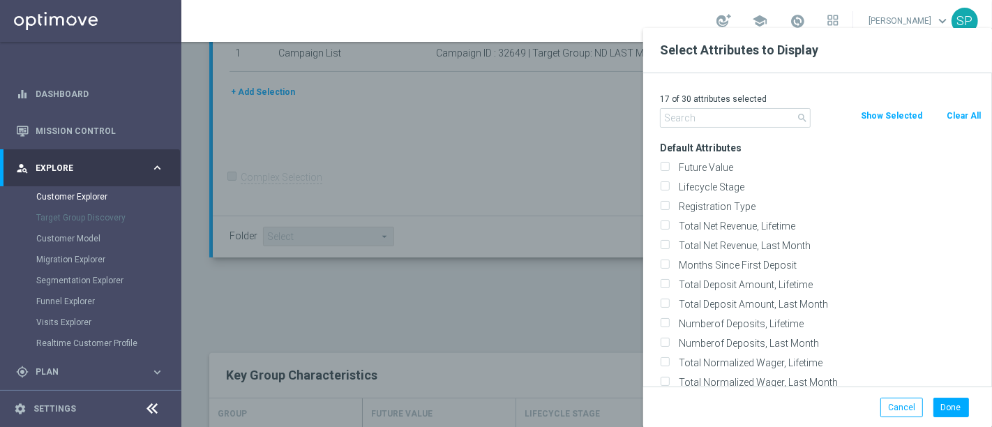
checkbox input "false"
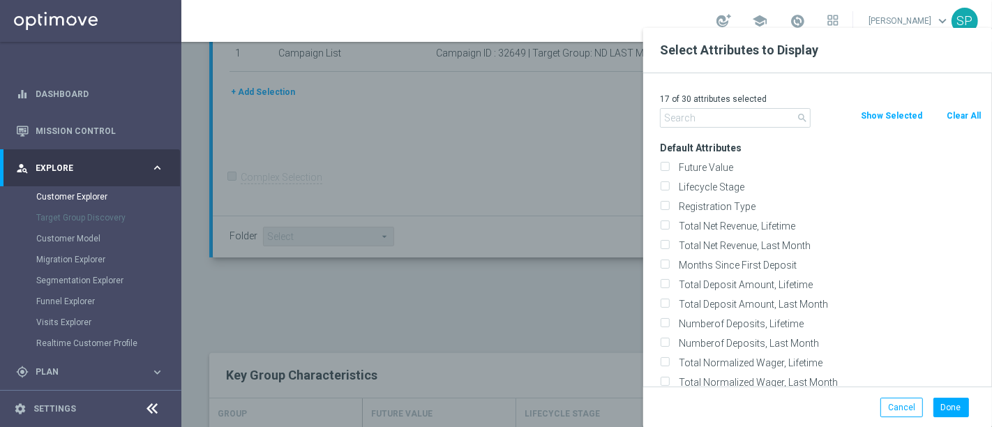
checkbox input "false"
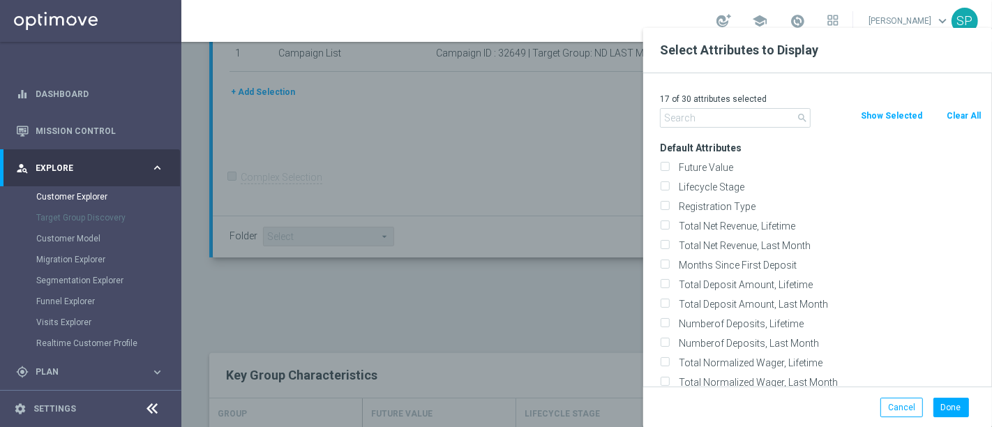
checkbox input "false"
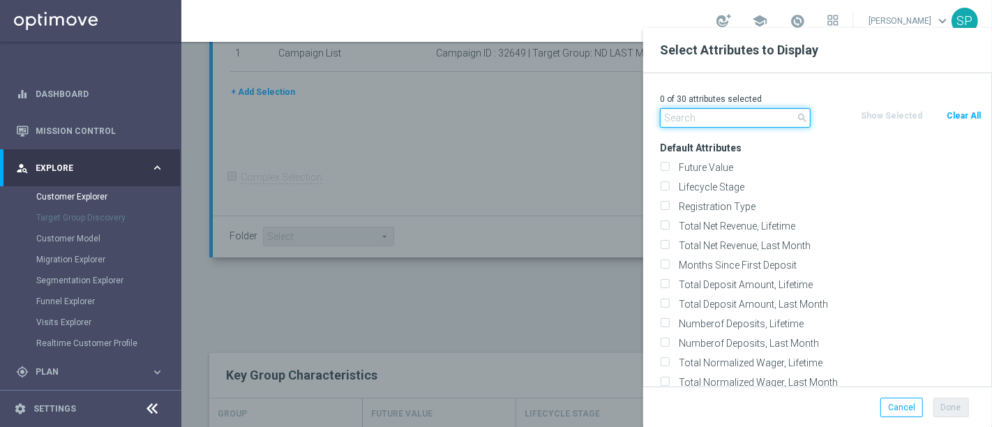
click at [744, 114] on input "text" at bounding box center [735, 118] width 151 height 20
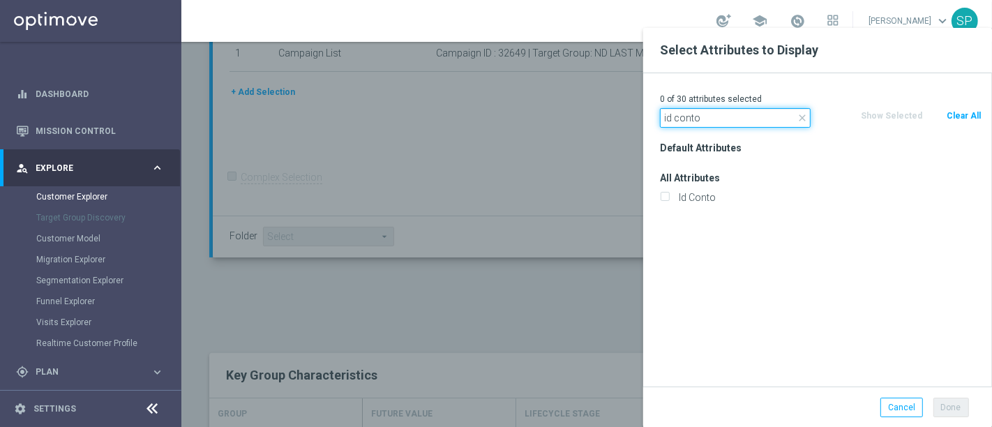
type input "id conto"
click at [699, 186] on div "All Attributes Id Conto" at bounding box center [820, 187] width 342 height 39
click at [698, 194] on label "Id Conto" at bounding box center [828, 197] width 308 height 13
click at [669, 195] on input "Id Conto" at bounding box center [664, 199] width 9 height 9
checkbox input "true"
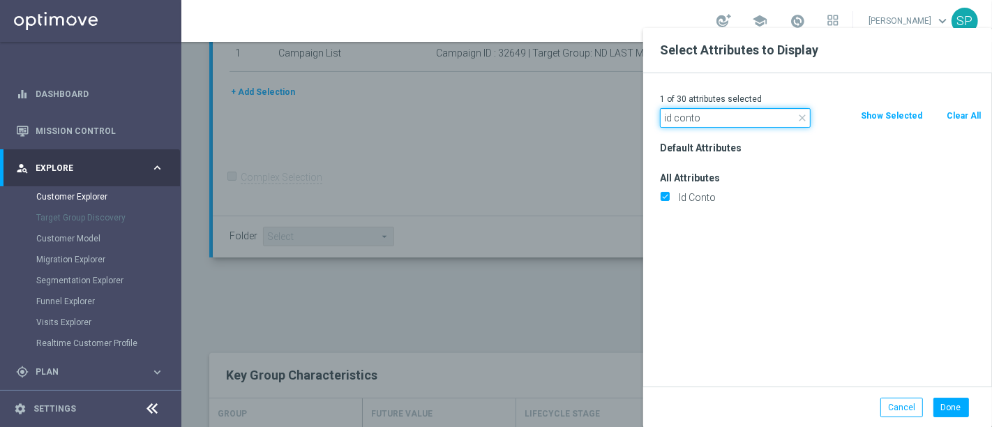
drag, startPoint x: 707, startPoint y: 119, endPoint x: 624, endPoint y: 118, distance: 83.0
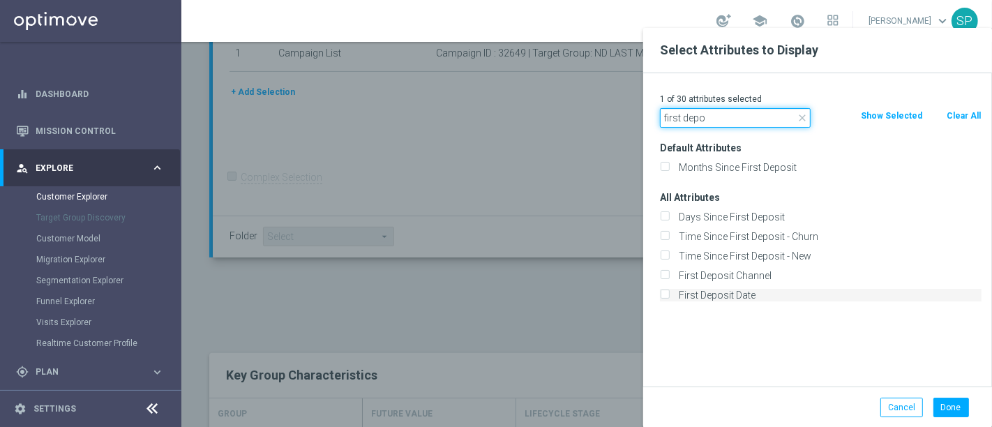
type input "first depo"
click at [719, 300] on label "First Deposit Date" at bounding box center [828, 295] width 308 height 13
click at [669, 300] on input "First Deposit Date" at bounding box center [664, 296] width 9 height 9
checkbox input "true"
click at [942, 407] on button "Done" at bounding box center [951, 408] width 36 height 20
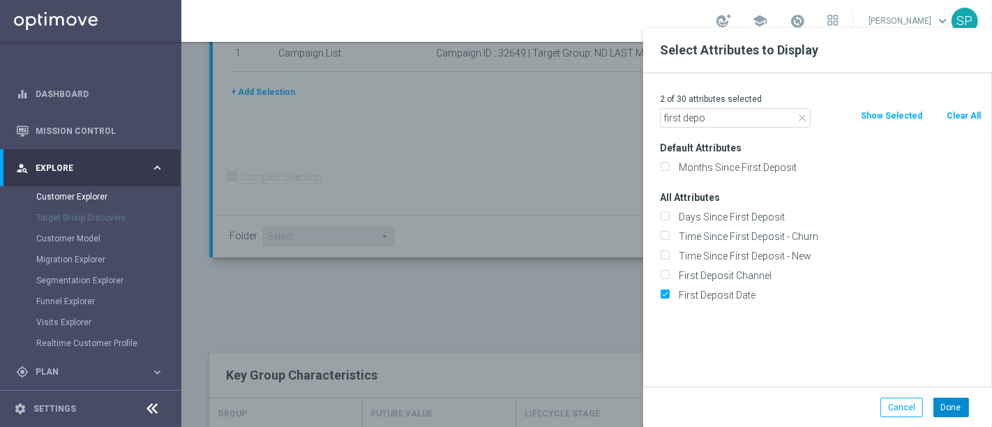
type input "Search"
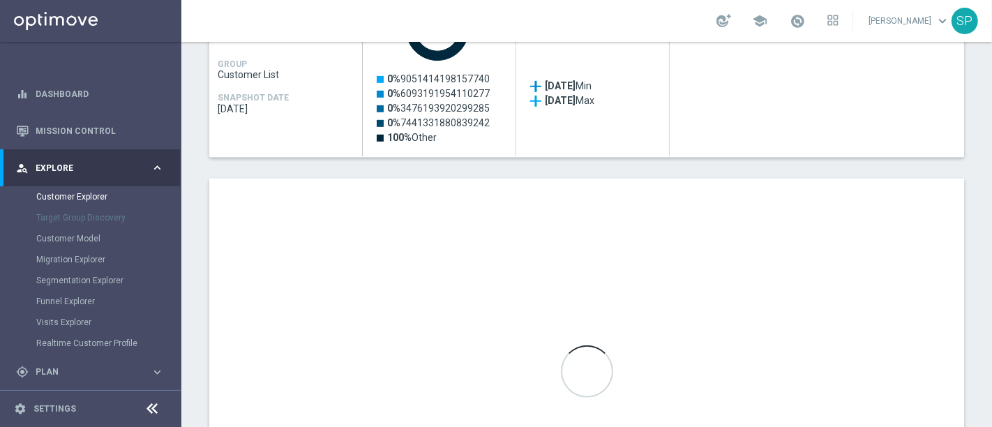
scroll to position [755, 0]
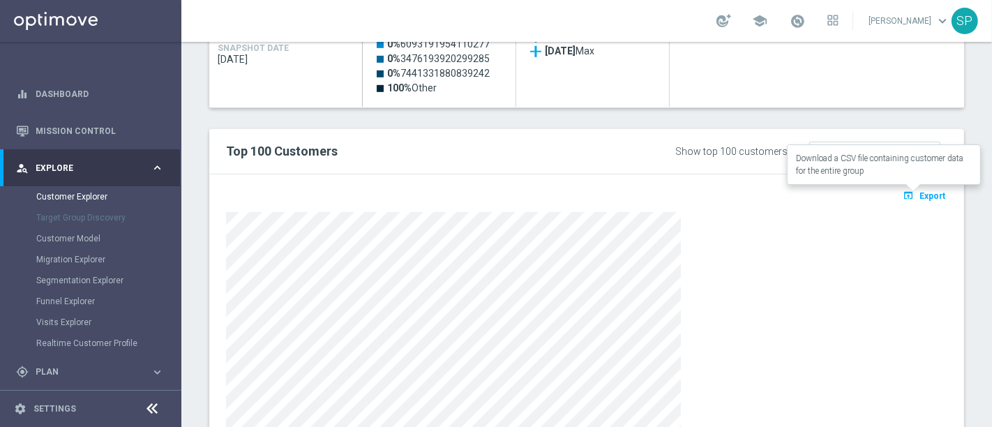
click at [901, 198] on button "open_in_browser Export" at bounding box center [924, 195] width 47 height 18
click at [919, 195] on span "Export" at bounding box center [932, 196] width 26 height 10
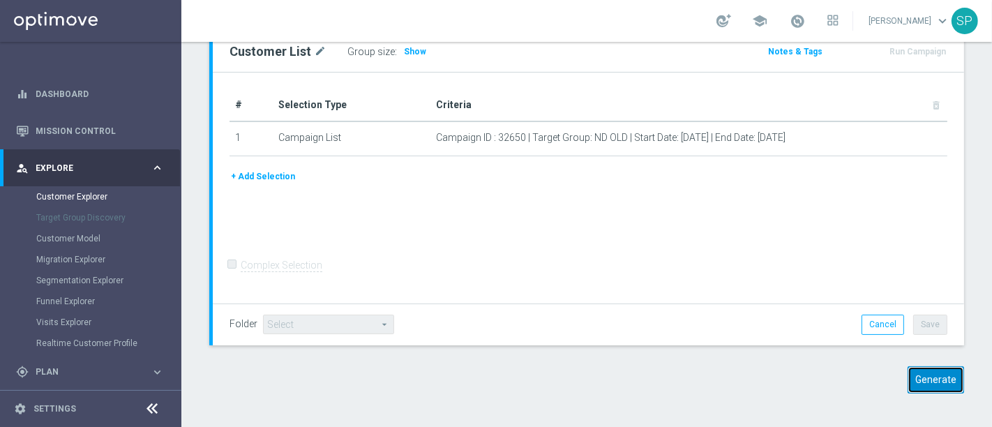
click at [944, 377] on button "Generate" at bounding box center [935, 379] width 56 height 27
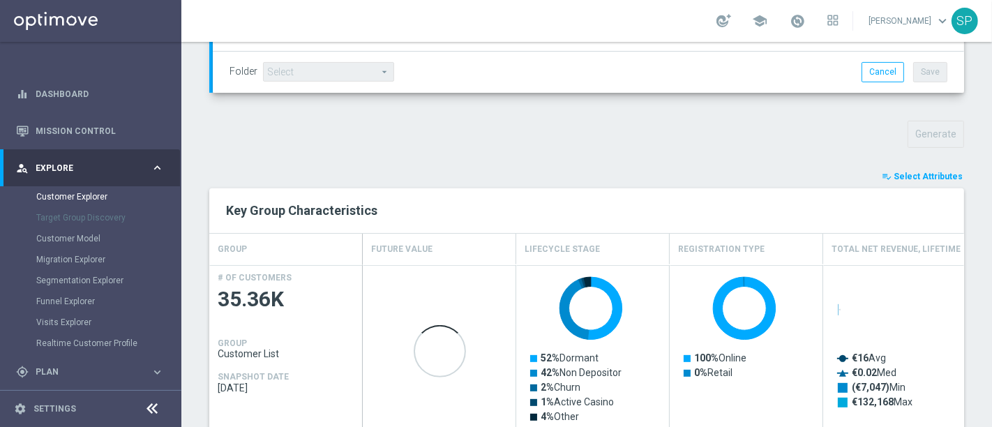
scroll to position [462, 0]
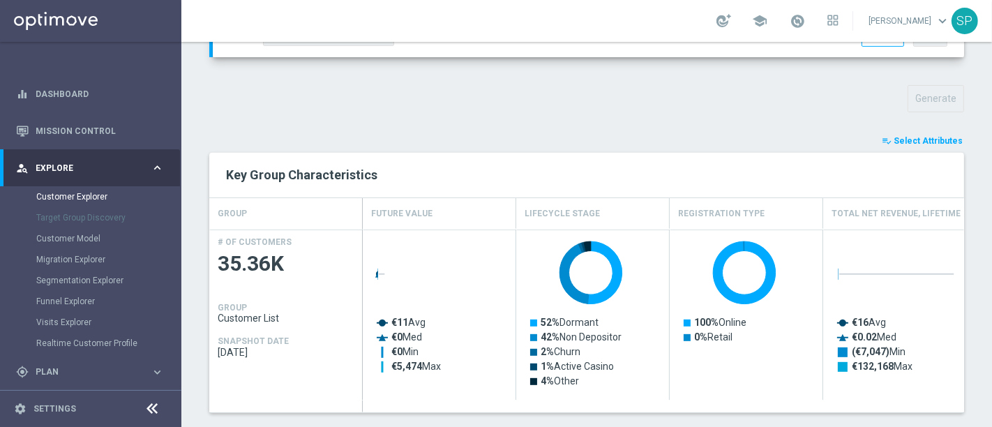
click at [921, 141] on span "Select Attributes" at bounding box center [928, 141] width 69 height 10
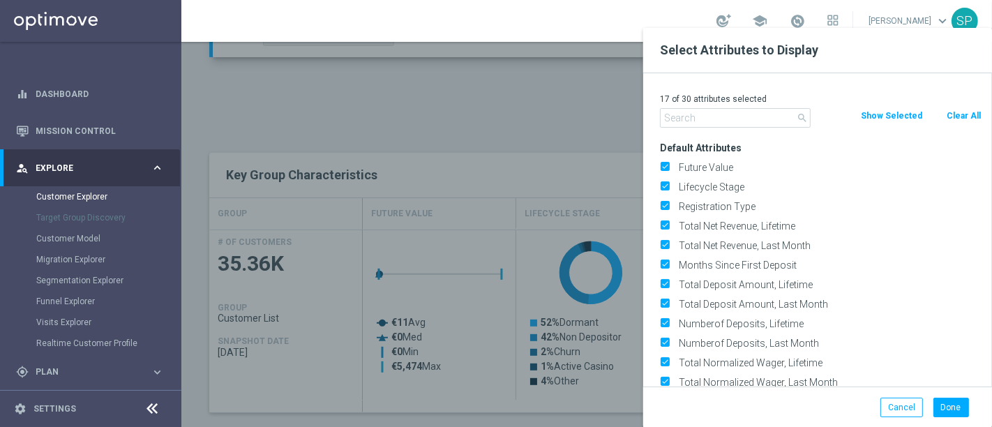
click at [946, 119] on button "Clear All" at bounding box center [963, 115] width 37 height 15
checkbox input "false"
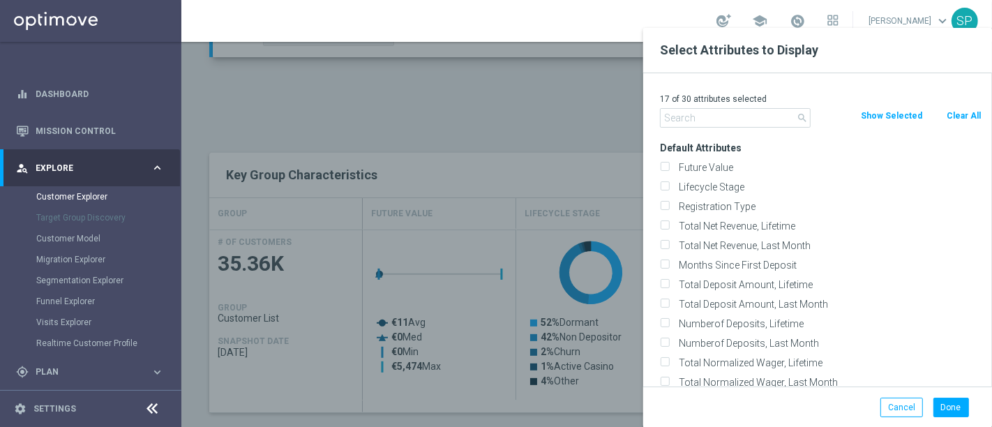
checkbox input "false"
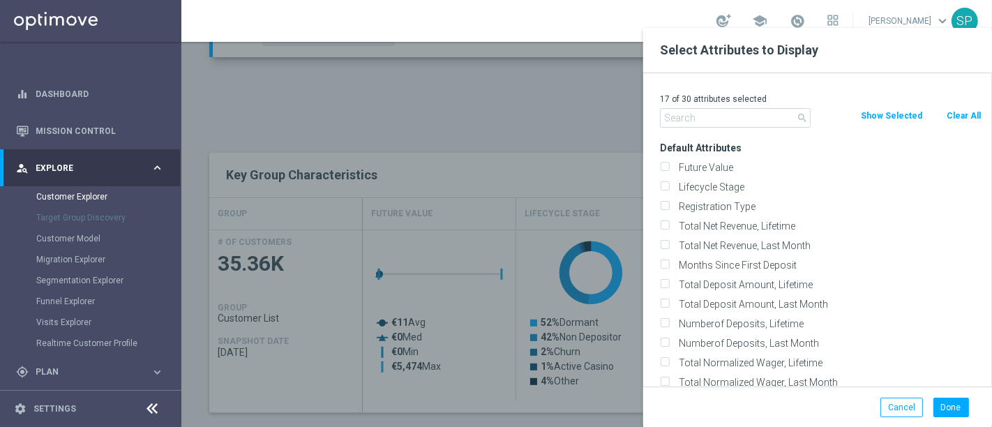
checkbox input "false"
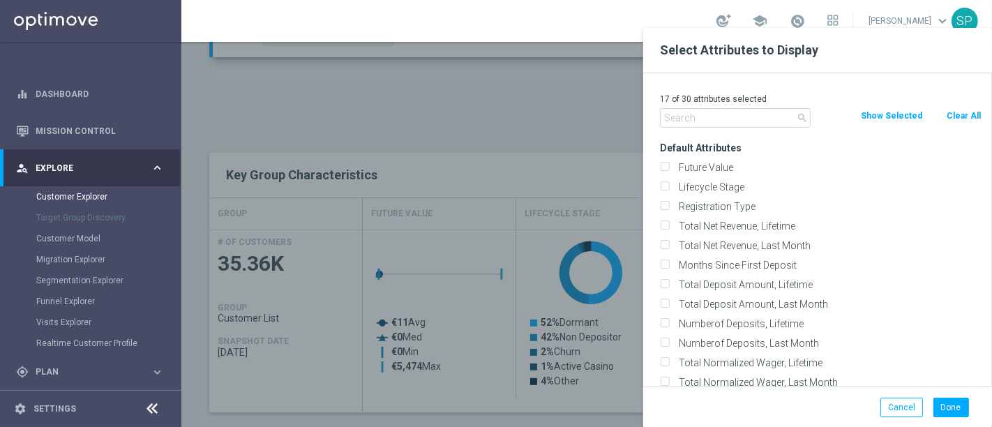
checkbox input "false"
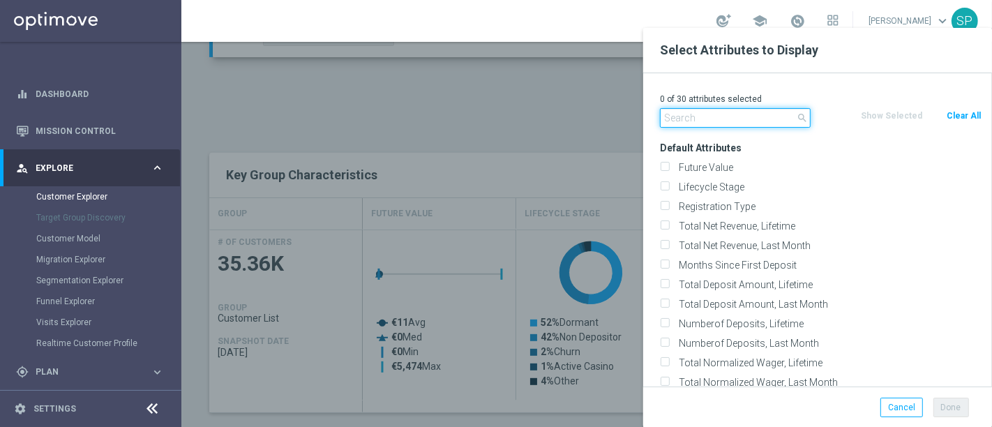
click at [747, 120] on input "text" at bounding box center [735, 118] width 151 height 20
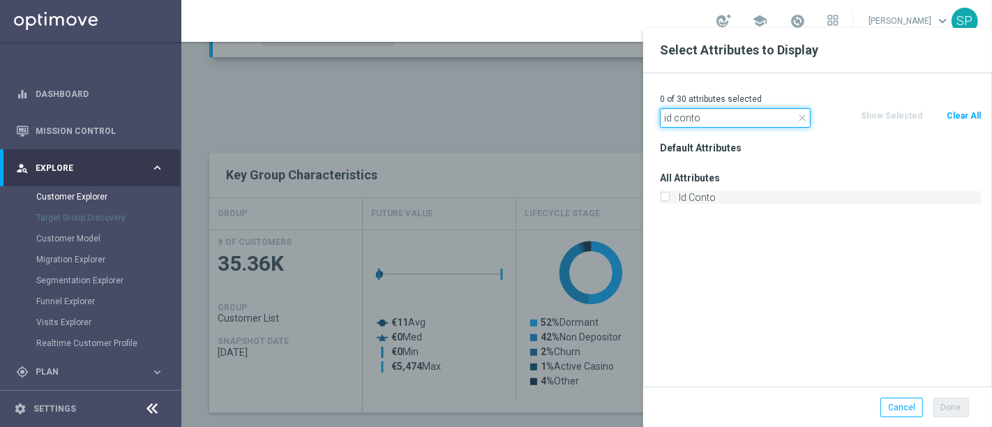
type input "id conto"
click at [723, 199] on label "Id Conto" at bounding box center [828, 197] width 308 height 13
click at [669, 199] on input "Id Conto" at bounding box center [664, 199] width 9 height 9
checkbox input "true"
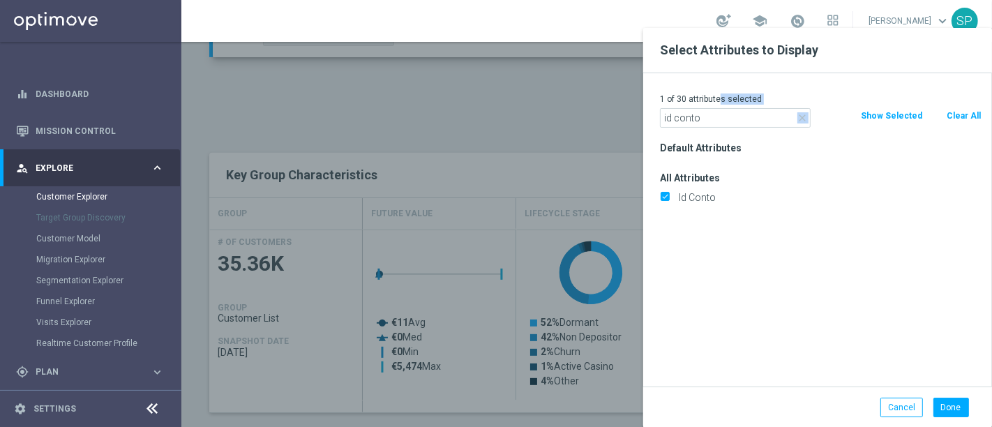
drag, startPoint x: 720, startPoint y: 103, endPoint x: 715, endPoint y: 114, distance: 12.2
click at [715, 114] on div "1 of 30 attributes selected close id conto Clear All Show Selected Default Attr…" at bounding box center [817, 229] width 349 height 313
drag, startPoint x: 715, startPoint y: 114, endPoint x: 499, endPoint y: 128, distance: 216.0
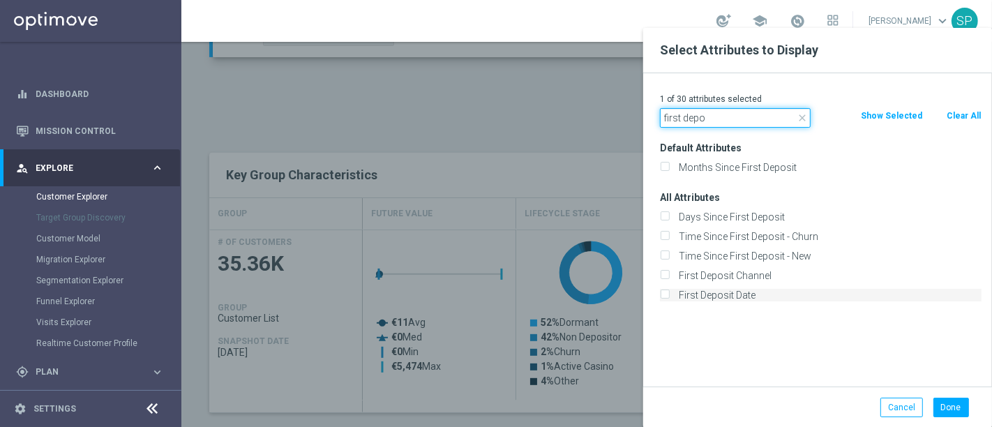
type input "first depo"
click at [735, 294] on label "First Deposit Date" at bounding box center [828, 295] width 308 height 13
click at [669, 294] on input "First Deposit Date" at bounding box center [664, 296] width 9 height 9
checkbox input "true"
click at [959, 405] on button "Done" at bounding box center [951, 408] width 36 height 20
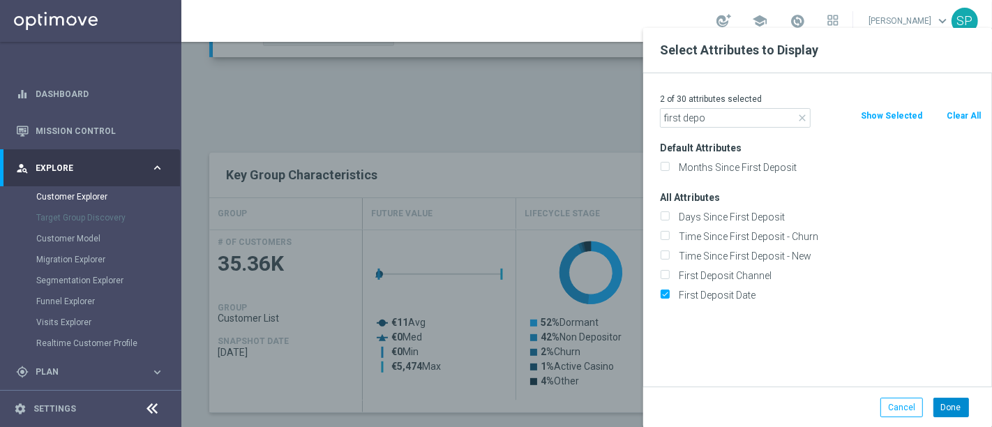
type input "Search"
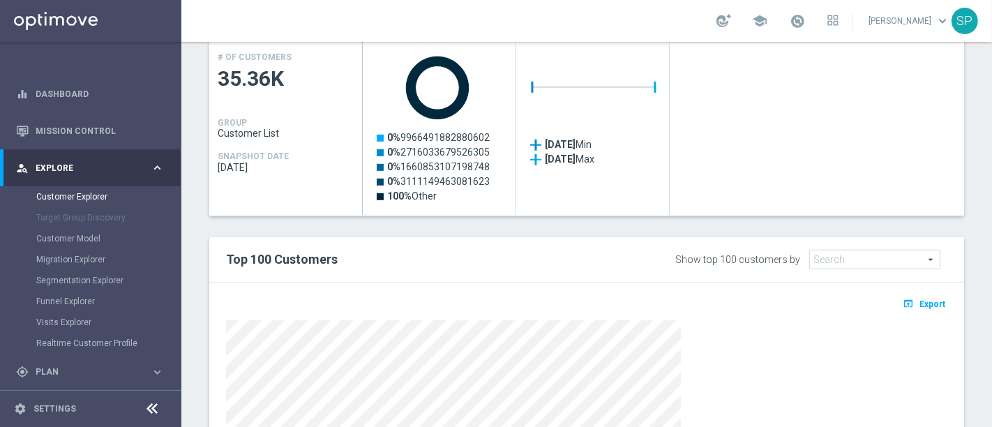
scroll to position [647, 0]
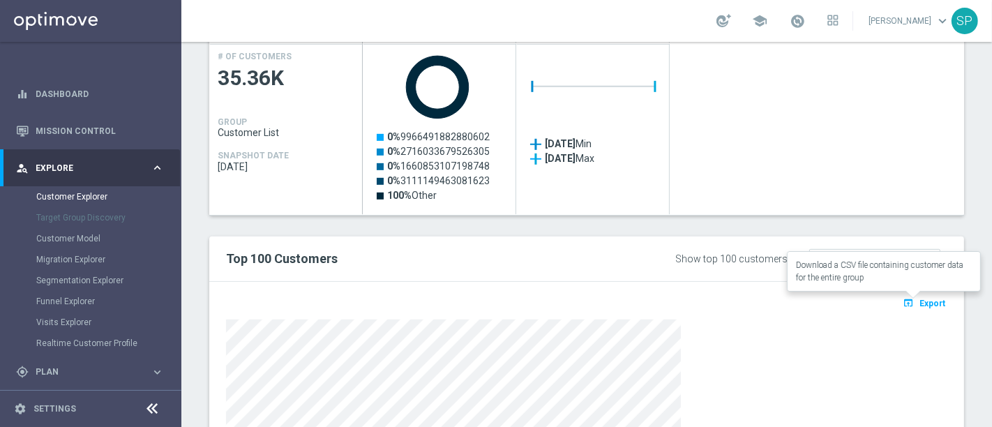
click at [915, 294] on button "open_in_browser Export" at bounding box center [924, 303] width 47 height 18
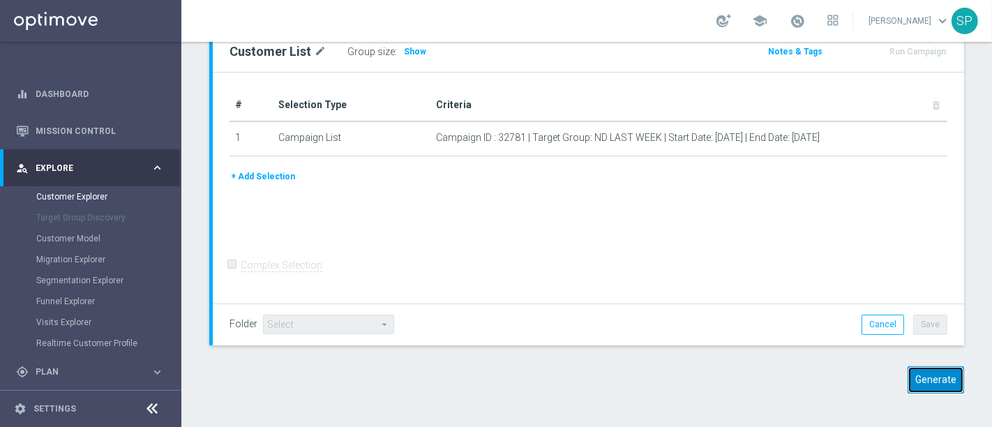
click at [933, 381] on button "Generate" at bounding box center [935, 379] width 56 height 27
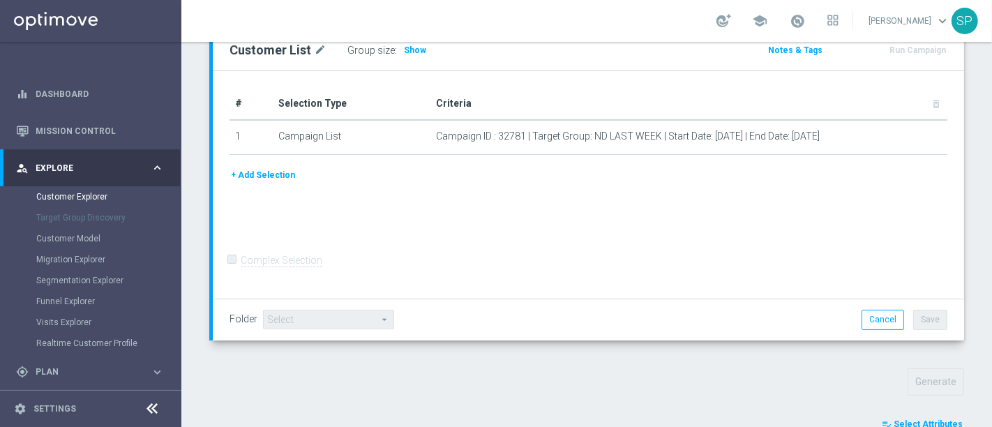
scroll to position [370, 0]
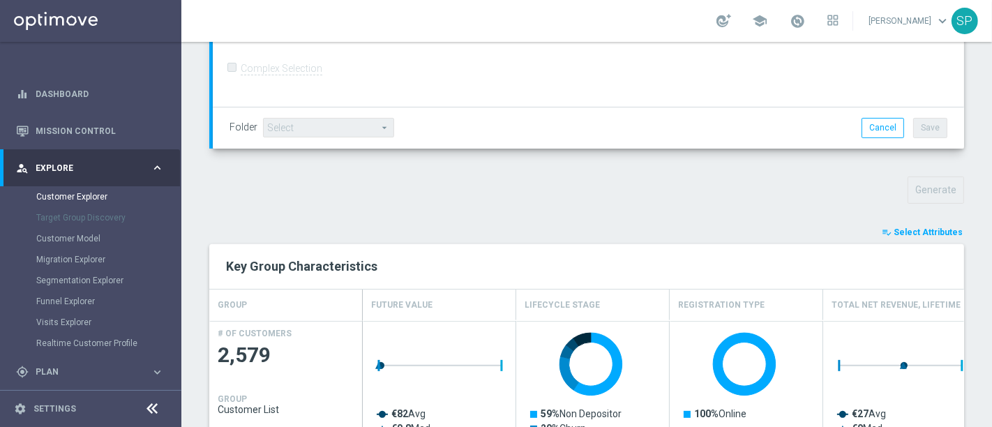
click at [905, 231] on span "Select Attributes" at bounding box center [928, 232] width 69 height 10
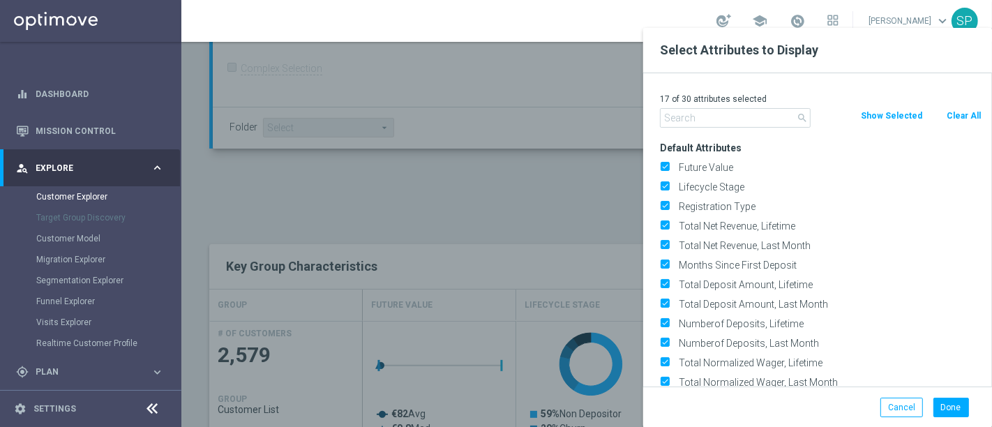
click at [950, 111] on button "Clear All" at bounding box center [963, 115] width 37 height 15
checkbox input "false"
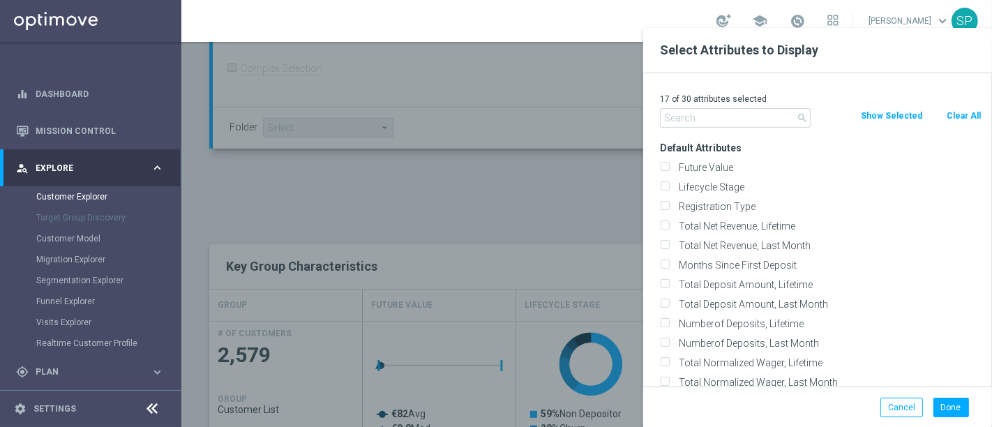
checkbox input "false"
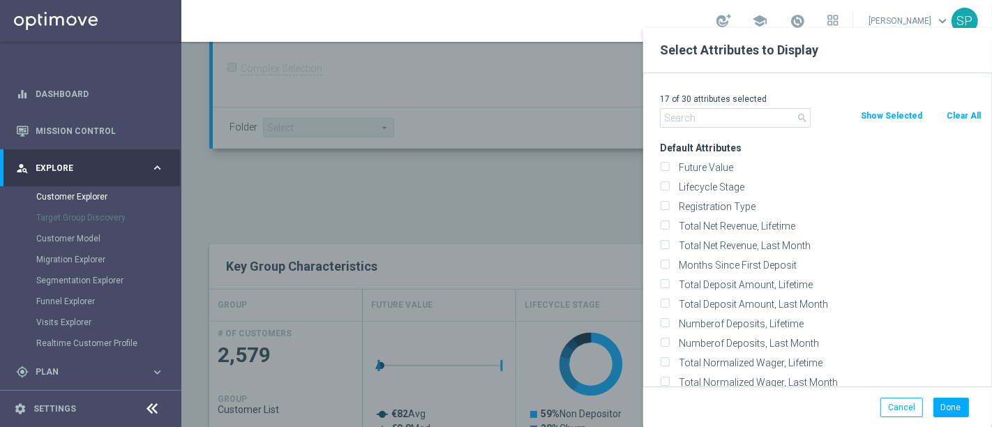
checkbox input "false"
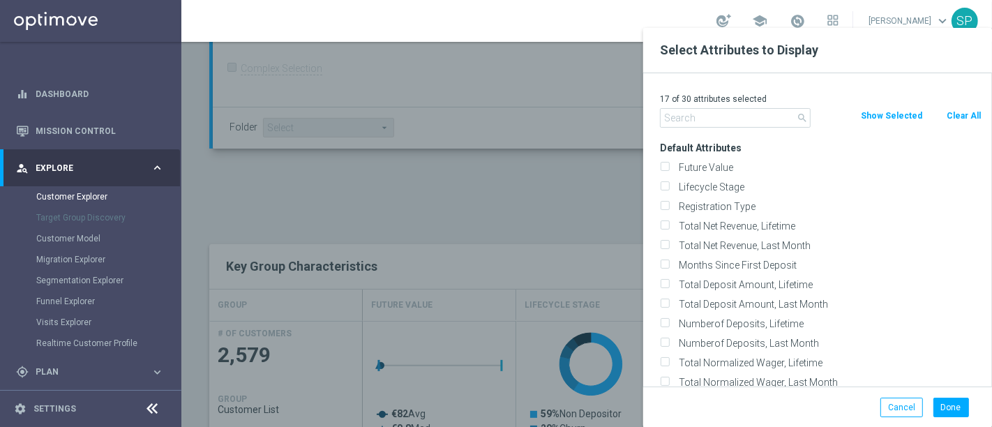
checkbox input "false"
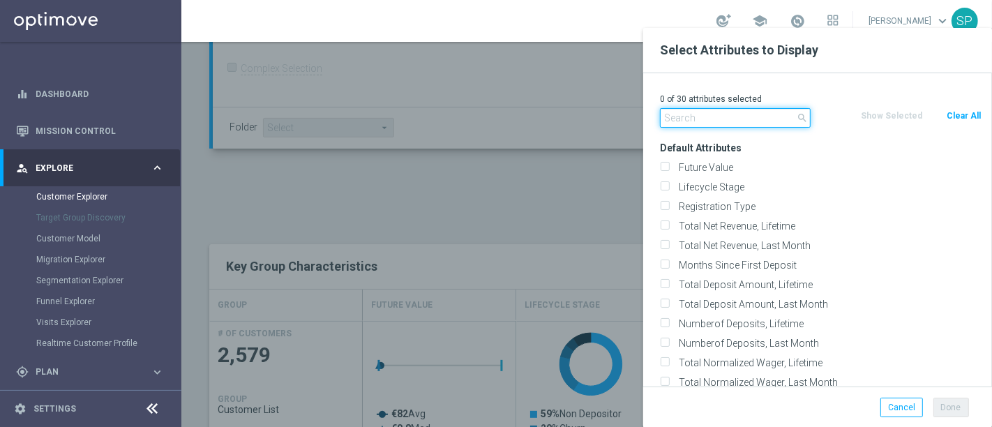
click at [744, 112] on input "text" at bounding box center [735, 118] width 151 height 20
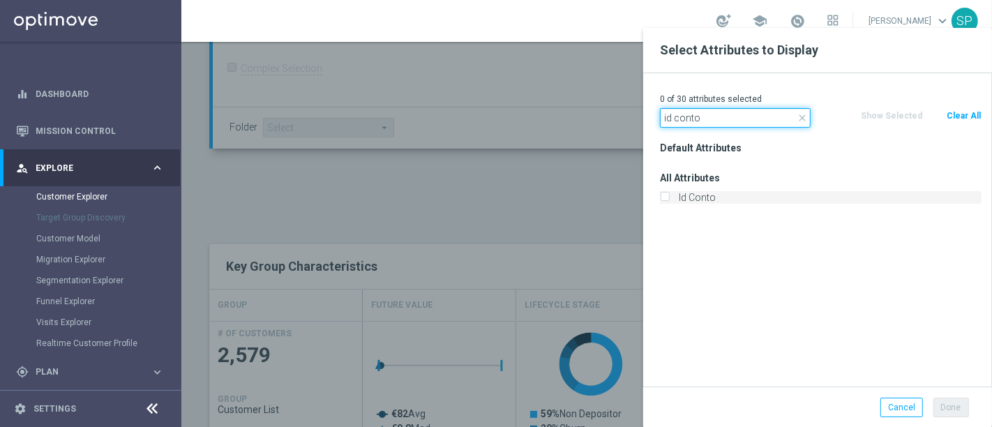
type input "id conto"
click at [732, 193] on label "Id Conto" at bounding box center [828, 197] width 308 height 13
click at [669, 195] on input "Id Conto" at bounding box center [664, 199] width 9 height 9
checkbox input "true"
drag, startPoint x: 736, startPoint y: 119, endPoint x: 479, endPoint y: 123, distance: 256.7
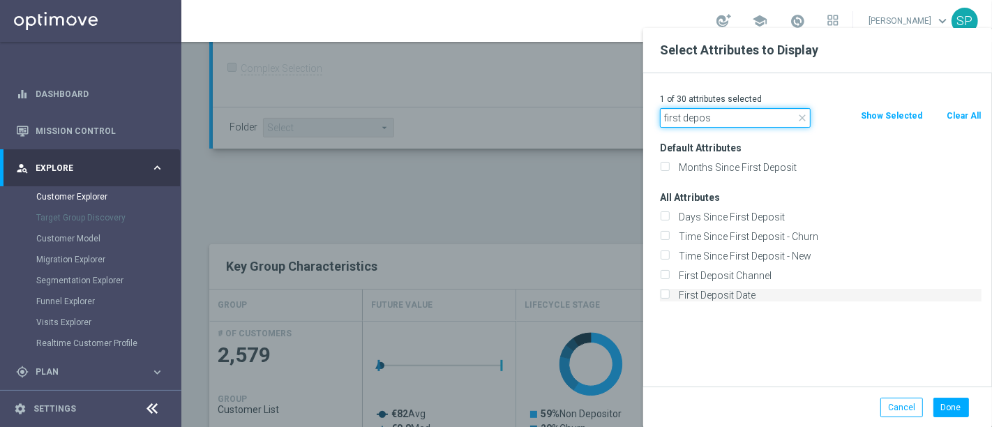
type input "first depos"
click at [704, 290] on label "First Deposit Date" at bounding box center [828, 295] width 308 height 13
click at [669, 292] on input "First Deposit Date" at bounding box center [664, 296] width 9 height 9
checkbox input "true"
click at [966, 412] on button "Done" at bounding box center [951, 408] width 36 height 20
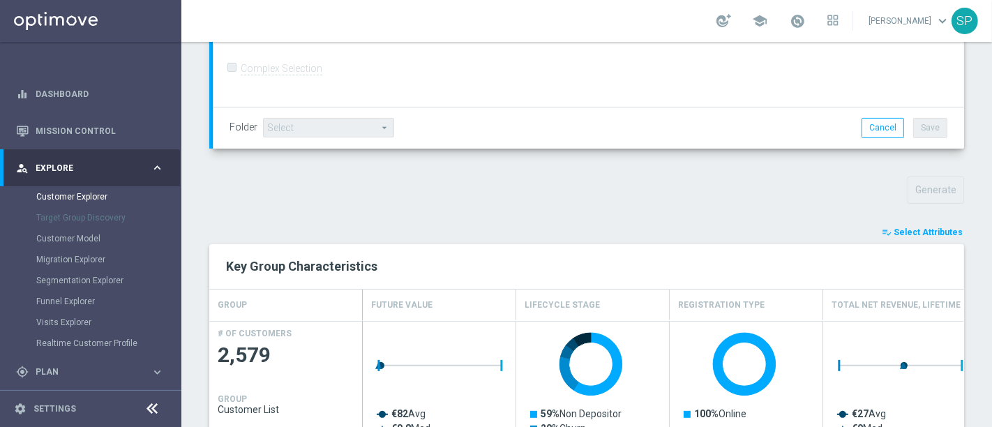
type input "Search"
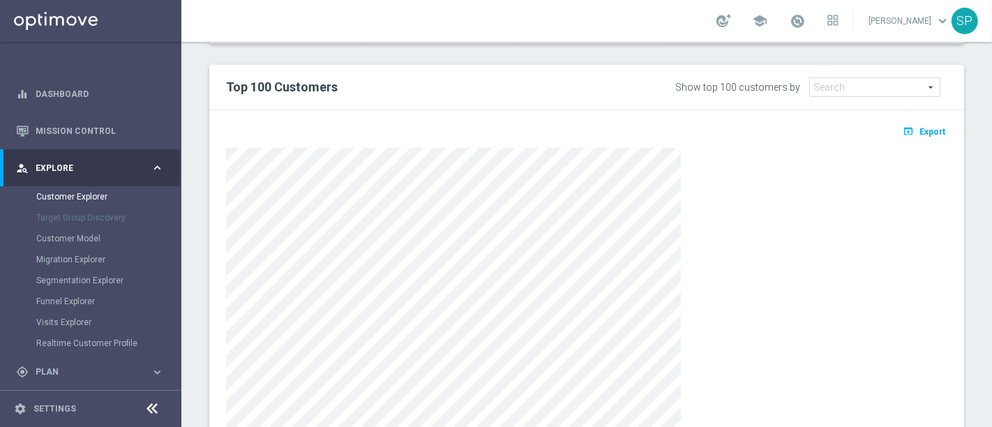
scroll to position [875, 0]
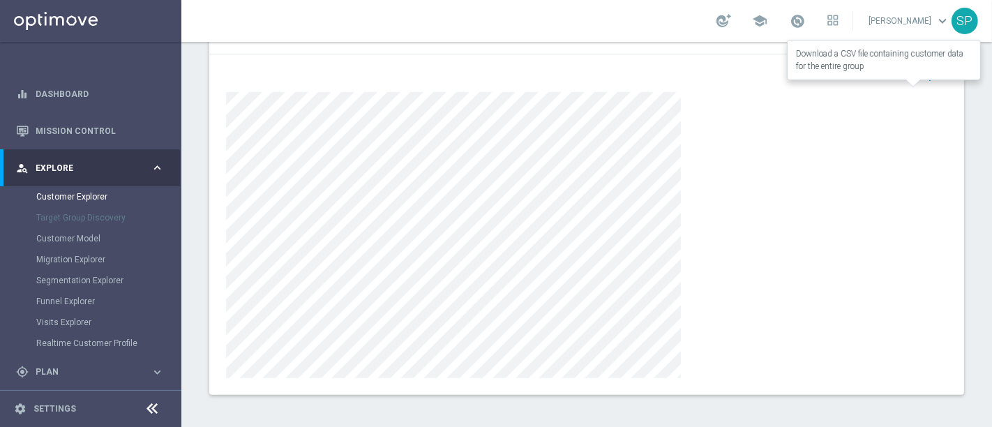
click at [922, 75] on span "Export" at bounding box center [932, 76] width 26 height 10
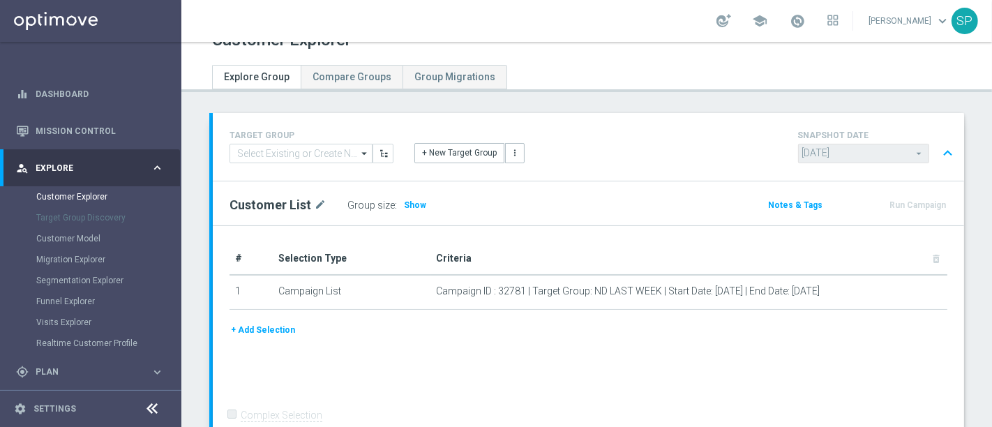
scroll to position [0, 0]
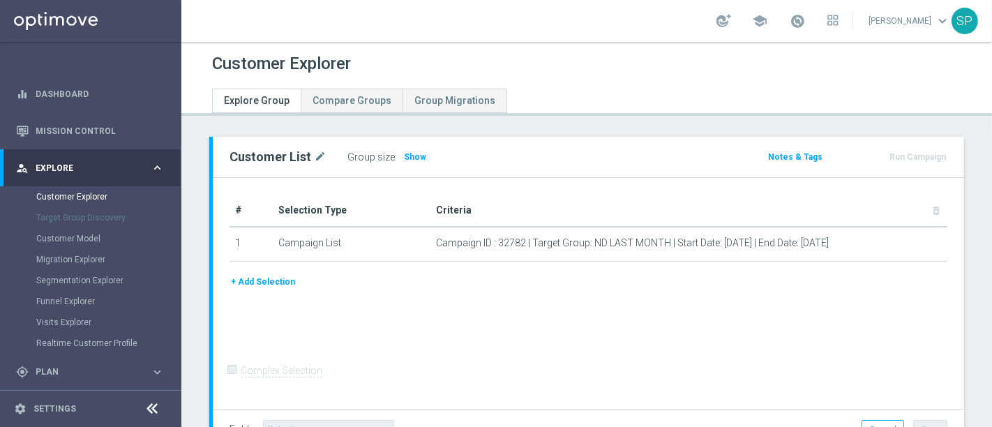
scroll to position [105, 0]
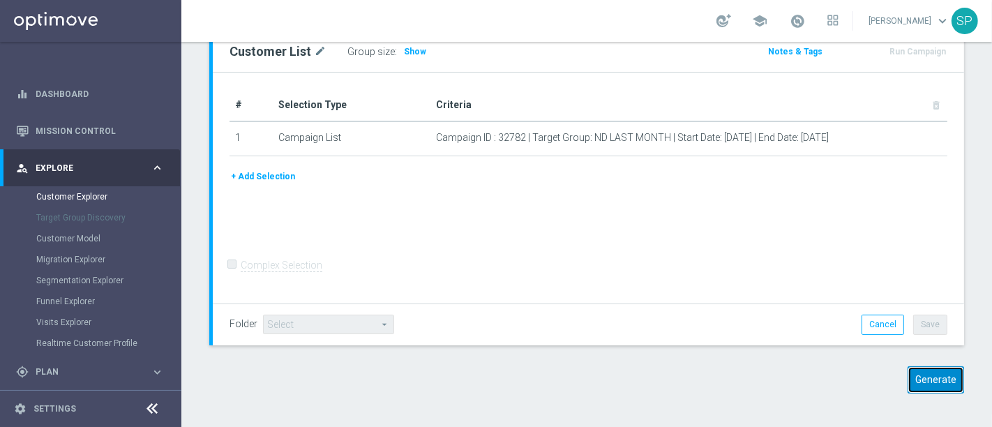
click at [928, 382] on button "Generate" at bounding box center [935, 379] width 56 height 27
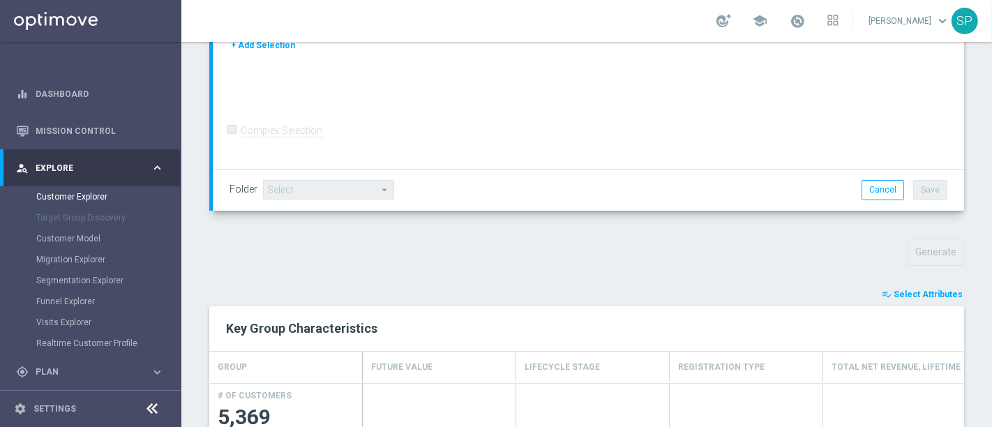
scroll to position [350, 0]
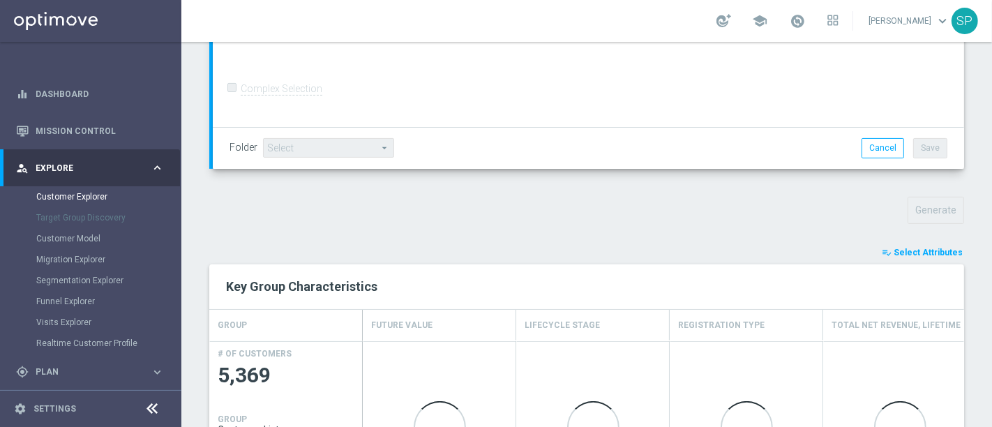
click at [896, 253] on span "Select Attributes" at bounding box center [928, 253] width 69 height 10
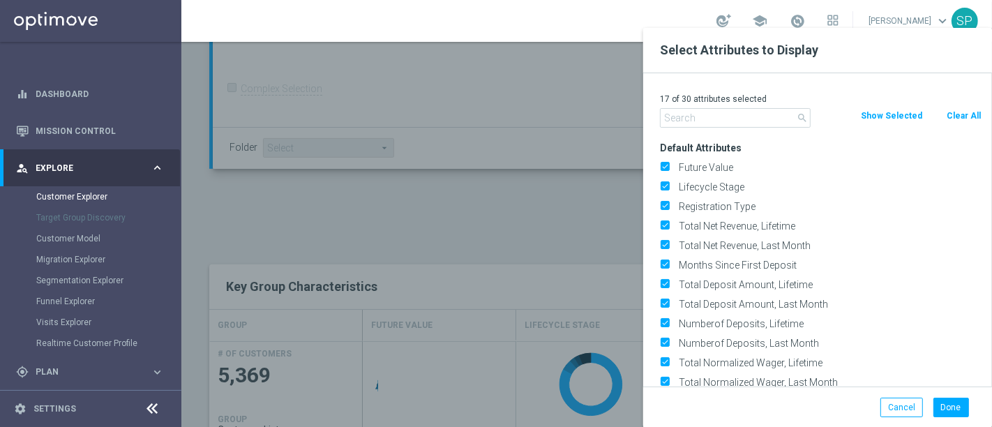
click at [954, 110] on button "Clear All" at bounding box center [963, 115] width 37 height 15
checkbox input "false"
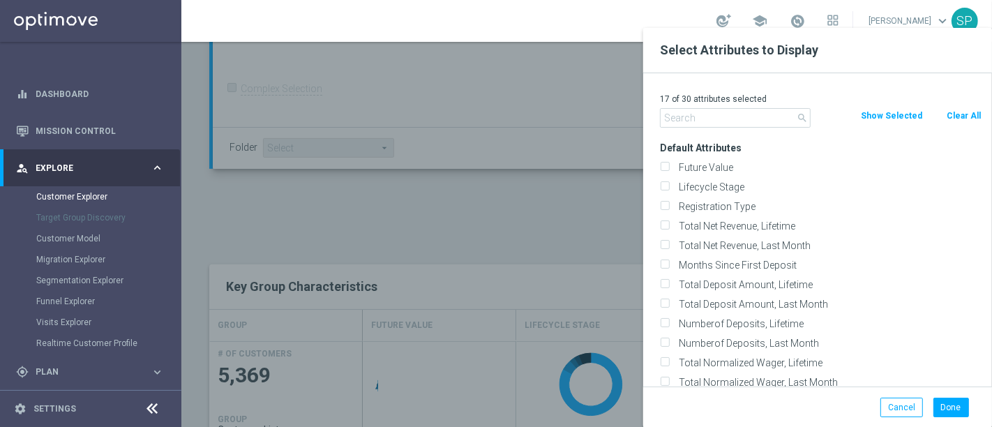
checkbox input "false"
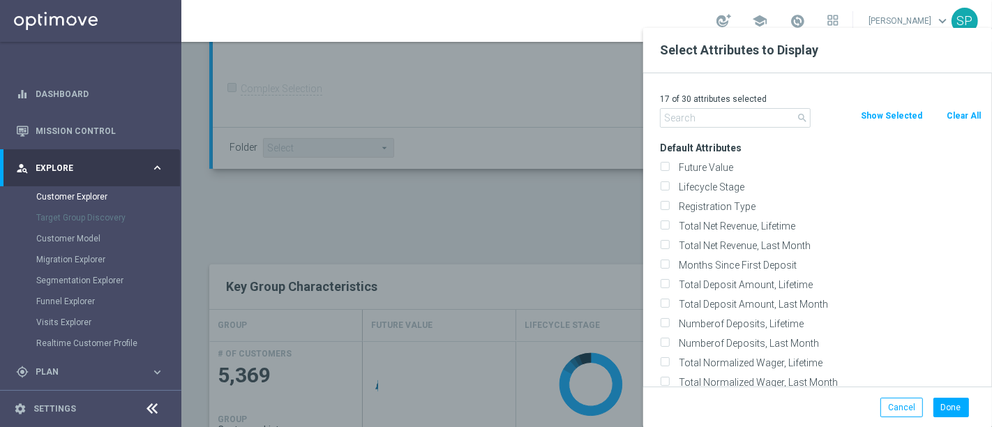
checkbox input "false"
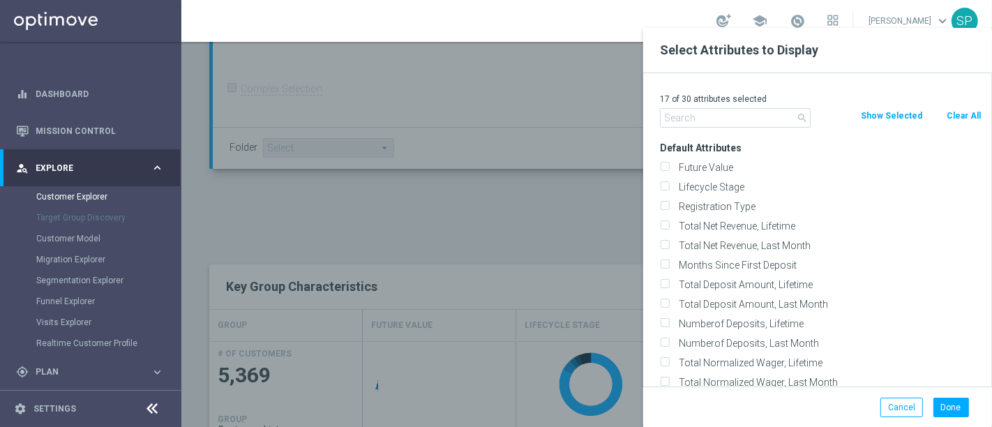
checkbox input "false"
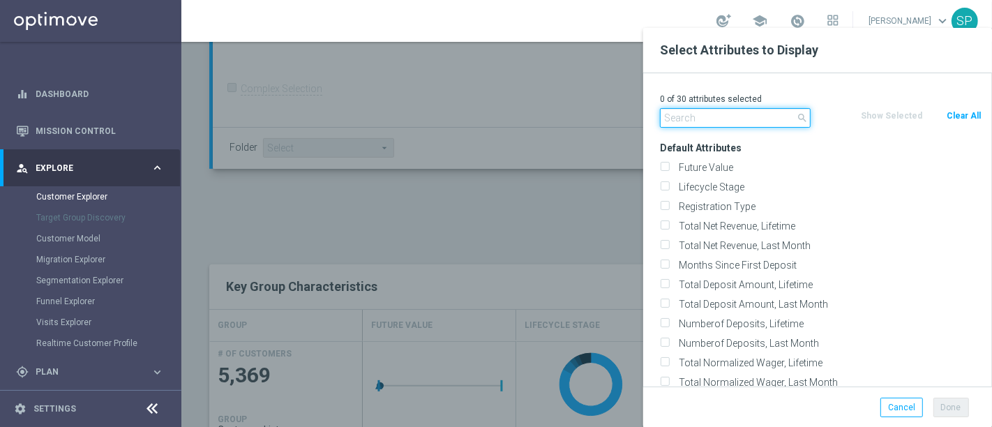
click at [712, 110] on input "text" at bounding box center [735, 118] width 151 height 20
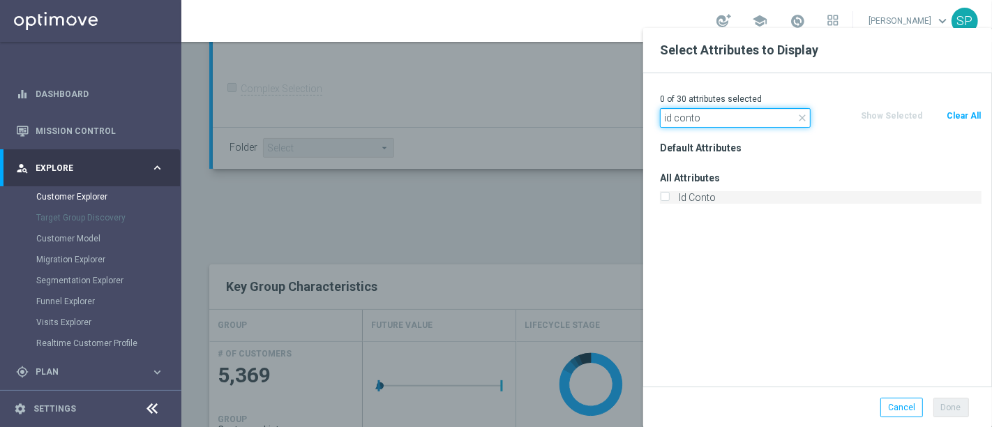
type input "id conto"
click at [708, 199] on label "Id Conto" at bounding box center [828, 197] width 308 height 13
click at [669, 199] on input "Id Conto" at bounding box center [664, 199] width 9 height 9
checkbox input "true"
drag, startPoint x: 711, startPoint y: 114, endPoint x: 529, endPoint y: 120, distance: 181.5
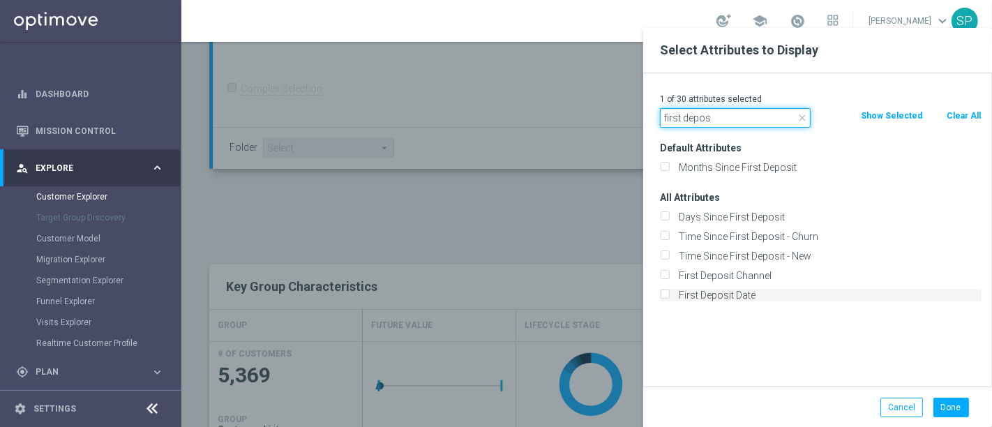
type input "first depos"
click at [691, 296] on label "First Deposit Date" at bounding box center [828, 295] width 308 height 13
click at [669, 296] on input "First Deposit Date" at bounding box center [664, 296] width 9 height 9
checkbox input "true"
click at [960, 409] on button "Done" at bounding box center [951, 408] width 36 height 20
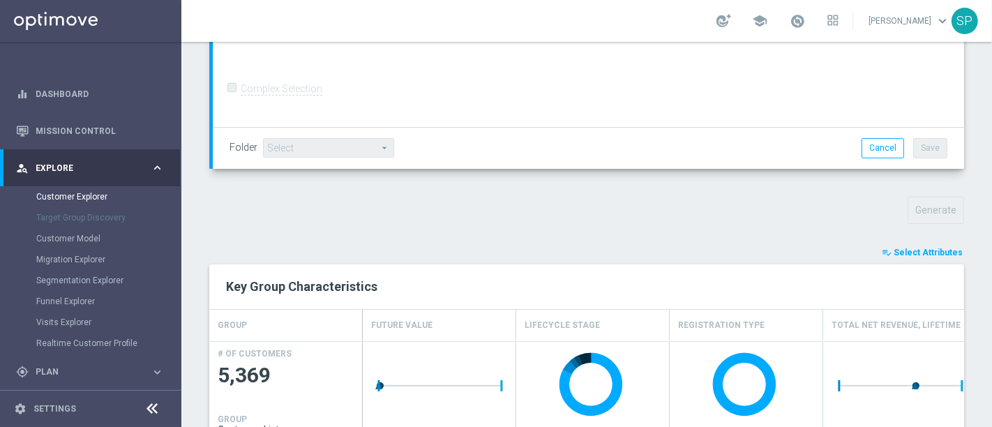
type input "Search"
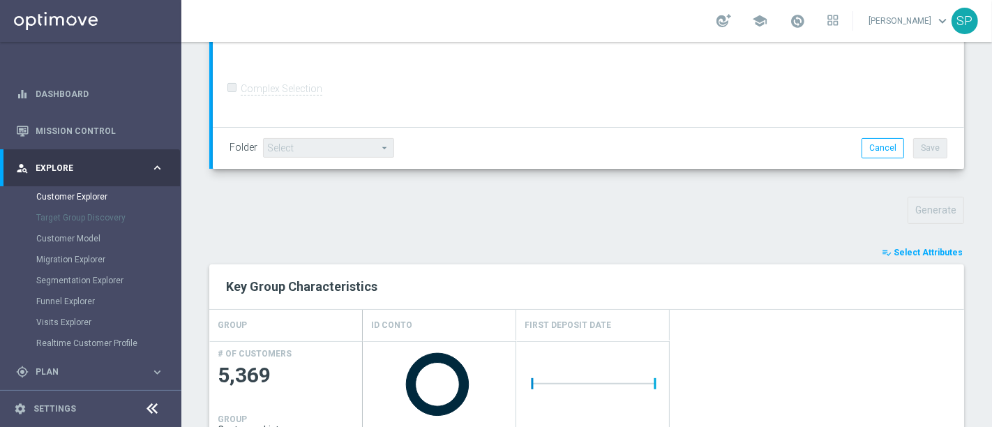
scroll to position [875, 0]
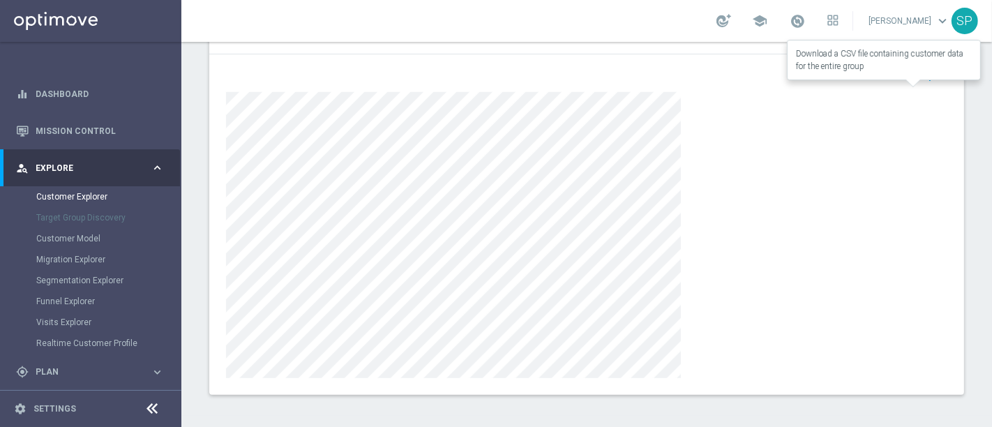
click at [923, 77] on span "Export" at bounding box center [932, 76] width 26 height 10
click at [933, 78] on button "open_in_browser Export" at bounding box center [924, 75] width 47 height 18
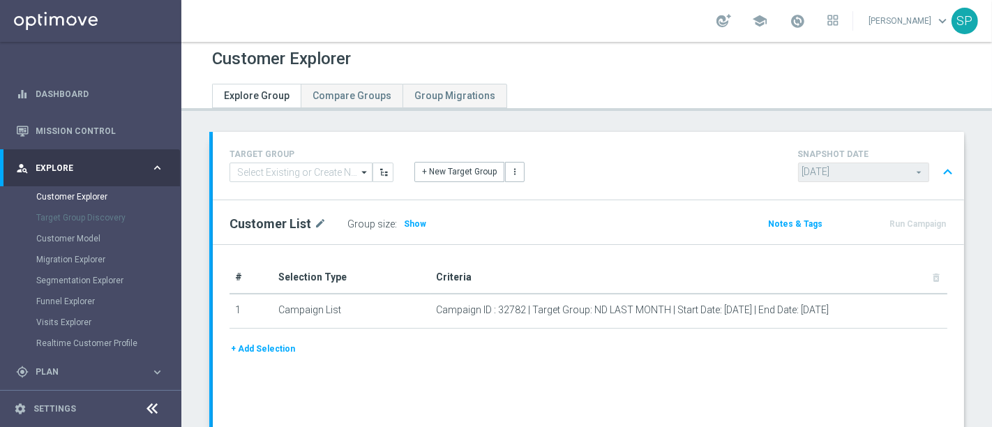
scroll to position [0, 0]
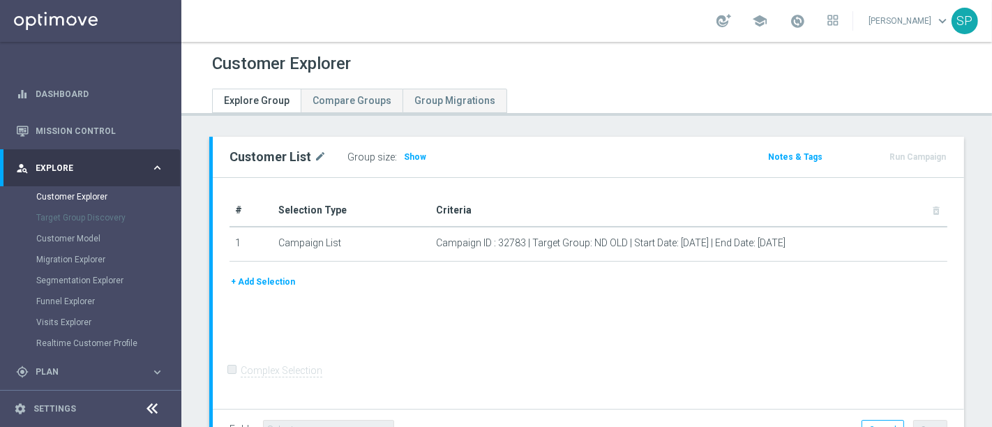
scroll to position [105, 0]
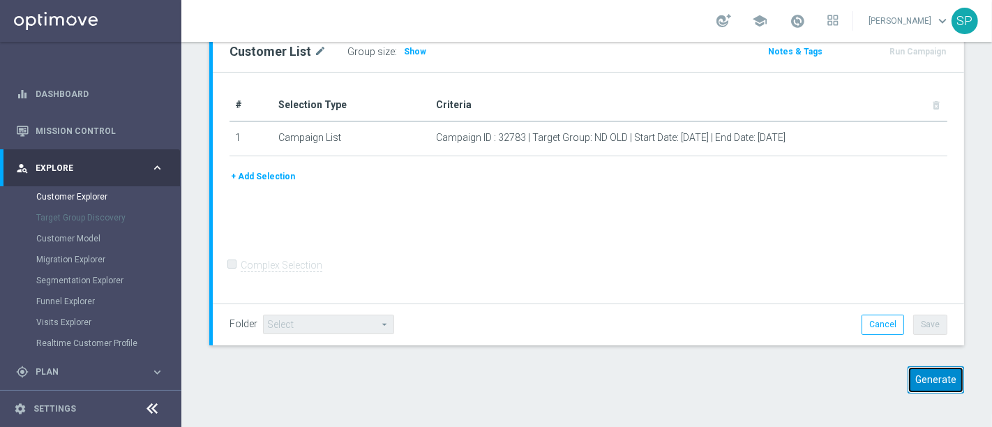
click at [918, 375] on button "Generate" at bounding box center [935, 379] width 56 height 27
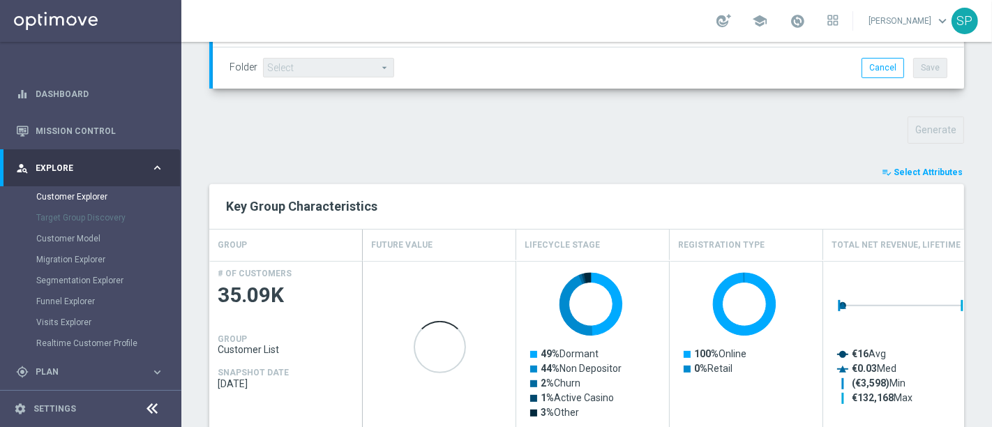
scroll to position [506, 0]
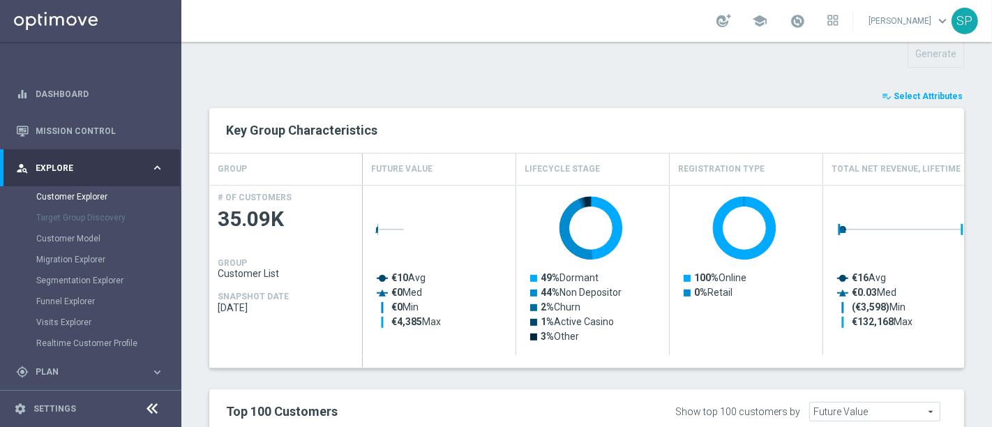
click at [917, 93] on span "Select Attributes" at bounding box center [928, 96] width 69 height 10
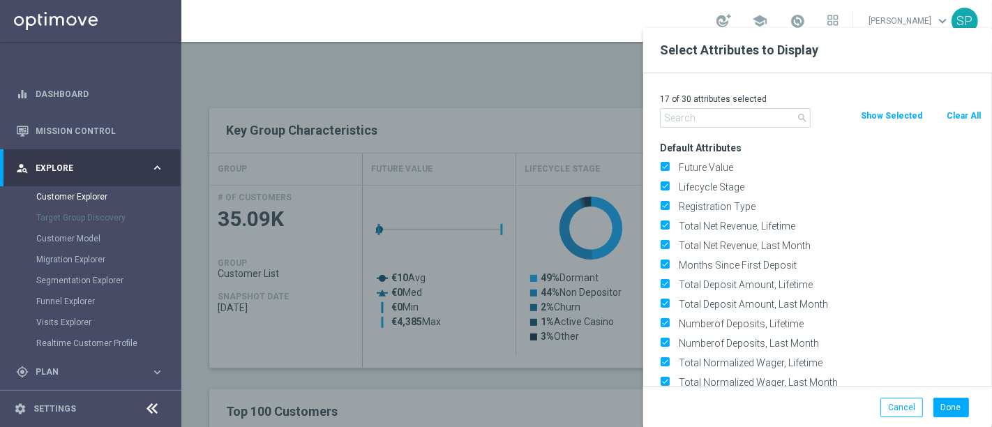
click at [963, 117] on button "Clear All" at bounding box center [963, 115] width 37 height 15
checkbox input "false"
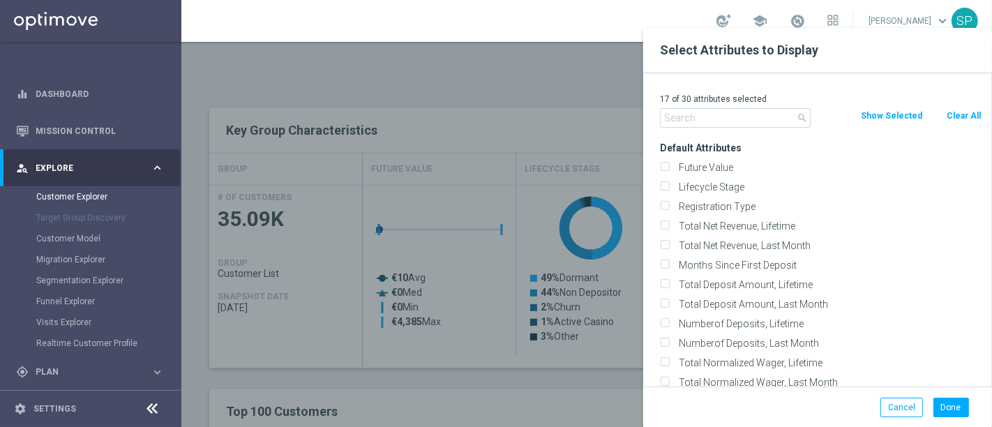
checkbox input "false"
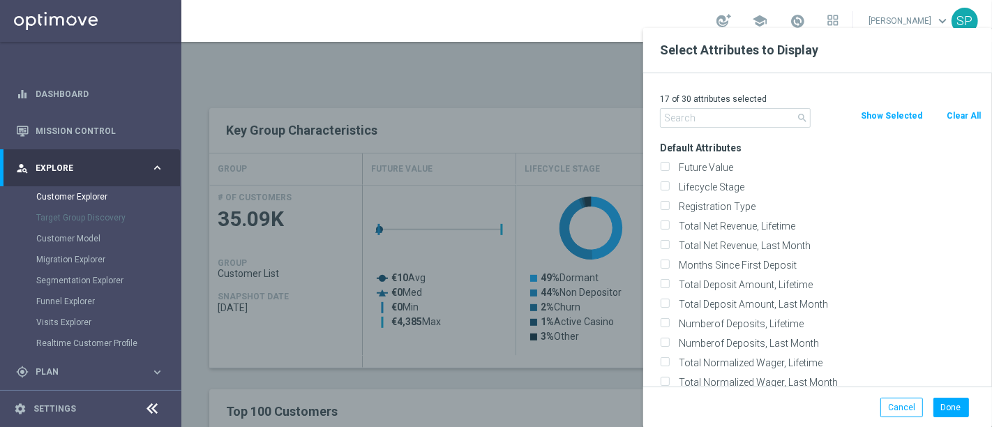
checkbox input "false"
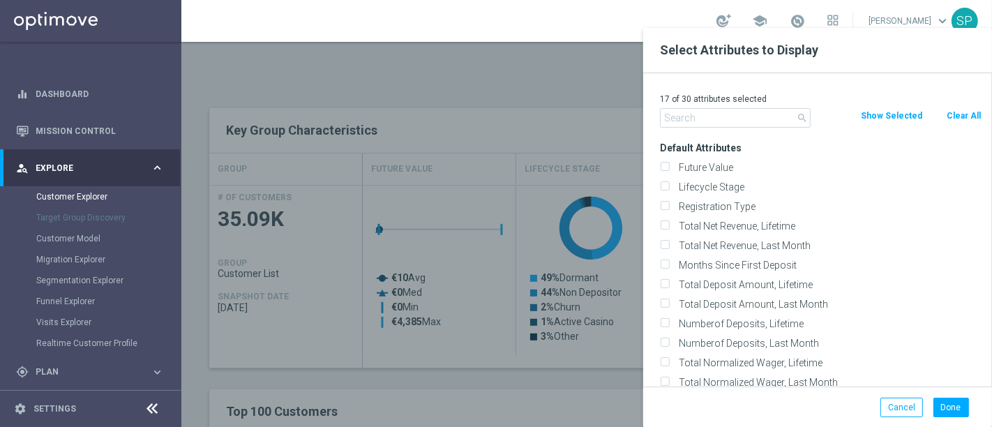
checkbox input "false"
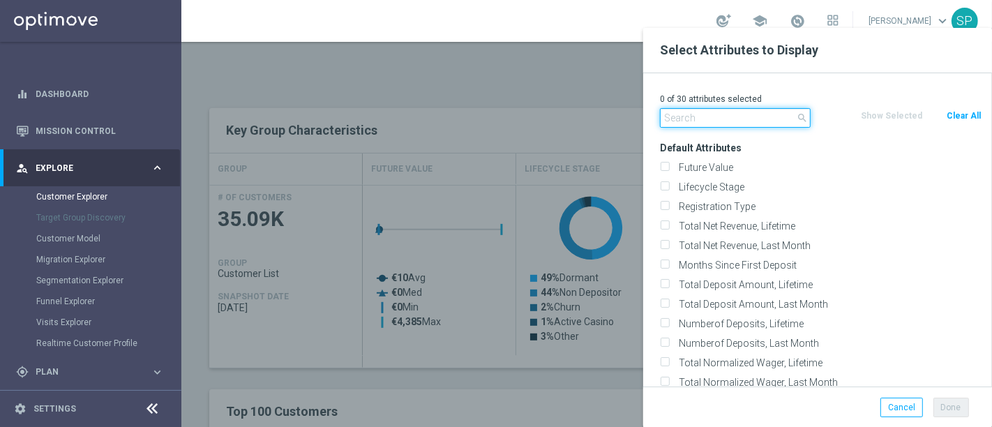
click at [746, 116] on input "text" at bounding box center [735, 118] width 151 height 20
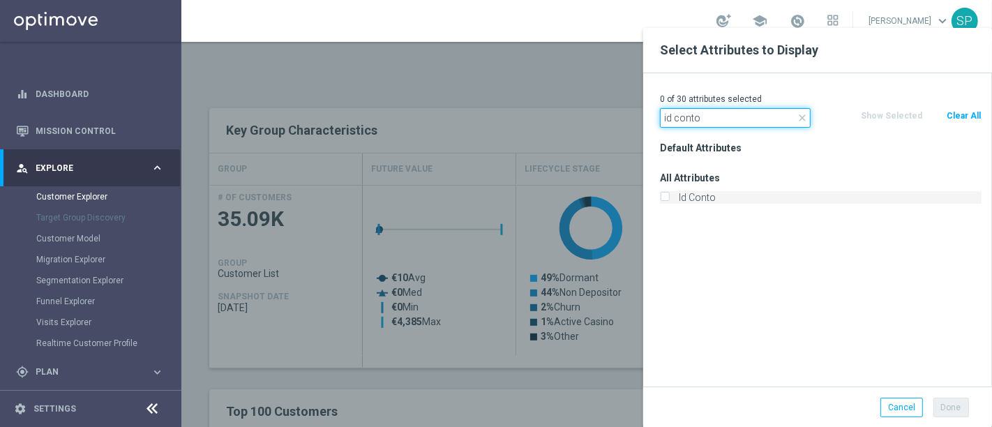
type input "id conto"
click at [724, 200] on label "Id Conto" at bounding box center [828, 197] width 308 height 13
click at [669, 200] on input "Id Conto" at bounding box center [664, 199] width 9 height 9
checkbox input "true"
drag, startPoint x: 720, startPoint y: 115, endPoint x: 595, endPoint y: 120, distance: 125.0
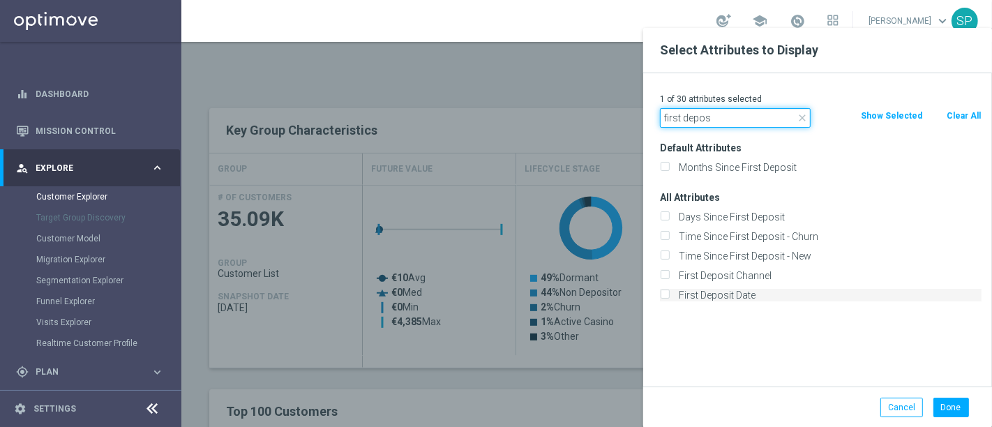
type input "first depos"
click at [715, 294] on label "First Deposit Date" at bounding box center [828, 295] width 308 height 13
click at [669, 294] on input "First Deposit Date" at bounding box center [664, 296] width 9 height 9
checkbox input "true"
click at [943, 405] on button "Done" at bounding box center [951, 408] width 36 height 20
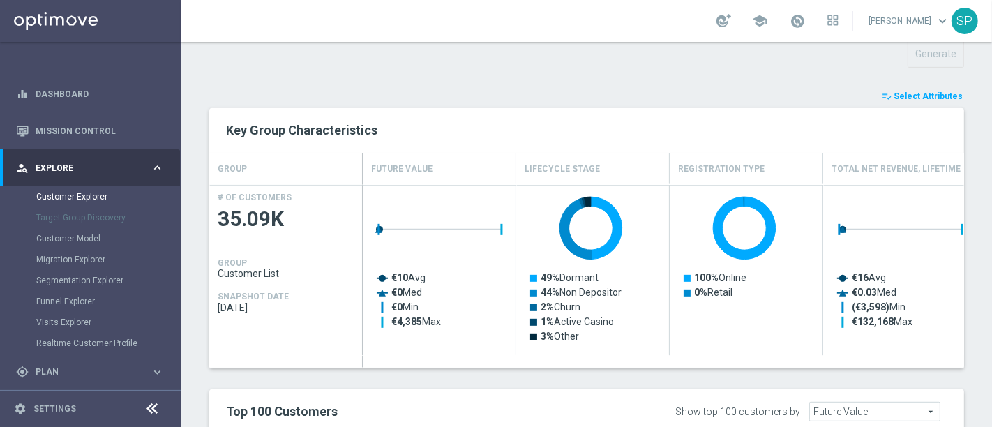
type input "Search"
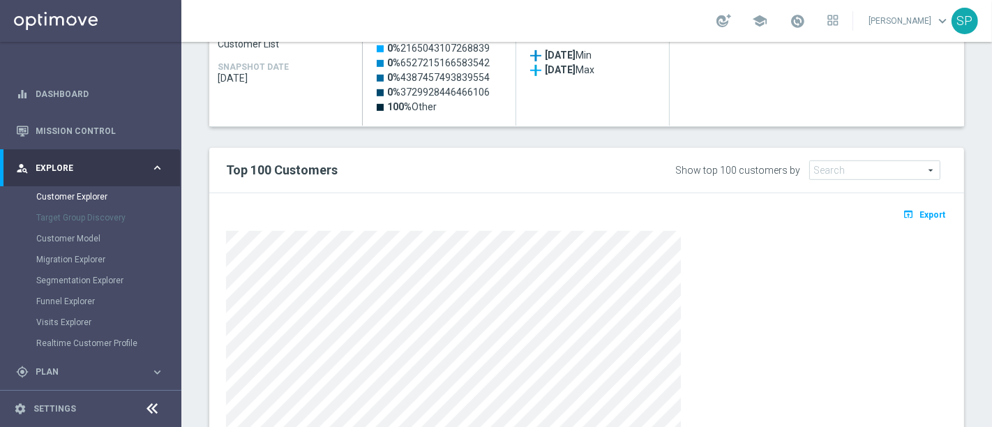
scroll to position [737, 0]
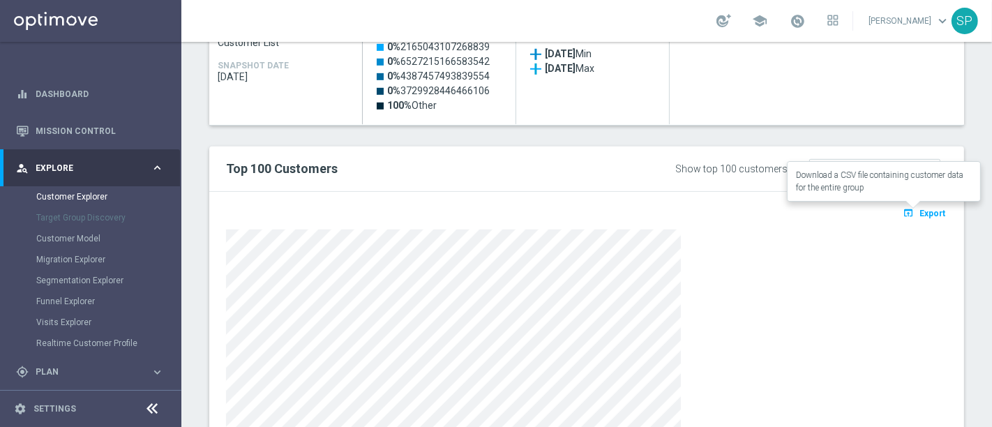
click at [919, 209] on span "Export" at bounding box center [932, 214] width 26 height 10
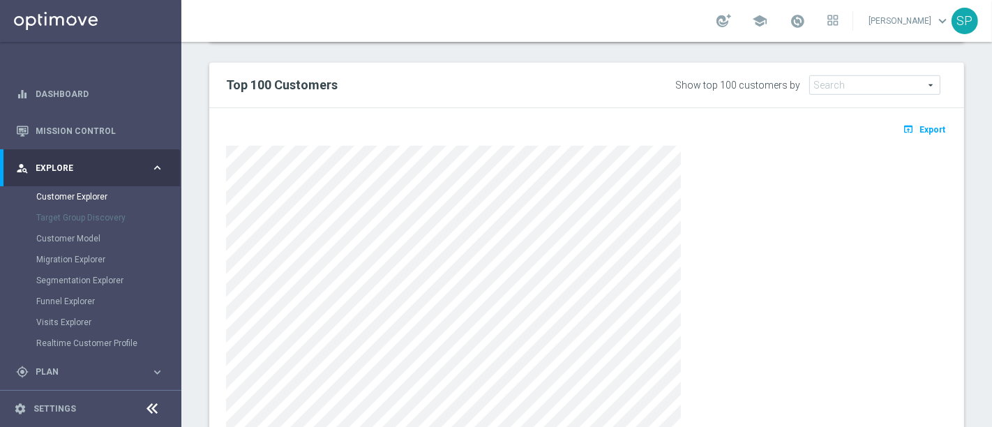
scroll to position [875, 0]
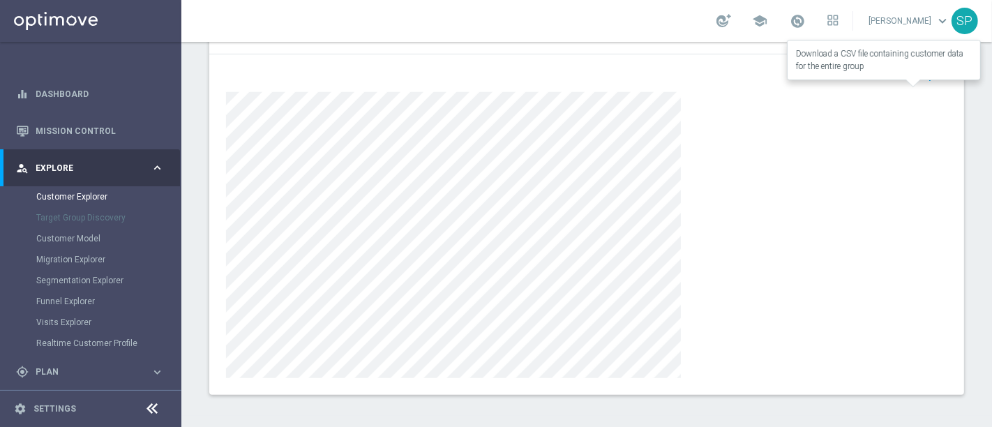
click at [922, 71] on span "Export" at bounding box center [932, 76] width 26 height 10
click at [903, 77] on icon "open_in_browser" at bounding box center [910, 75] width 15 height 11
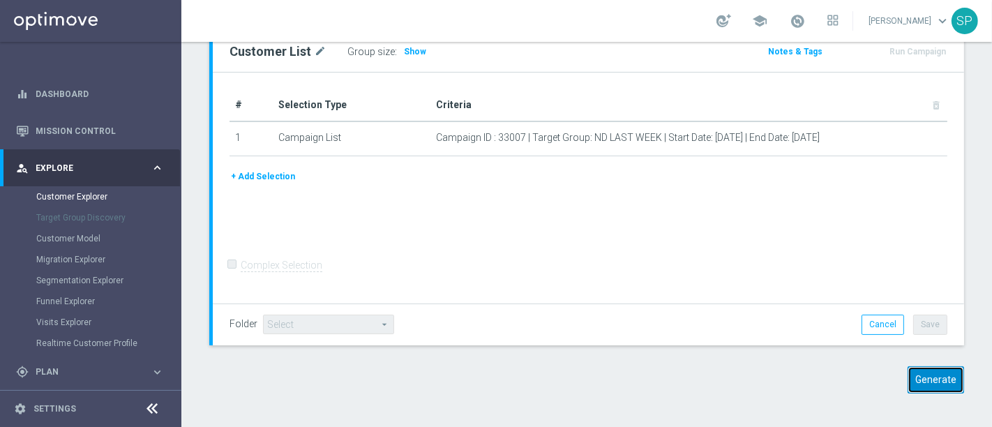
click at [933, 386] on button "Generate" at bounding box center [935, 379] width 56 height 27
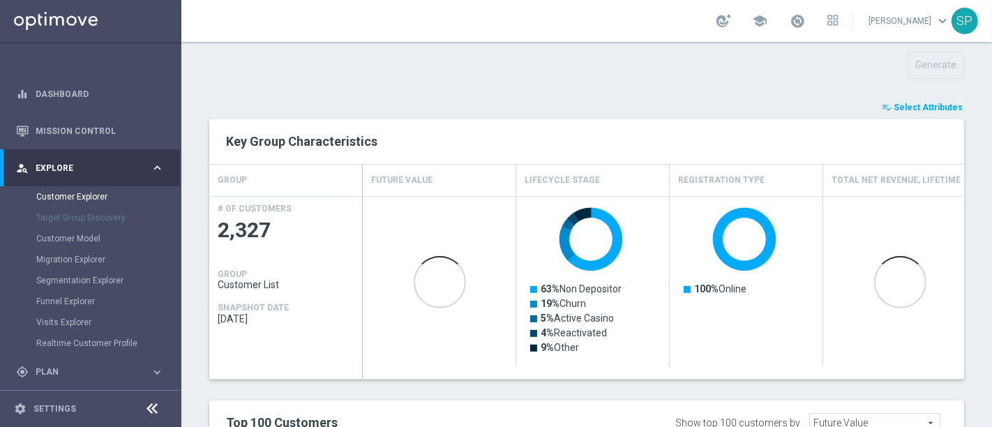
scroll to position [500, 0]
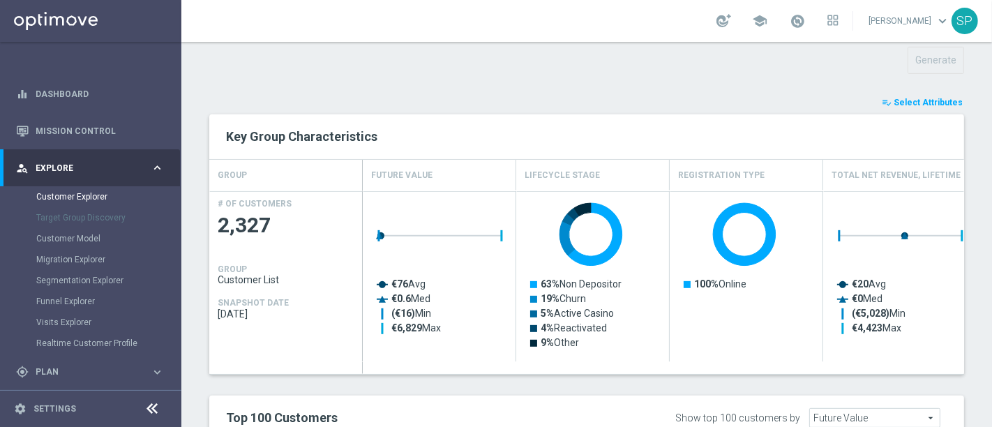
click at [930, 102] on span "Select Attributes" at bounding box center [928, 103] width 69 height 10
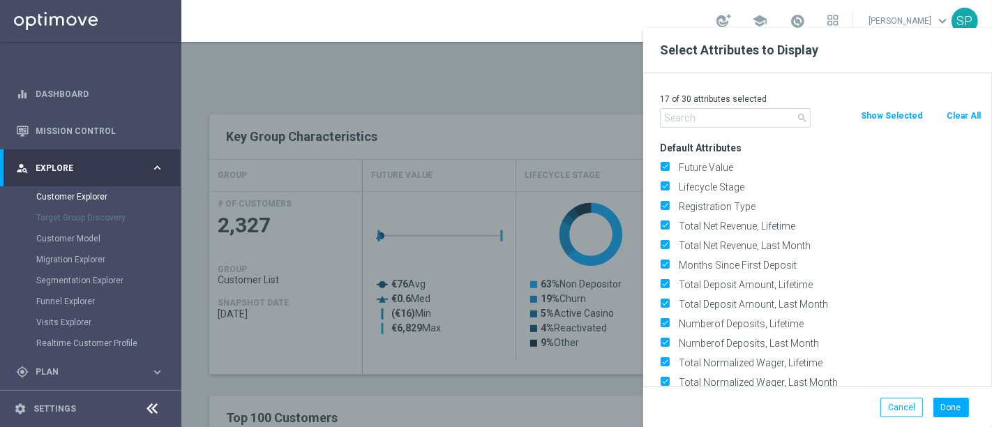
click at [973, 120] on button "Clear All" at bounding box center [963, 115] width 37 height 15
checkbox input "false"
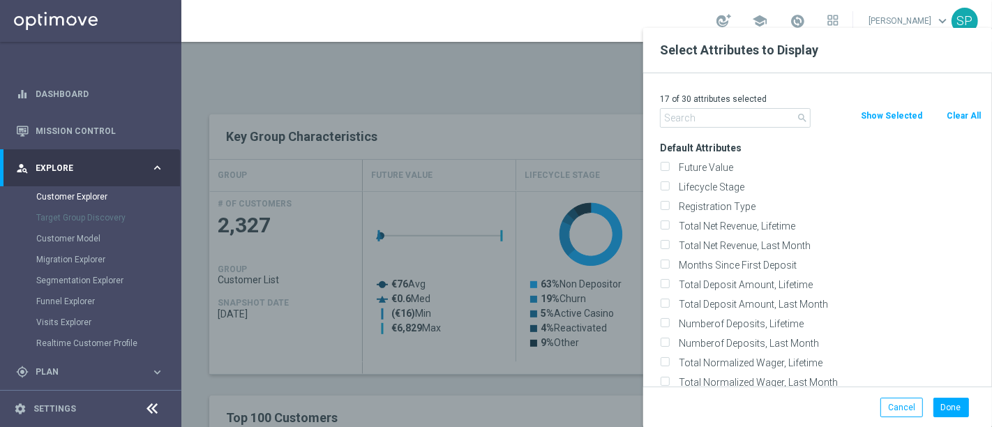
checkbox input "false"
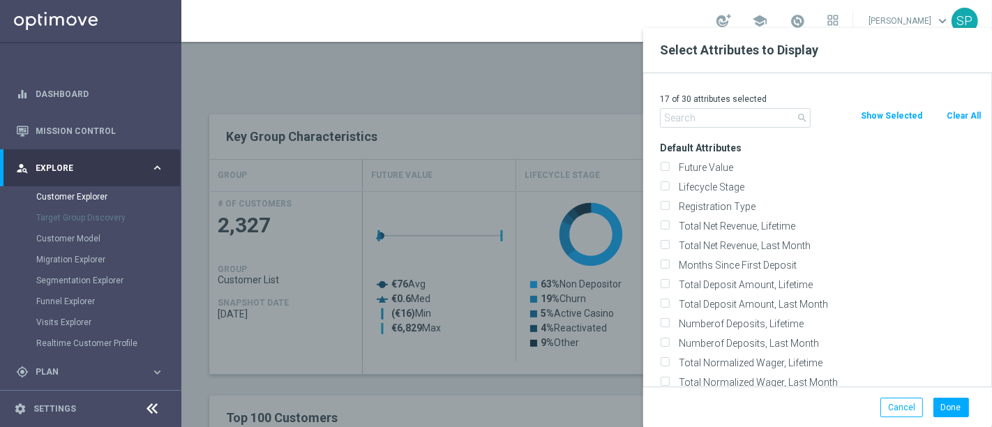
checkbox input "false"
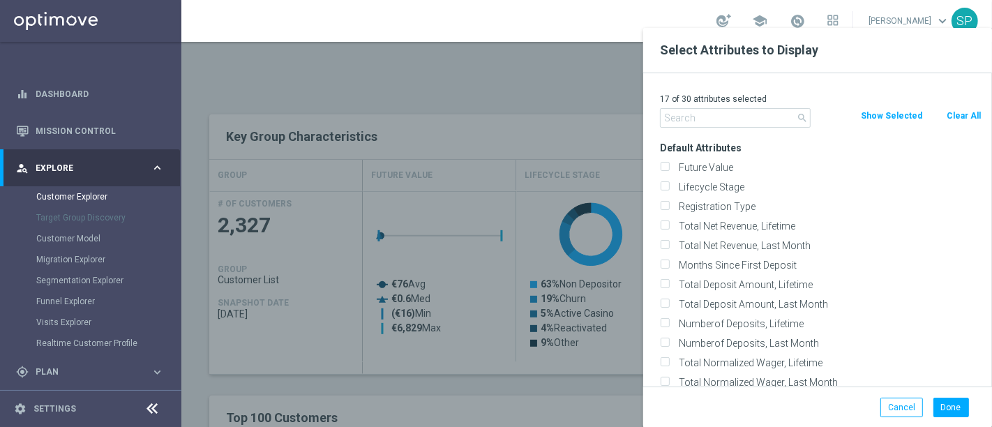
checkbox input "false"
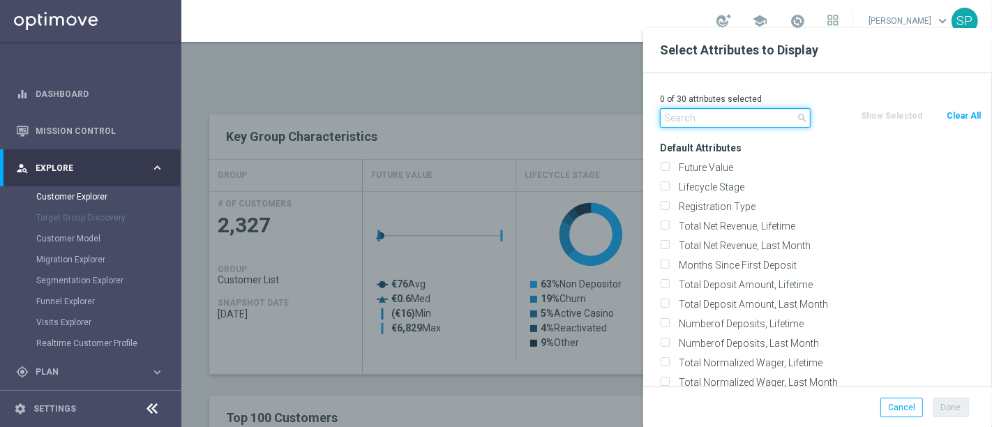
click at [774, 114] on input "text" at bounding box center [735, 118] width 151 height 20
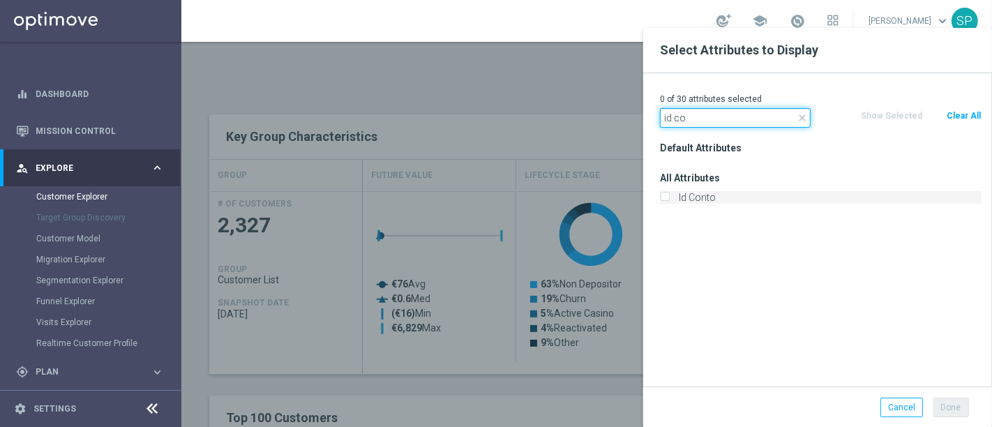
type input "id co"
click at [707, 199] on label "Id Conto" at bounding box center [828, 197] width 308 height 13
click at [669, 199] on input "Id Conto" at bounding box center [664, 199] width 9 height 9
checkbox input "true"
click at [711, 119] on input "id co" at bounding box center [735, 118] width 151 height 20
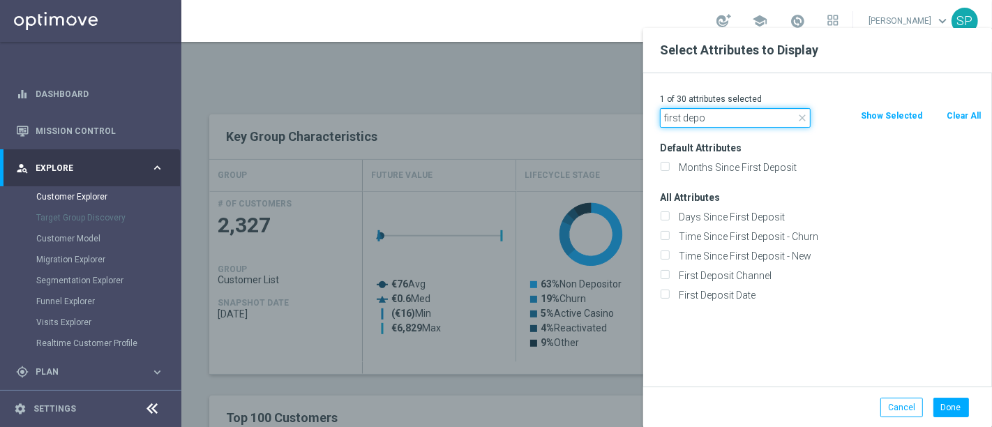
type input "first depo"
click at [719, 288] on div "First Deposit Date" at bounding box center [820, 295] width 342 height 20
click at [719, 289] on label "First Deposit Date" at bounding box center [828, 295] width 308 height 13
click at [669, 292] on input "First Deposit Date" at bounding box center [664, 296] width 9 height 9
checkbox input "true"
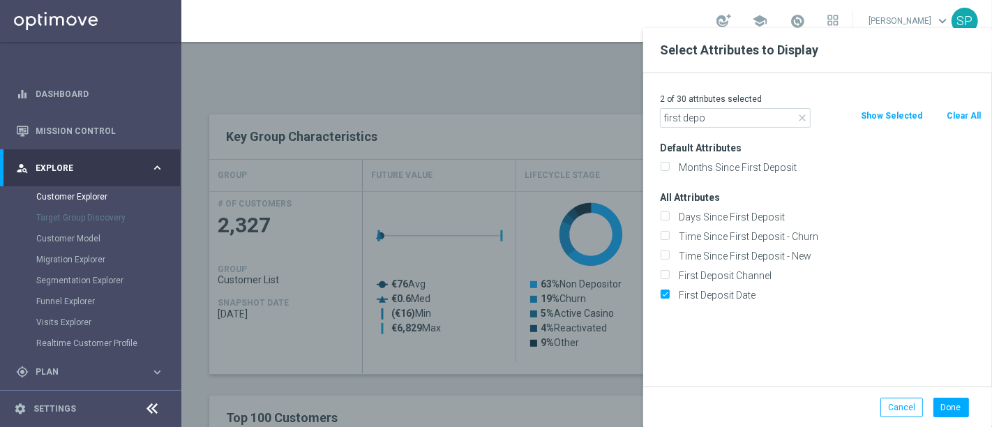
click at [956, 417] on div "Done Cancel" at bounding box center [817, 406] width 349 height 41
click at [958, 408] on button "Done" at bounding box center [951, 408] width 36 height 20
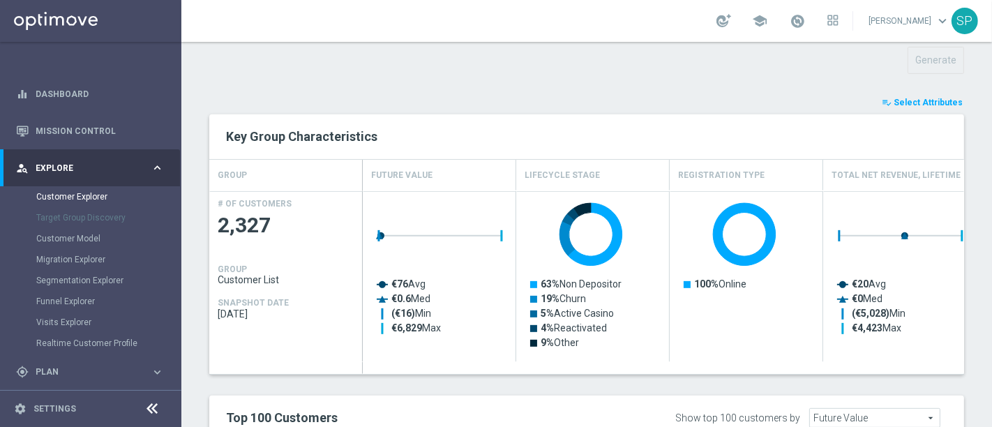
type input "Search"
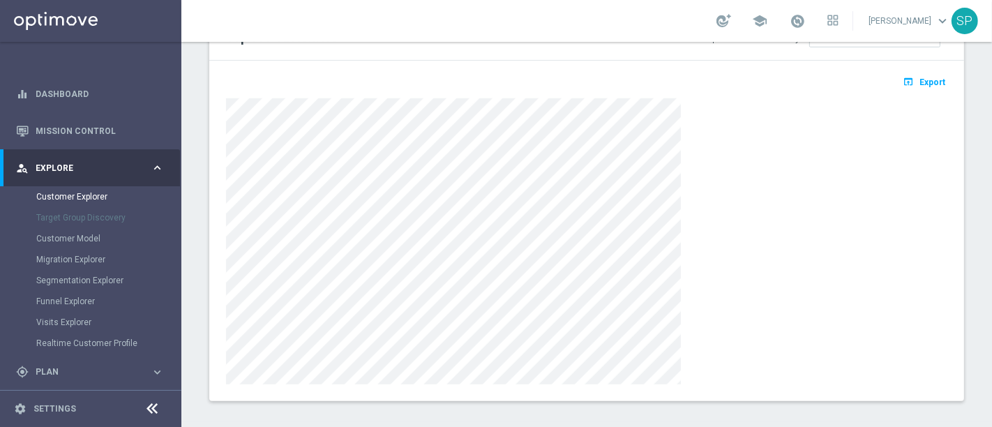
scroll to position [872, 0]
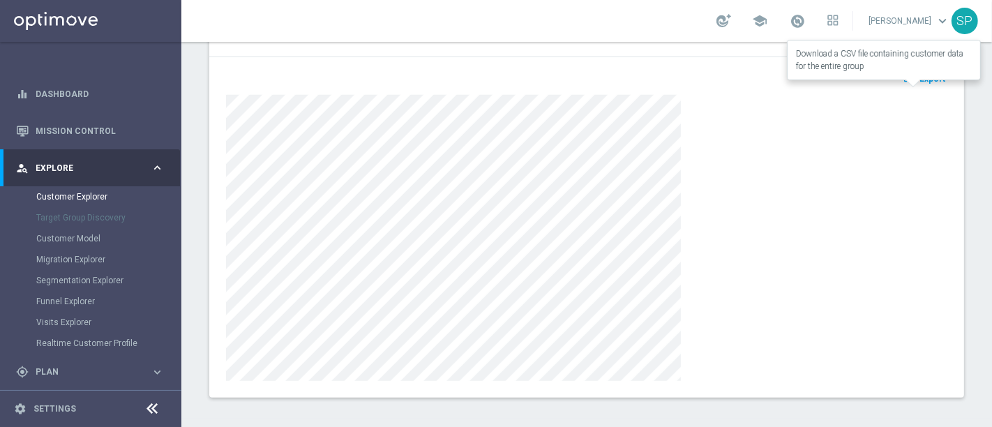
click at [917, 84] on button "open_in_browser Export" at bounding box center [924, 78] width 47 height 18
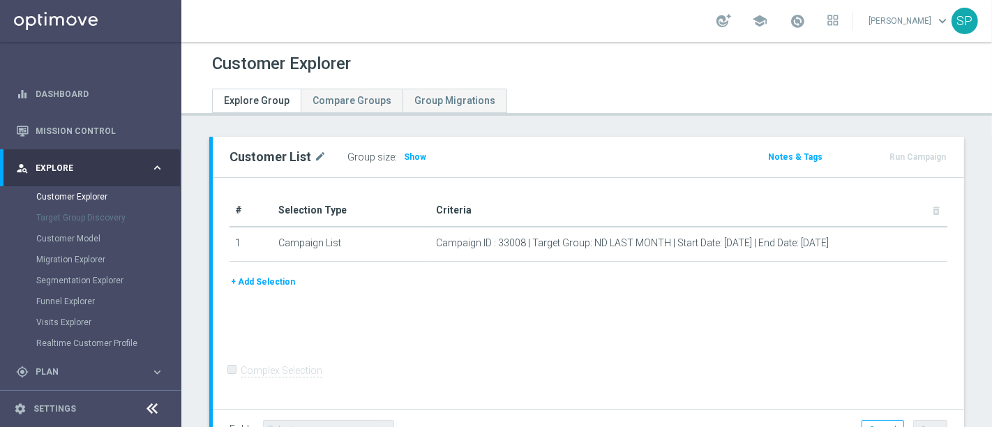
scroll to position [105, 0]
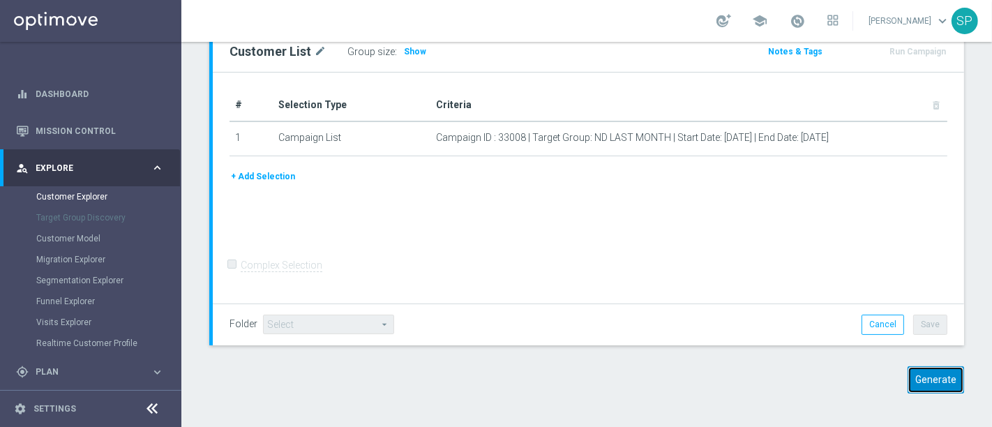
click at [910, 379] on button "Generate" at bounding box center [935, 379] width 56 height 27
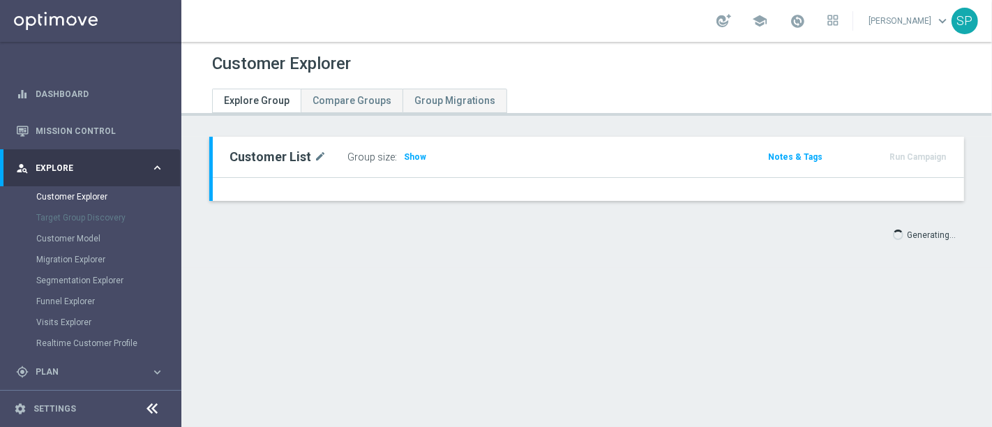
scroll to position [0, 0]
click at [910, 379] on div "Customer Explorer Explore Group Compare Groups Group Migrations Customer List m…" at bounding box center [586, 234] width 811 height 385
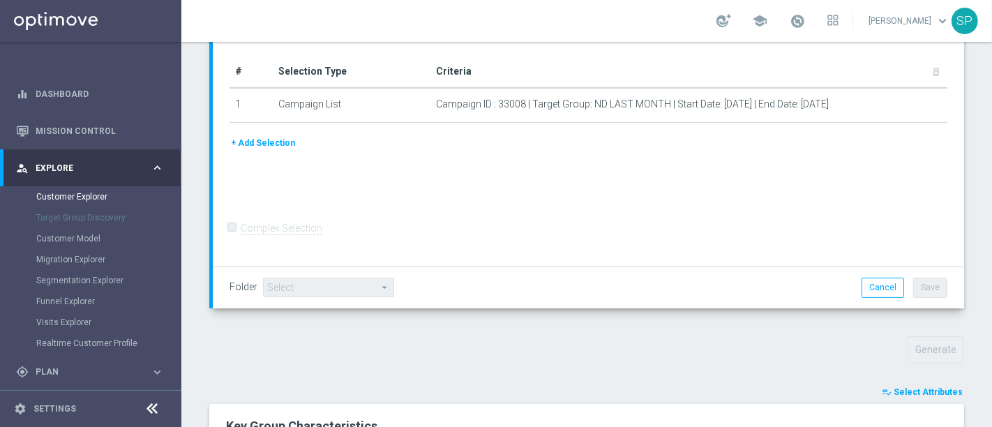
scroll to position [215, 0]
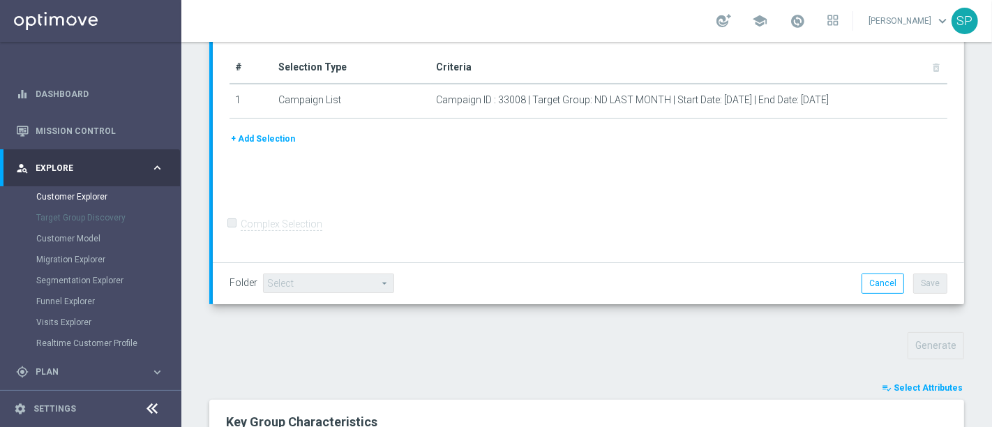
click at [908, 387] on span "Select Attributes" at bounding box center [928, 388] width 69 height 10
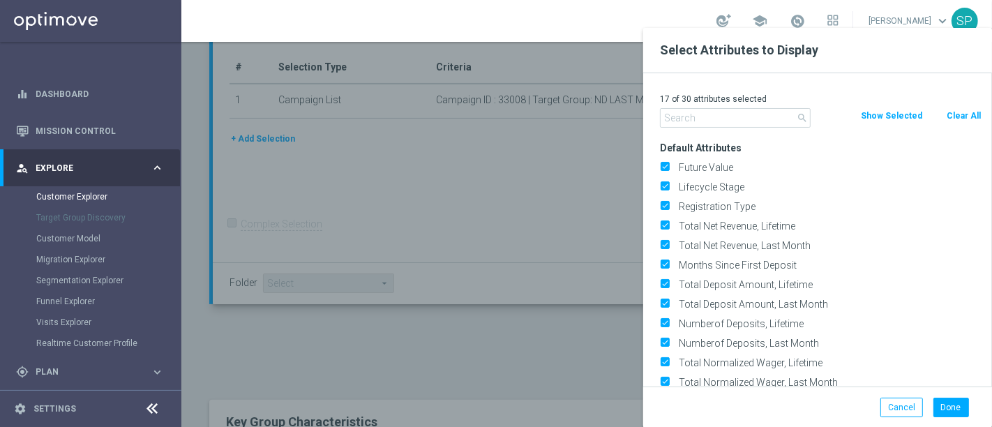
click at [901, 114] on button "Show Selected" at bounding box center [891, 115] width 64 height 15
click at [954, 114] on button "Clear All" at bounding box center [963, 115] width 37 height 15
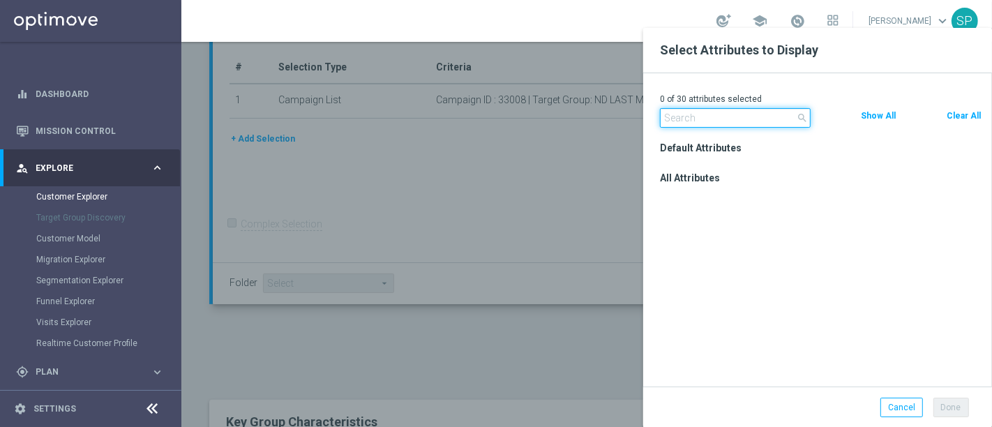
click at [772, 120] on input "text" at bounding box center [735, 118] width 151 height 20
type input "id conto"
click at [801, 115] on icon "close" at bounding box center [802, 117] width 11 height 11
drag, startPoint x: 944, startPoint y: 116, endPoint x: 967, endPoint y: 114, distance: 23.8
click at [967, 114] on div "Clear All" at bounding box center [963, 115] width 57 height 15
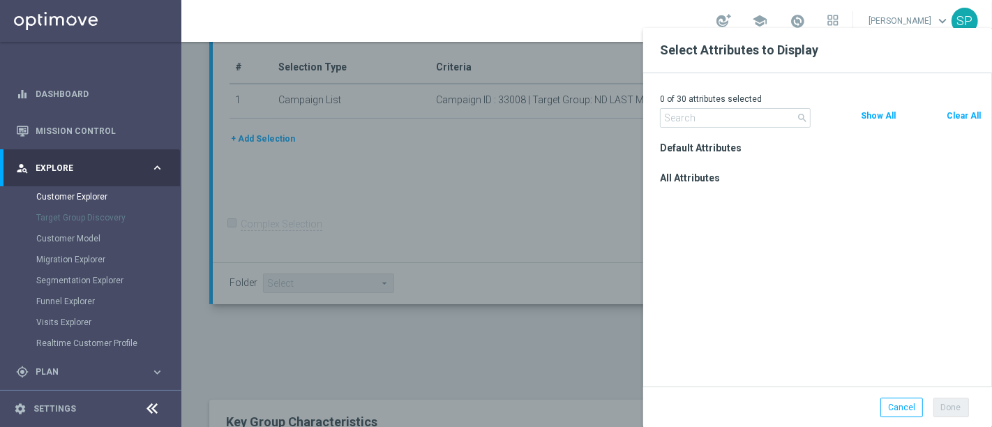
click at [967, 114] on button "Clear All" at bounding box center [963, 115] width 37 height 15
click at [889, 409] on button "Cancel" at bounding box center [901, 408] width 43 height 20
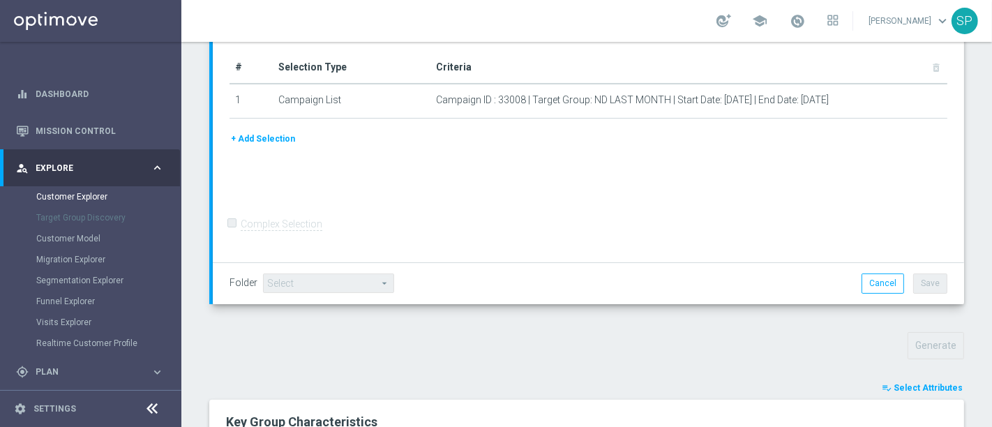
click at [916, 393] on button "playlist_add_check Select Attributes" at bounding box center [922, 387] width 84 height 15
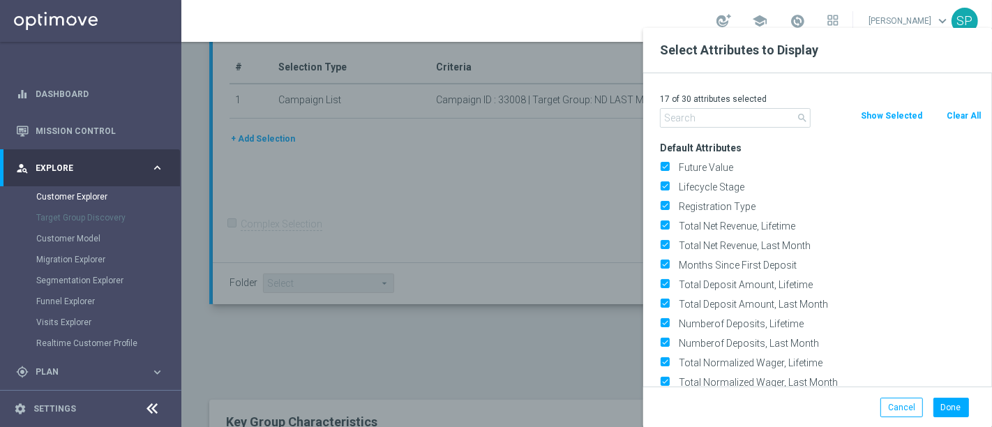
click at [972, 116] on button "Clear All" at bounding box center [963, 115] width 37 height 15
checkbox input "false"
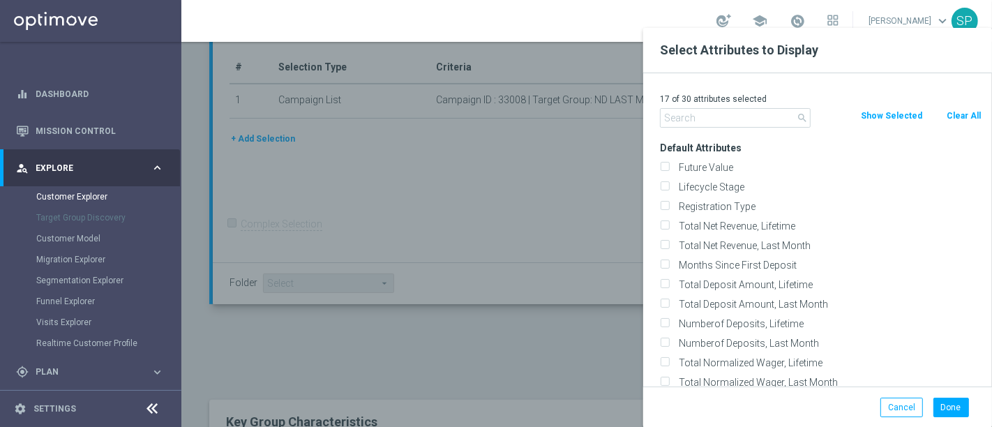
checkbox input "false"
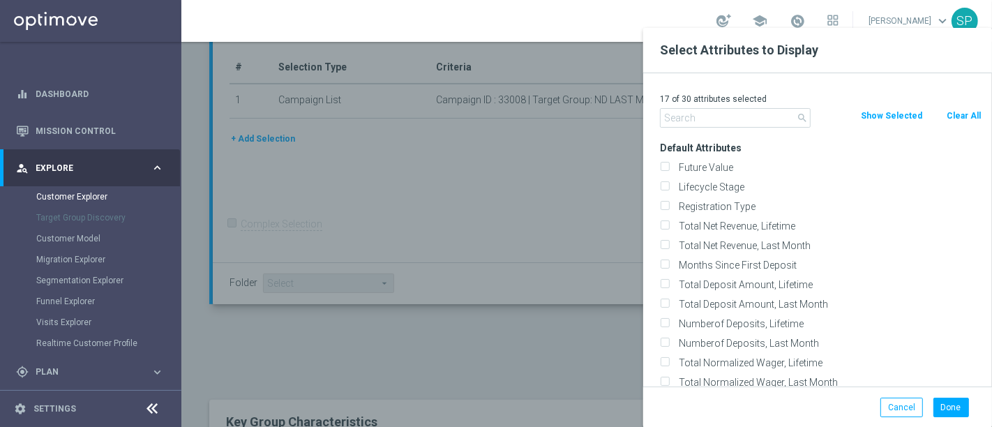
checkbox input "false"
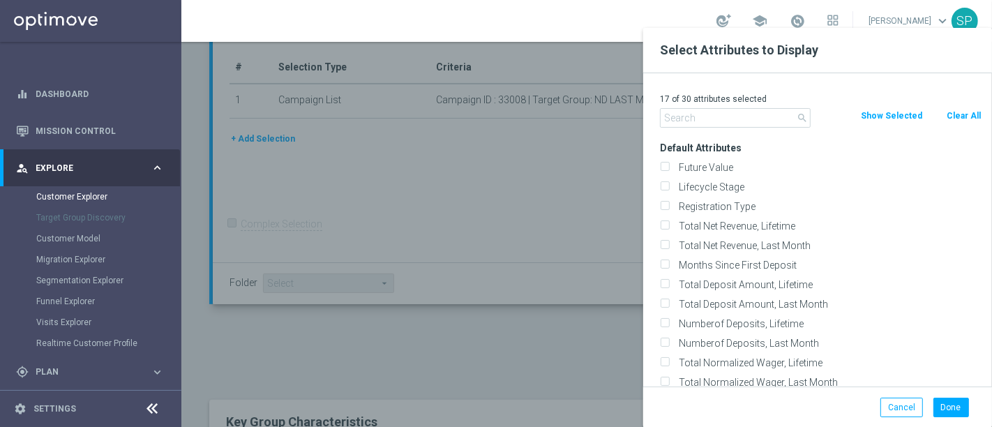
checkbox input "false"
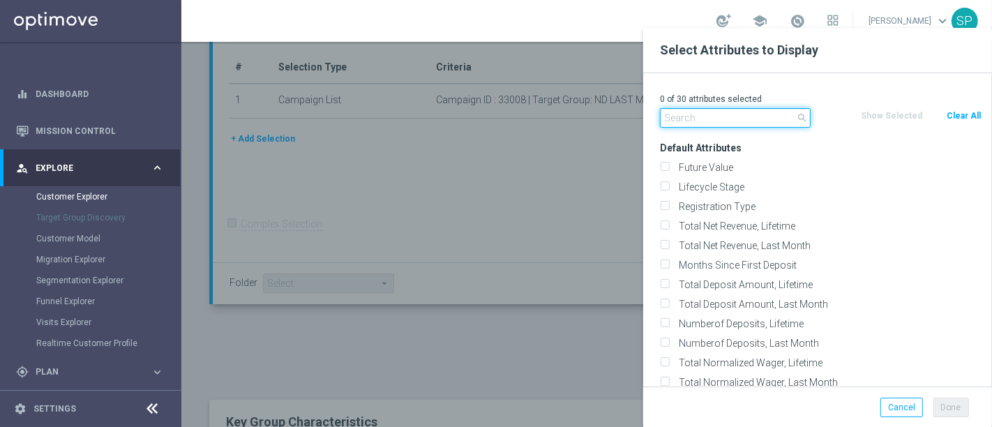
click at [723, 120] on input "text" at bounding box center [735, 118] width 151 height 20
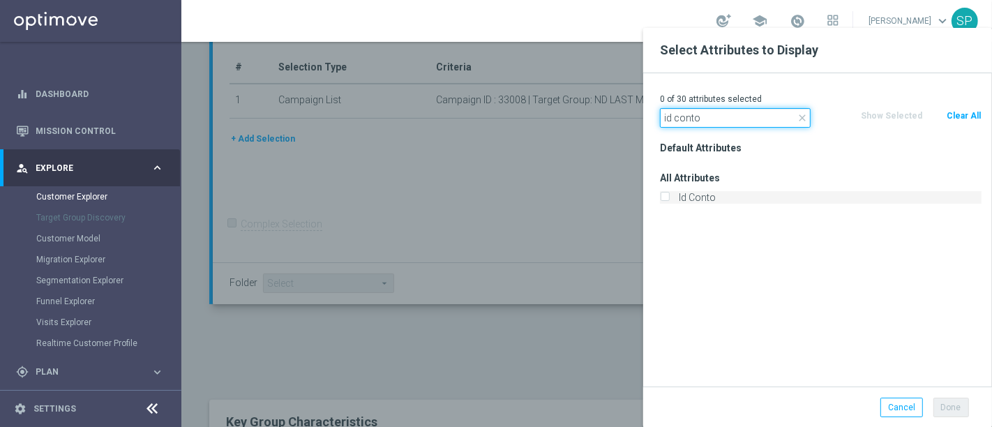
type input "id conto"
click at [704, 195] on label "Id Conto" at bounding box center [828, 197] width 308 height 13
click at [669, 195] on input "Id Conto" at bounding box center [664, 199] width 9 height 9
checkbox input "true"
drag, startPoint x: 715, startPoint y: 119, endPoint x: 518, endPoint y: 108, distance: 197.0
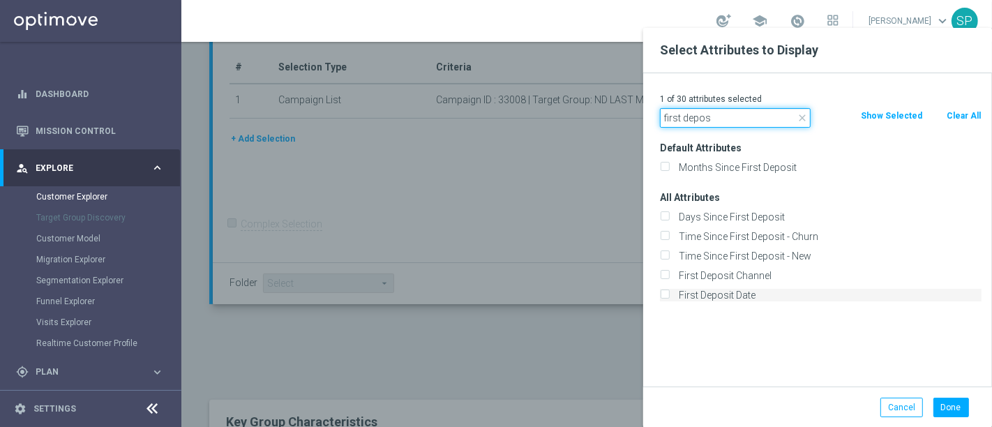
type input "first depos"
click at [737, 292] on label "First Deposit Date" at bounding box center [828, 295] width 308 height 13
click at [669, 292] on input "First Deposit Date" at bounding box center [664, 296] width 9 height 9
checkbox input "true"
click at [948, 405] on button "Done" at bounding box center [951, 408] width 36 height 20
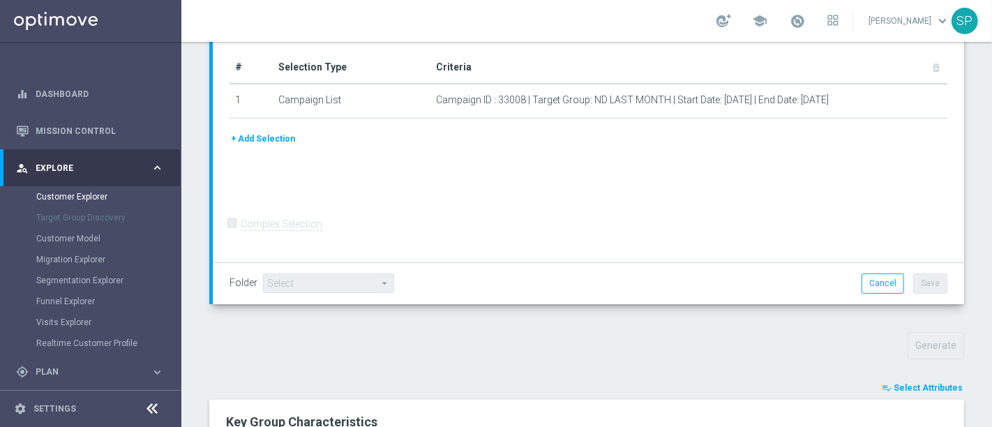
type input "Search"
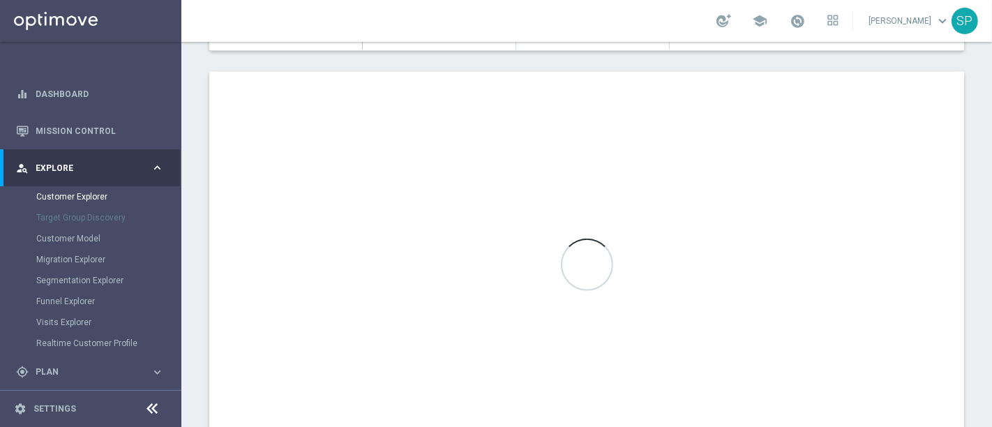
scroll to position [813, 0]
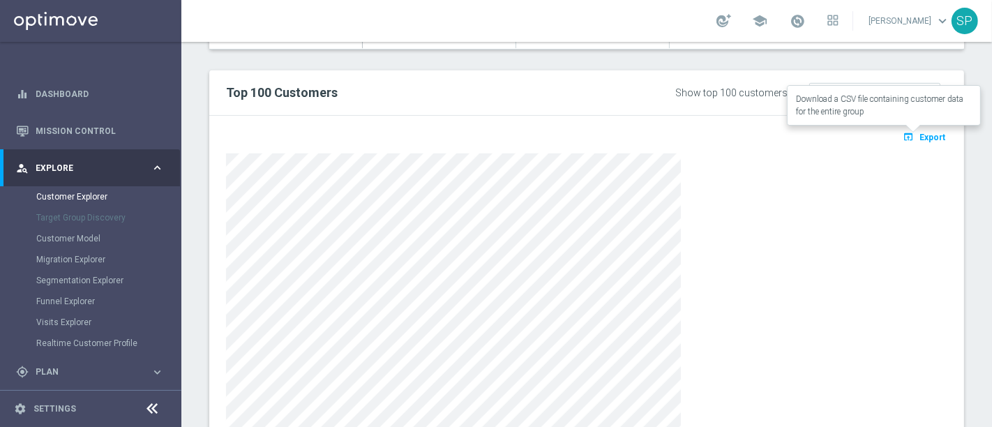
click at [919, 135] on span "Export" at bounding box center [932, 138] width 26 height 10
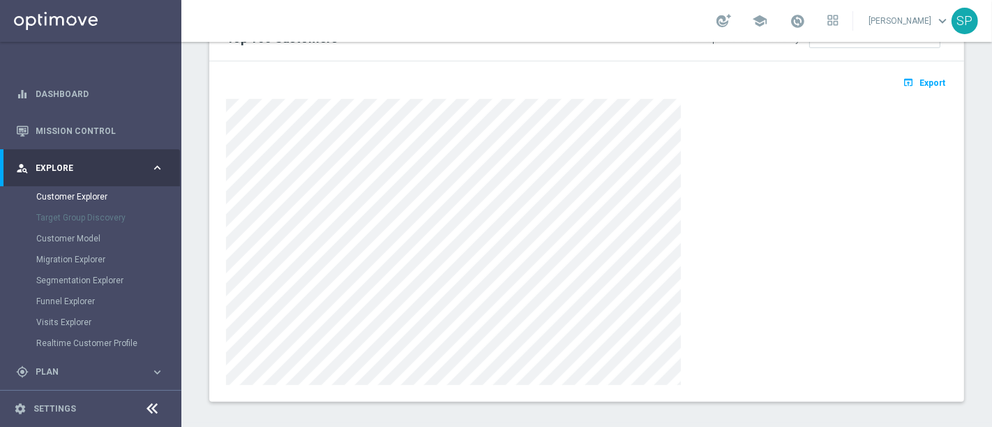
scroll to position [875, 0]
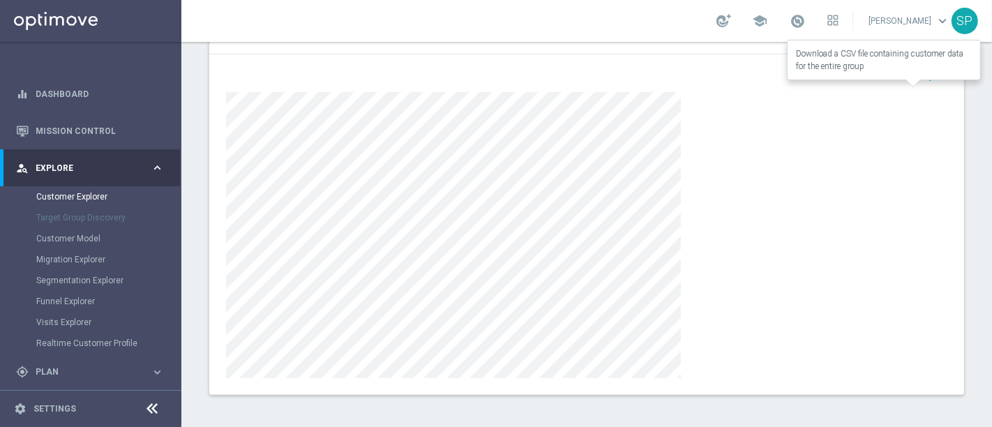
click at [922, 74] on span "Export" at bounding box center [932, 76] width 26 height 10
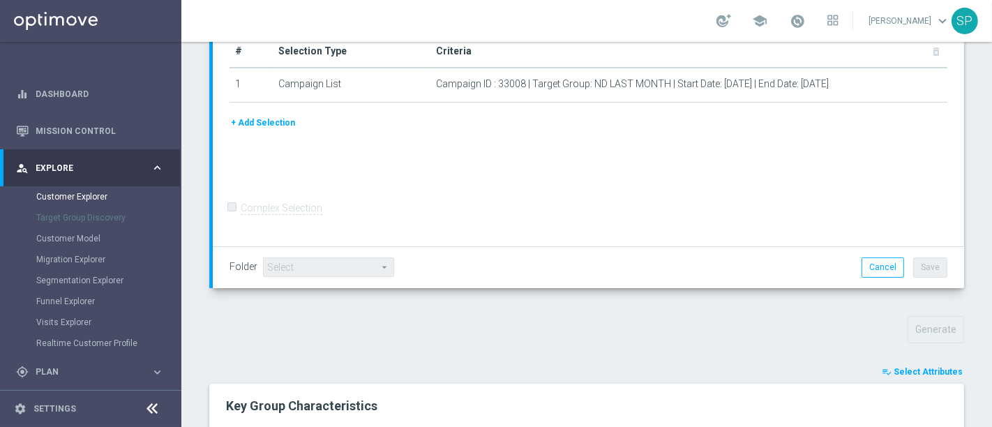
scroll to position [231, 0]
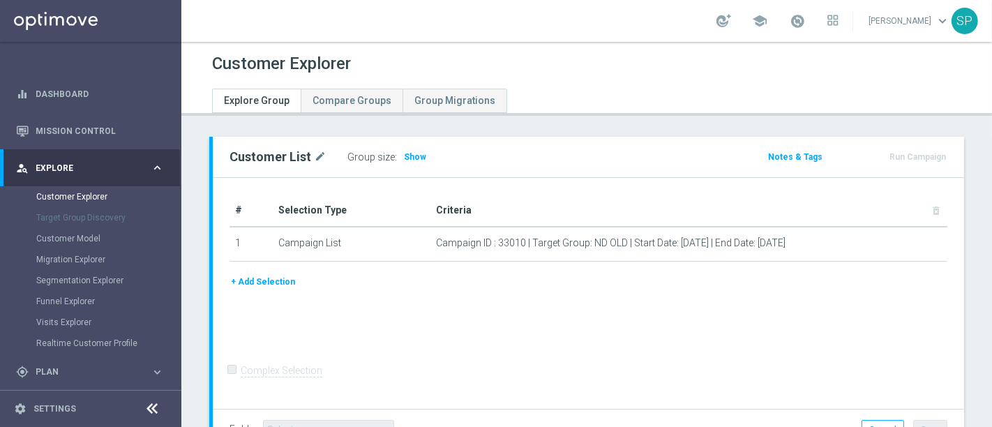
scroll to position [105, 0]
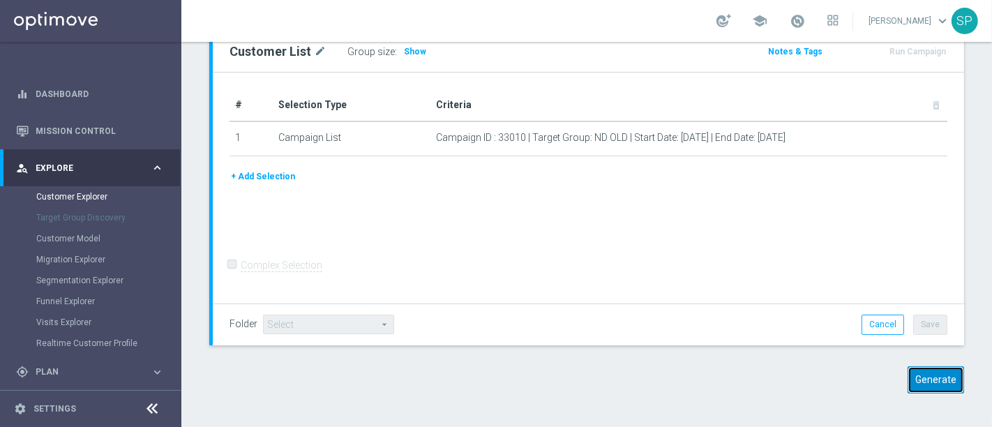
click at [924, 389] on button "Generate" at bounding box center [935, 379] width 56 height 27
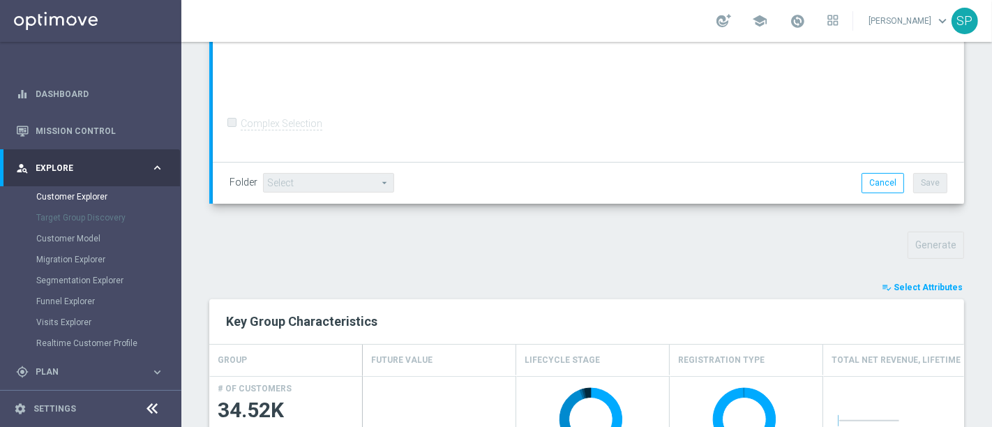
scroll to position [319, 0]
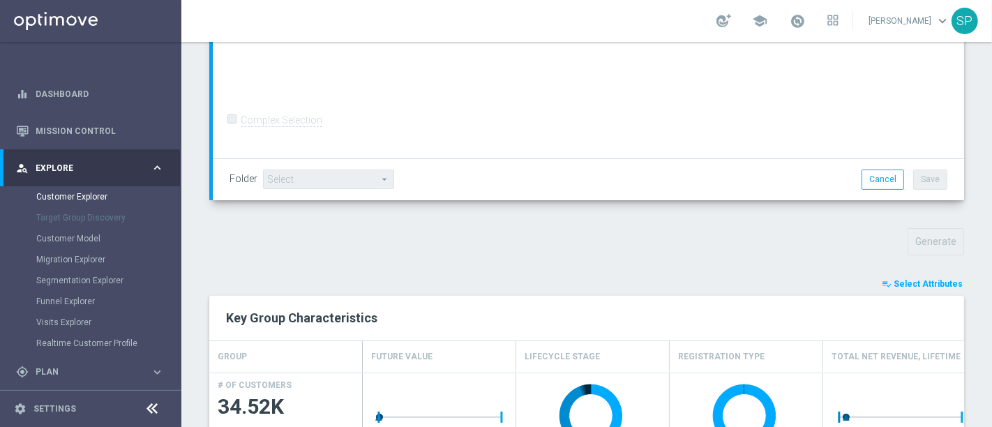
click at [924, 276] on button "playlist_add_check Select Attributes" at bounding box center [922, 283] width 84 height 15
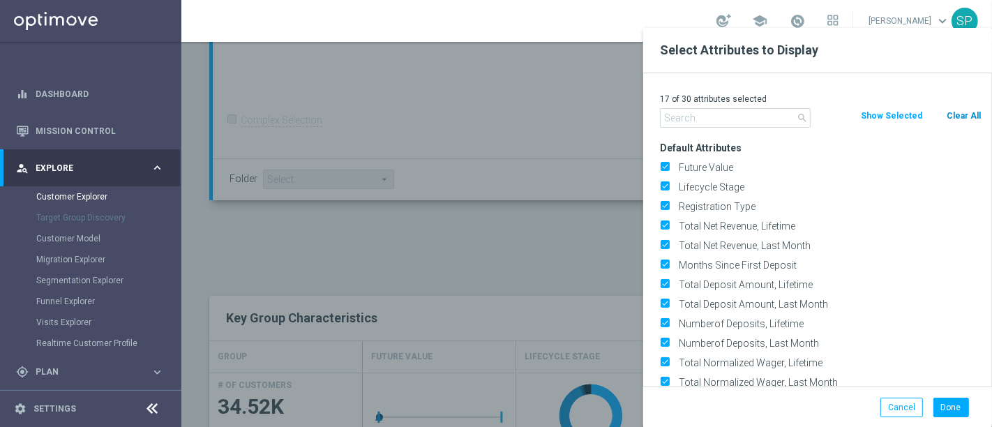
click at [965, 117] on div "search Clear All Show Selected" at bounding box center [820, 118] width 342 height 20
click at [965, 117] on button "Clear All" at bounding box center [963, 115] width 37 height 15
checkbox input "false"
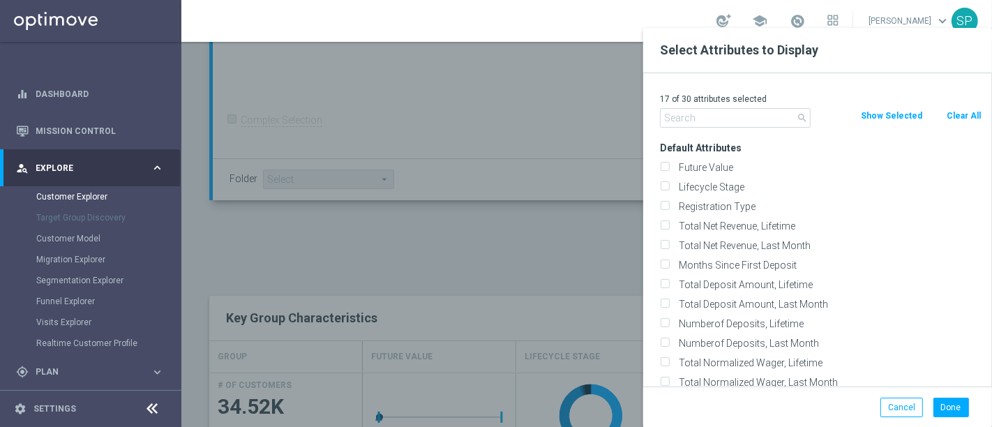
checkbox input "false"
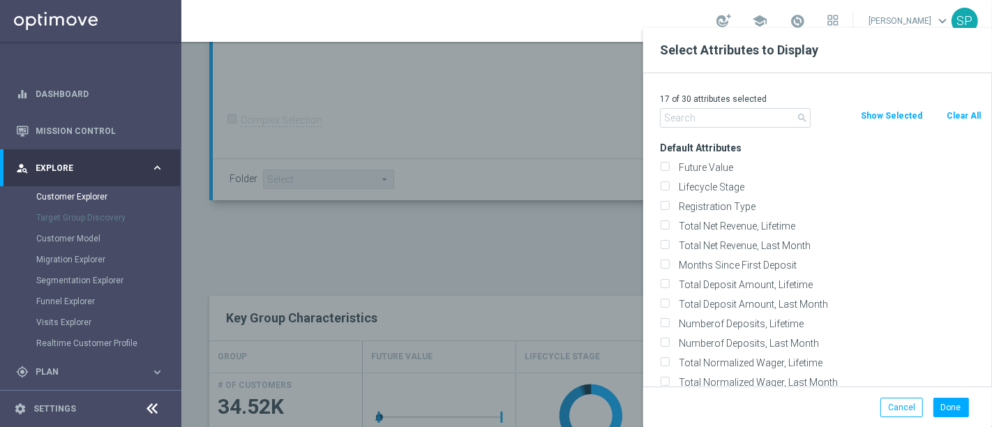
checkbox input "false"
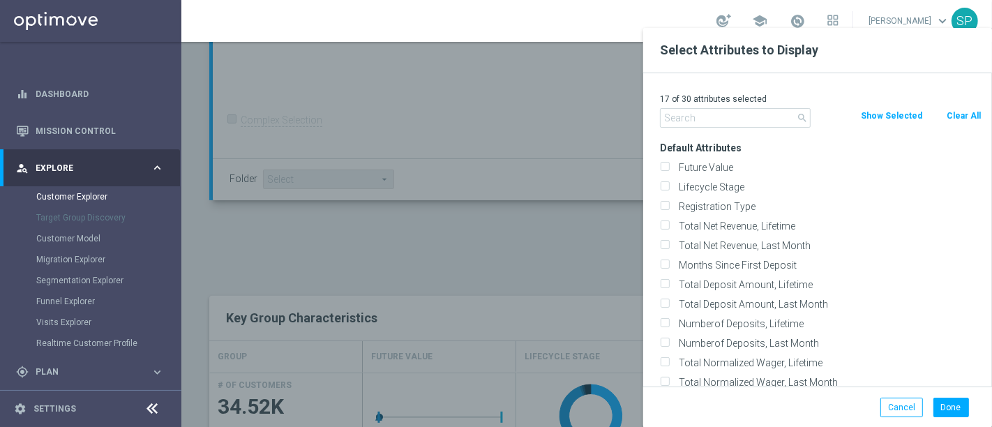
checkbox input "false"
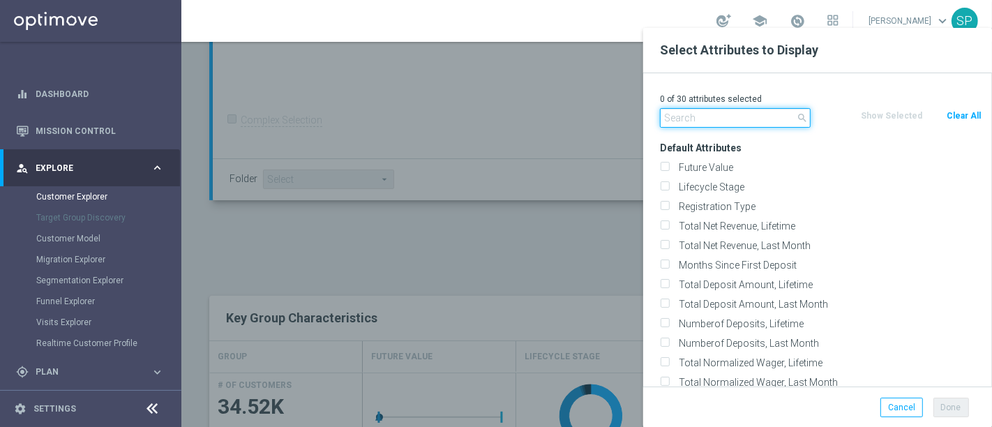
click at [730, 116] on input "text" at bounding box center [735, 118] width 151 height 20
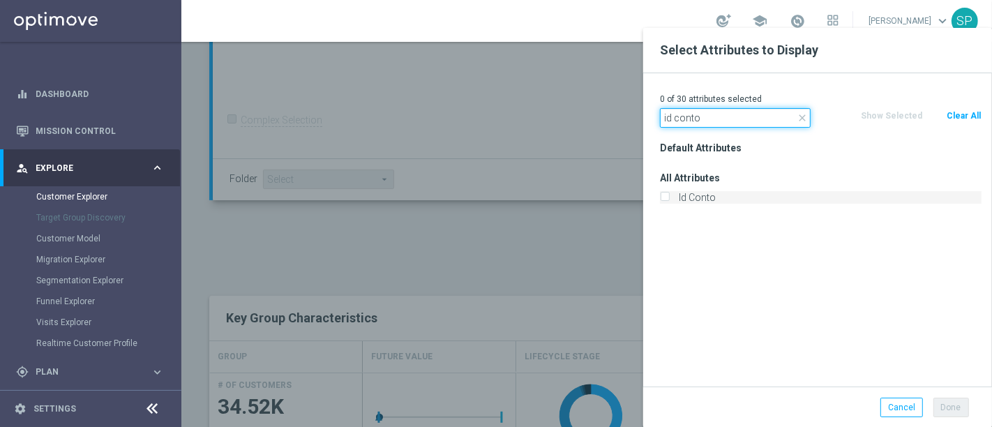
type input "id conto"
click at [703, 202] on label "Id Conto" at bounding box center [828, 197] width 308 height 13
click at [669, 202] on input "Id Conto" at bounding box center [664, 199] width 9 height 9
checkbox input "true"
drag, startPoint x: 731, startPoint y: 116, endPoint x: 595, endPoint y: 119, distance: 136.0
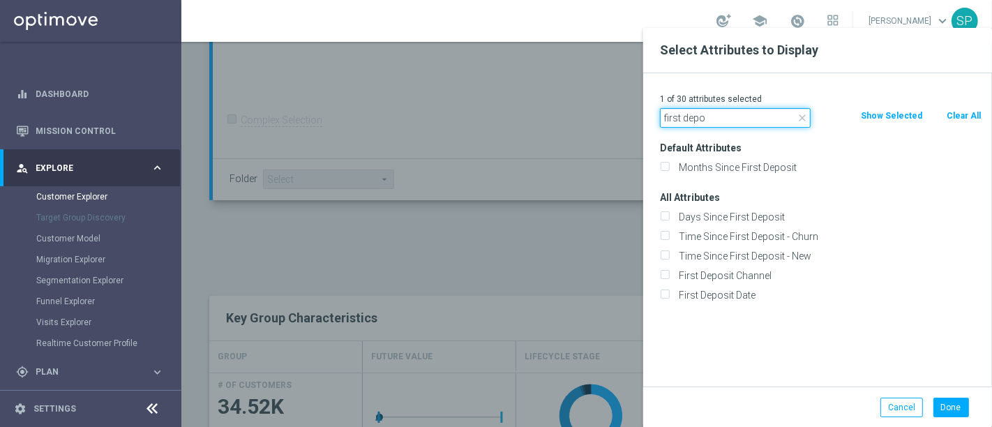
type input "first depo"
click at [739, 301] on div "First Deposit Date" at bounding box center [820, 295] width 342 height 20
click at [749, 299] on label "First Deposit Date" at bounding box center [828, 295] width 308 height 13
click at [669, 299] on input "First Deposit Date" at bounding box center [664, 296] width 9 height 9
checkbox input "true"
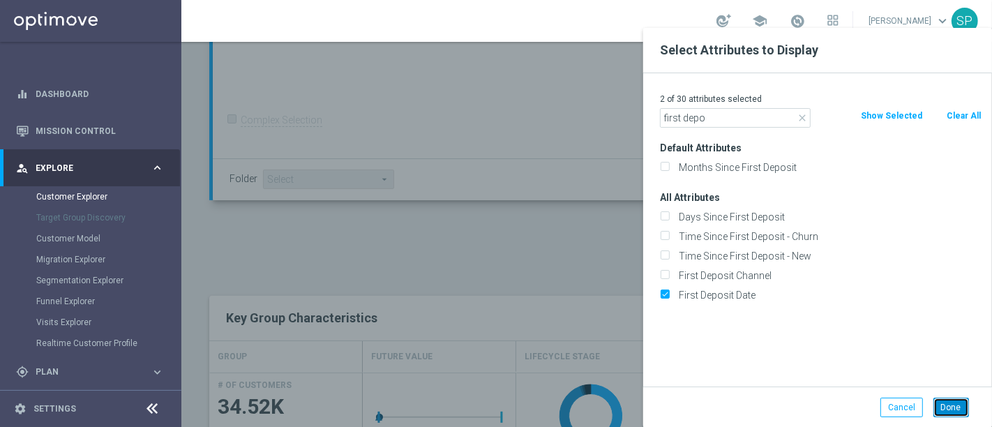
click at [954, 413] on button "Done" at bounding box center [951, 408] width 36 height 20
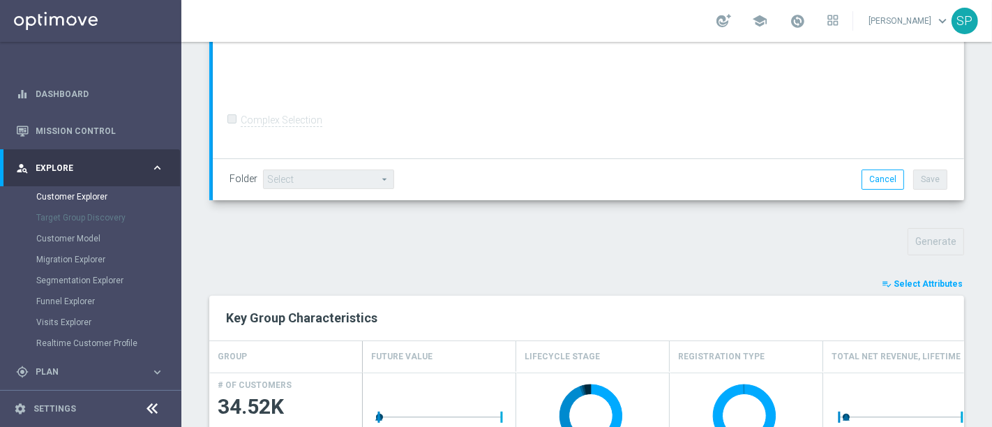
type input "Search"
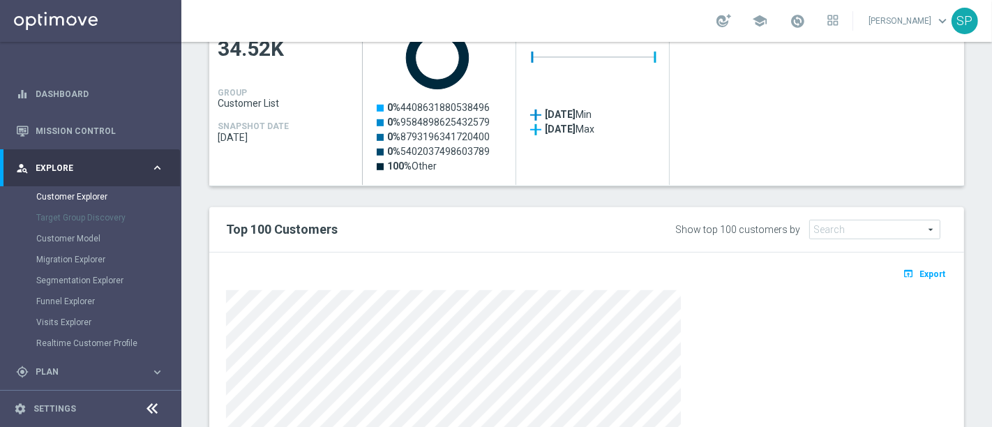
scroll to position [678, 0]
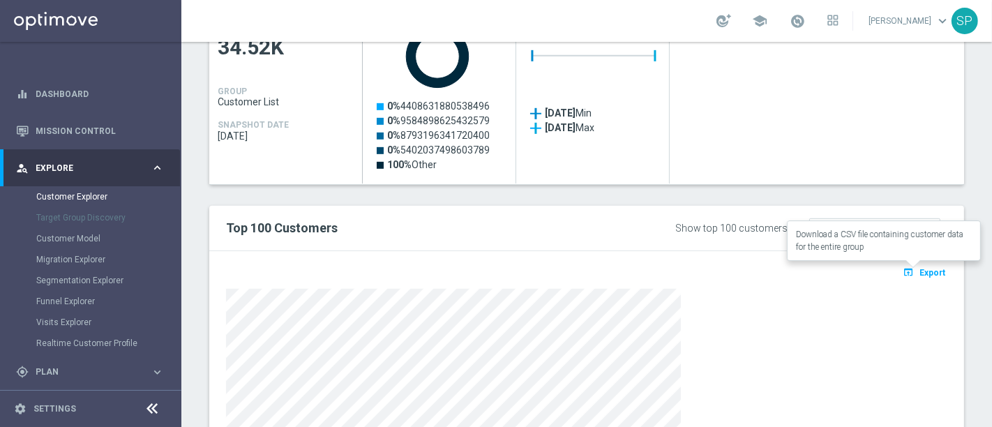
click at [903, 266] on icon "open_in_browser" at bounding box center [910, 271] width 15 height 11
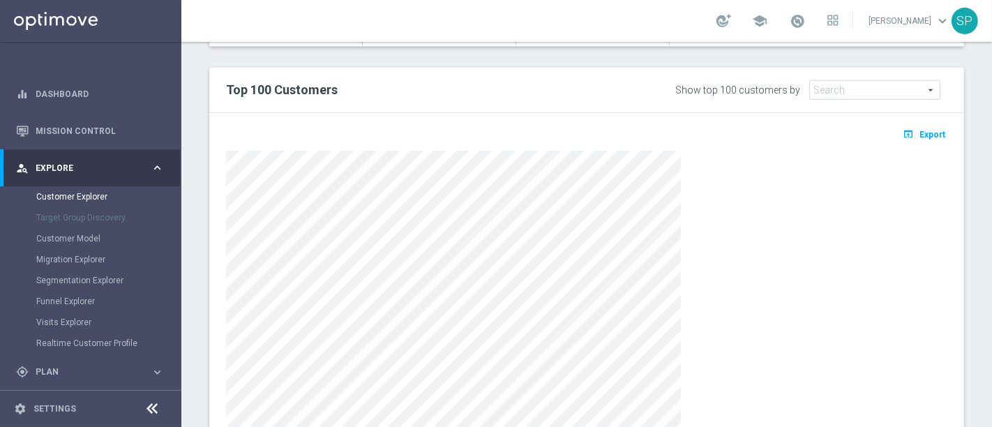
scroll to position [819, 0]
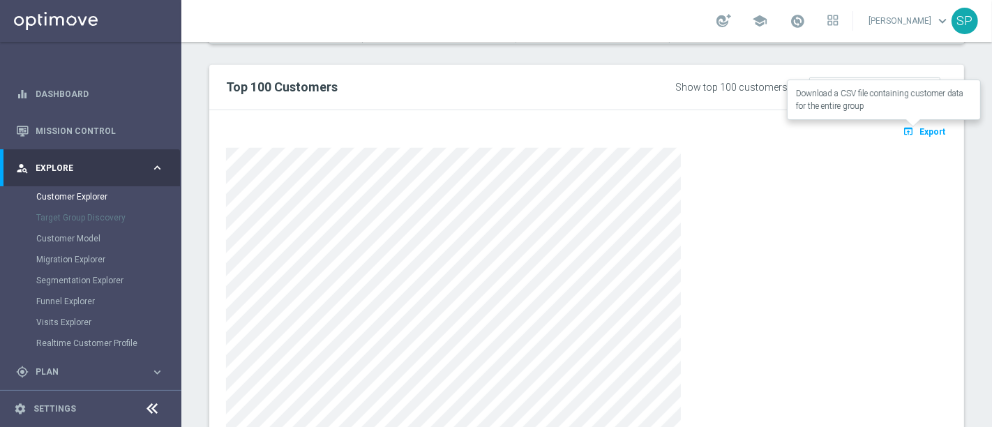
click at [919, 128] on span "Export" at bounding box center [932, 132] width 26 height 10
